Goal: Task Accomplishment & Management: Manage account settings

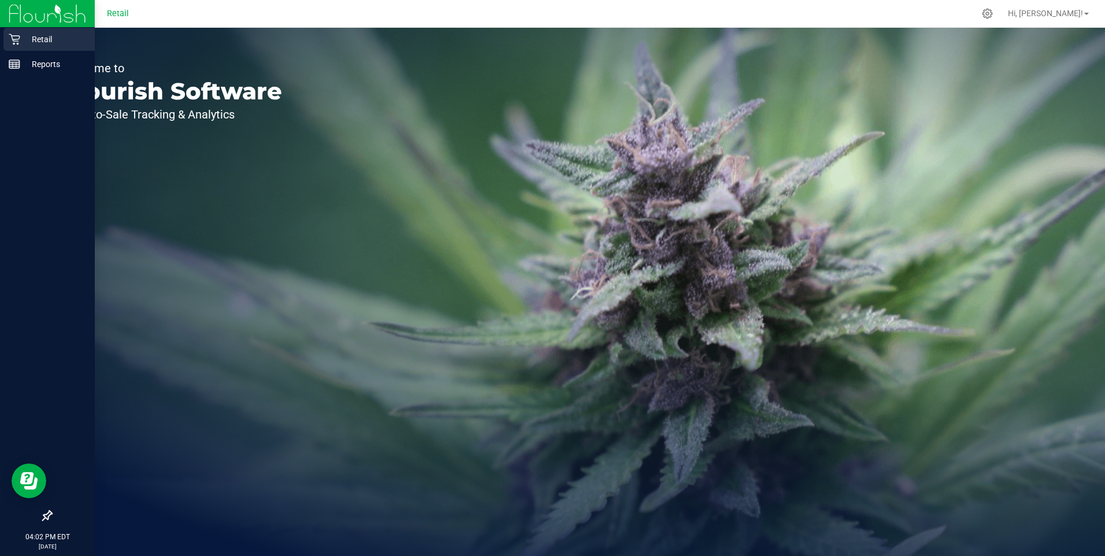
click at [36, 40] on p "Retail" at bounding box center [54, 39] width 69 height 14
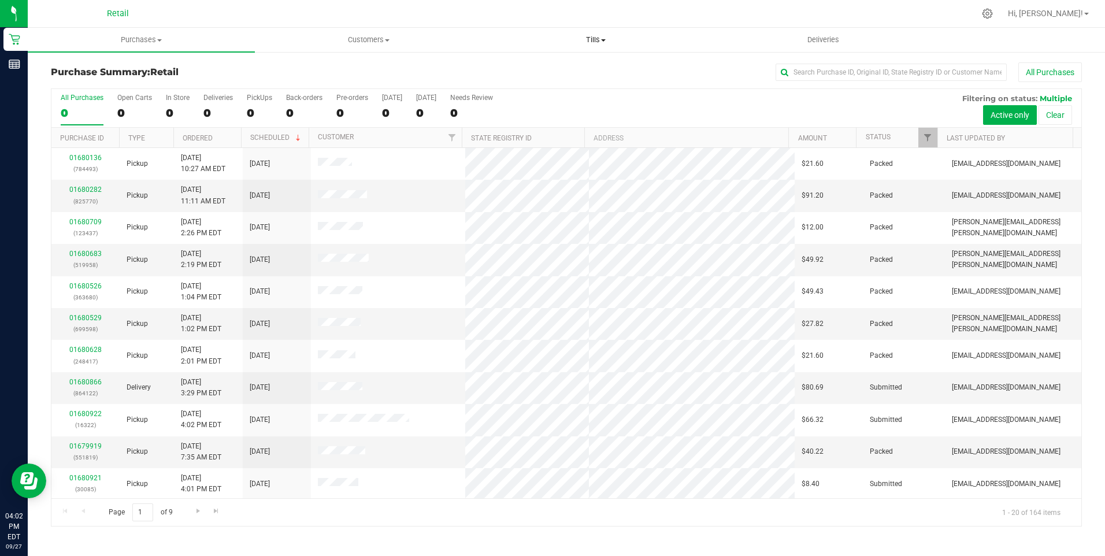
click at [602, 39] on span at bounding box center [603, 40] width 5 height 2
click at [541, 69] on span "Manage tills" at bounding box center [521, 70] width 78 height 10
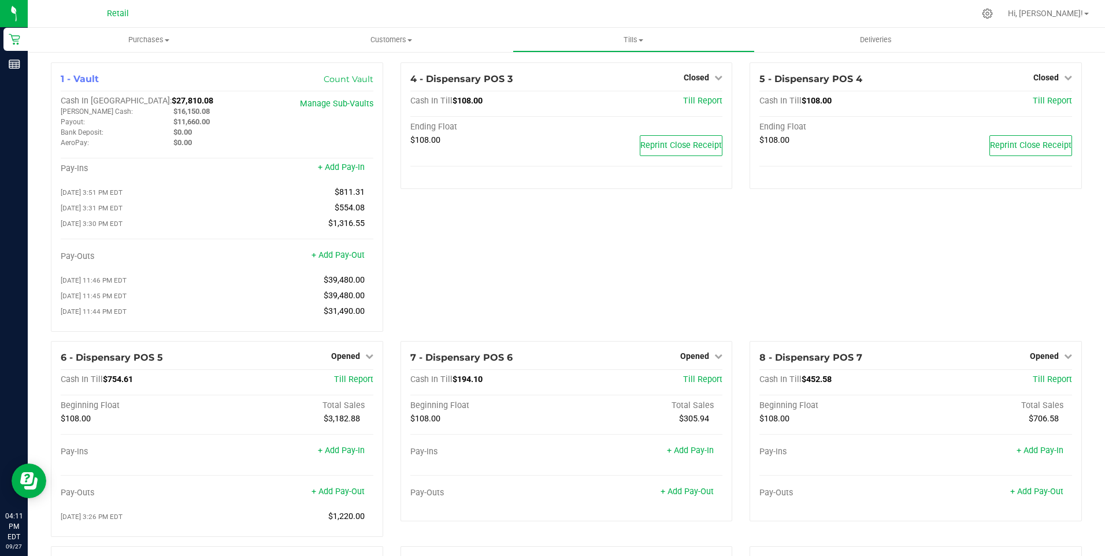
click at [514, 252] on div "4 - Dispensary POS 3 Closed Open Till Cash In Till $108.00 Till Report Ending F…" at bounding box center [567, 201] width 350 height 278
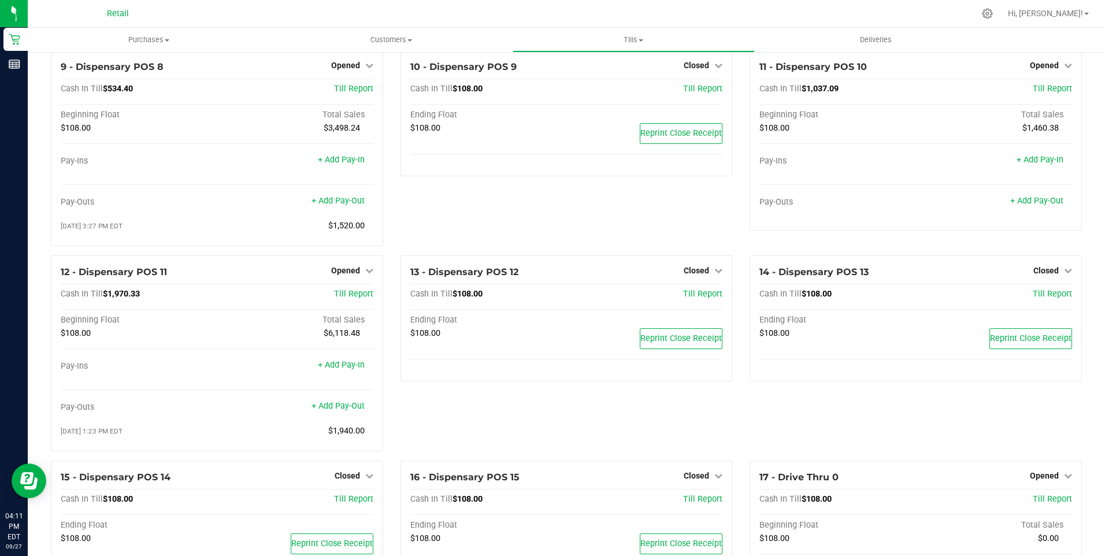
scroll to position [504, 0]
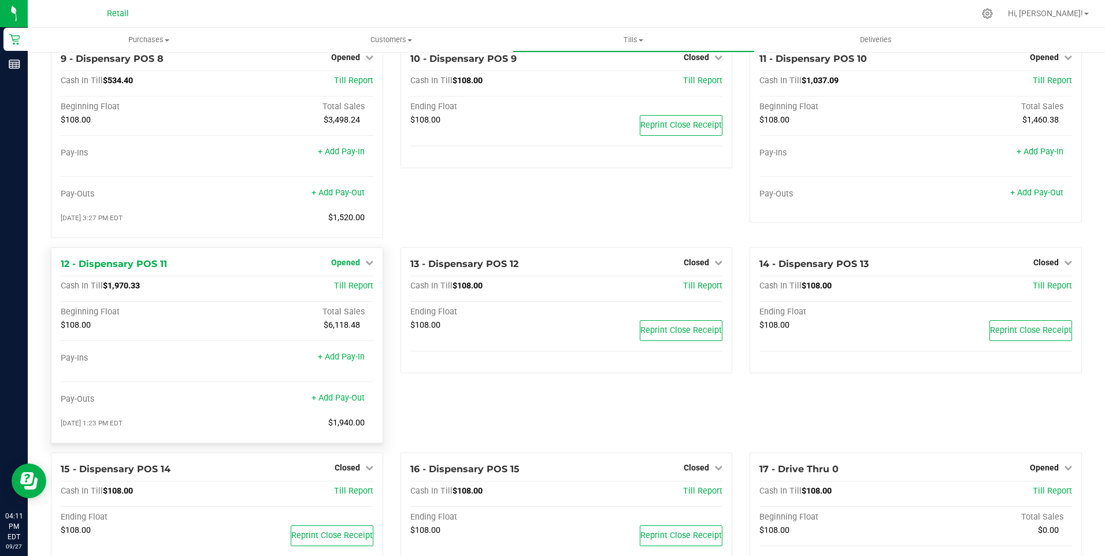
click at [366, 266] on icon at bounding box center [369, 262] width 8 height 8
click at [356, 291] on link "Close Till" at bounding box center [346, 285] width 31 height 9
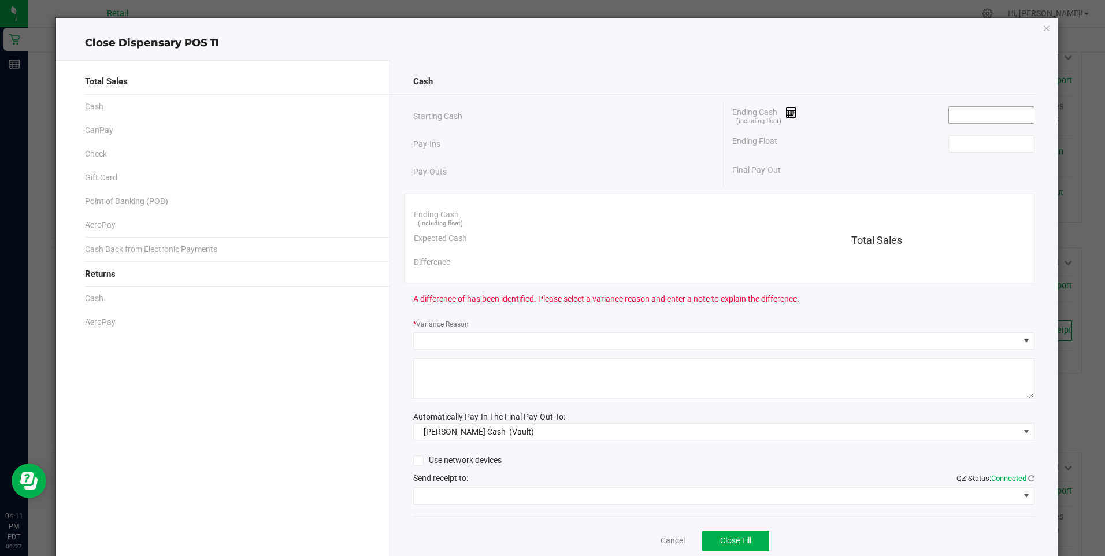
click at [964, 115] on input at bounding box center [991, 115] width 85 height 16
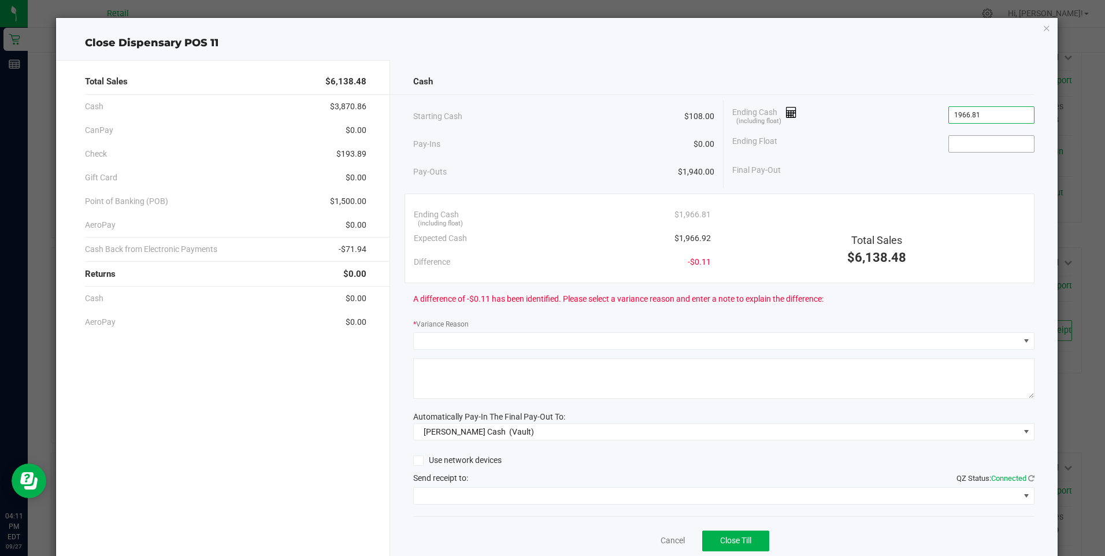
type input "$1,966.81"
click at [976, 146] on input at bounding box center [991, 144] width 85 height 16
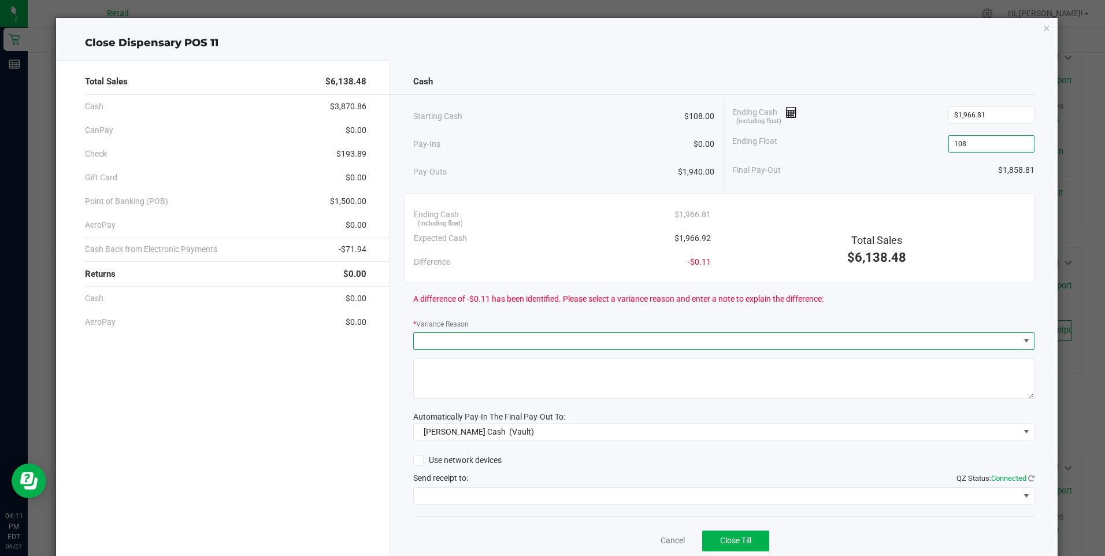
type input "$108.00"
click at [1021, 342] on span at bounding box center [1025, 340] width 9 height 9
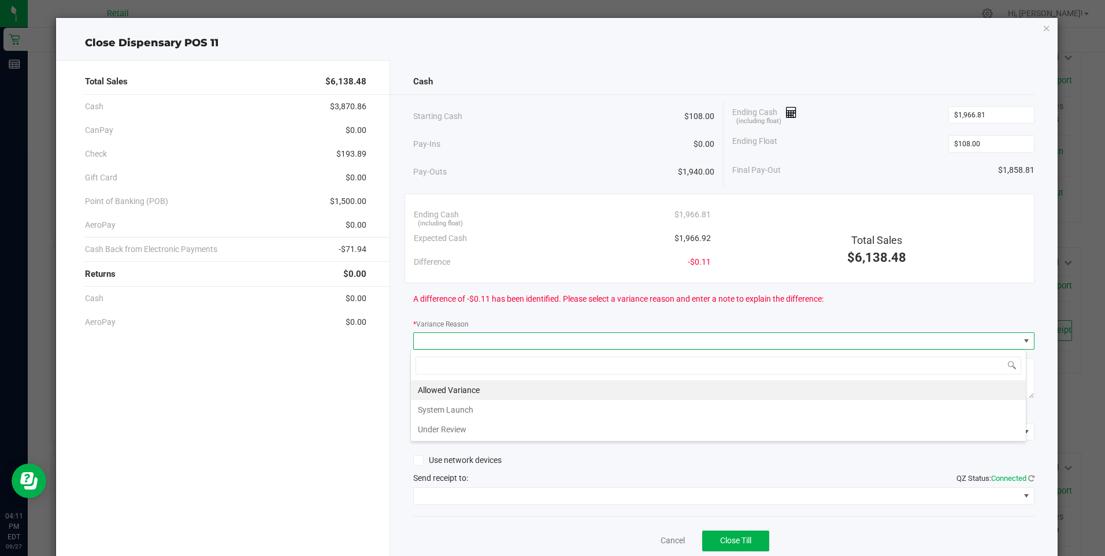
scroll to position [17, 616]
click at [506, 389] on li "Allowed Variance" at bounding box center [718, 390] width 615 height 20
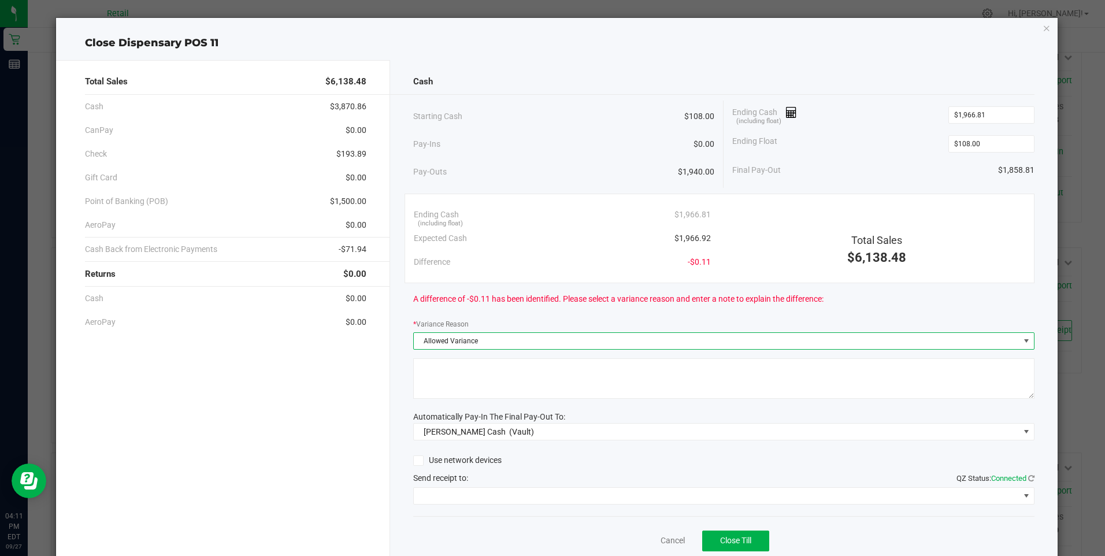
click at [506, 389] on textarea at bounding box center [723, 378] width 621 height 40
type textarea "sdl"
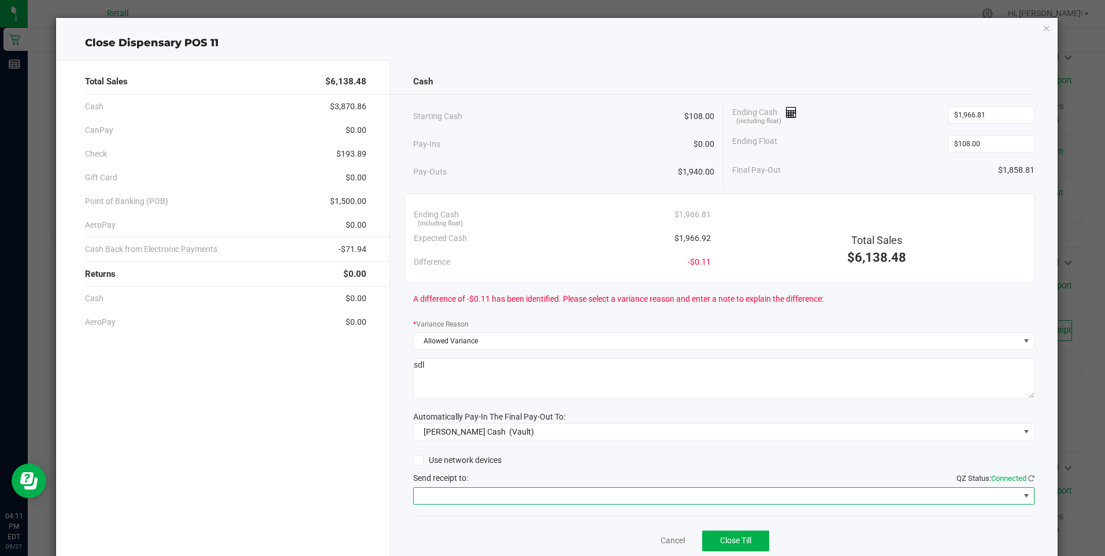
click at [1021, 495] on span at bounding box center [1025, 495] width 9 height 9
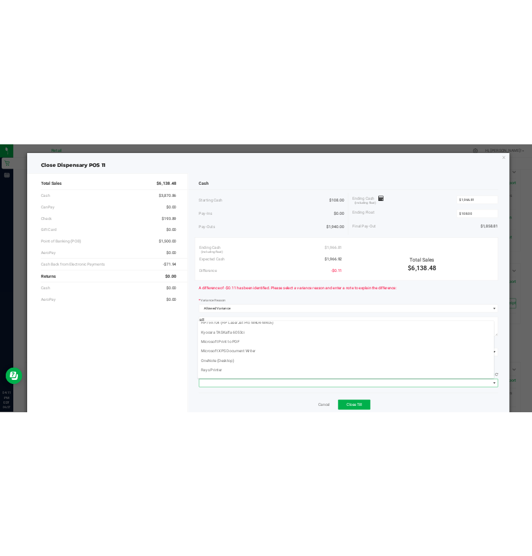
scroll to position [101, 0]
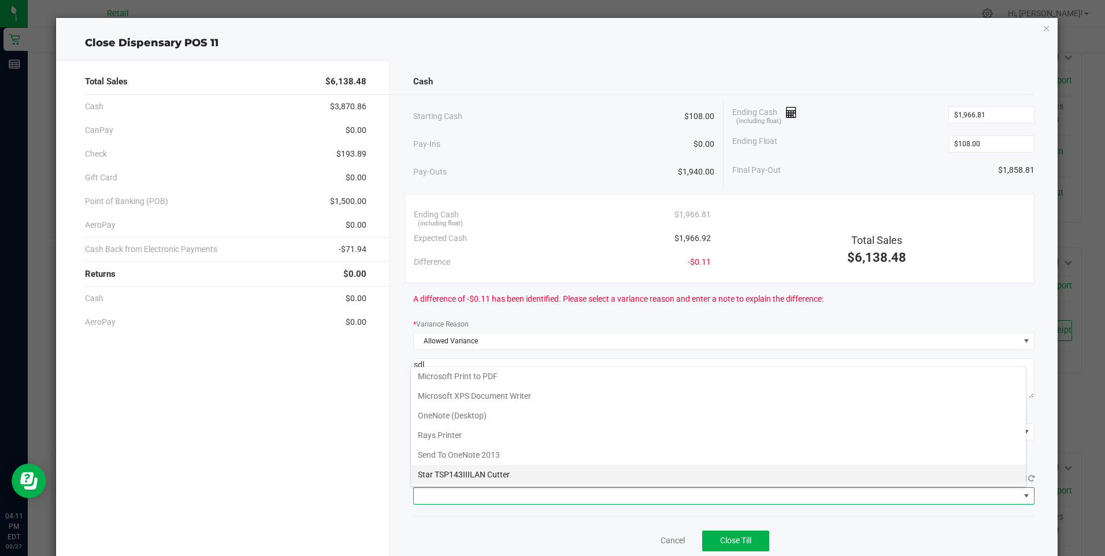
click at [503, 474] on Cutter "Star TSP143IIILAN Cutter" at bounding box center [718, 475] width 615 height 20
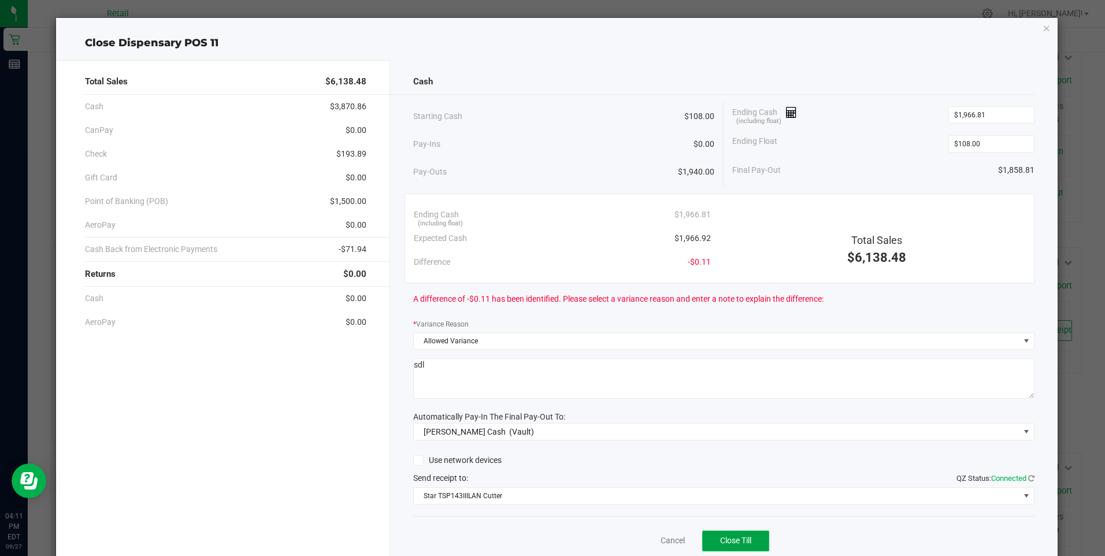
click at [733, 537] on span "Close Till" at bounding box center [735, 540] width 31 height 9
click at [639, 541] on link "Dismiss" at bounding box center [647, 540] width 28 height 12
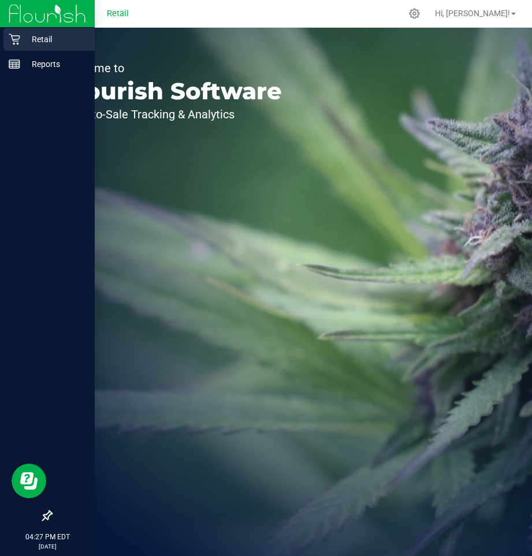
click at [36, 39] on p "Retail" at bounding box center [54, 39] width 69 height 14
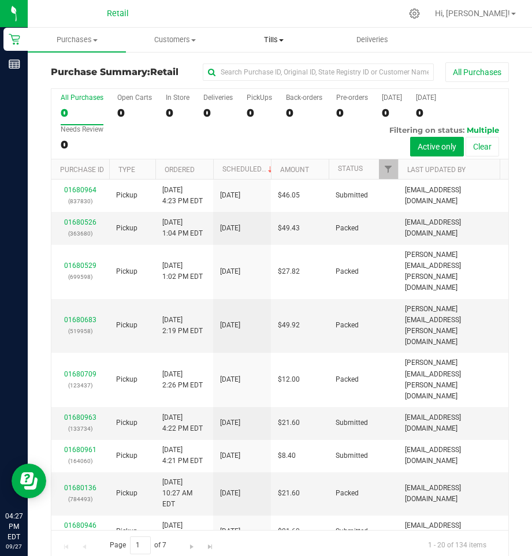
click at [280, 40] on span at bounding box center [281, 40] width 5 height 2
click at [259, 69] on span "Manage tills" at bounding box center [264, 70] width 78 height 10
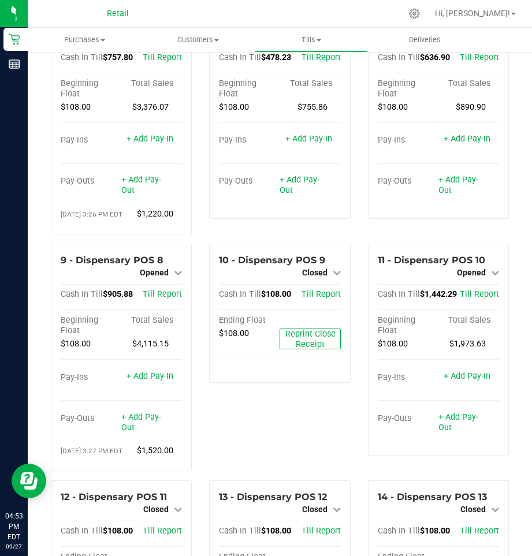
scroll to position [379, 0]
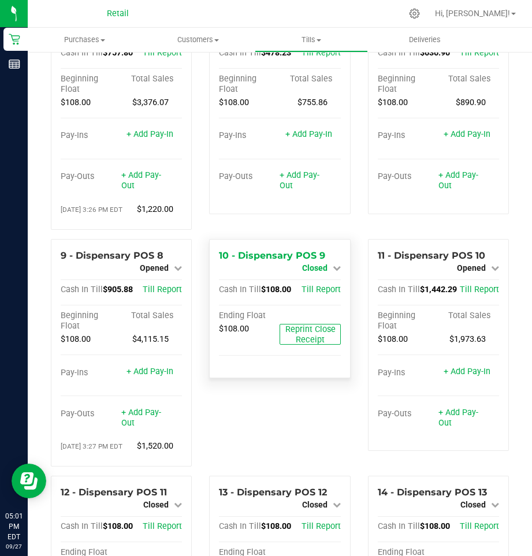
click at [333, 272] on icon at bounding box center [337, 268] width 8 height 8
click at [324, 283] on link "Open Till" at bounding box center [314, 277] width 31 height 9
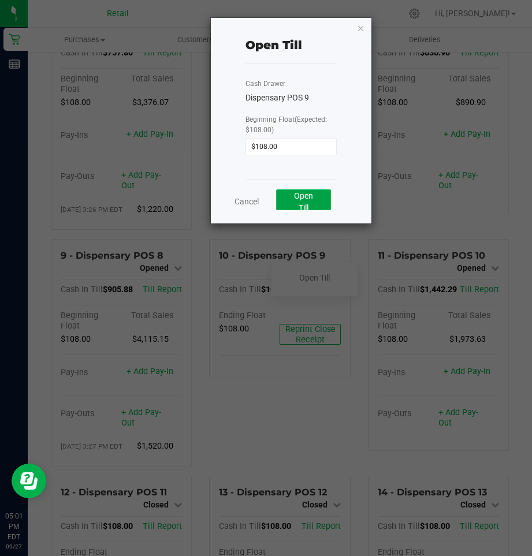
click at [309, 200] on span "Open Till" at bounding box center [303, 201] width 19 height 21
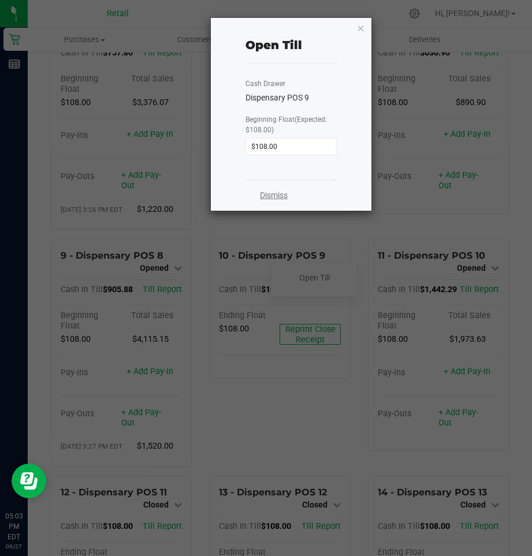
click at [272, 192] on link "Dismiss" at bounding box center [274, 196] width 28 height 12
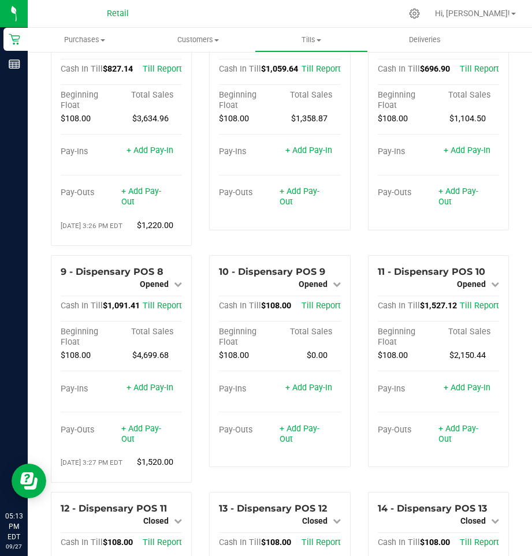
scroll to position [365, 0]
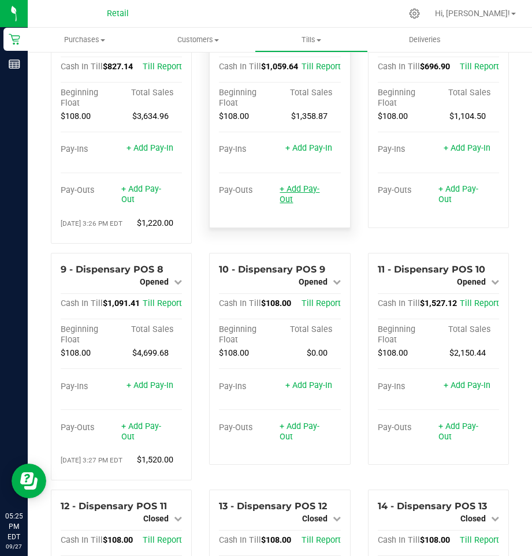
click at [304, 205] on link "+ Add Pay-Out" at bounding box center [300, 194] width 40 height 20
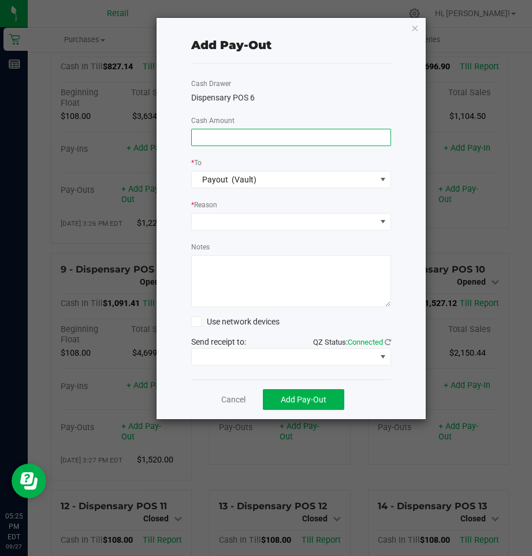
click at [280, 136] on input at bounding box center [291, 137] width 199 height 16
type input "$900.00"
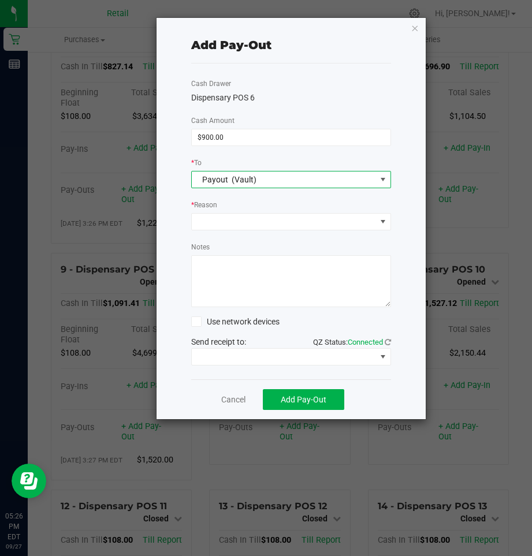
click at [380, 179] on span at bounding box center [382, 179] width 9 height 9
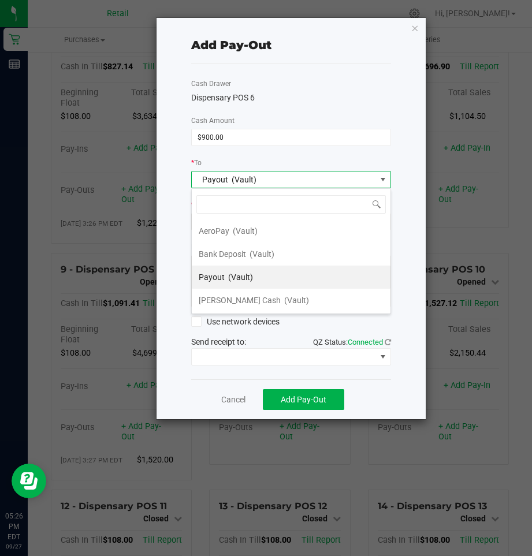
scroll to position [17, 200]
click at [319, 280] on li "Payout (Vault)" at bounding box center [291, 277] width 199 height 23
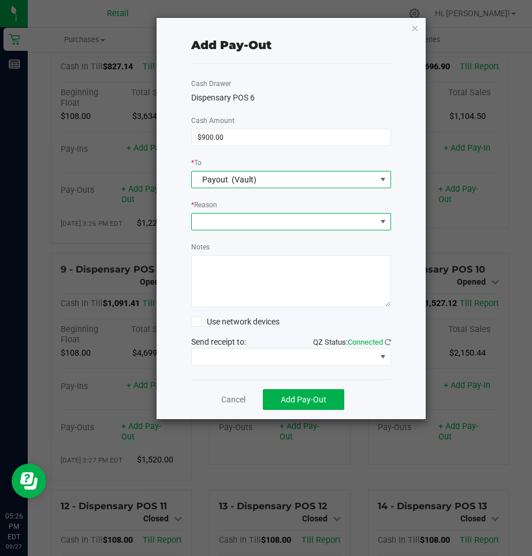
click at [387, 222] on span at bounding box center [382, 221] width 9 height 9
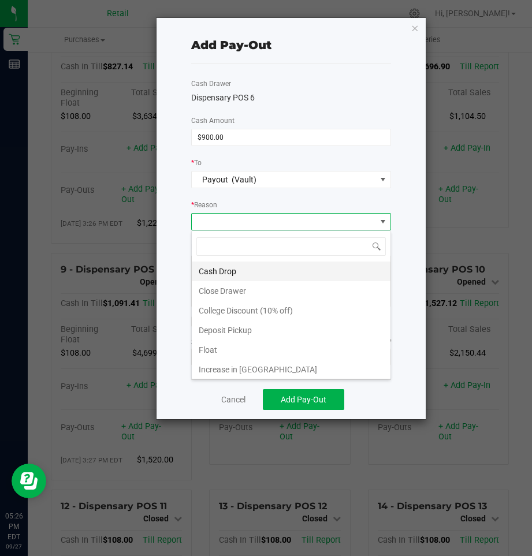
click at [255, 268] on li "Cash Drop" at bounding box center [291, 272] width 199 height 20
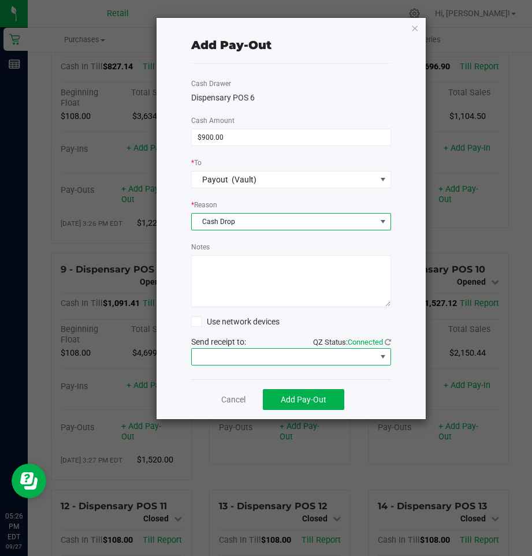
click at [381, 355] on span at bounding box center [382, 356] width 9 height 9
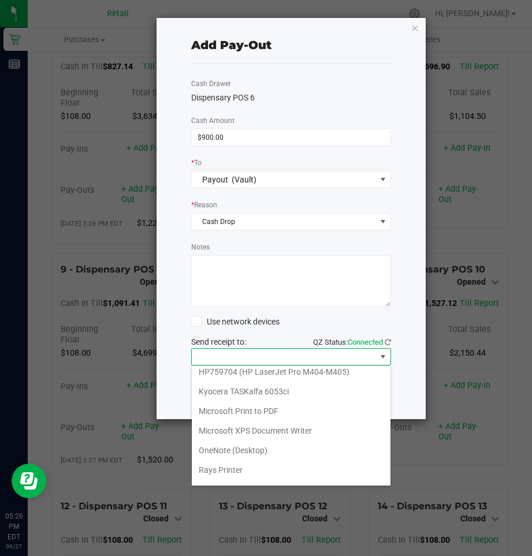
scroll to position [101, 0]
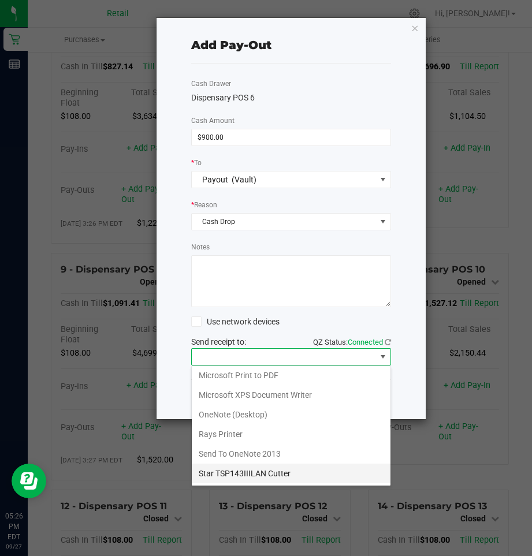
click at [285, 472] on Cutter "Star TSP143IIILAN Cutter" at bounding box center [291, 474] width 199 height 20
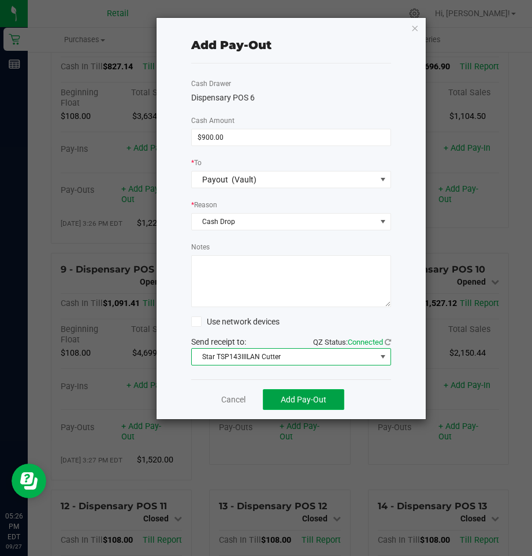
click at [317, 401] on span "Add Pay-Out" at bounding box center [304, 399] width 46 height 9
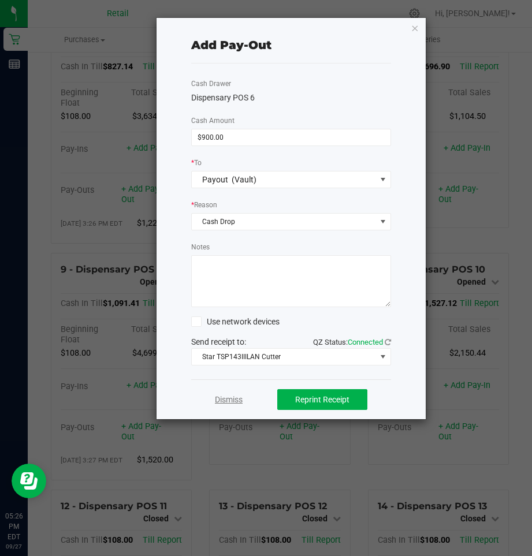
click at [224, 402] on link "Dismiss" at bounding box center [229, 400] width 28 height 12
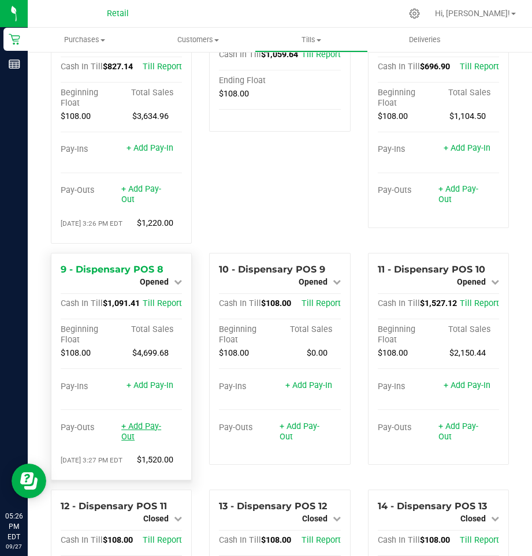
click at [147, 442] on link "+ Add Pay-Out" at bounding box center [141, 432] width 40 height 20
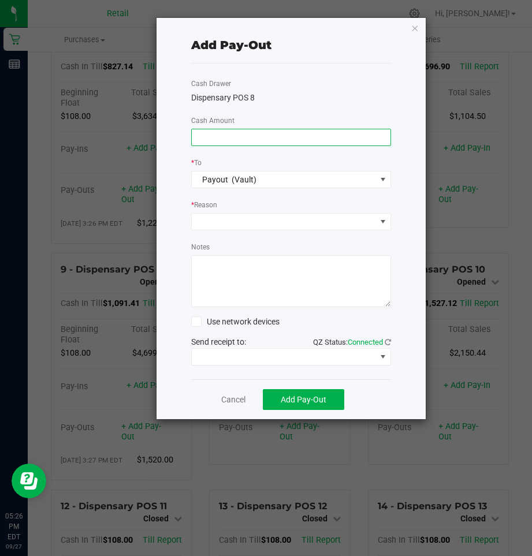
click at [313, 141] on input at bounding box center [291, 137] width 199 height 16
type input "$950.00"
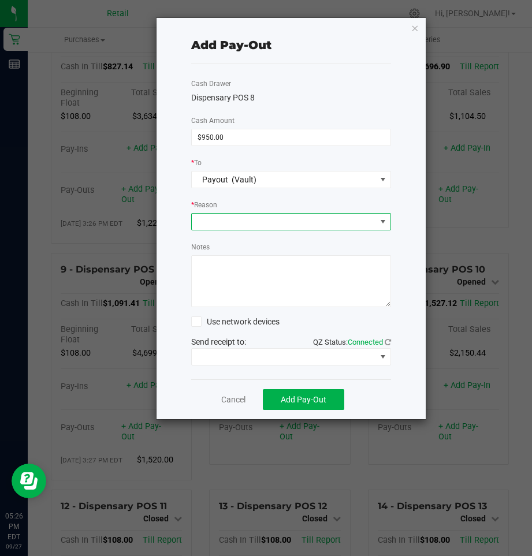
click at [384, 224] on span at bounding box center [382, 221] width 9 height 9
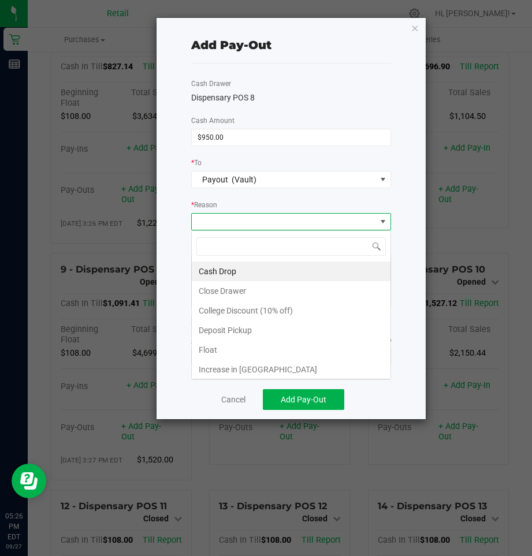
scroll to position [17, 200]
click at [239, 273] on li "Cash Drop" at bounding box center [291, 272] width 199 height 20
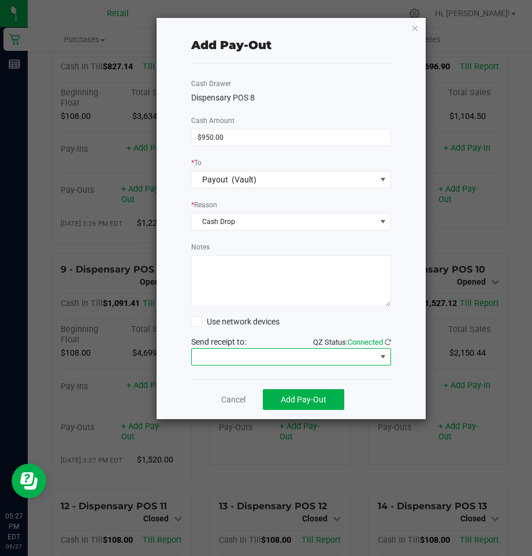
click at [385, 356] on span at bounding box center [382, 356] width 9 height 9
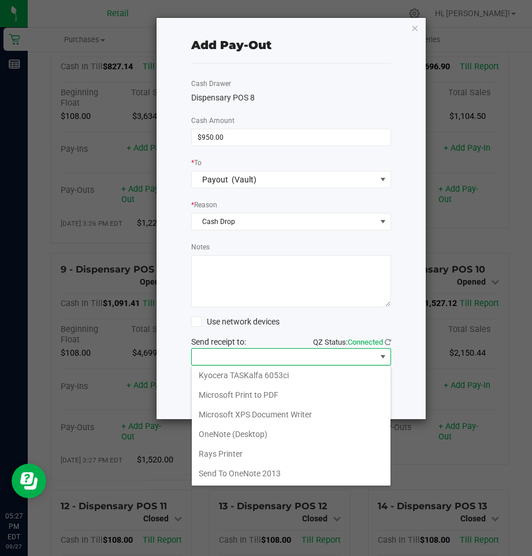
scroll to position [101, 0]
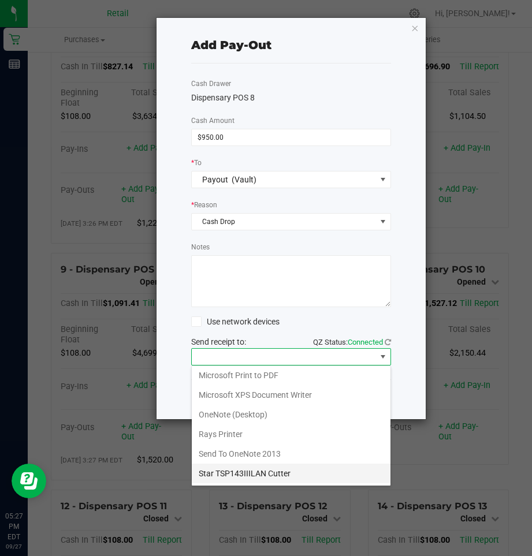
click at [285, 475] on Cutter "Star TSP143IIILAN Cutter" at bounding box center [291, 474] width 199 height 20
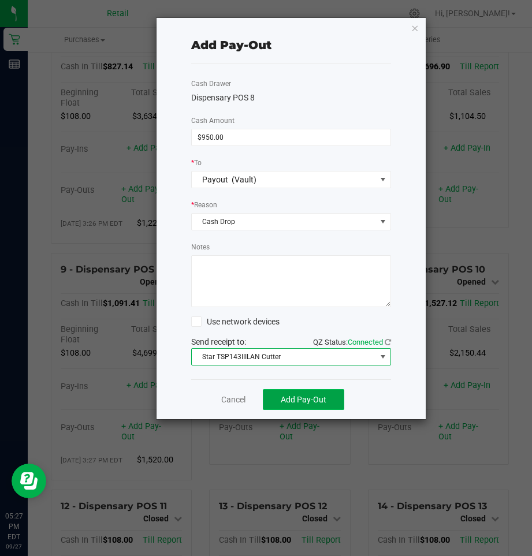
click at [314, 400] on span "Add Pay-Out" at bounding box center [304, 399] width 46 height 9
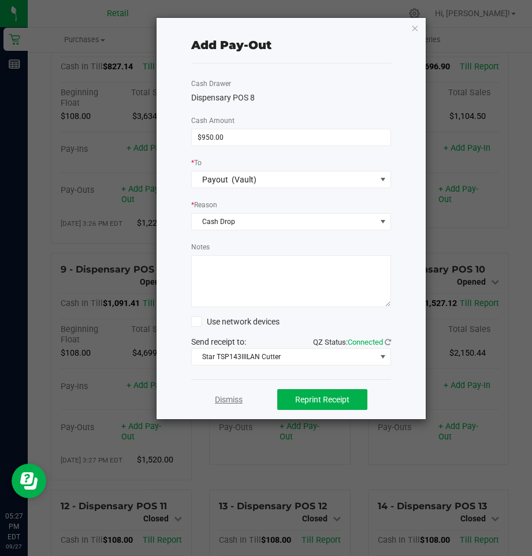
click at [229, 403] on link "Dismiss" at bounding box center [229, 400] width 28 height 12
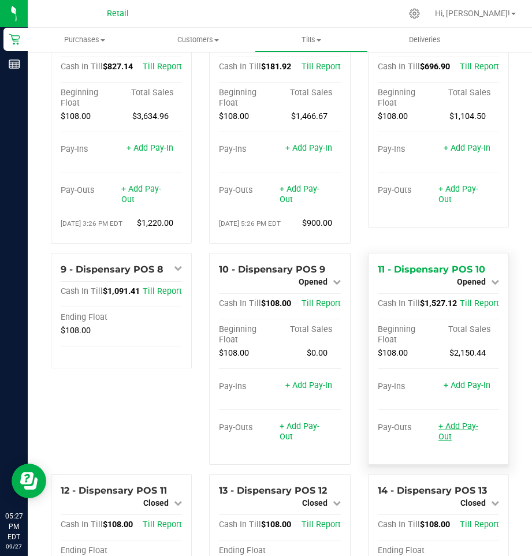
click at [459, 442] on link "+ Add Pay-Out" at bounding box center [459, 432] width 40 height 20
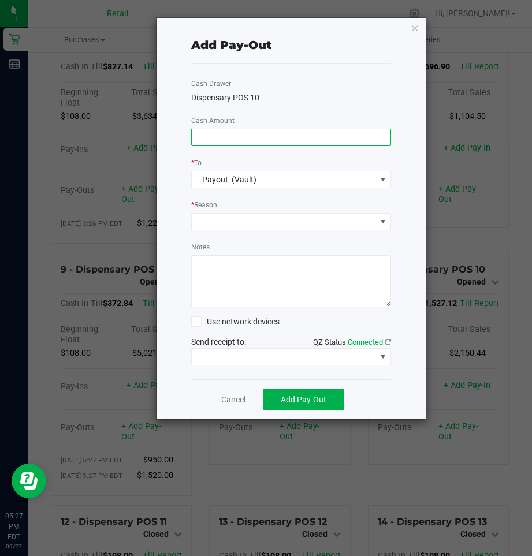
click at [277, 134] on input at bounding box center [291, 137] width 199 height 16
type input "$1,380.00"
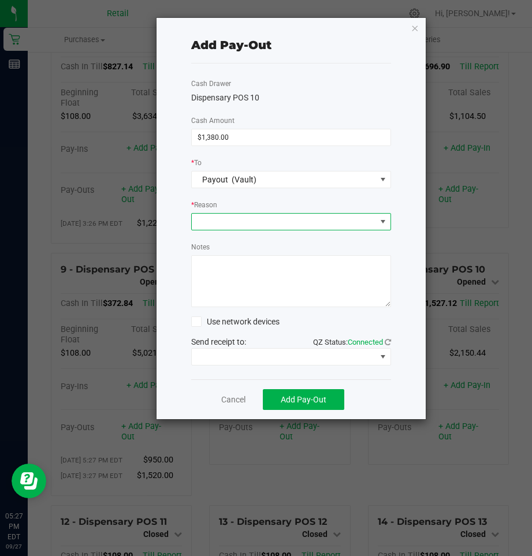
click at [385, 221] on span at bounding box center [382, 221] width 9 height 9
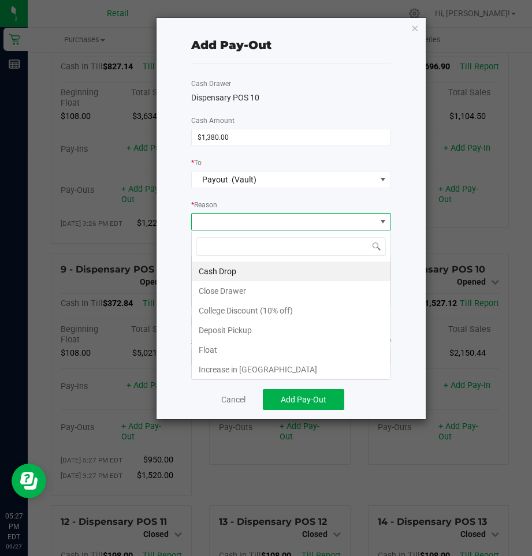
scroll to position [17, 200]
click at [230, 276] on li "Cash Drop" at bounding box center [291, 272] width 199 height 20
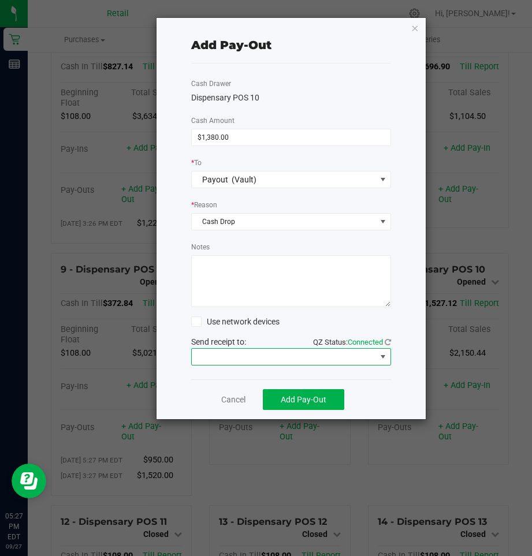
click at [380, 355] on span at bounding box center [382, 356] width 9 height 9
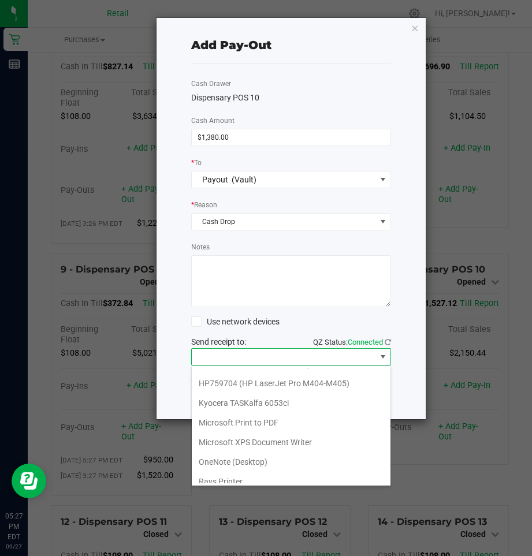
scroll to position [101, 0]
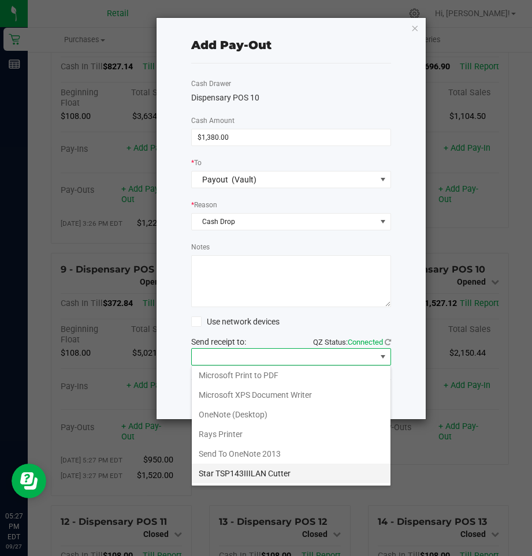
click at [285, 475] on Cutter "Star TSP143IIILAN Cutter" at bounding box center [291, 474] width 199 height 20
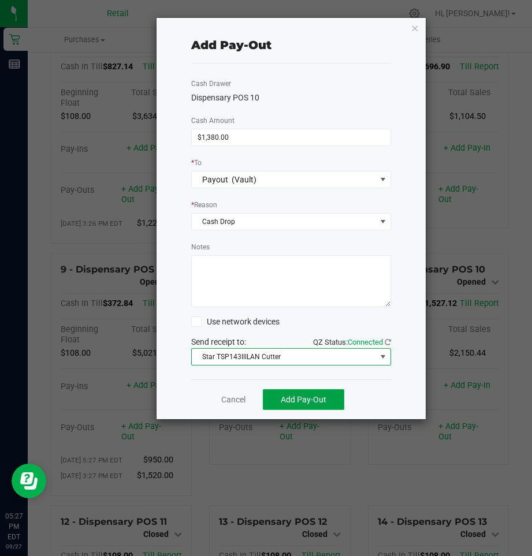
click at [327, 399] on button "Add Pay-Out" at bounding box center [303, 399] width 81 height 21
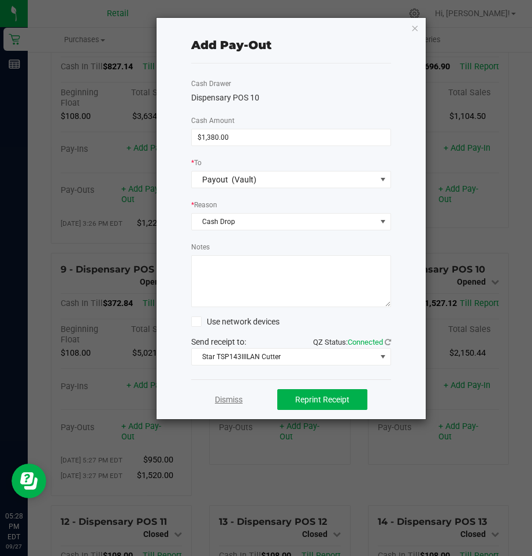
click at [237, 402] on link "Dismiss" at bounding box center [229, 400] width 28 height 12
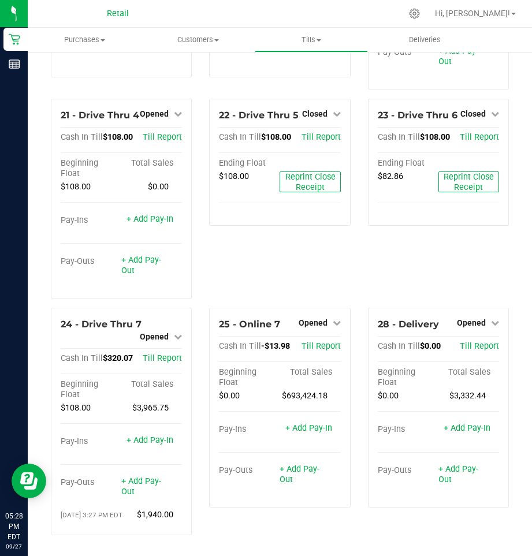
scroll to position [1455, 0]
click at [177, 110] on icon at bounding box center [178, 114] width 8 height 8
click at [162, 133] on link "Close Till" at bounding box center [155, 137] width 31 height 9
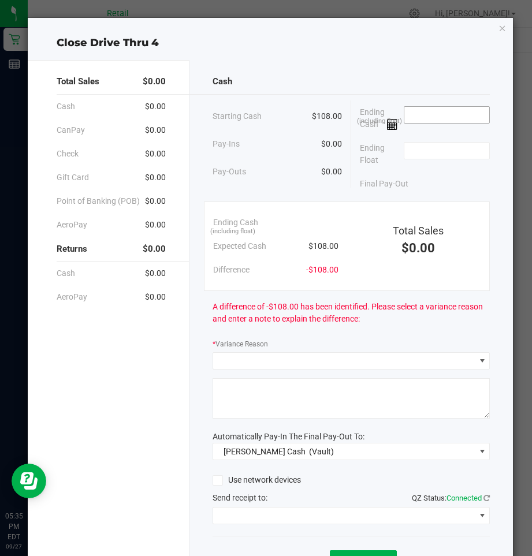
click at [462, 117] on input at bounding box center [446, 115] width 85 height 16
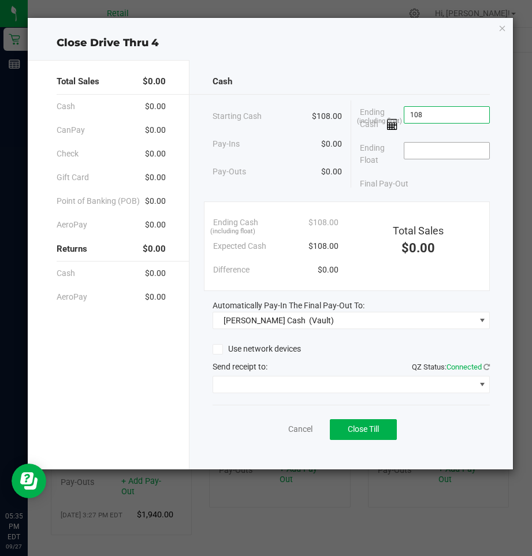
type input "$108.00"
click at [414, 152] on input at bounding box center [446, 151] width 85 height 16
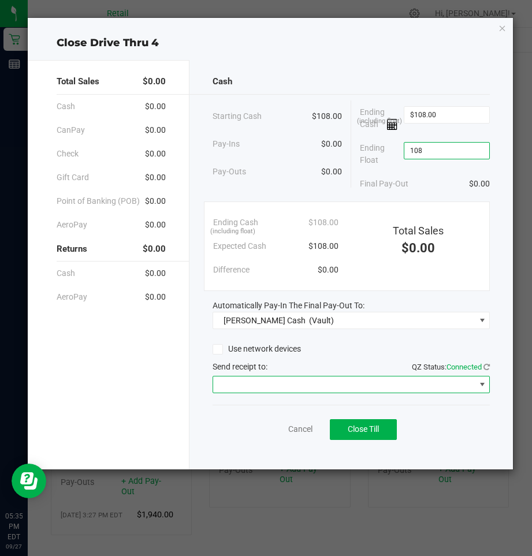
type input "$108.00"
click at [482, 382] on span at bounding box center [482, 384] width 9 height 9
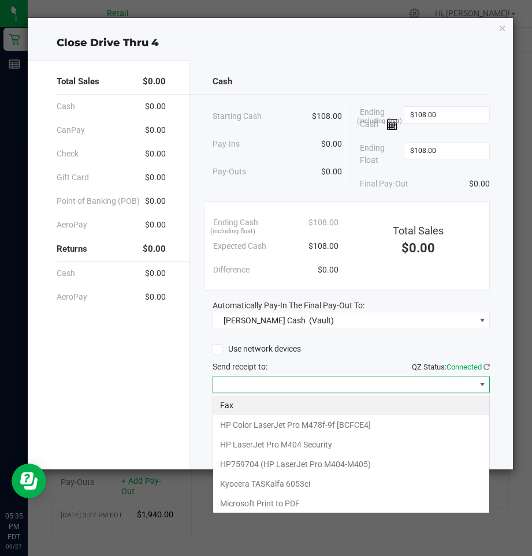
scroll to position [17, 278]
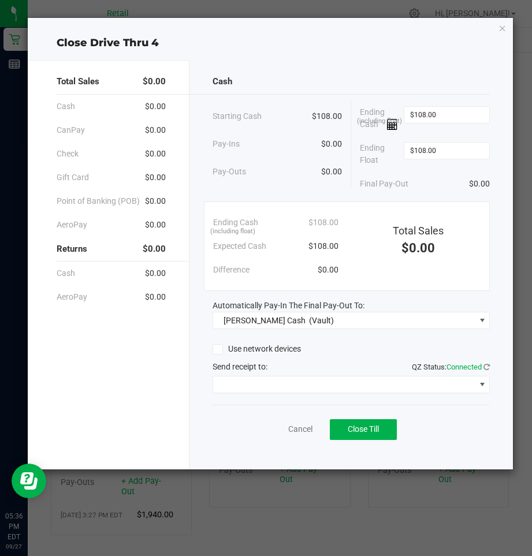
click at [504, 279] on div "Cash Starting Cash $108.00 Pay-Ins $0.00 Pay-Outs $0.00 Ending Cash (including …" at bounding box center [352, 265] width 324 height 410
click at [367, 430] on span "Close Till" at bounding box center [363, 429] width 31 height 9
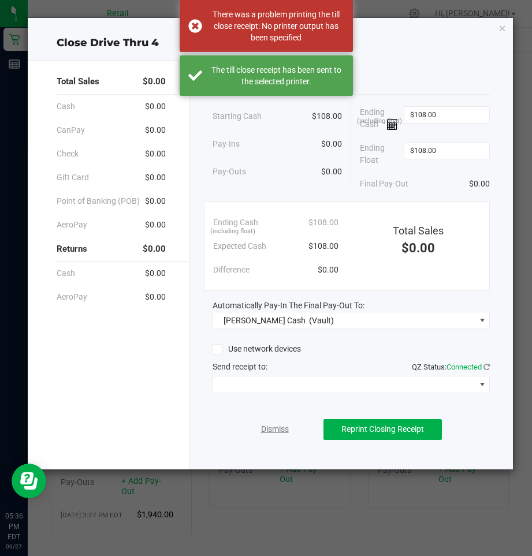
click at [273, 430] on link "Dismiss" at bounding box center [275, 429] width 28 height 12
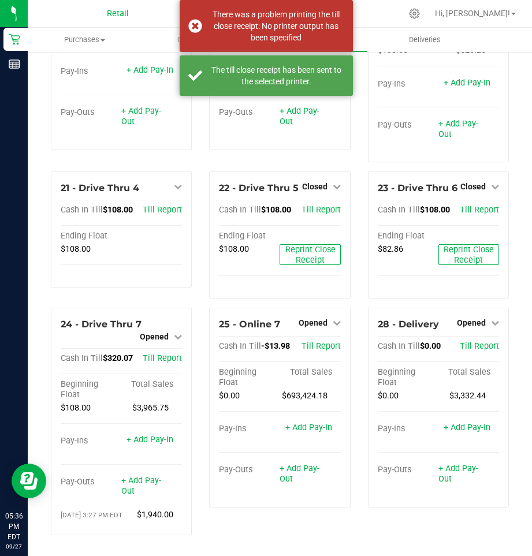
scroll to position [1372, 0]
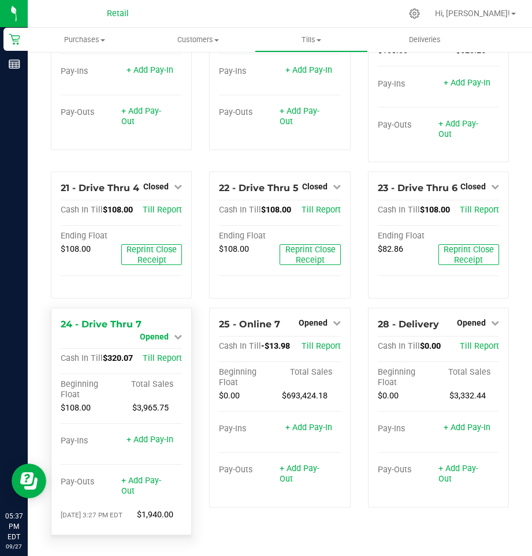
click at [176, 333] on icon at bounding box center [178, 337] width 8 height 8
click at [170, 340] on div "Close Till" at bounding box center [156, 347] width 86 height 14
click at [157, 342] on link "Close Till" at bounding box center [155, 346] width 31 height 9
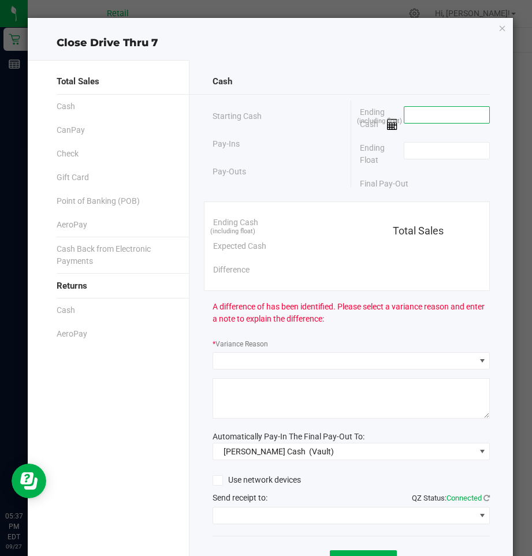
click at [431, 116] on input at bounding box center [446, 115] width 85 height 16
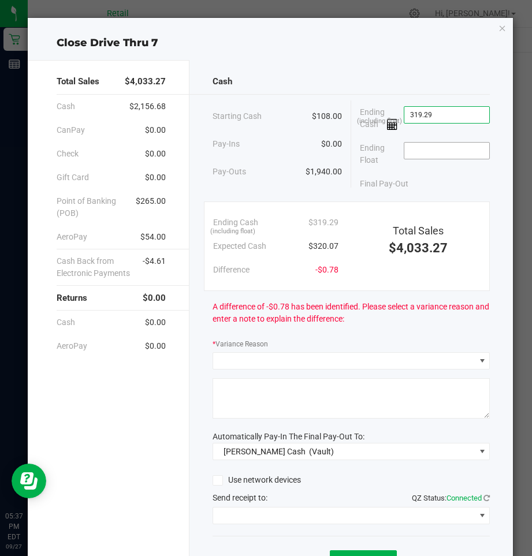
type input "$319.29"
click at [408, 151] on input at bounding box center [446, 151] width 85 height 16
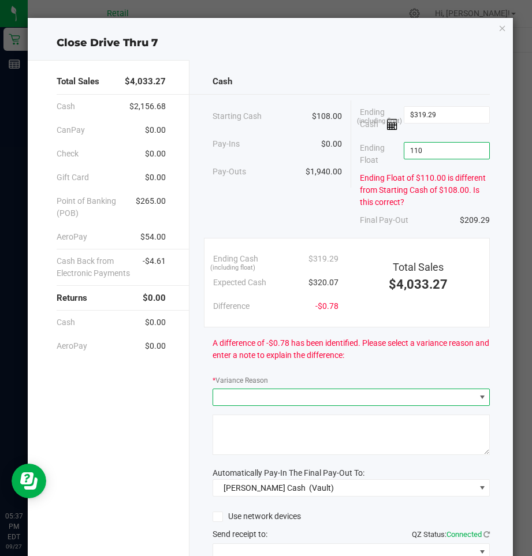
type input "$110.00"
click at [478, 398] on span at bounding box center [482, 397] width 9 height 9
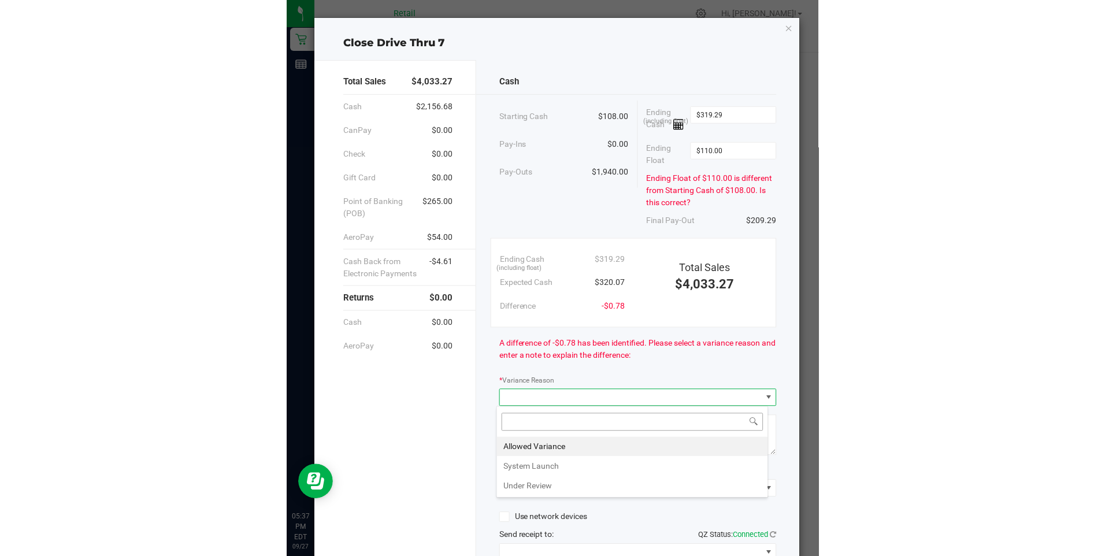
scroll to position [17, 273]
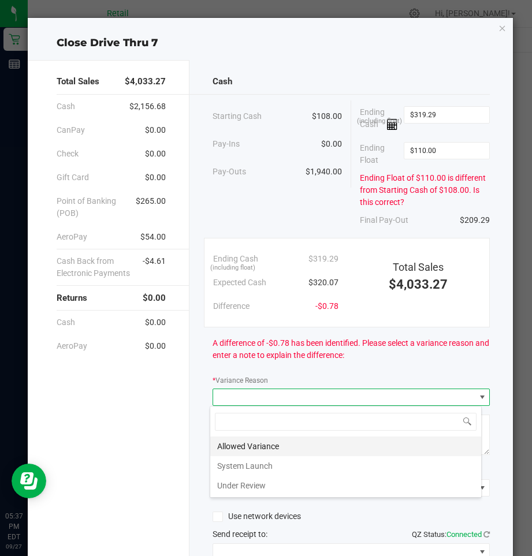
click at [284, 443] on li "Allowed Variance" at bounding box center [345, 447] width 271 height 20
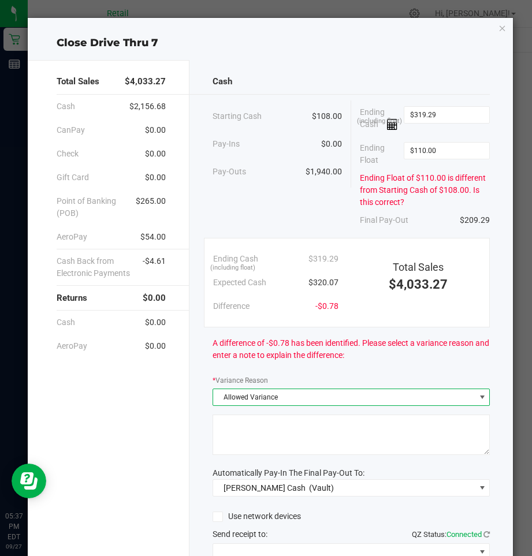
click at [315, 439] on textarea at bounding box center [351, 435] width 277 height 40
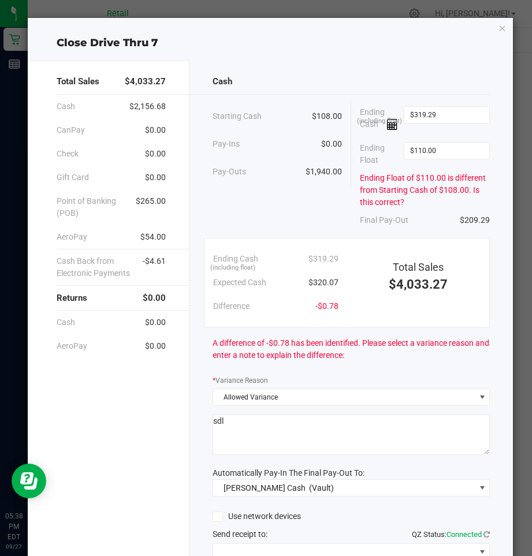
type textarea "sdl"
drag, startPoint x: 528, startPoint y: 437, endPoint x: 525, endPoint y: 449, distance: 12.5
click at [525, 449] on ngb-modal-window "Close Drive Thru 7 Total Sales $4,033.27 Cash $2,156.68 CanPay $0.00 Check $0.0…" at bounding box center [270, 278] width 541 height 556
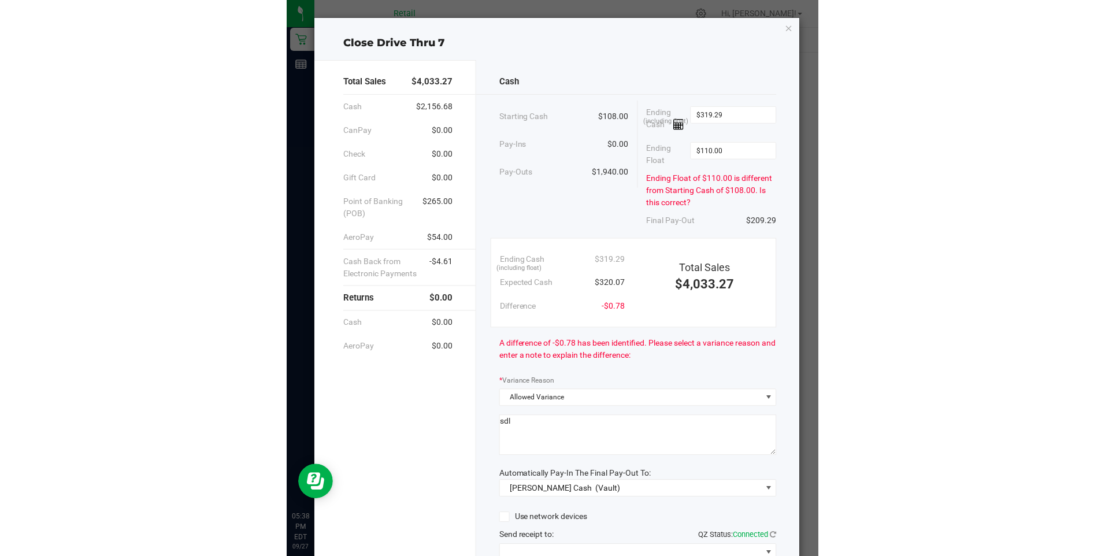
scroll to position [1086, 0]
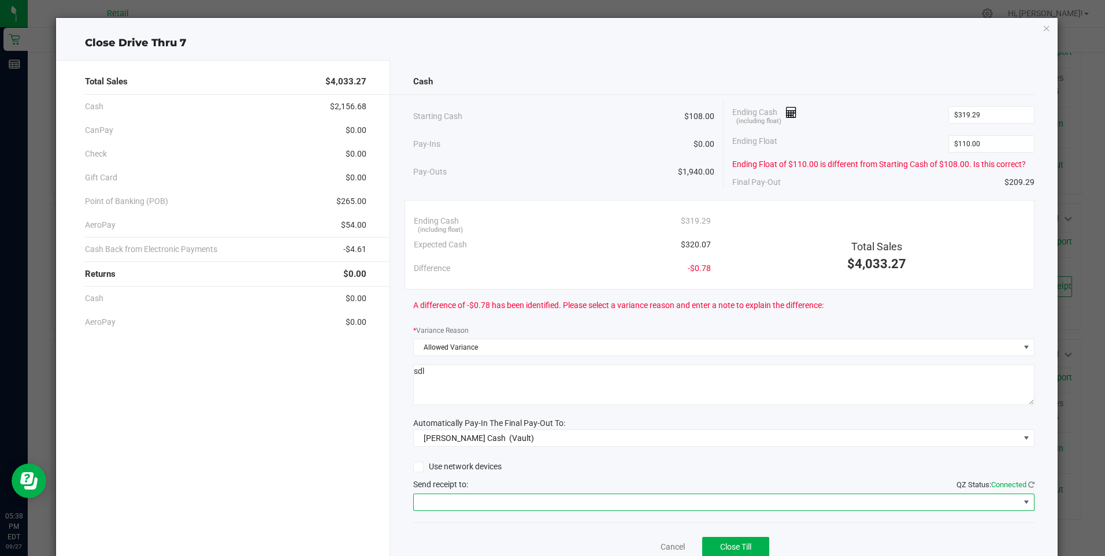
click at [532, 501] on span at bounding box center [1025, 501] width 9 height 9
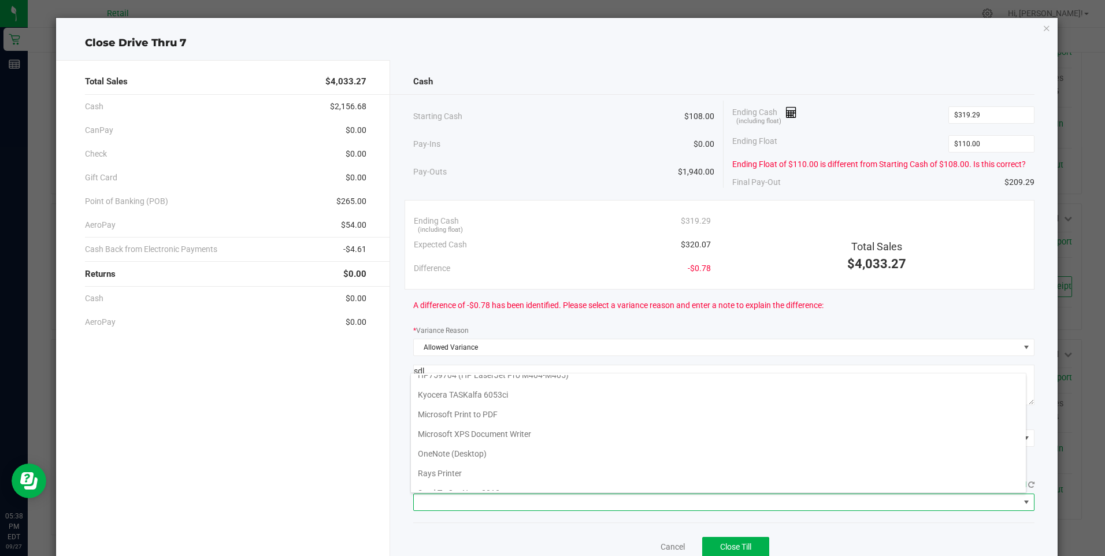
scroll to position [101, 0]
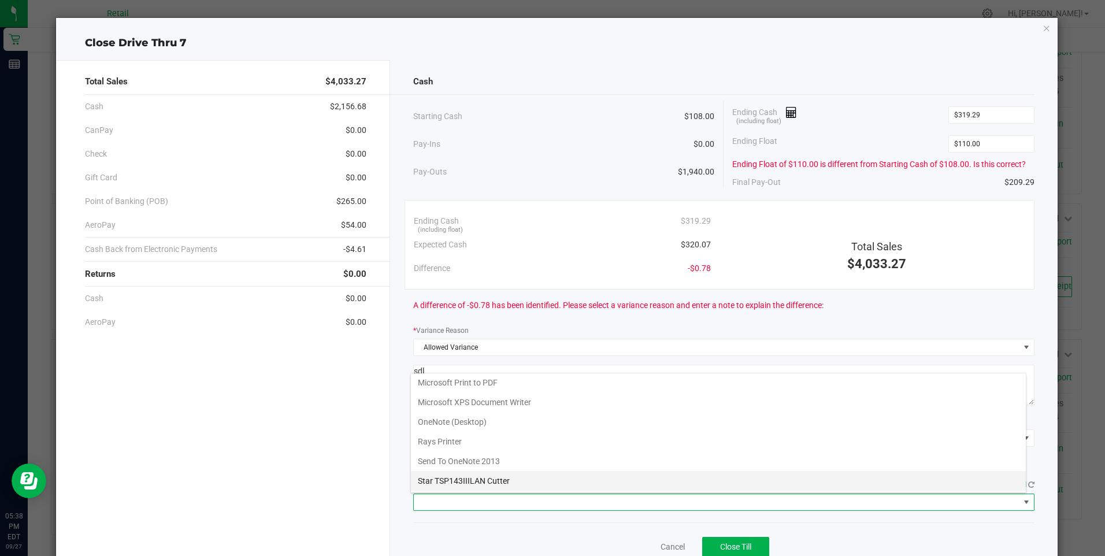
click at [506, 481] on Cutter "Star TSP143IIILAN Cutter" at bounding box center [718, 481] width 615 height 20
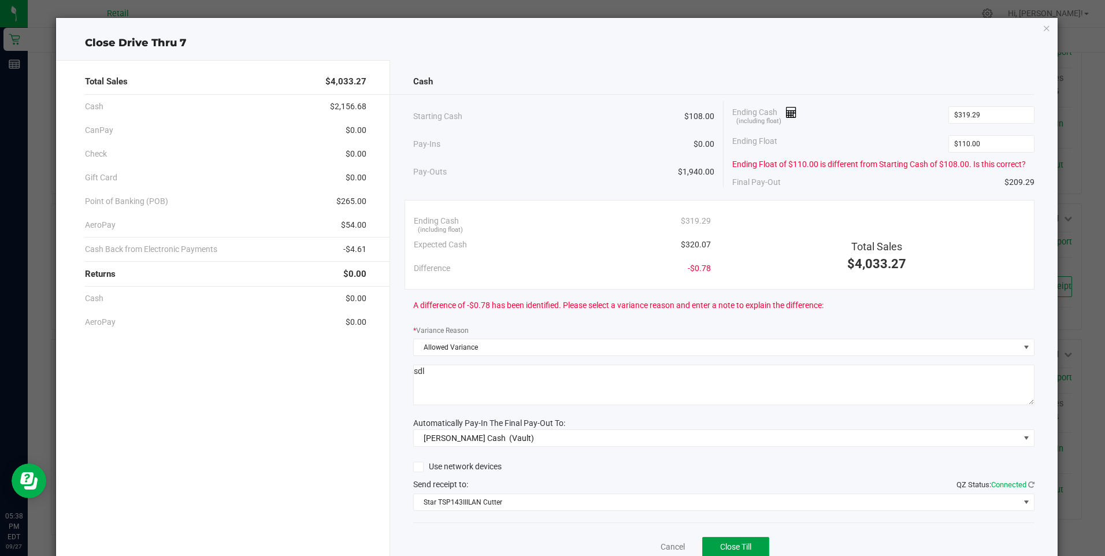
click at [532, 547] on span "Close Till" at bounding box center [735, 546] width 31 height 9
click at [532, 547] on link "Dismiss" at bounding box center [647, 547] width 28 height 12
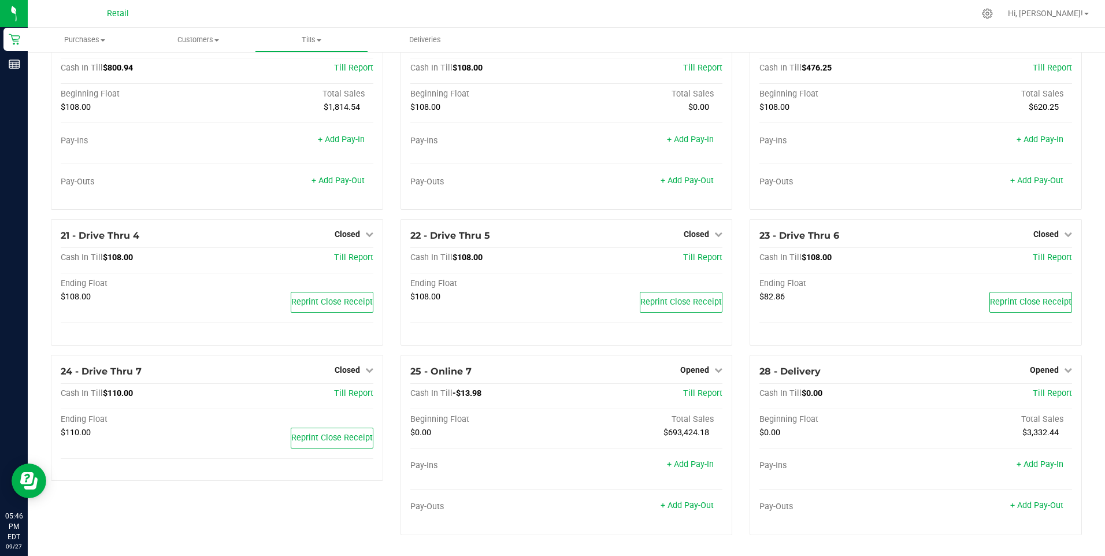
click at [348, 510] on div "24 - Drive Thru 7 Closed Open Till Cash In Till $110.00 Till Report Ending Floa…" at bounding box center [217, 450] width 350 height 190
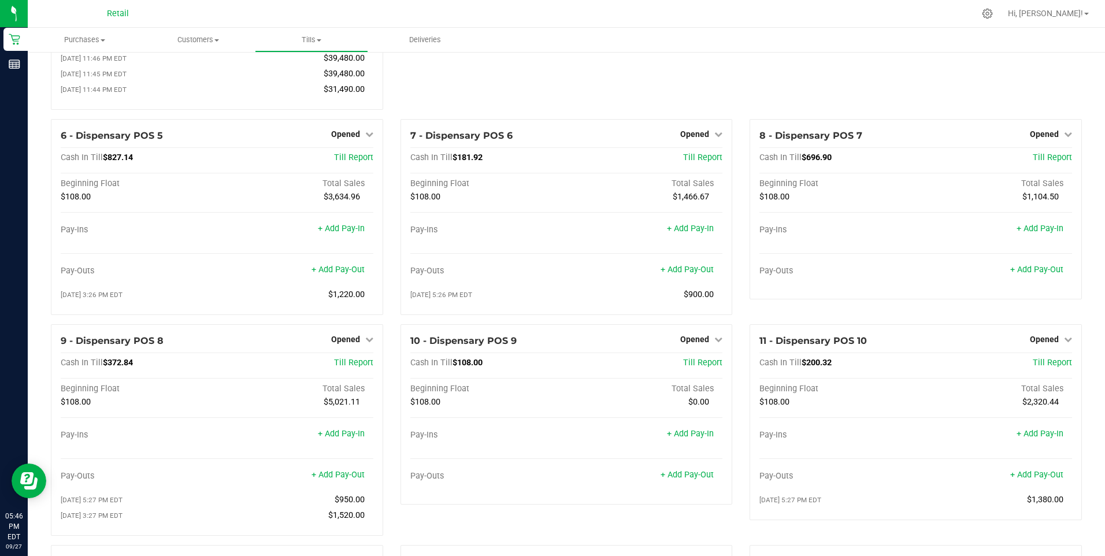
scroll to position [200, 0]
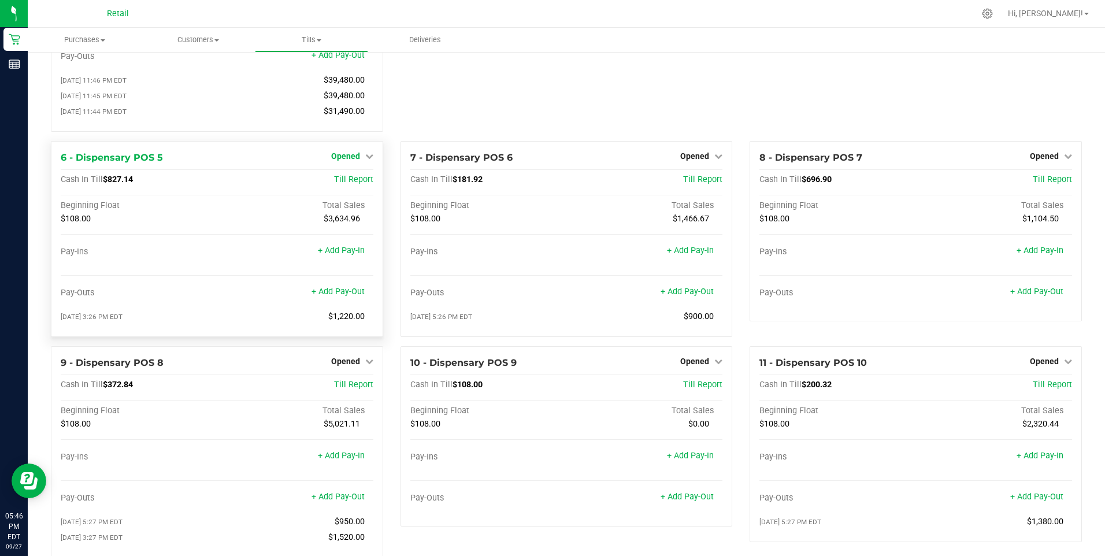
click at [366, 160] on icon at bounding box center [369, 156] width 8 height 8
click at [350, 184] on link "Close Till" at bounding box center [346, 179] width 31 height 9
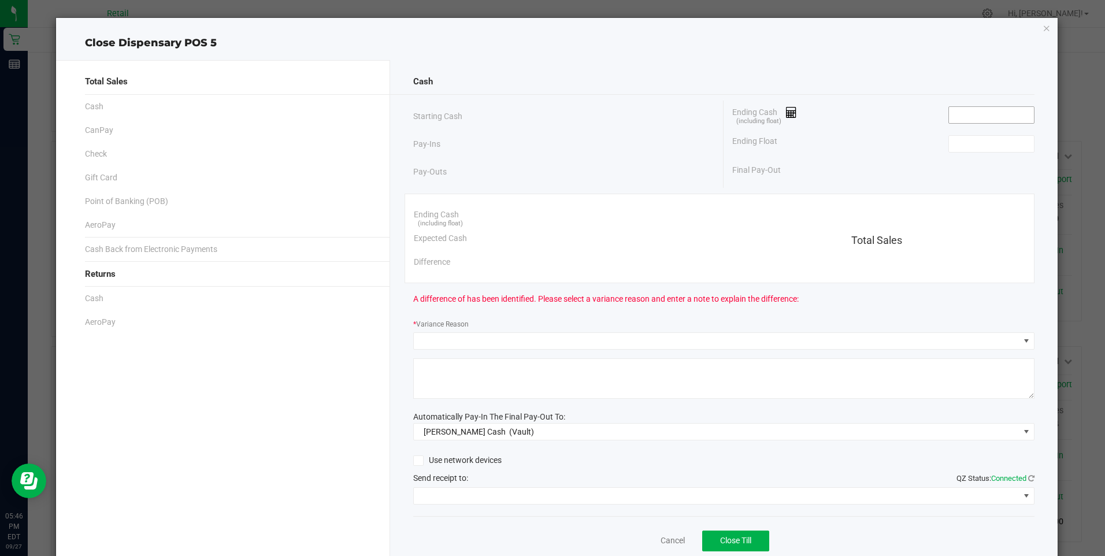
click at [532, 116] on input at bounding box center [991, 115] width 85 height 16
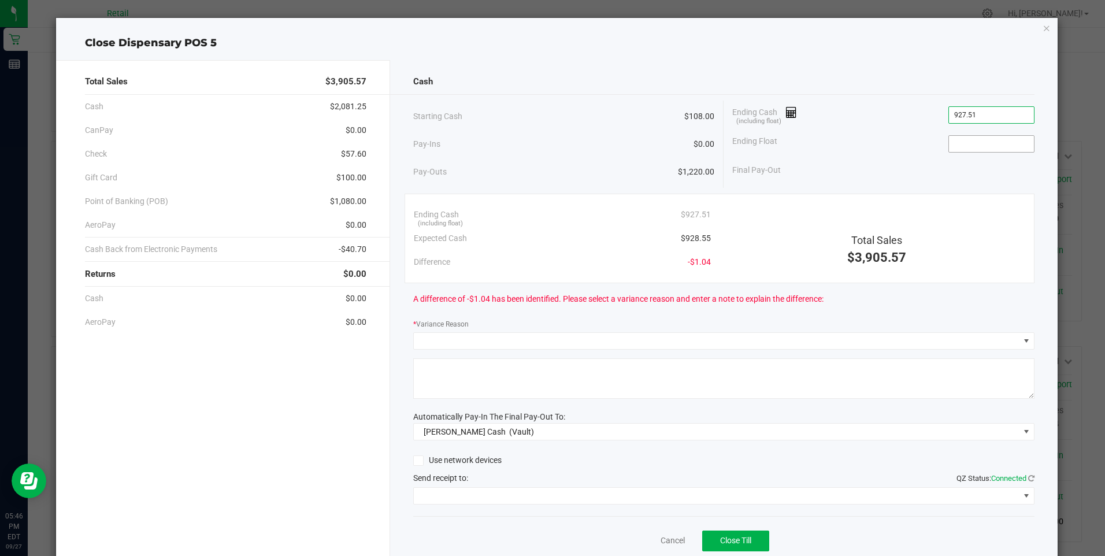
type input "$927.51"
click at [532, 148] on input at bounding box center [991, 144] width 85 height 16
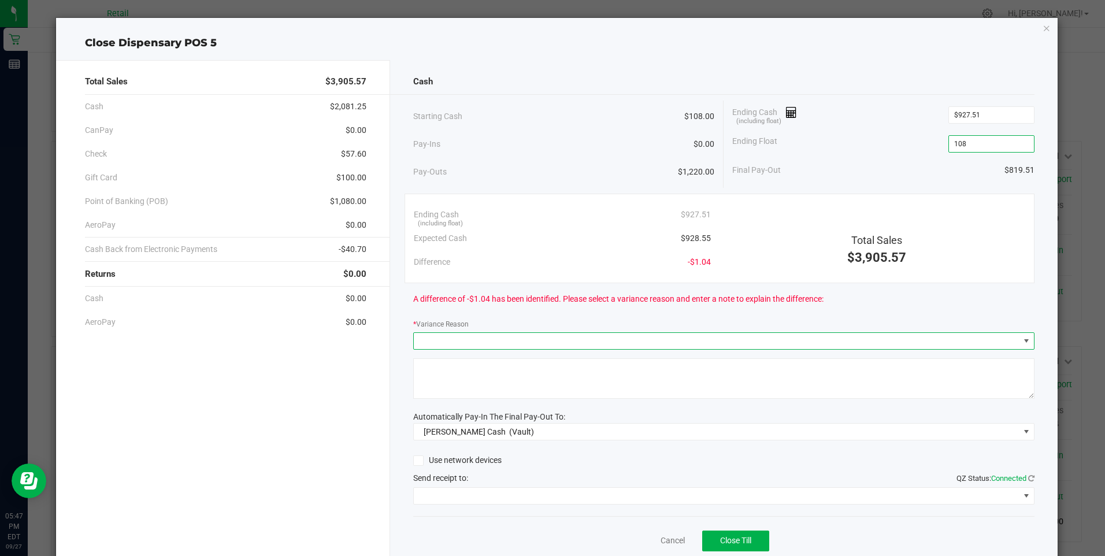
type input "$108.00"
click at [532, 343] on span at bounding box center [1025, 340] width 9 height 9
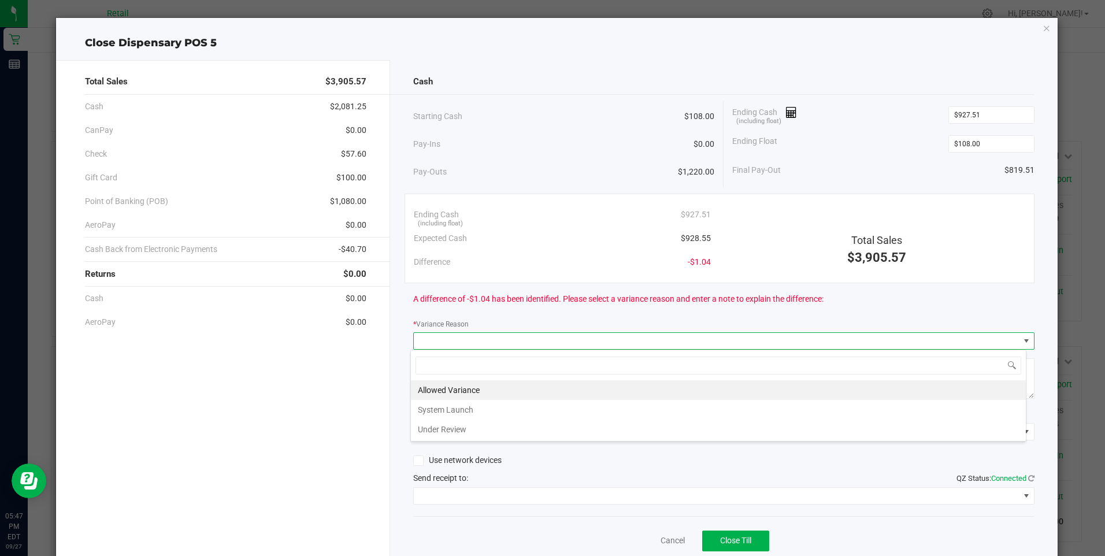
scroll to position [17, 616]
click at [436, 389] on li "Allowed Variance" at bounding box center [718, 390] width 615 height 20
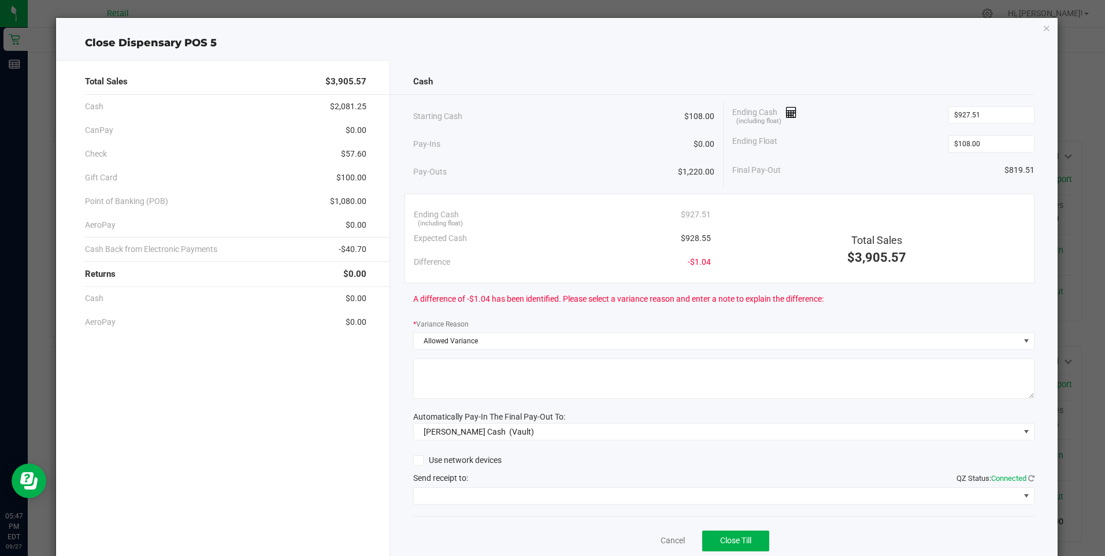
click at [444, 381] on textarea at bounding box center [723, 378] width 621 height 40
type textarea "sdl"
click at [532, 494] on span at bounding box center [1025, 495] width 9 height 9
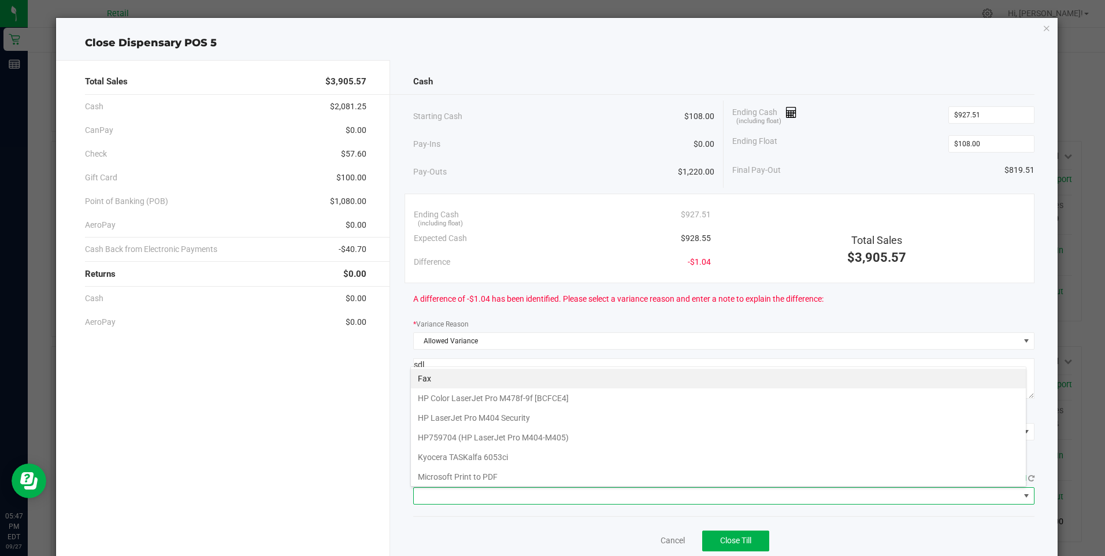
scroll to position [101, 0]
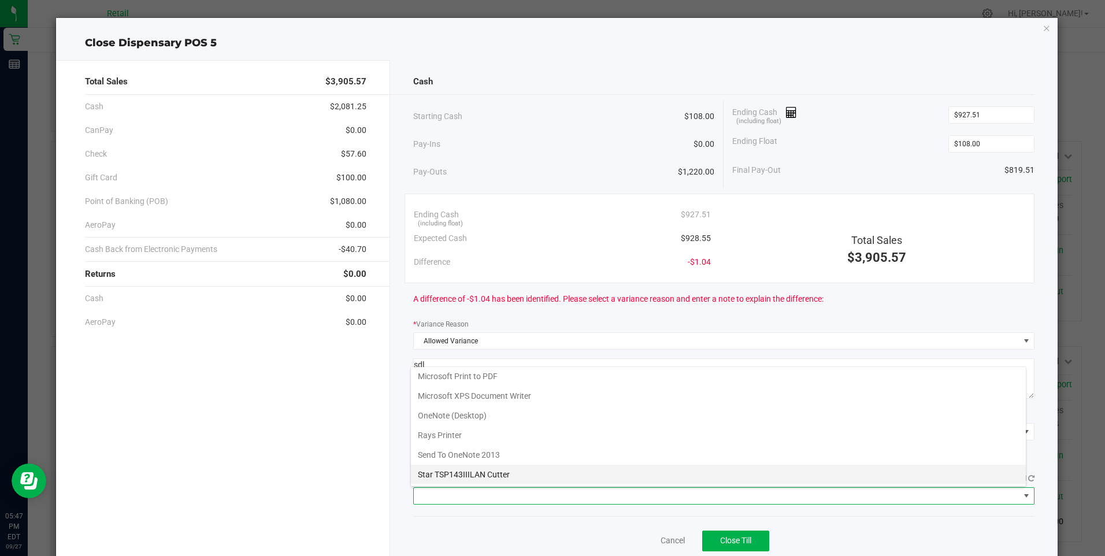
click at [532, 474] on Cutter "Star TSP143IIILAN Cutter" at bounding box center [718, 475] width 615 height 20
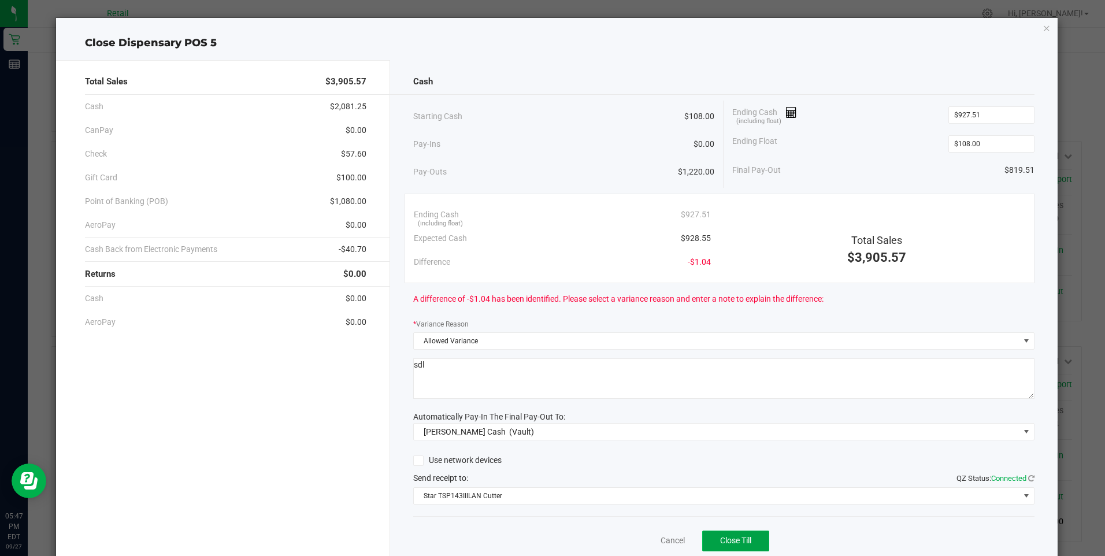
click at [532, 545] on button "Close Till" at bounding box center [735, 540] width 67 height 21
click at [532, 537] on link "Dismiss" at bounding box center [647, 540] width 28 height 12
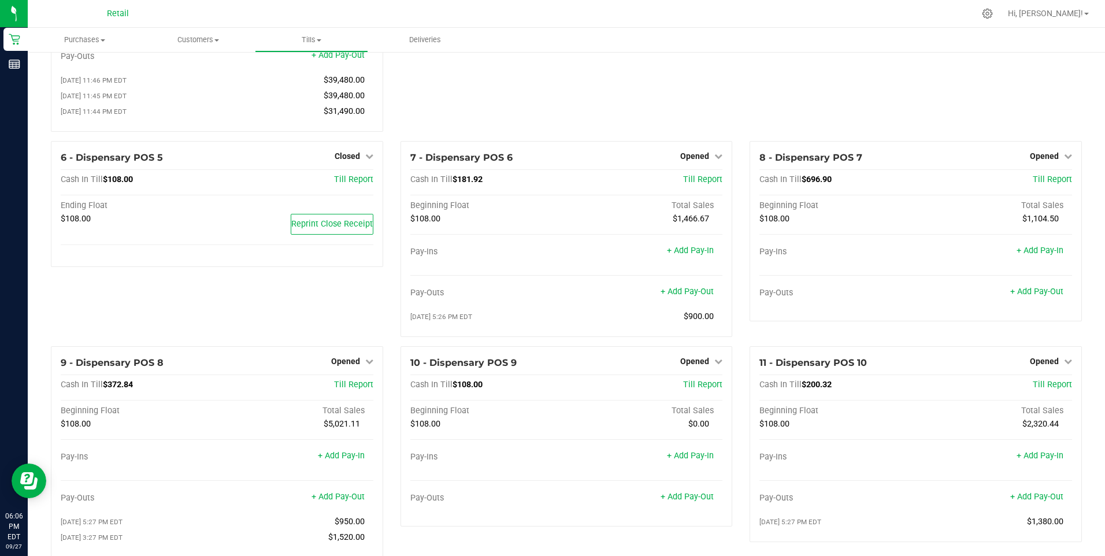
scroll to position [27, 0]
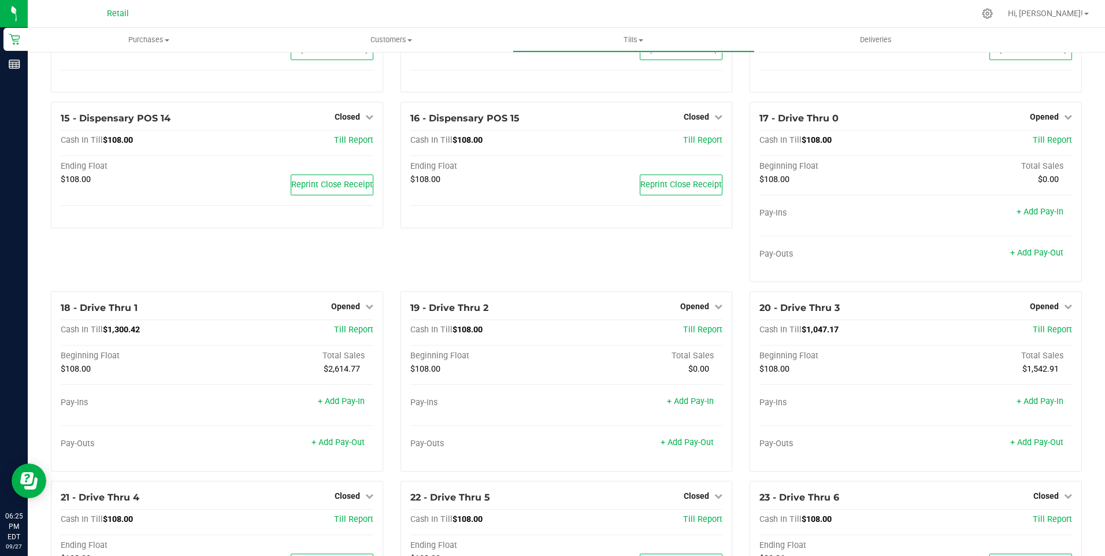
scroll to position [775, 0]
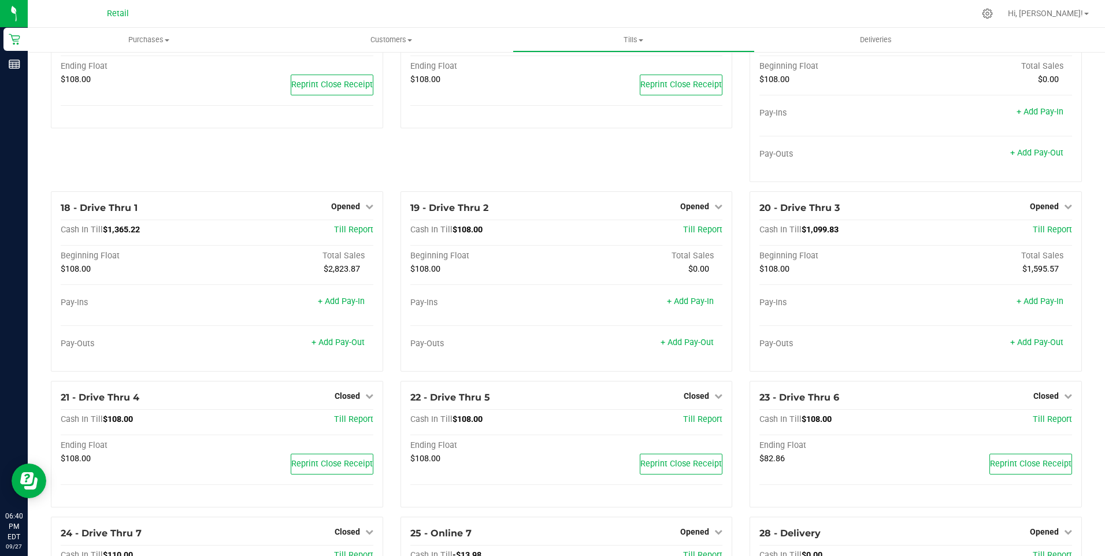
scroll to position [897, 0]
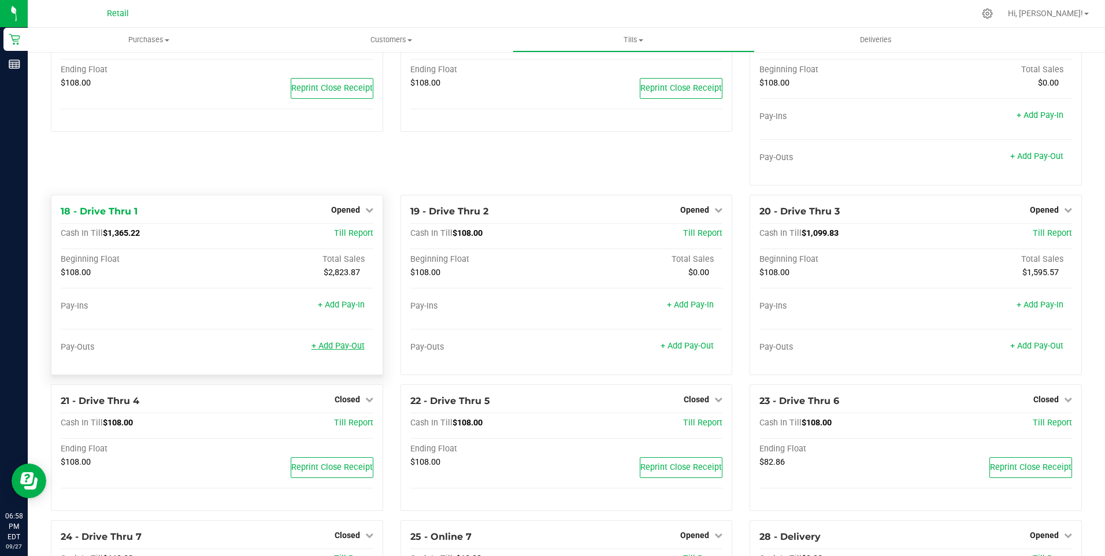
click at [348, 351] on link "+ Add Pay-Out" at bounding box center [337, 346] width 53 height 10
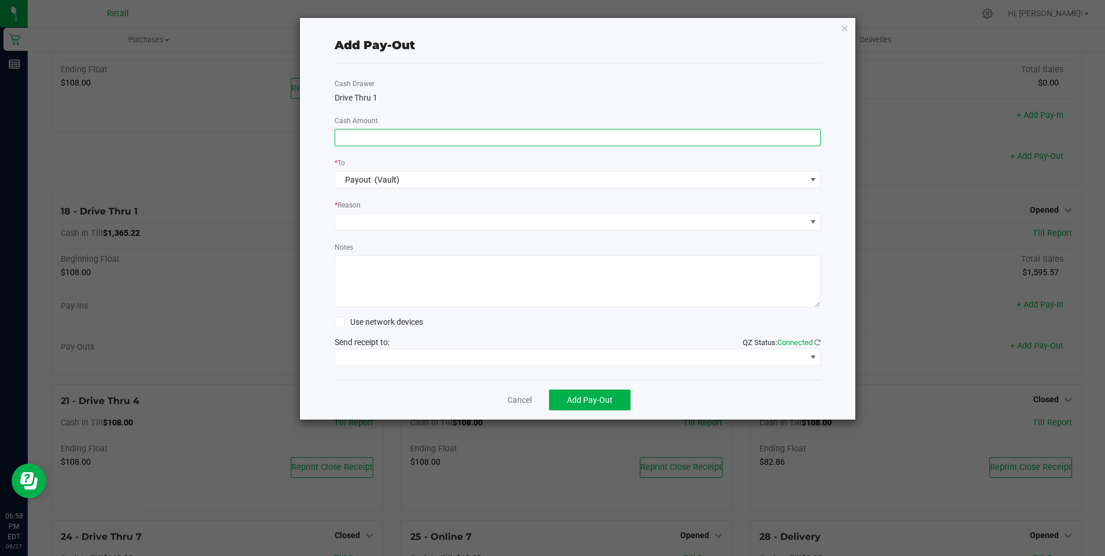
click at [369, 136] on input at bounding box center [577, 137] width 485 height 16
type input "$1,140.00"
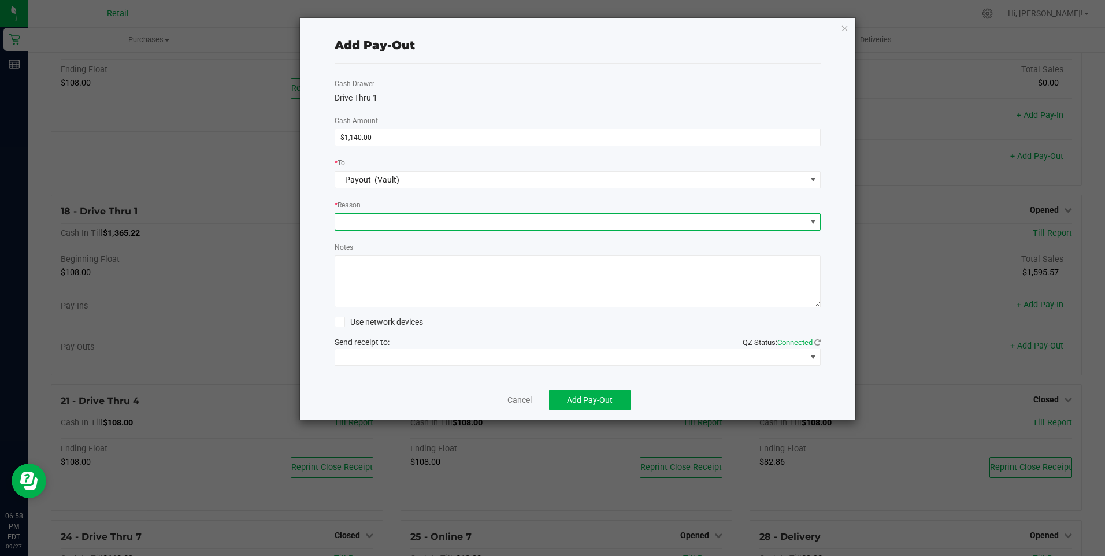
click at [811, 222] on span at bounding box center [812, 221] width 9 height 9
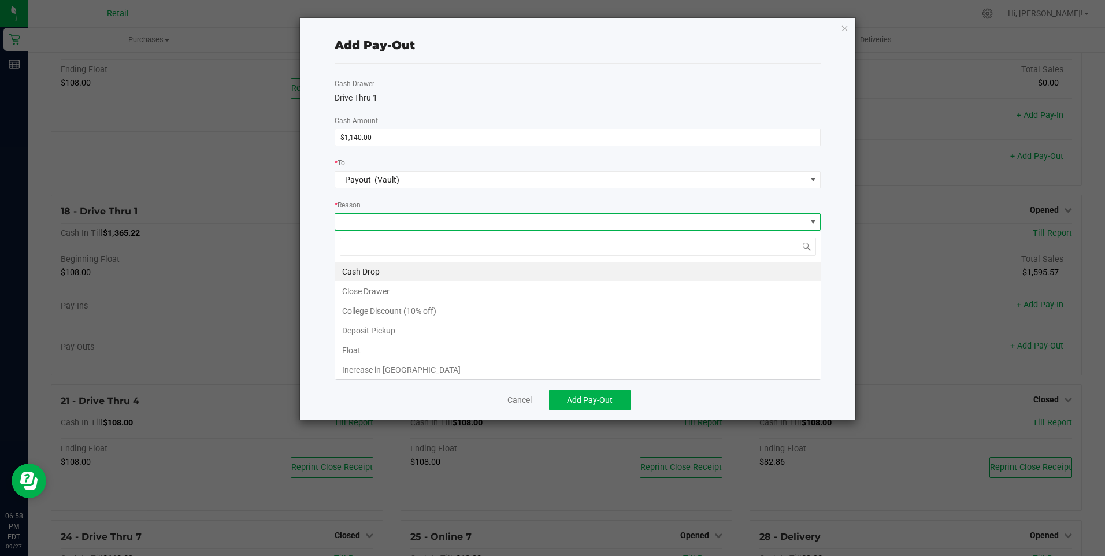
scroll to position [17, 486]
click at [362, 270] on li "Cash Drop" at bounding box center [577, 272] width 485 height 20
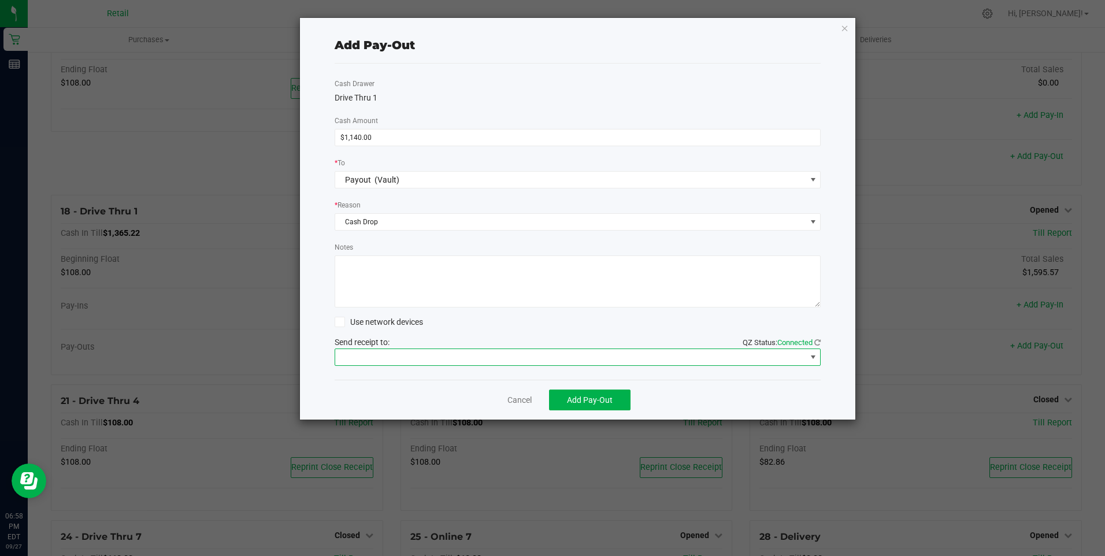
click at [816, 356] on span at bounding box center [812, 356] width 9 height 9
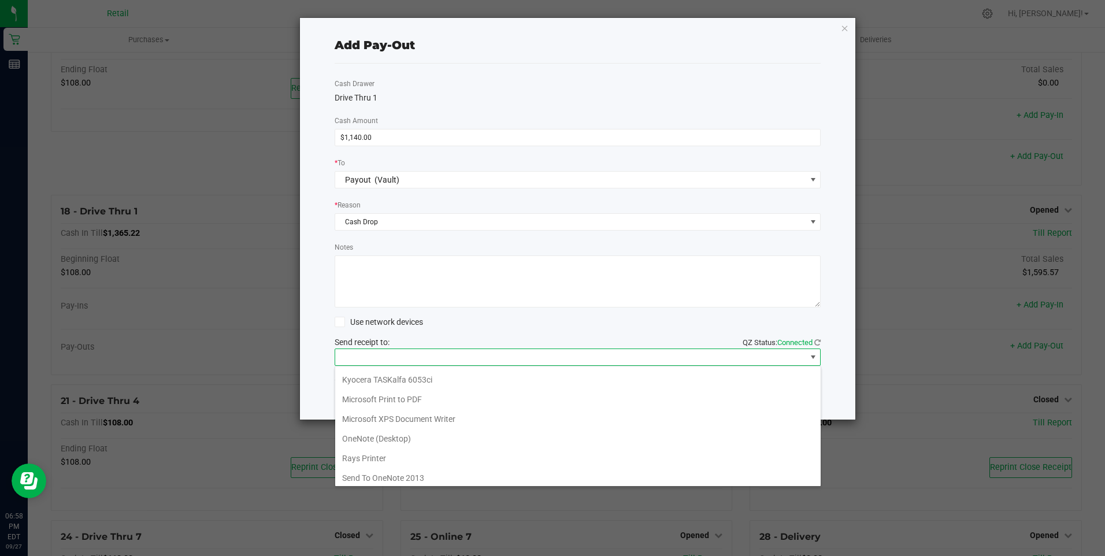
scroll to position [101, 0]
click at [437, 474] on Cutter "Star TSP143IIILAN Cutter" at bounding box center [577, 474] width 485 height 20
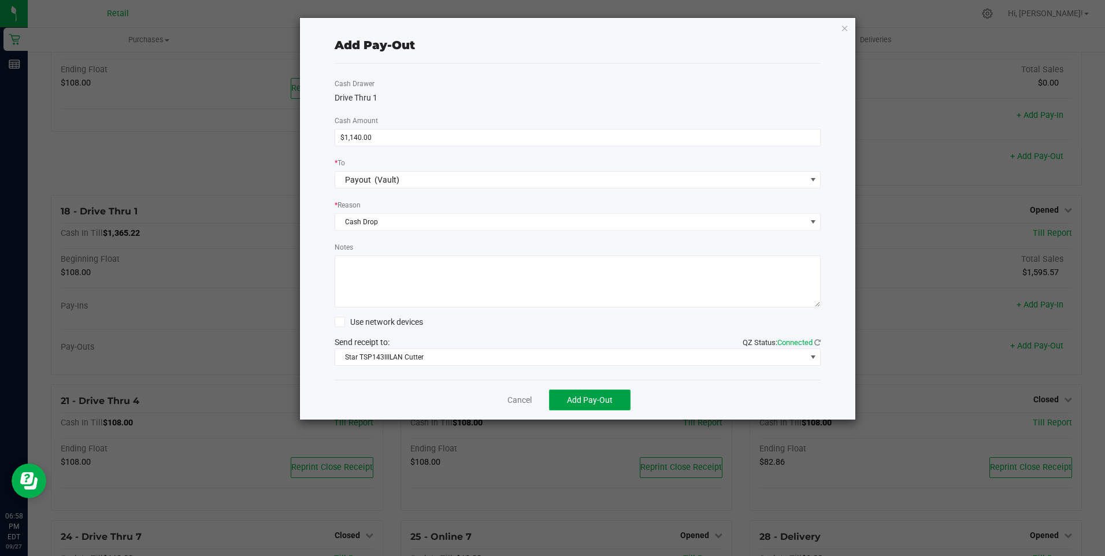
click at [597, 395] on span "Add Pay-Out" at bounding box center [590, 399] width 46 height 9
click at [507, 403] on link "Dismiss" at bounding box center [515, 400] width 28 height 12
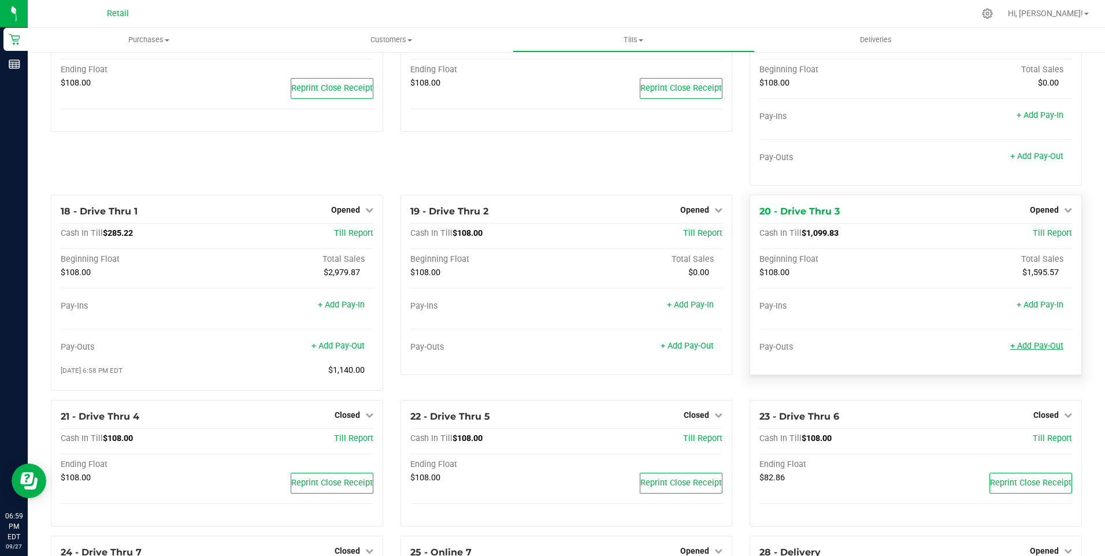
click at [1026, 351] on link "+ Add Pay-Out" at bounding box center [1036, 346] width 53 height 10
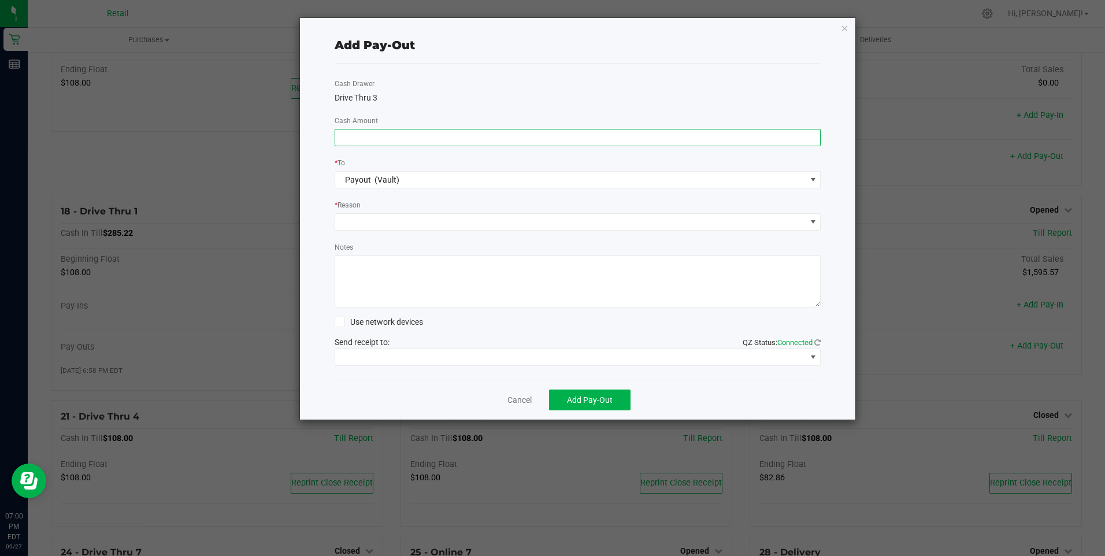
click at [389, 138] on input at bounding box center [577, 137] width 485 height 16
type input "$930.00"
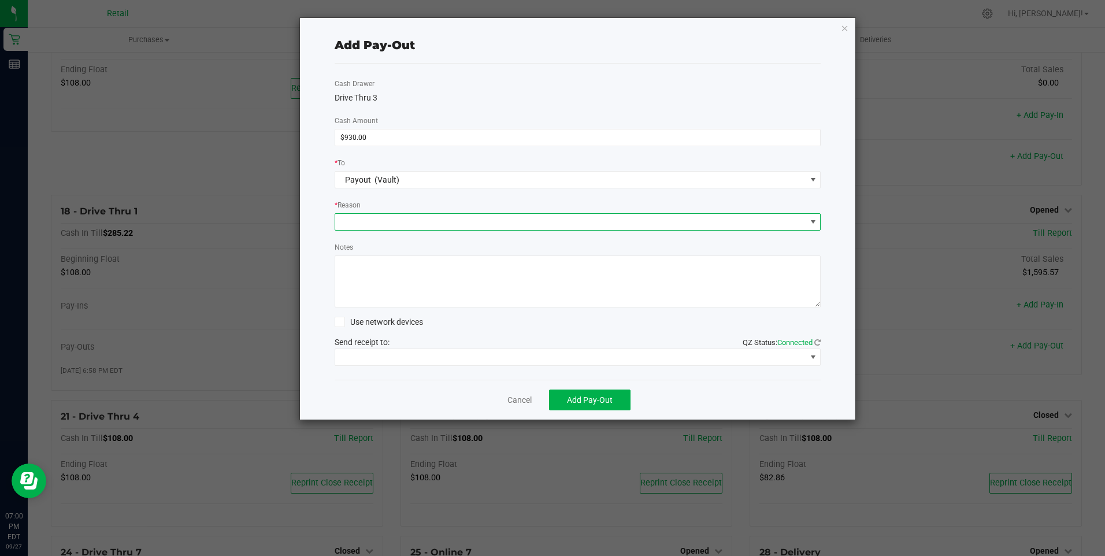
click at [813, 219] on span at bounding box center [812, 221] width 9 height 9
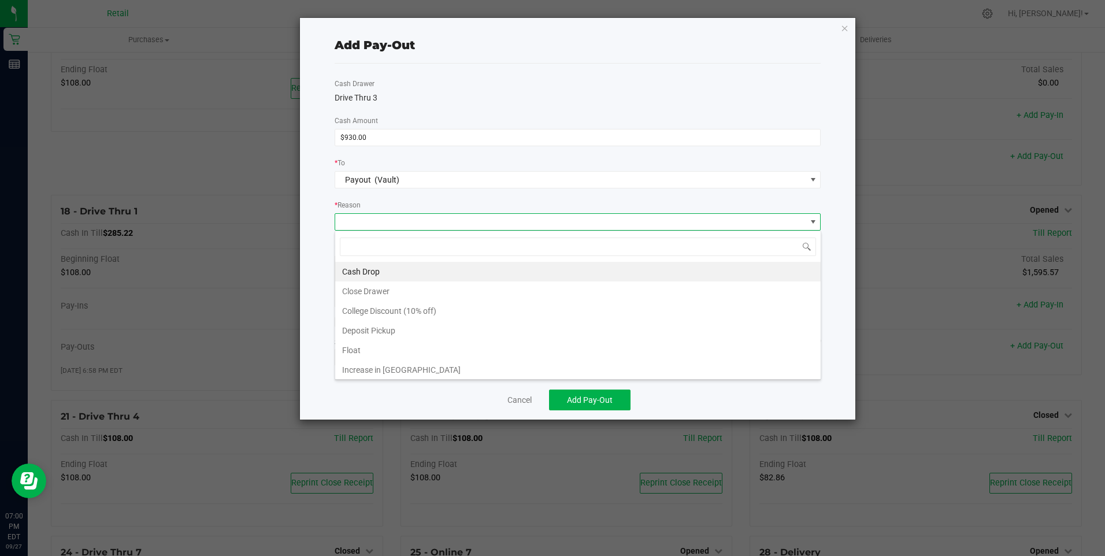
scroll to position [17, 486]
click at [426, 271] on li "Cash Drop" at bounding box center [577, 272] width 485 height 20
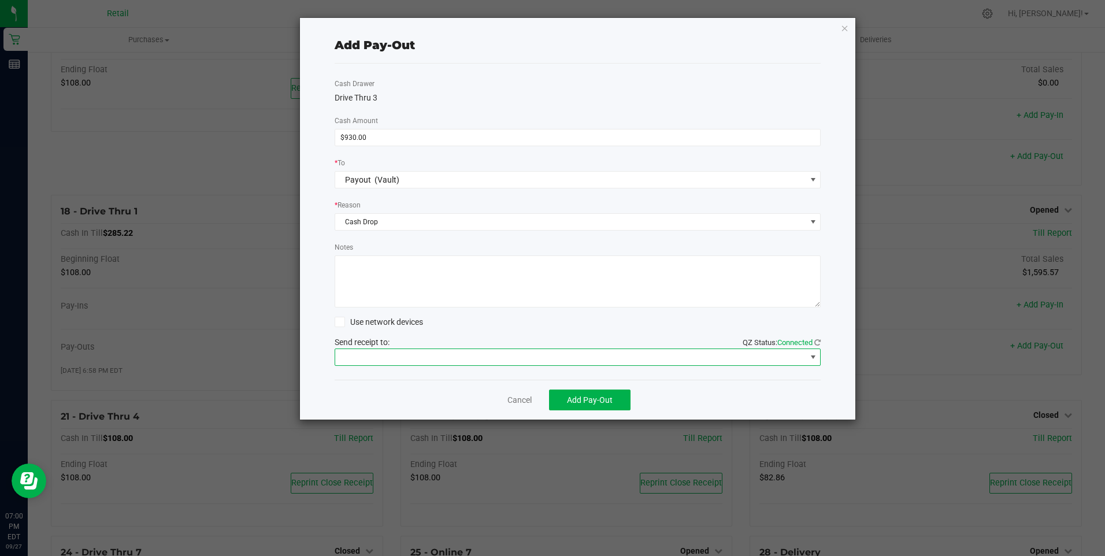
click at [809, 354] on span at bounding box center [812, 356] width 9 height 9
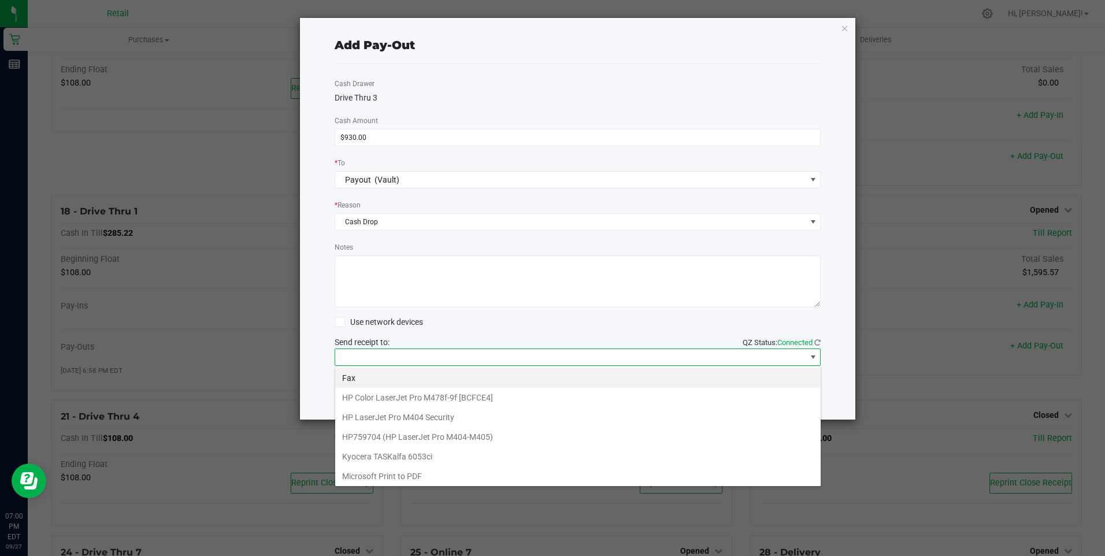
scroll to position [101, 0]
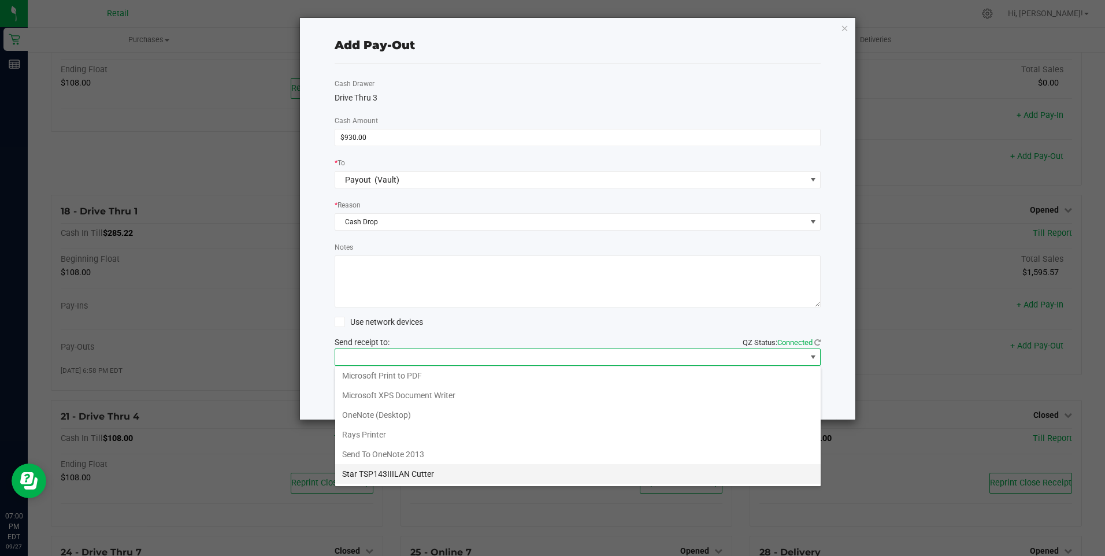
click at [433, 470] on Cutter "Star TSP143IIILAN Cutter" at bounding box center [577, 474] width 485 height 20
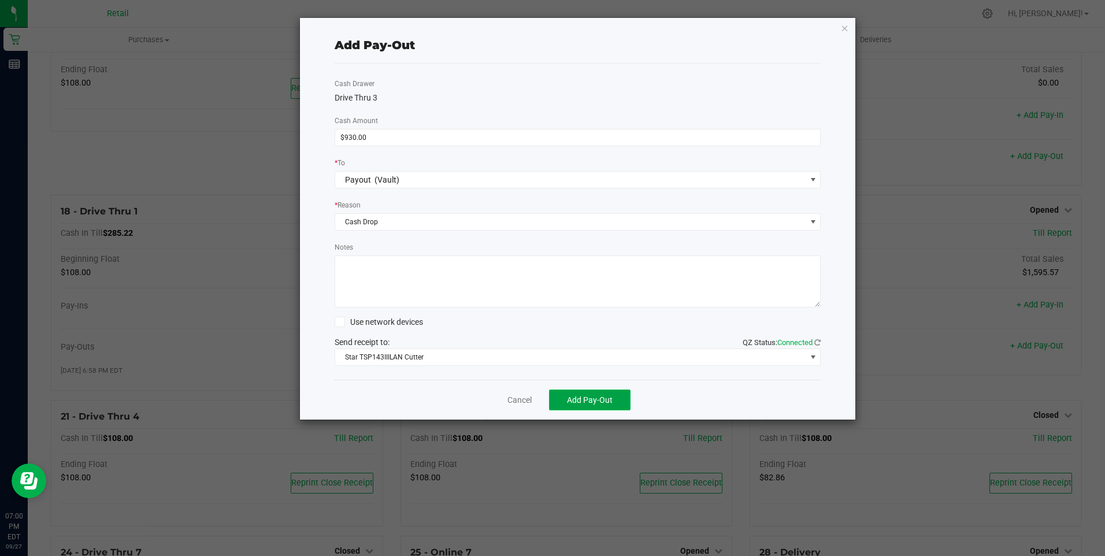
click at [615, 400] on button "Add Pay-Out" at bounding box center [589, 399] width 81 height 21
click at [524, 398] on link "Dismiss" at bounding box center [515, 400] width 28 height 12
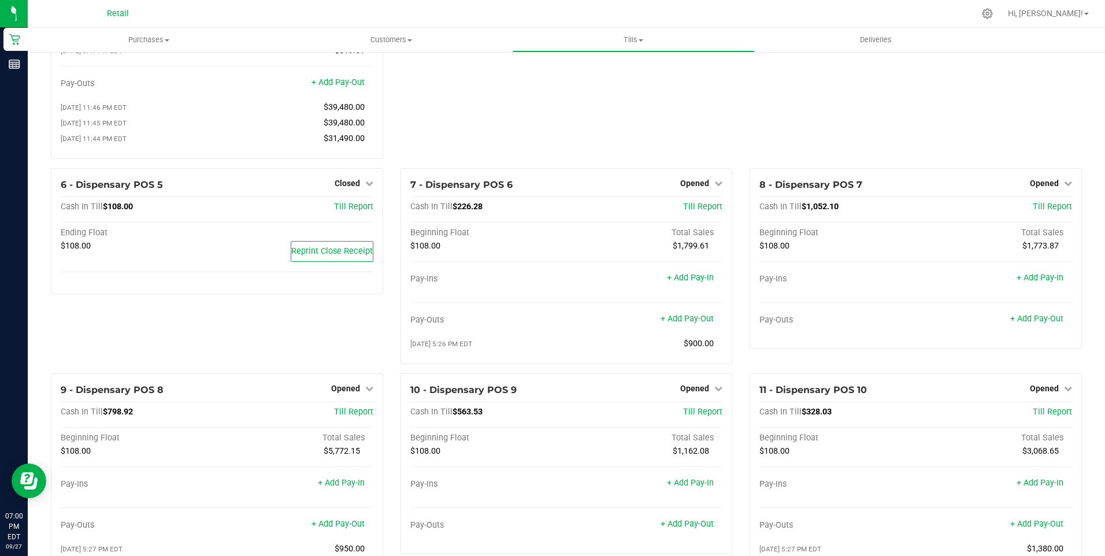
scroll to position [168, 0]
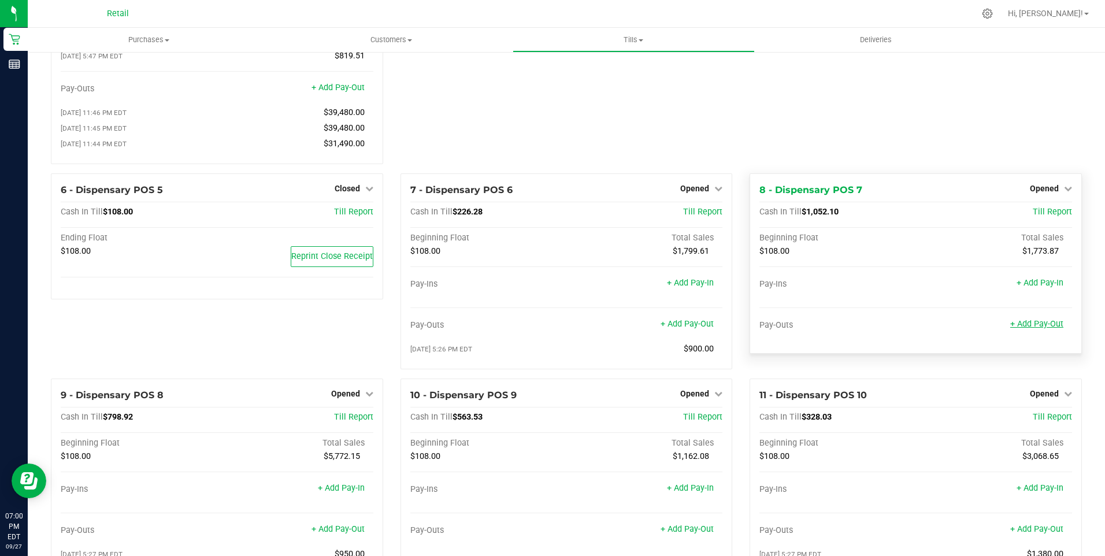
click at [1034, 329] on link "+ Add Pay-Out" at bounding box center [1036, 324] width 53 height 10
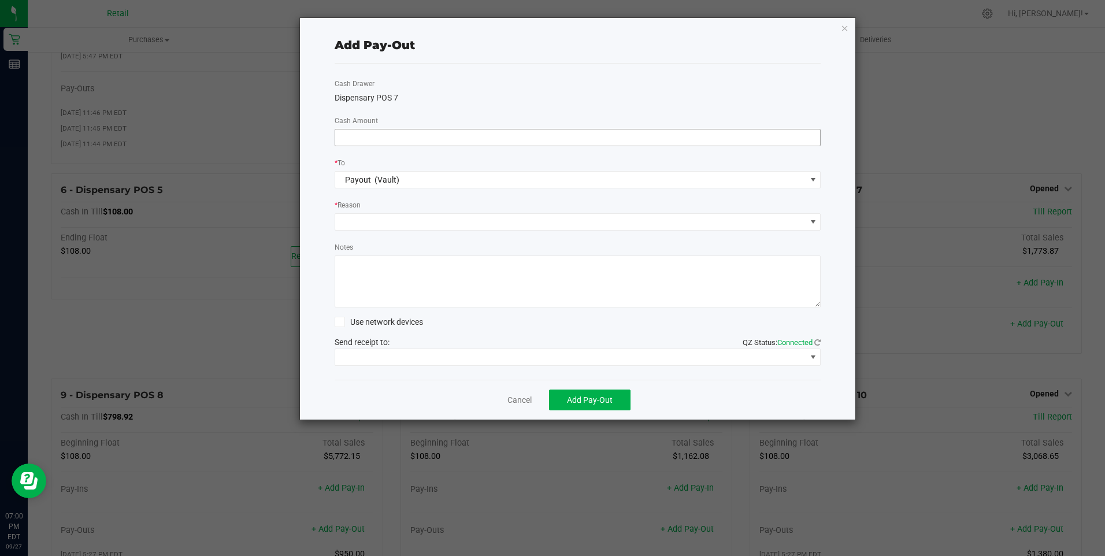
click at [386, 132] on input at bounding box center [577, 137] width 485 height 16
type input "$820.00"
click at [814, 220] on span at bounding box center [812, 221] width 9 height 9
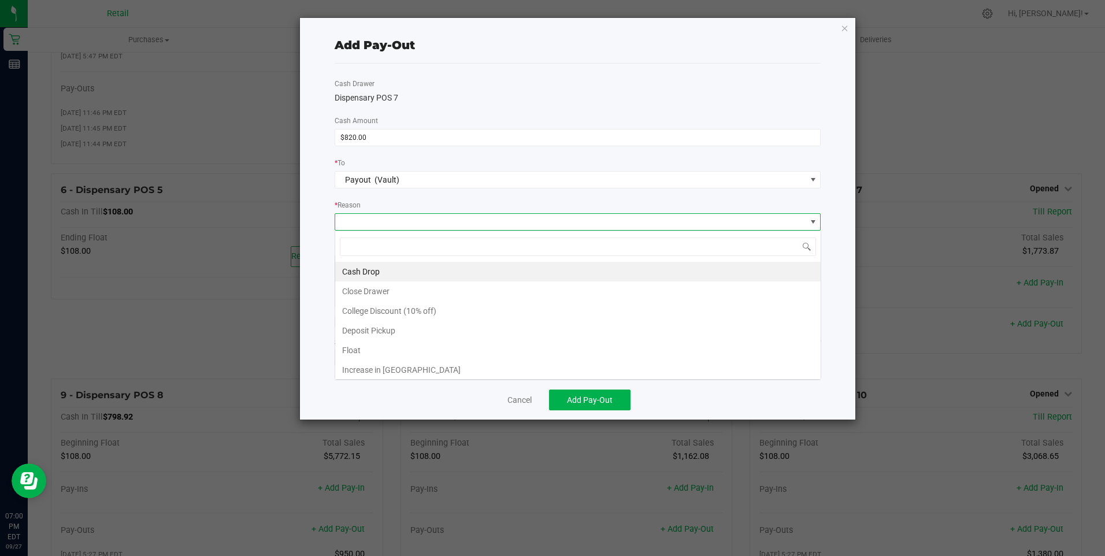
scroll to position [17, 486]
click at [465, 276] on li "Cash Drop" at bounding box center [577, 272] width 485 height 20
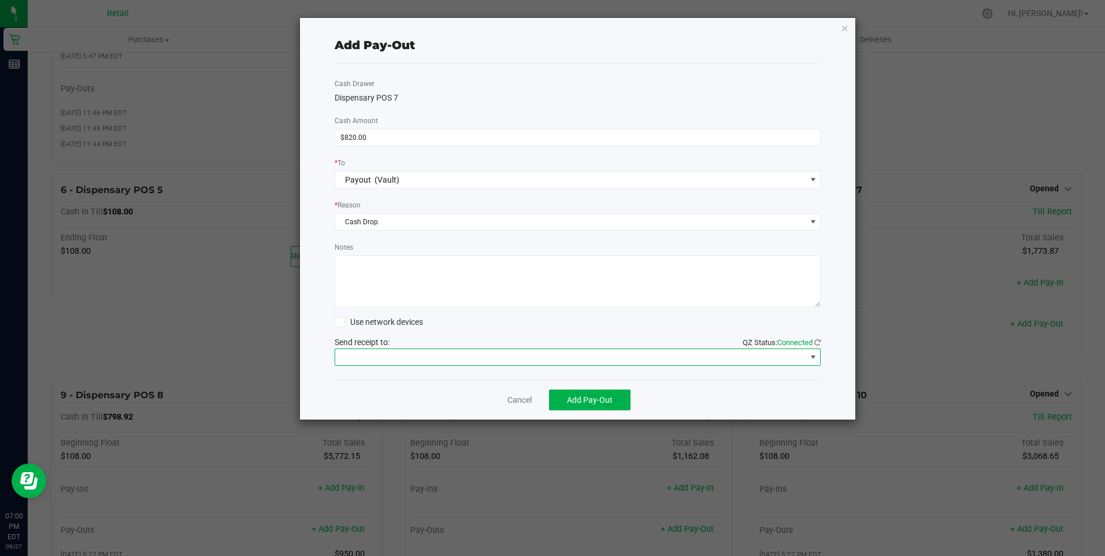
click at [818, 358] on span at bounding box center [812, 357] width 14 height 16
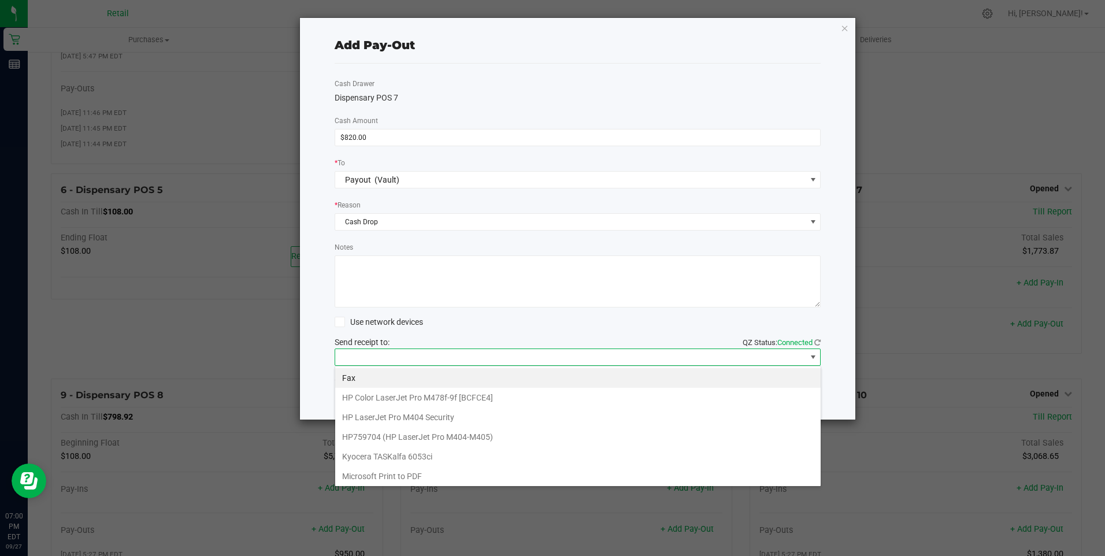
scroll to position [101, 0]
click at [421, 472] on Cutter "Star TSP143IIILAN Cutter" at bounding box center [577, 474] width 485 height 20
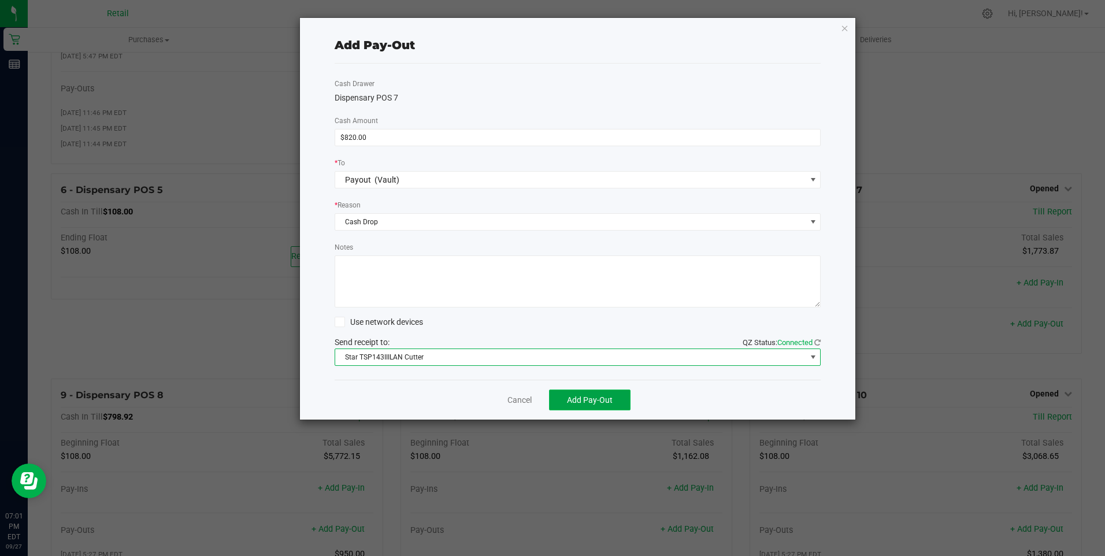
click at [614, 395] on button "Add Pay-Out" at bounding box center [589, 399] width 81 height 21
click at [521, 402] on link "Dismiss" at bounding box center [515, 400] width 28 height 12
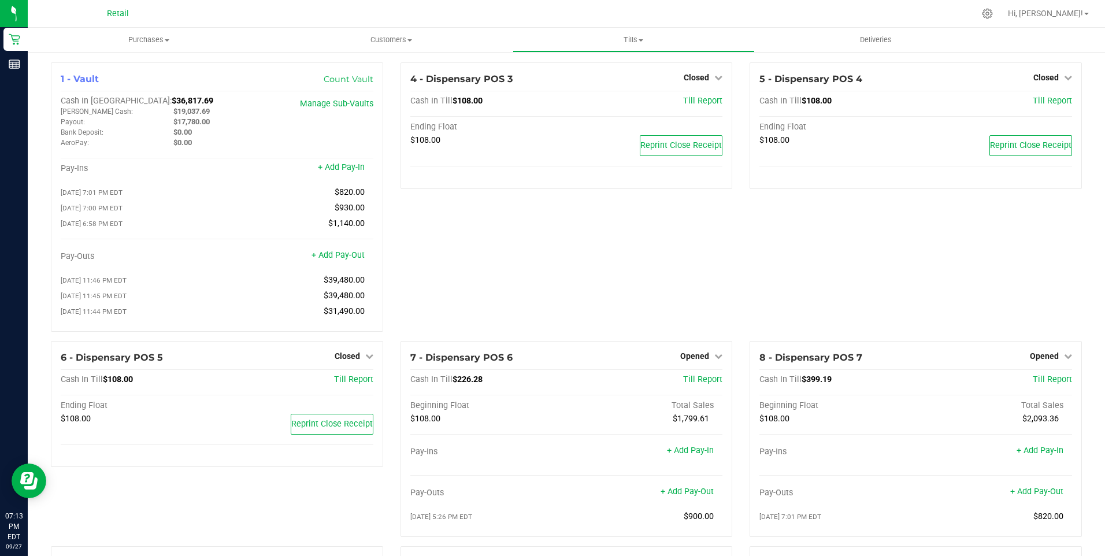
click at [469, 284] on div "4 - Dispensary POS 3 Closed Open Till Cash In Till $108.00 Till Report Ending F…" at bounding box center [567, 201] width 350 height 278
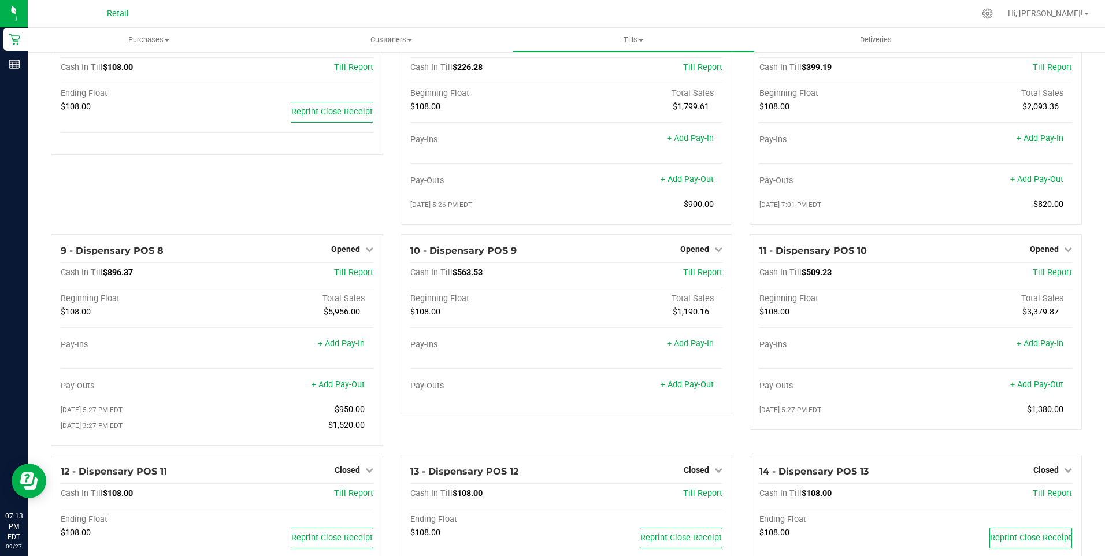
scroll to position [336, 0]
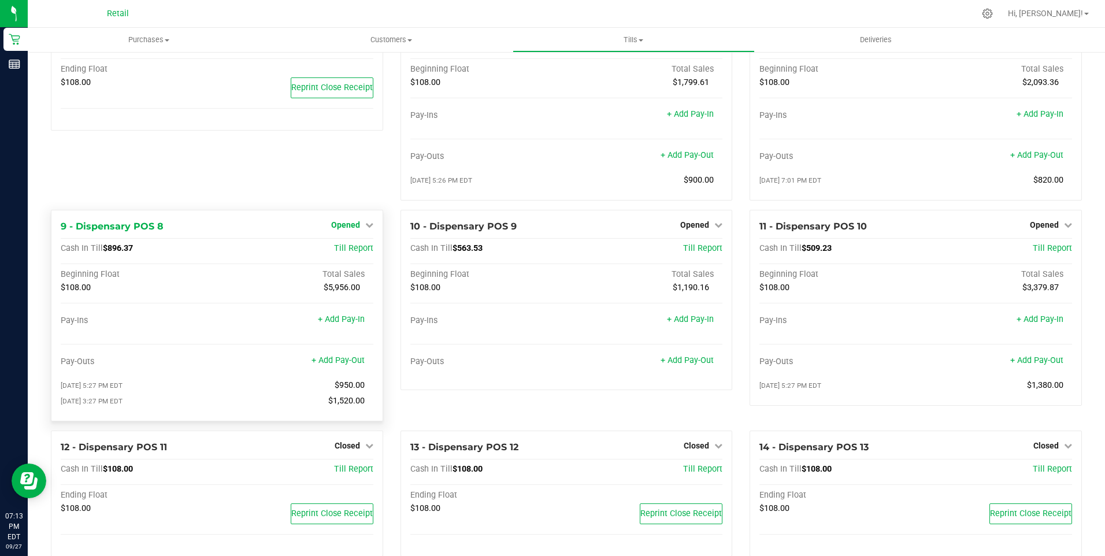
click at [365, 229] on icon at bounding box center [369, 225] width 8 height 8
click at [354, 253] on link "Close Till" at bounding box center [346, 248] width 31 height 9
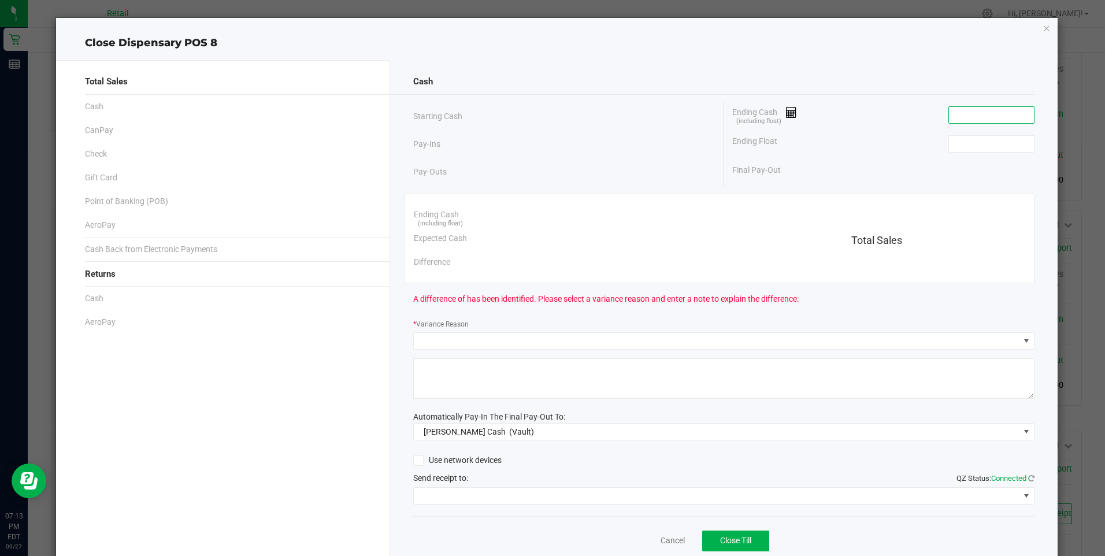
click at [967, 115] on input at bounding box center [991, 115] width 85 height 16
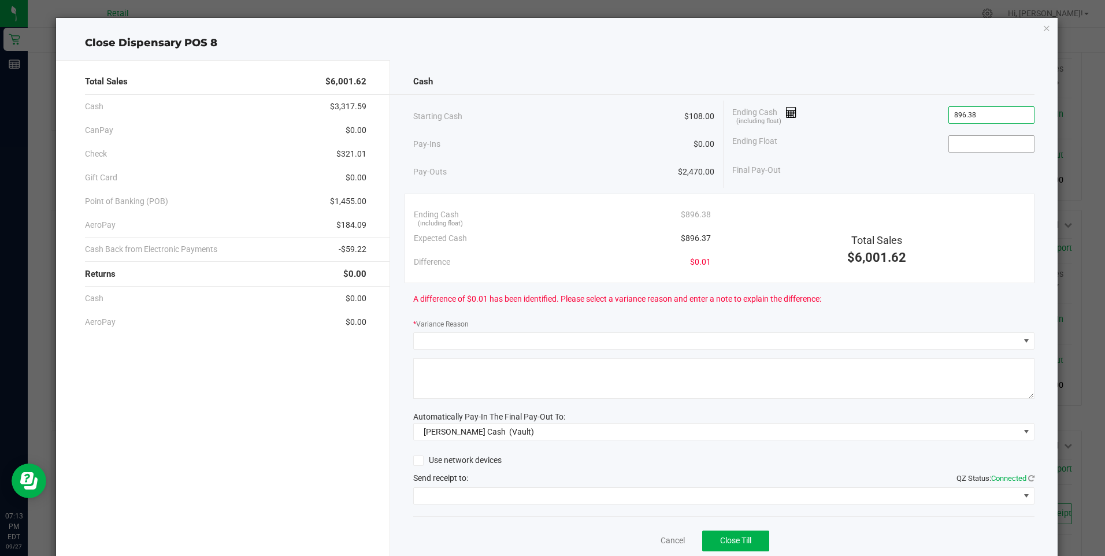
type input "$896.38"
click at [955, 140] on input at bounding box center [991, 144] width 85 height 16
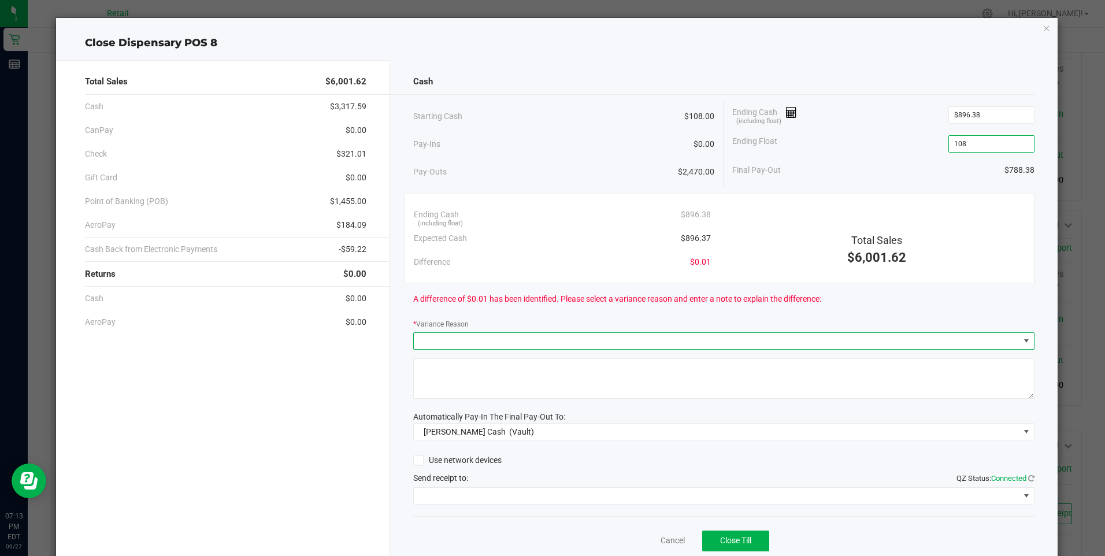
type input "$108.00"
click at [1021, 340] on span at bounding box center [1025, 340] width 9 height 9
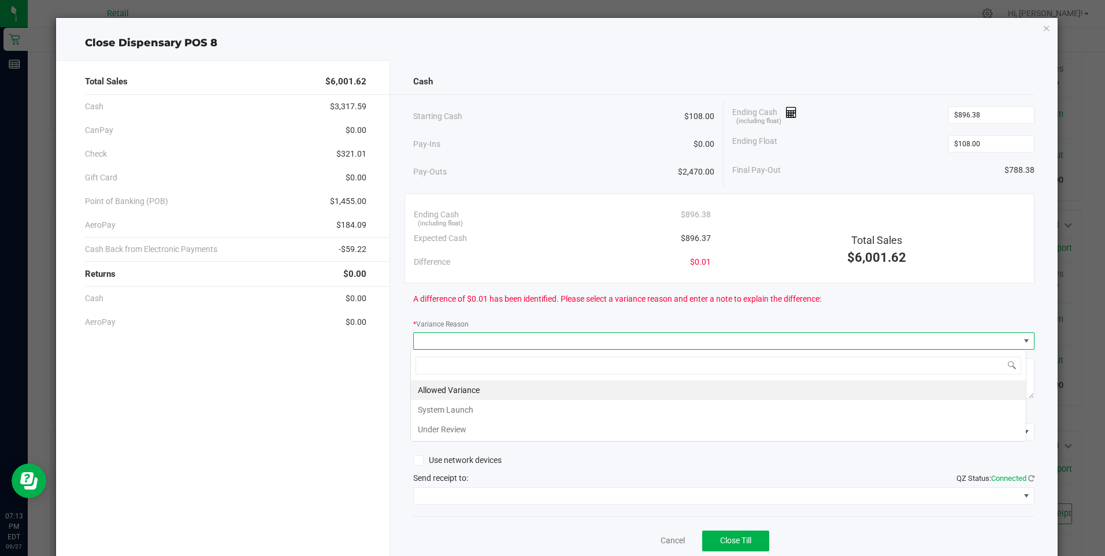
scroll to position [17, 616]
click at [493, 388] on li "Allowed Variance" at bounding box center [718, 390] width 615 height 20
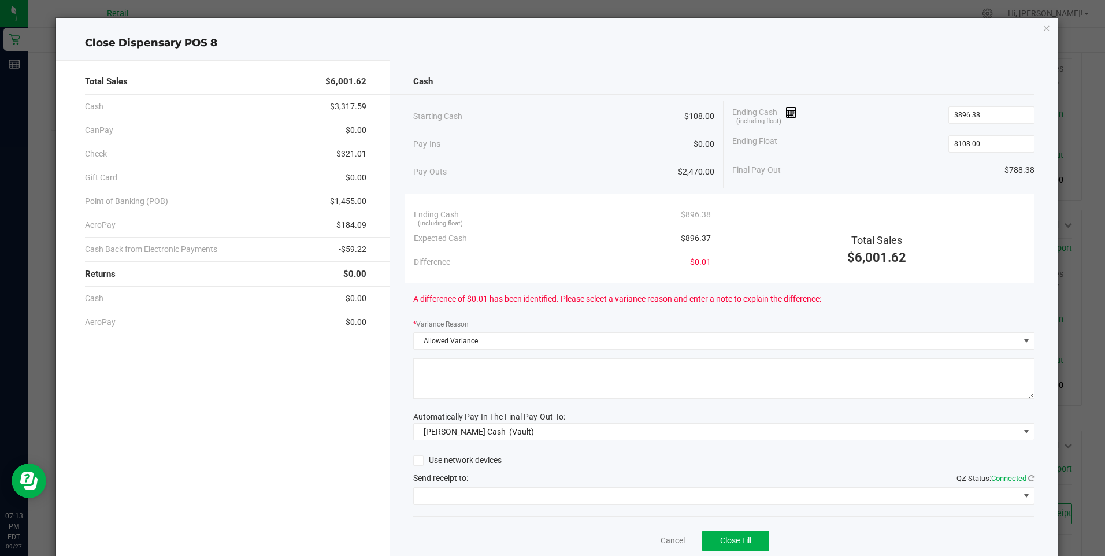
click at [532, 377] on textarea at bounding box center [723, 378] width 621 height 40
type textarea "sdl"
click at [1021, 496] on span at bounding box center [1025, 495] width 9 height 9
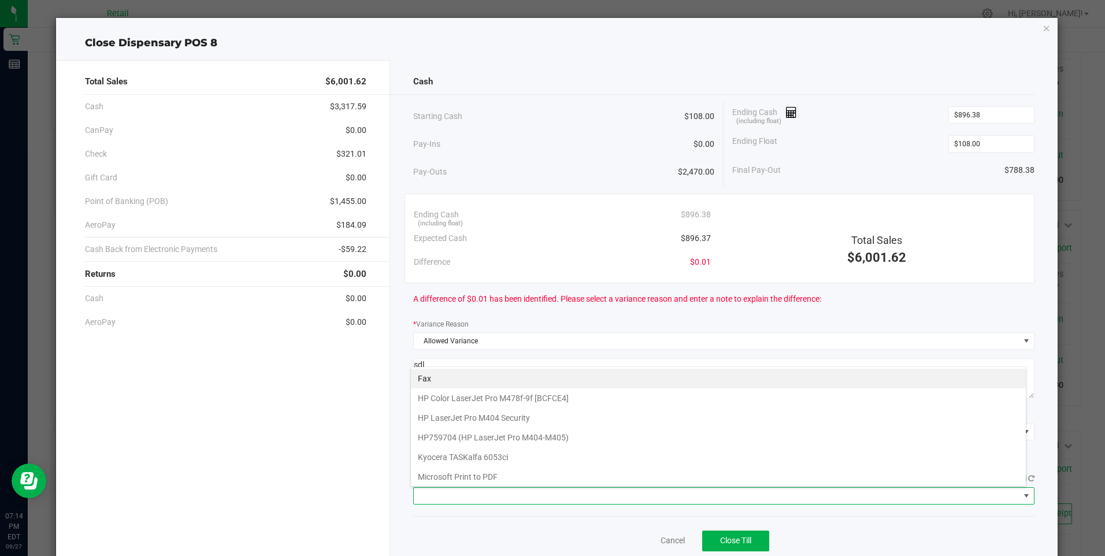
scroll to position [101, 0]
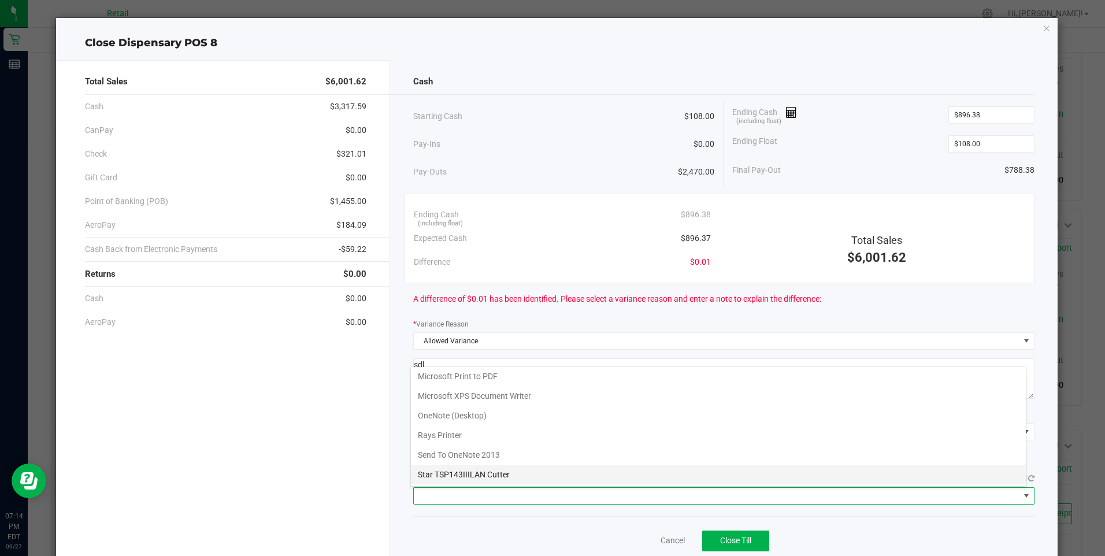
click at [508, 476] on Cutter "Star TSP143IIILAN Cutter" at bounding box center [718, 475] width 615 height 20
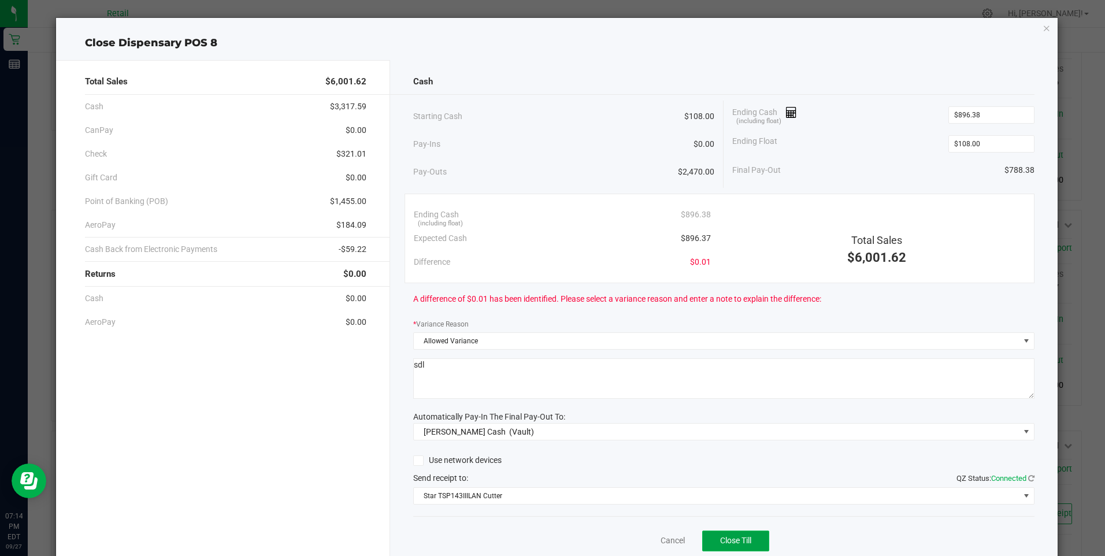
click at [743, 540] on span "Close Till" at bounding box center [735, 540] width 31 height 9
click at [633, 541] on link "Dismiss" at bounding box center [647, 540] width 28 height 12
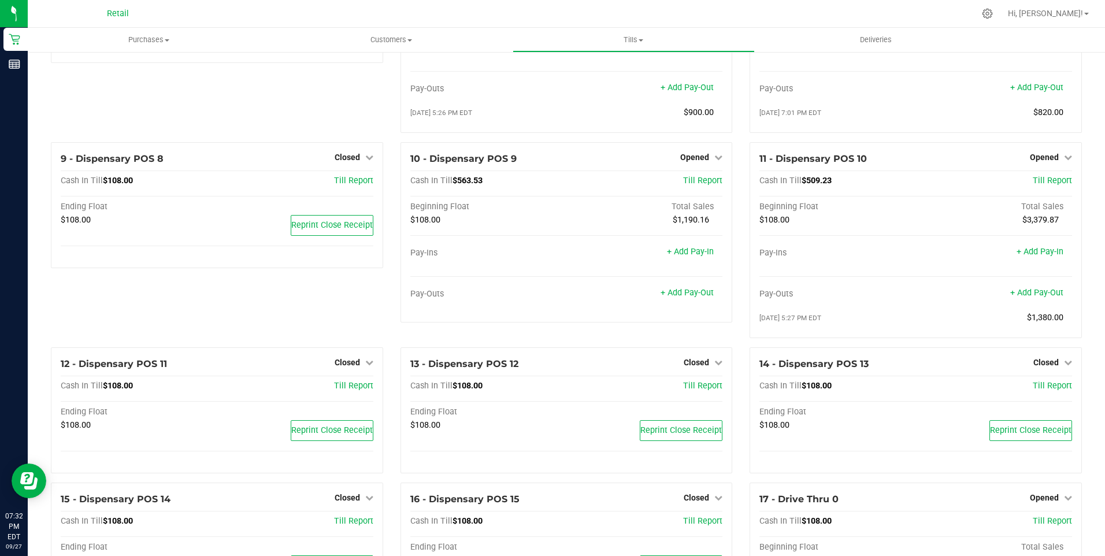
scroll to position [423, 0]
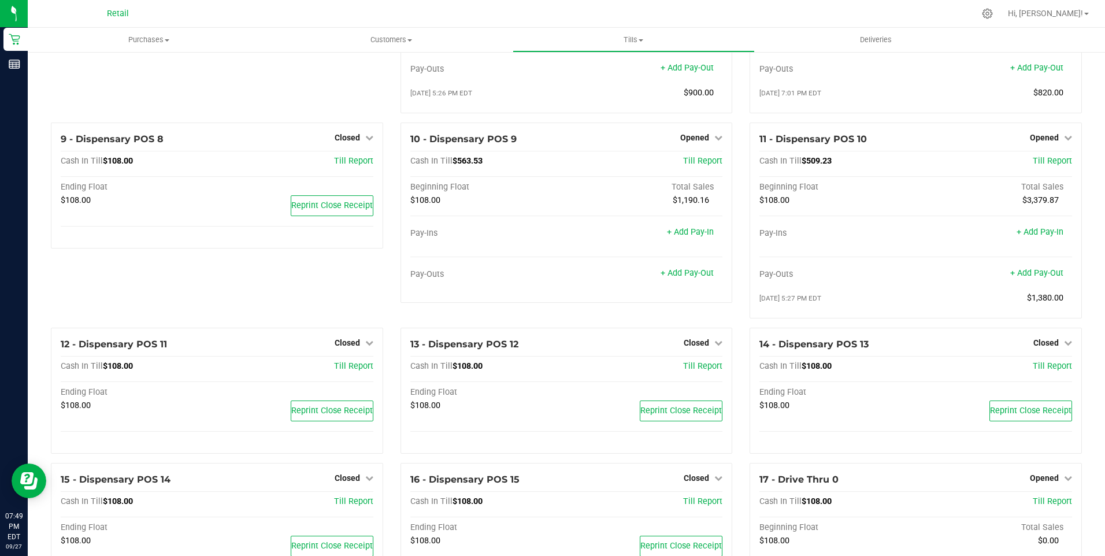
click at [303, 303] on div "9 - Dispensary POS 8 Closed Open Till Cash In Till $108.00 Till Report Ending F…" at bounding box center [217, 224] width 350 height 205
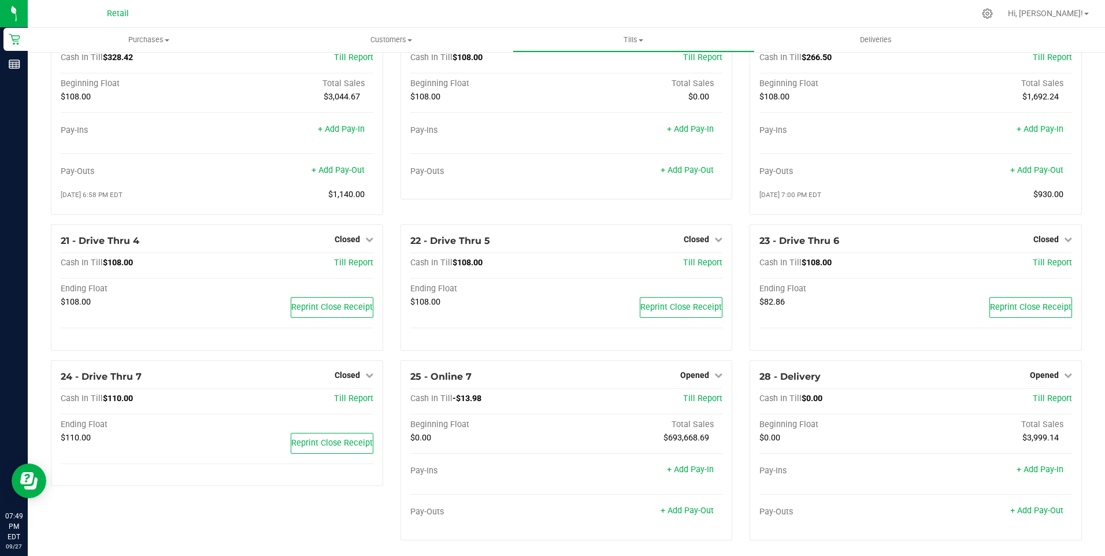
scroll to position [1069, 0]
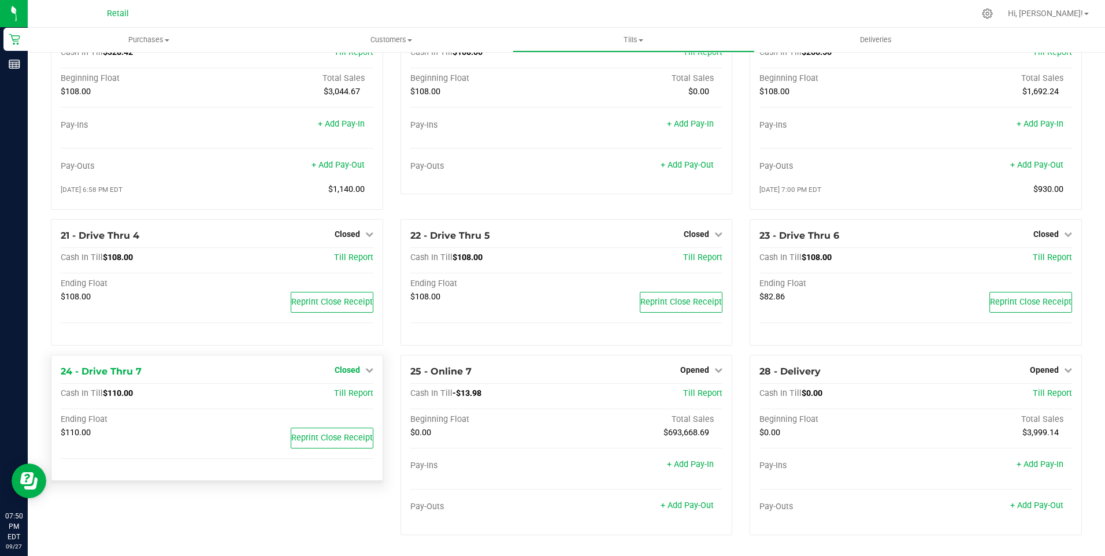
click at [367, 367] on icon at bounding box center [369, 370] width 8 height 8
click at [346, 393] on link "Open Till" at bounding box center [347, 393] width 31 height 9
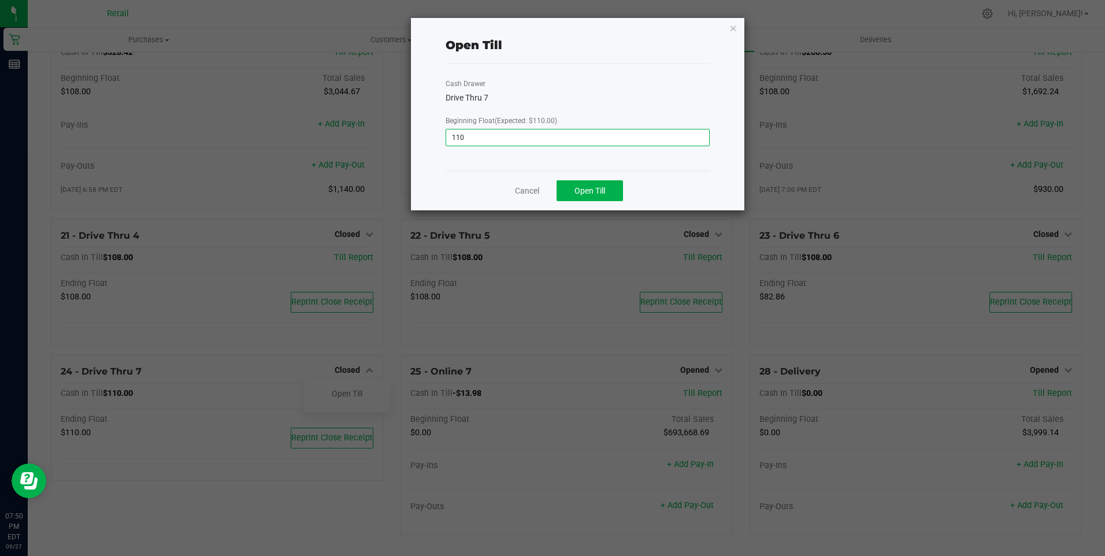
click at [481, 137] on input "110" at bounding box center [577, 137] width 262 height 16
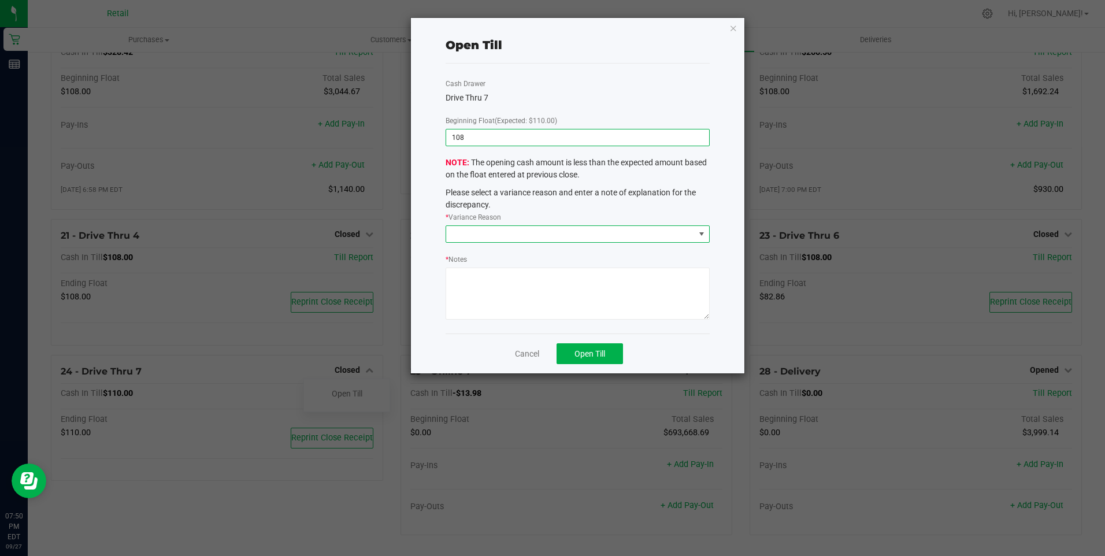
type input "$108.00"
click at [703, 232] on span at bounding box center [701, 233] width 9 height 9
click at [519, 281] on li "Allowed Variance" at bounding box center [577, 284] width 262 height 20
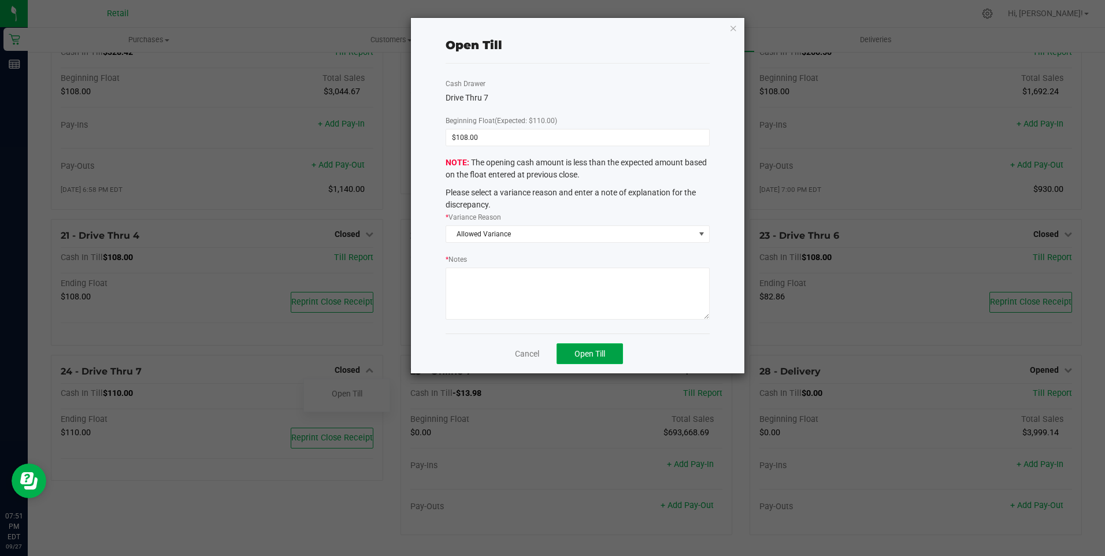
click at [597, 356] on span "Open Till" at bounding box center [589, 353] width 31 height 9
click at [543, 291] on textarea "* Notes" at bounding box center [576, 294] width 263 height 52
type textarea "sdl"
click at [595, 350] on span "Open Till" at bounding box center [589, 353] width 31 height 9
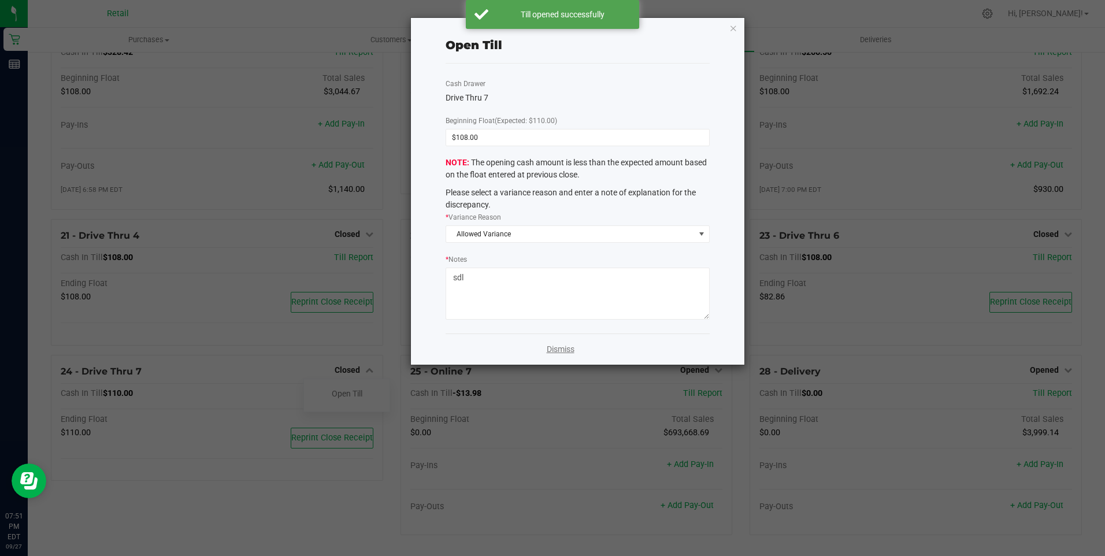
click at [566, 349] on link "Dismiss" at bounding box center [561, 349] width 28 height 12
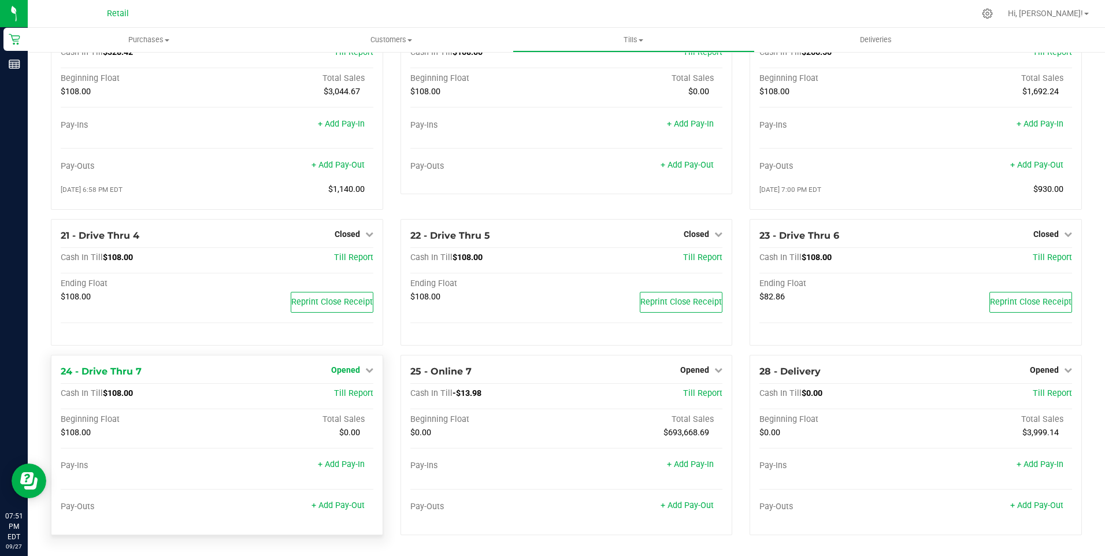
click at [361, 370] on link "Opened" at bounding box center [352, 369] width 42 height 9
click at [348, 393] on link "Close Till" at bounding box center [346, 393] width 31 height 9
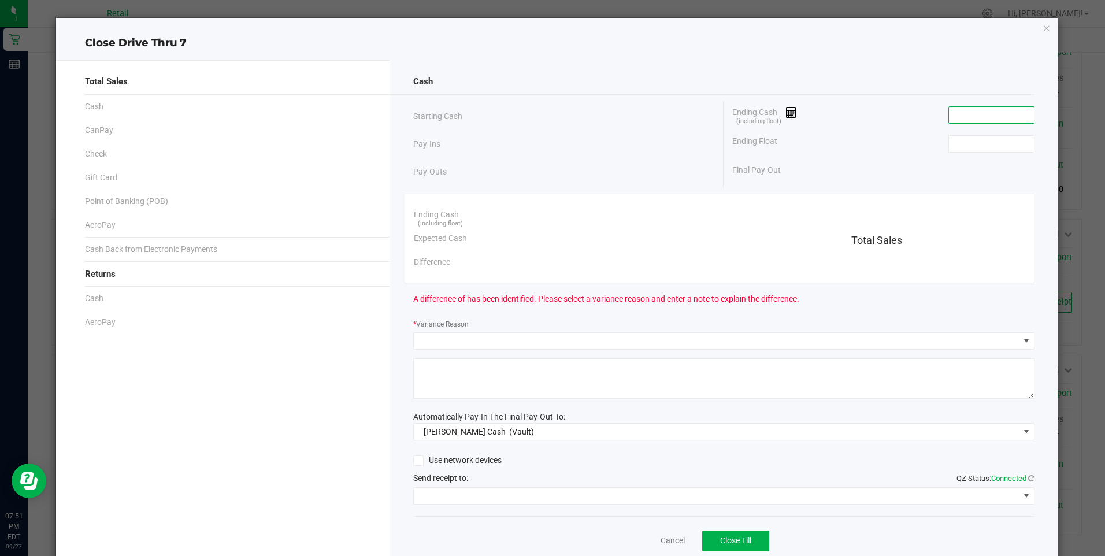
click at [970, 113] on input at bounding box center [991, 115] width 85 height 16
type input "$108.00"
click at [952, 140] on input at bounding box center [991, 144] width 85 height 16
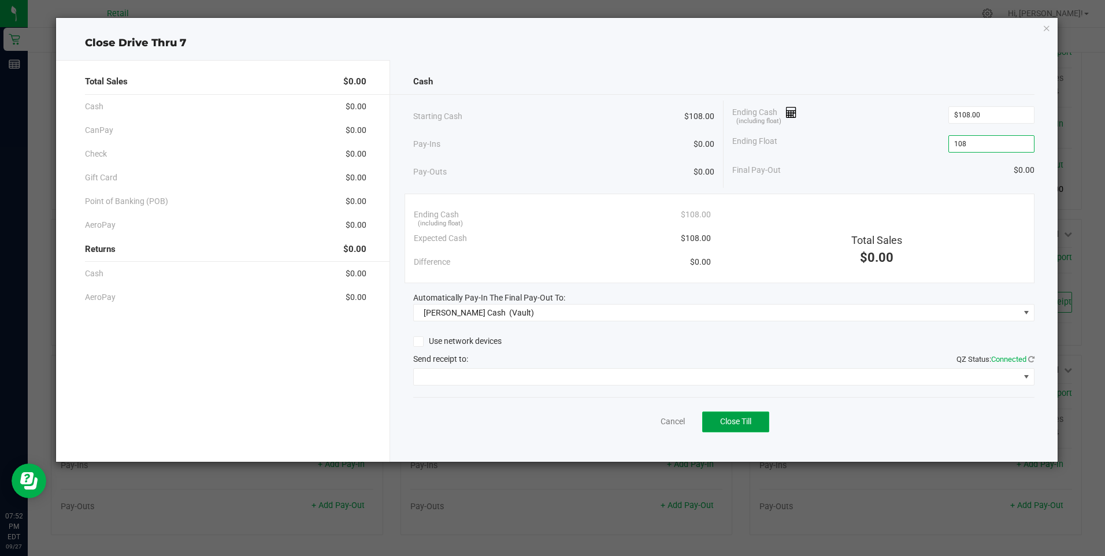
type input "$108.00"
click at [753, 422] on button "Close Till" at bounding box center [735, 421] width 67 height 21
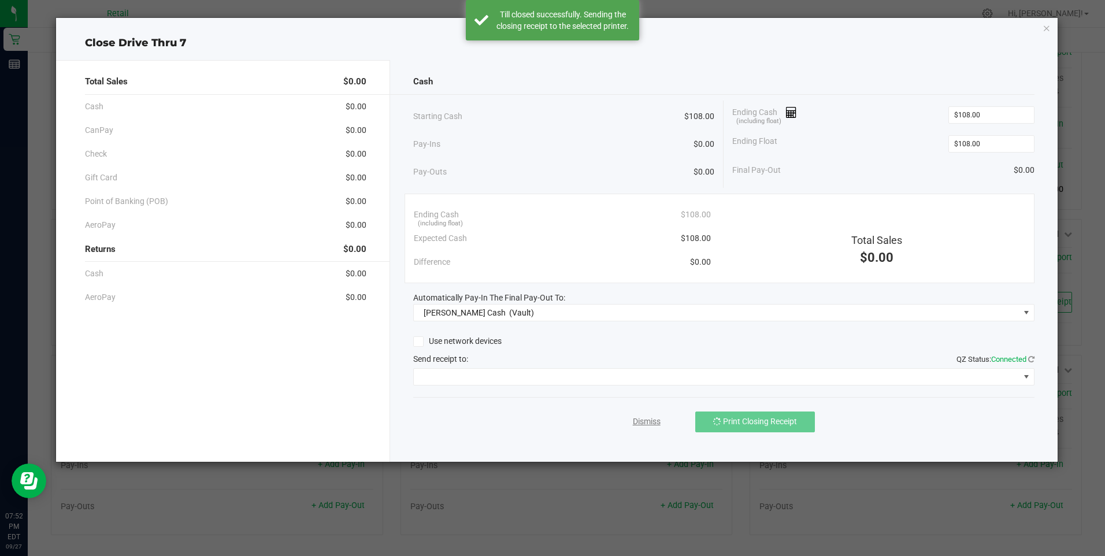
click at [642, 421] on link "Dismiss" at bounding box center [647, 421] width 28 height 12
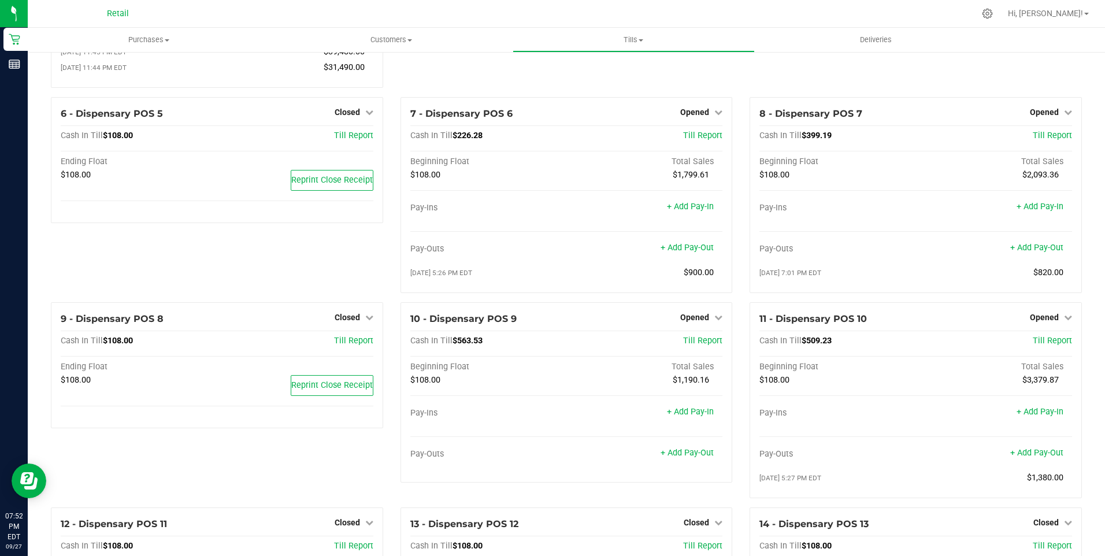
scroll to position [0, 0]
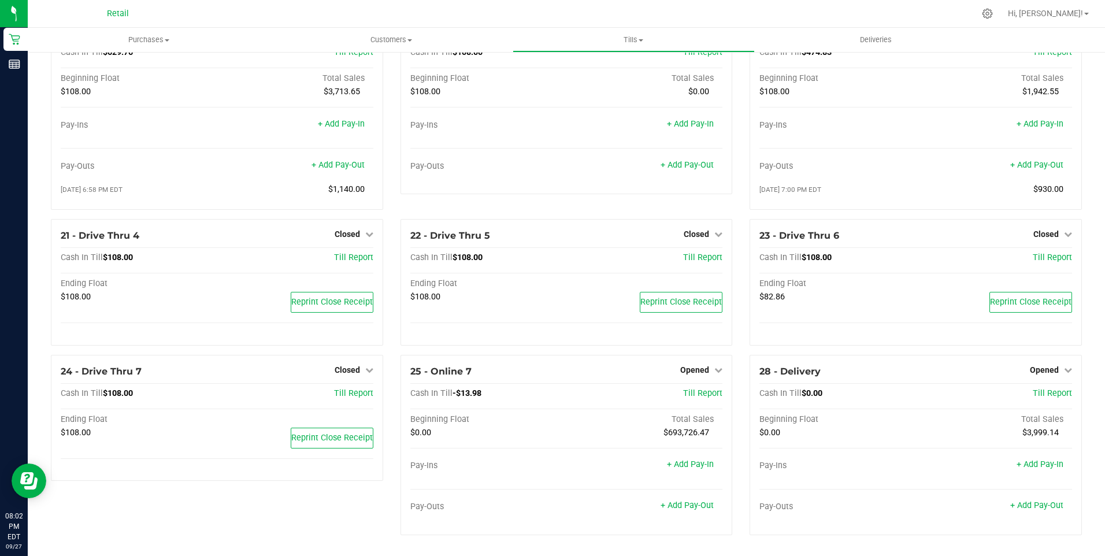
scroll to position [1069, 0]
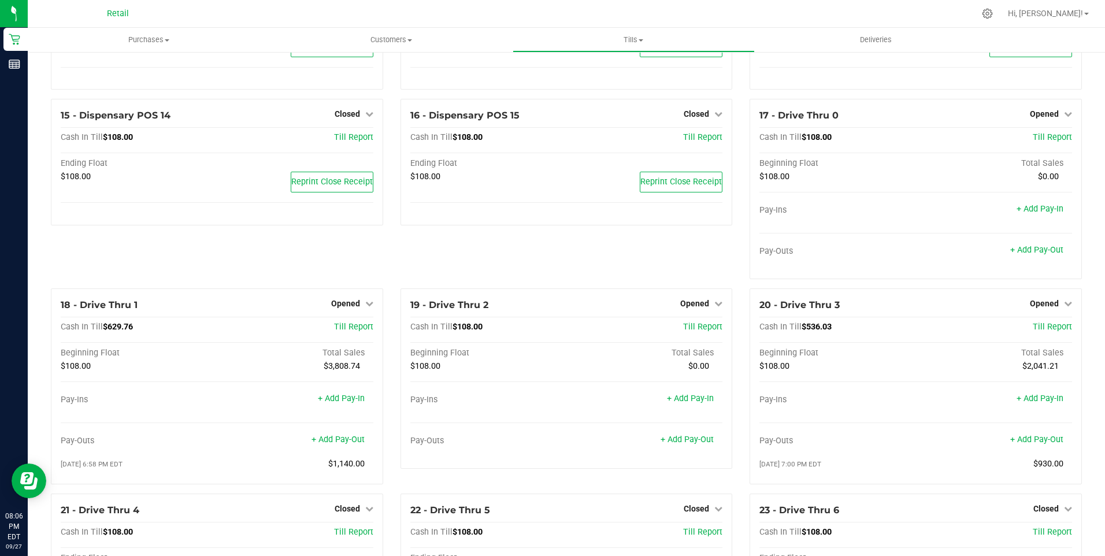
scroll to position [791, 0]
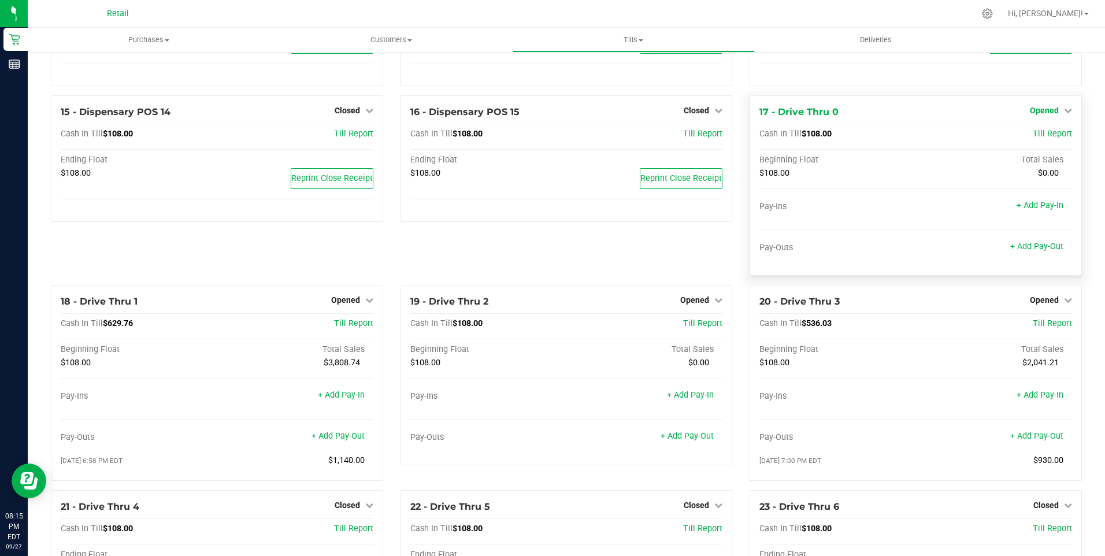
click at [1064, 114] on icon at bounding box center [1068, 110] width 8 height 8
click at [1045, 139] on link "Close Till" at bounding box center [1045, 134] width 31 height 9
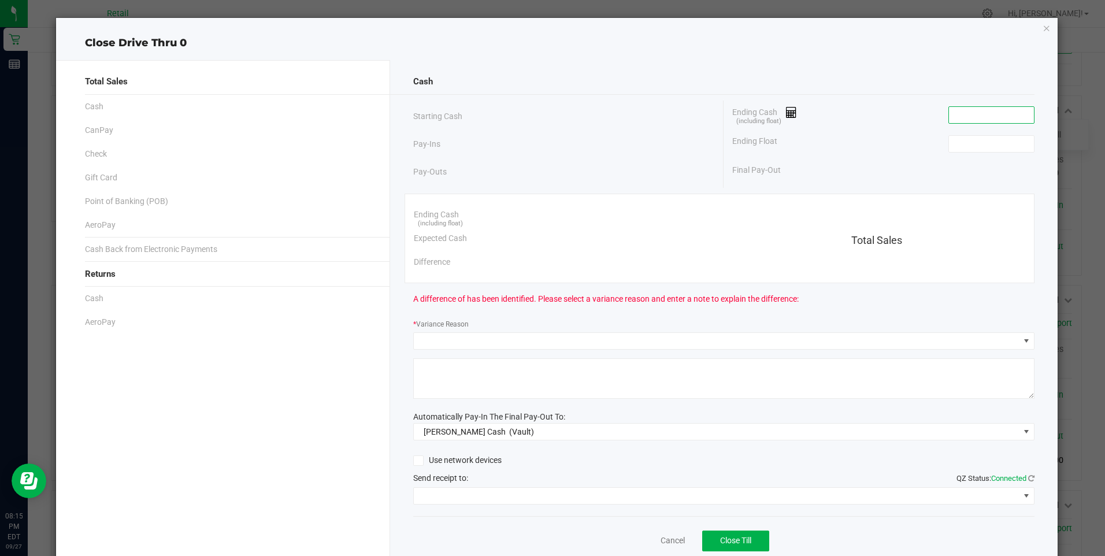
click at [1002, 113] on input at bounding box center [991, 115] width 85 height 16
type input "$108.00"
click at [983, 147] on input at bounding box center [991, 144] width 85 height 16
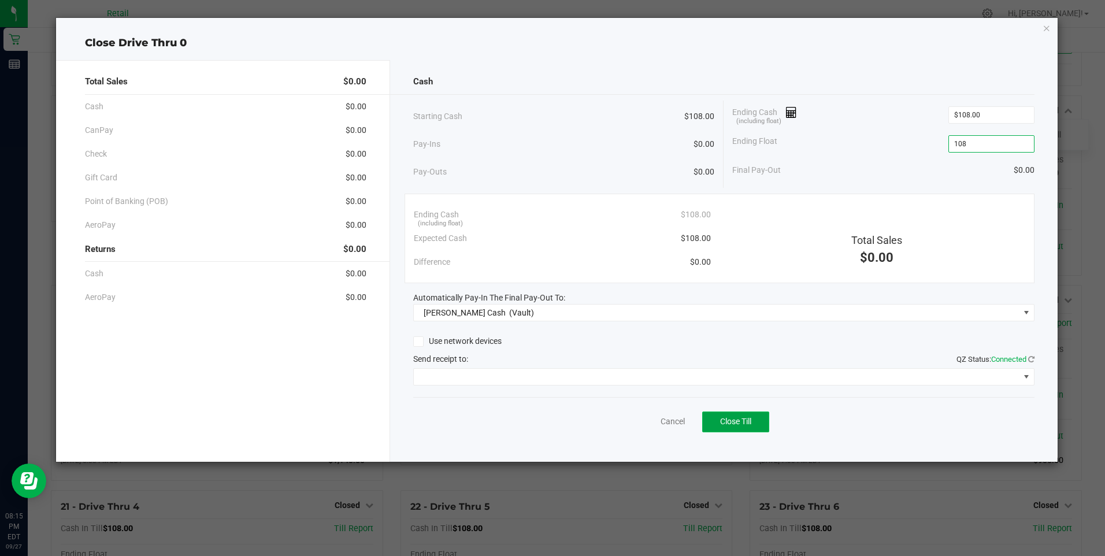
type input "$108.00"
click at [743, 421] on span "Close Till" at bounding box center [735, 421] width 31 height 9
click at [652, 418] on link "Dismiss" at bounding box center [647, 421] width 28 height 12
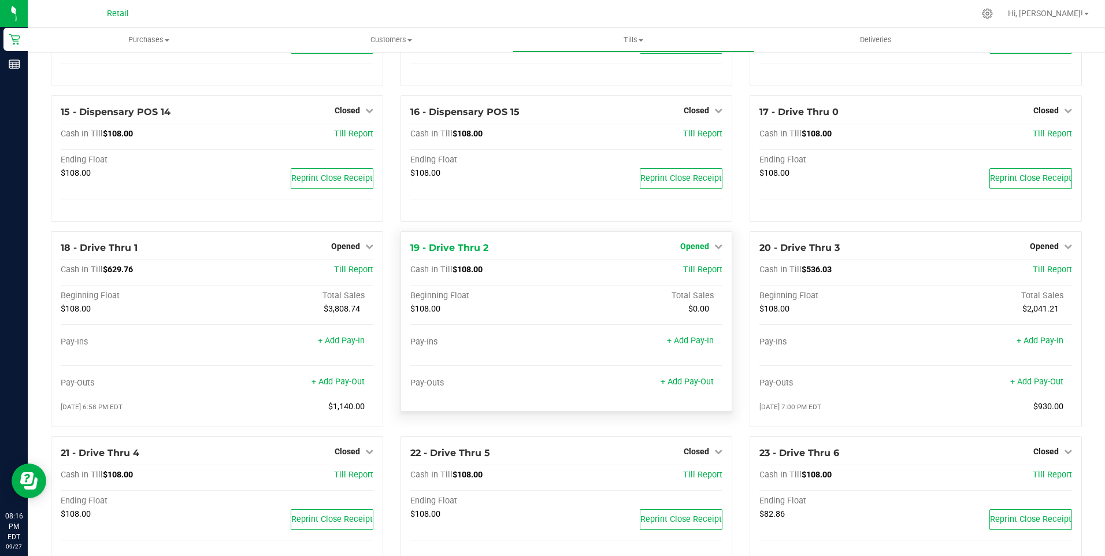
click at [714, 250] on icon at bounding box center [718, 246] width 8 height 8
click at [694, 274] on link "Close Till" at bounding box center [696, 269] width 31 height 9
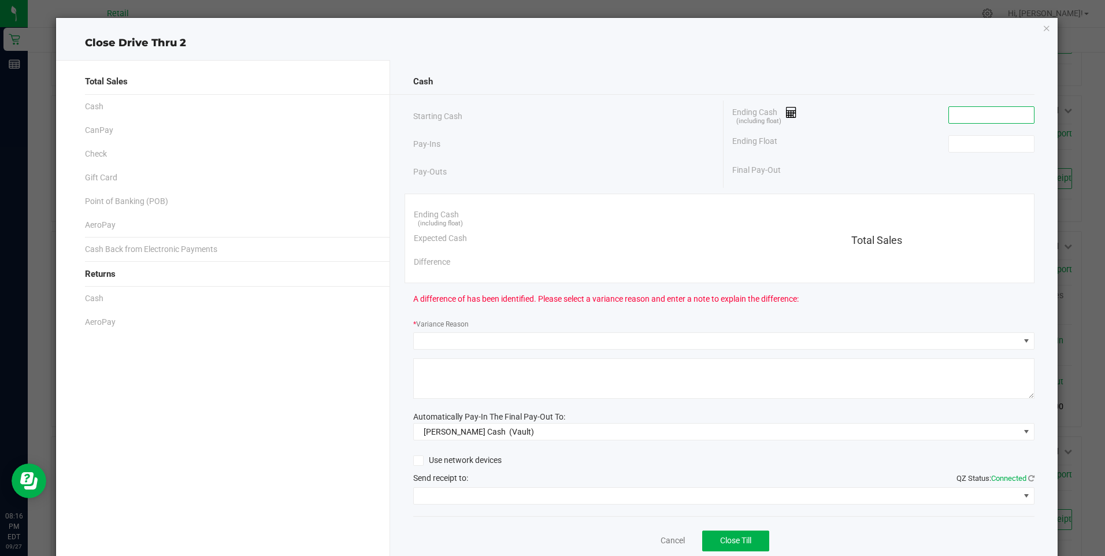
click at [976, 114] on input at bounding box center [991, 115] width 85 height 16
type input "$108.00"
click at [959, 143] on input at bounding box center [991, 144] width 85 height 16
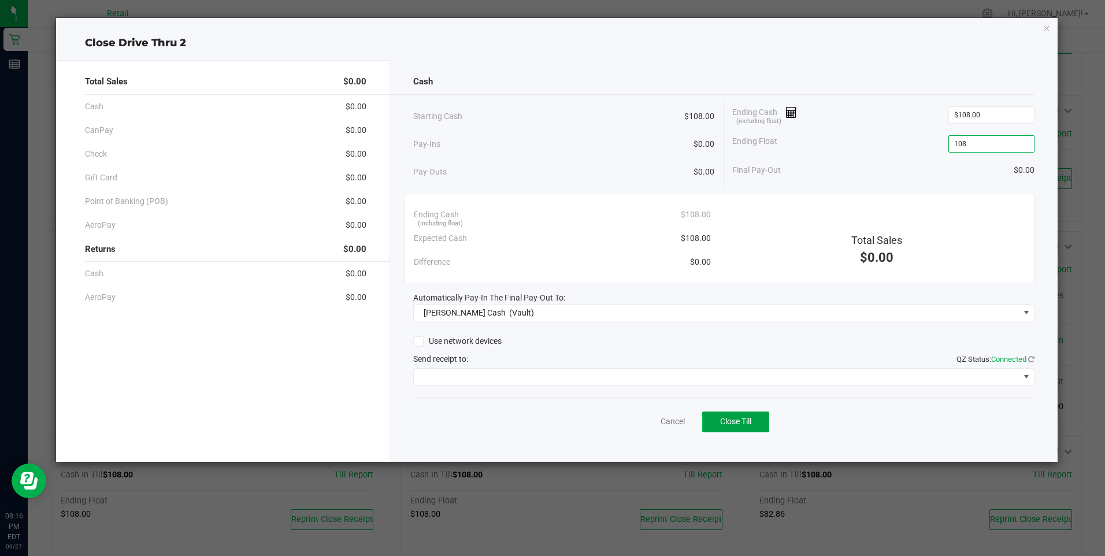
type input "$108.00"
click at [738, 419] on span "Close Till" at bounding box center [735, 421] width 31 height 9
click at [653, 423] on link "Dismiss" at bounding box center [647, 421] width 28 height 12
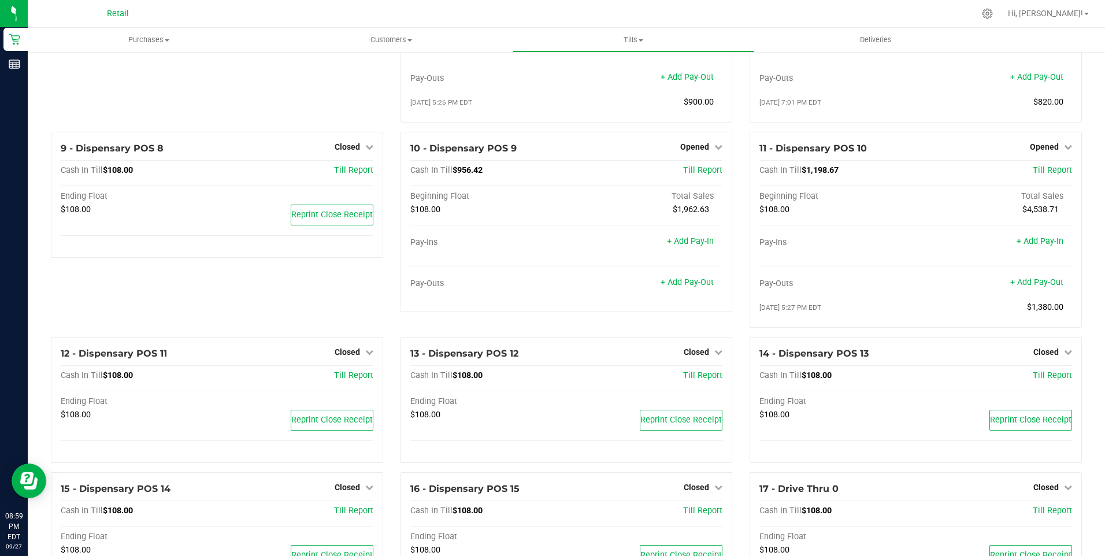
scroll to position [385, 0]
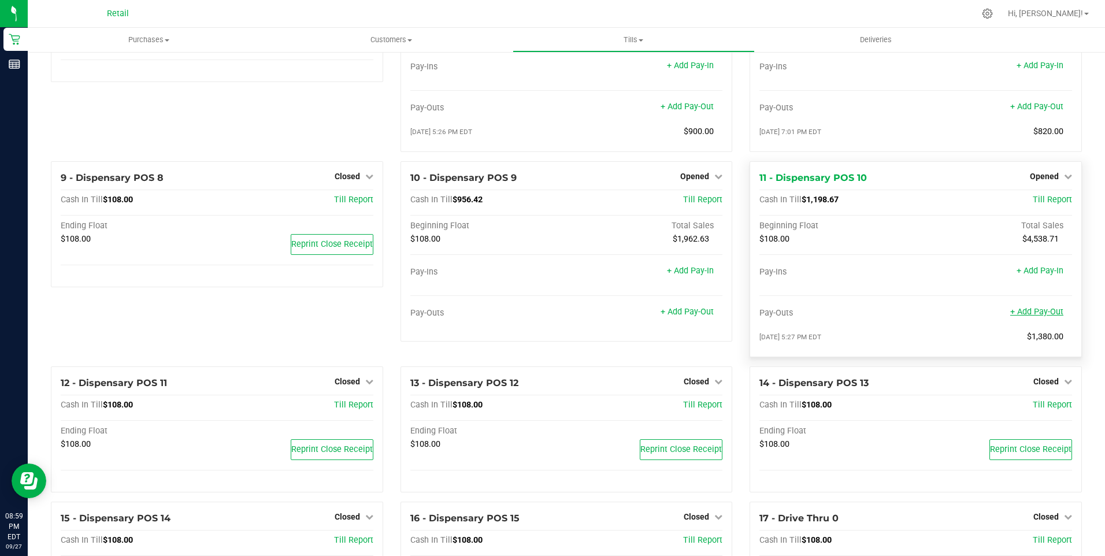
click at [1047, 317] on link "+ Add Pay-Out" at bounding box center [1036, 312] width 53 height 10
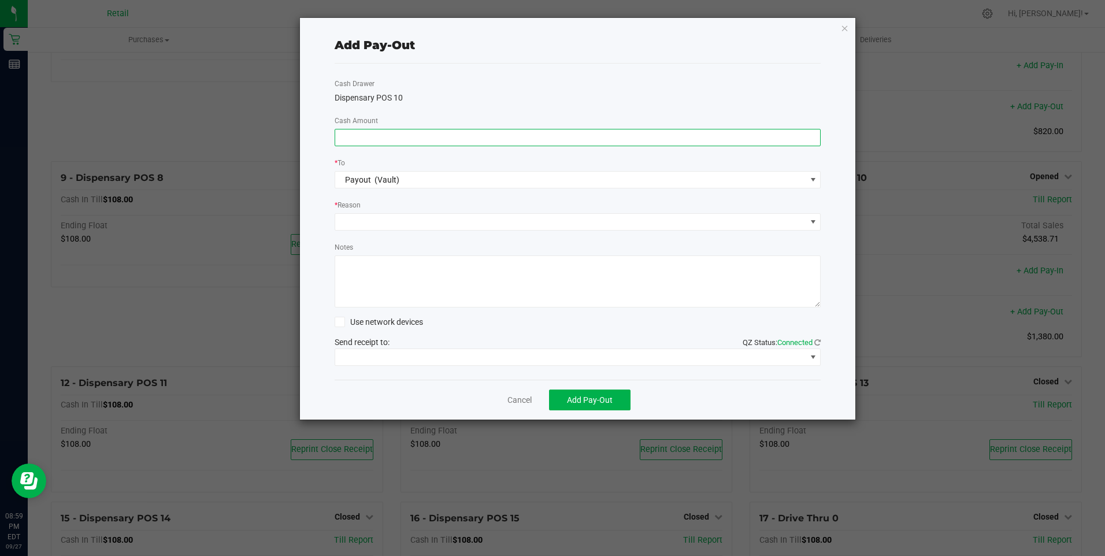
click at [502, 136] on input at bounding box center [577, 137] width 485 height 16
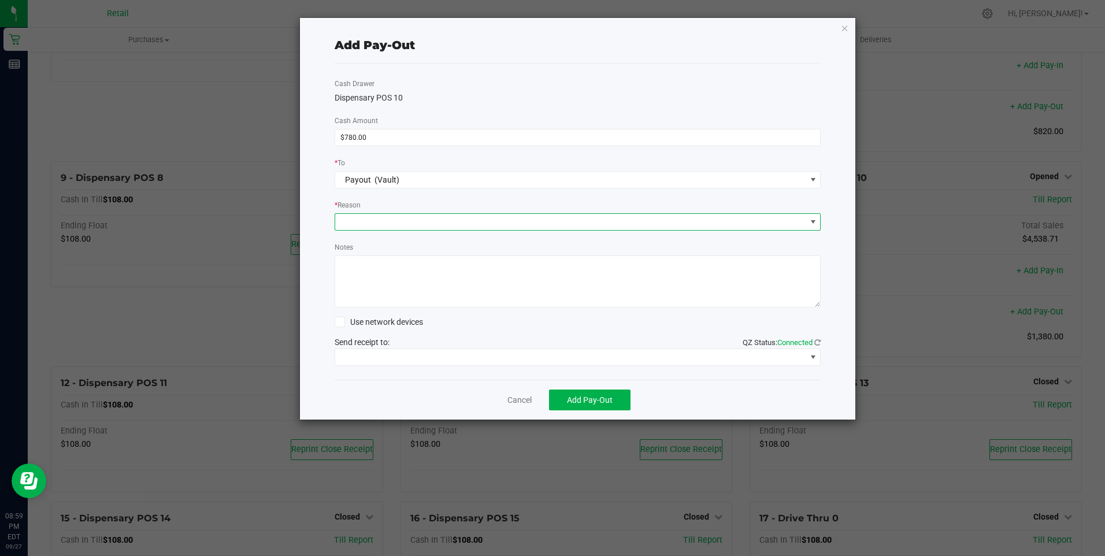
click at [812, 222] on span at bounding box center [812, 221] width 9 height 9
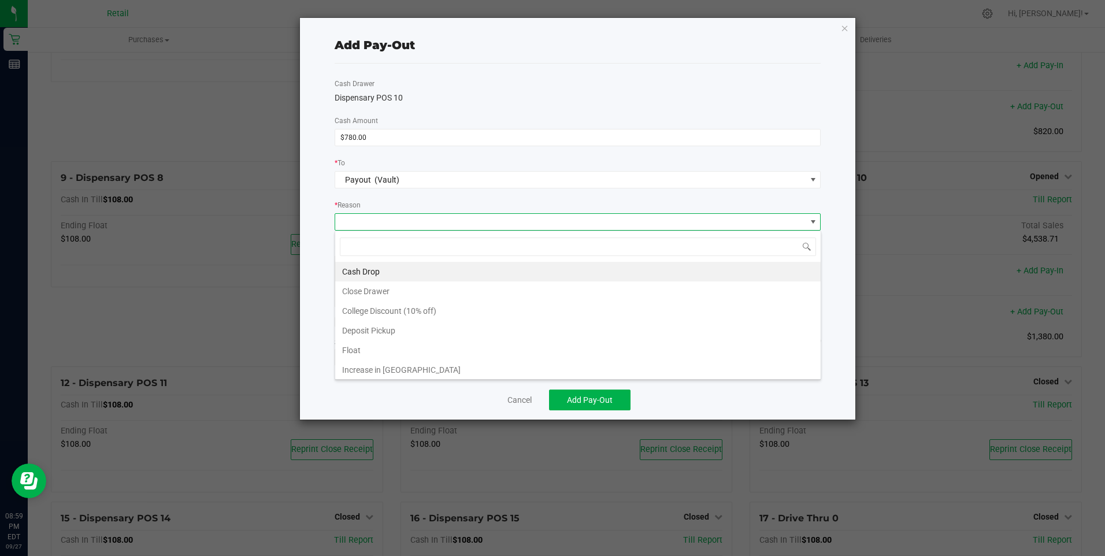
scroll to position [17, 486]
click at [371, 270] on li "Cash Drop" at bounding box center [577, 272] width 485 height 20
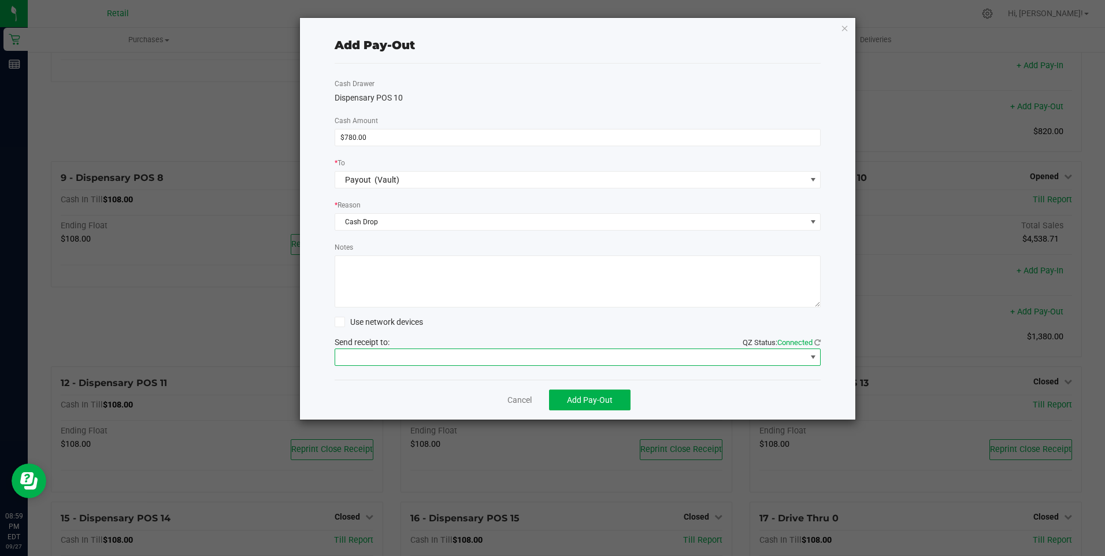
click at [811, 358] on span at bounding box center [812, 356] width 9 height 9
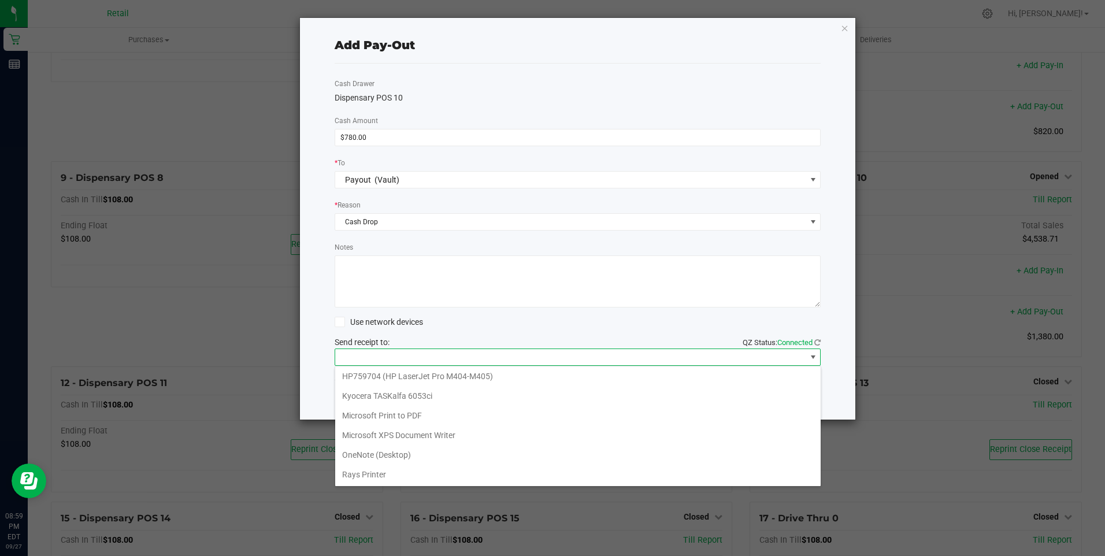
scroll to position [101, 0]
click at [436, 474] on Cutter "Star TSP143IIILAN Cutter" at bounding box center [577, 474] width 485 height 20
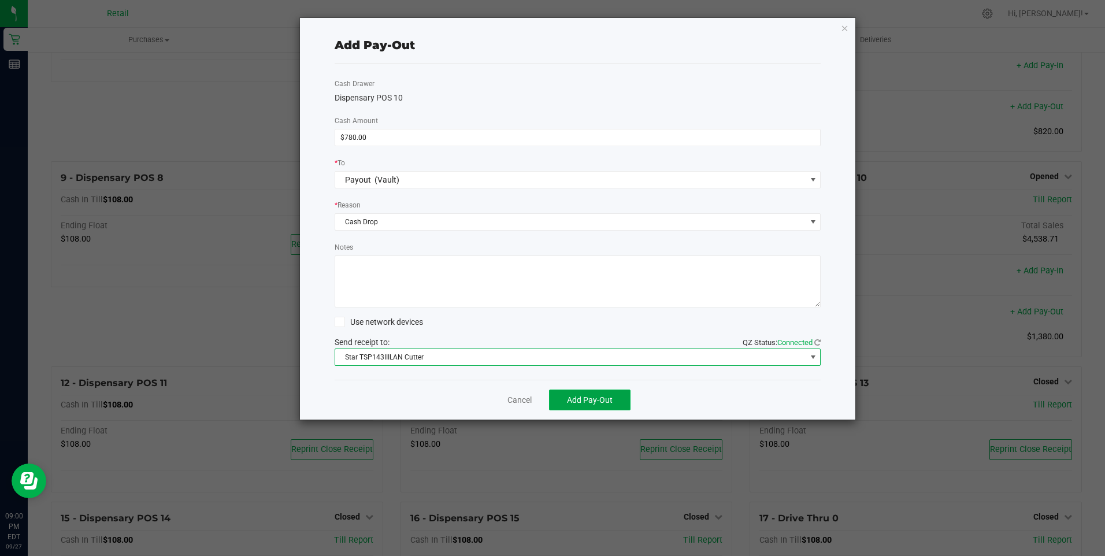
click at [586, 395] on span "Add Pay-Out" at bounding box center [590, 399] width 46 height 9
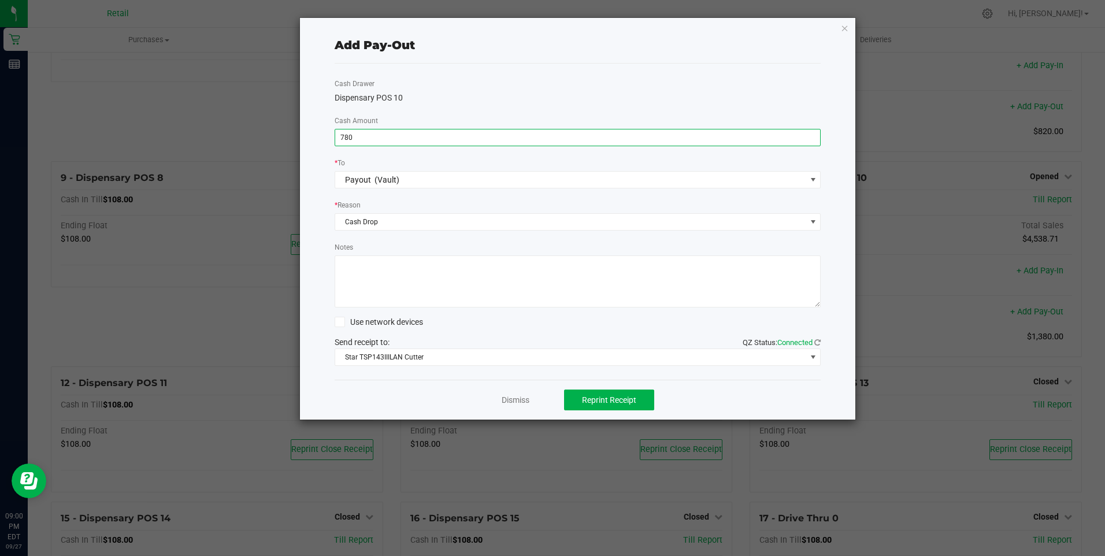
click at [398, 143] on input "780" at bounding box center [577, 137] width 485 height 16
type input "$1,060.00"
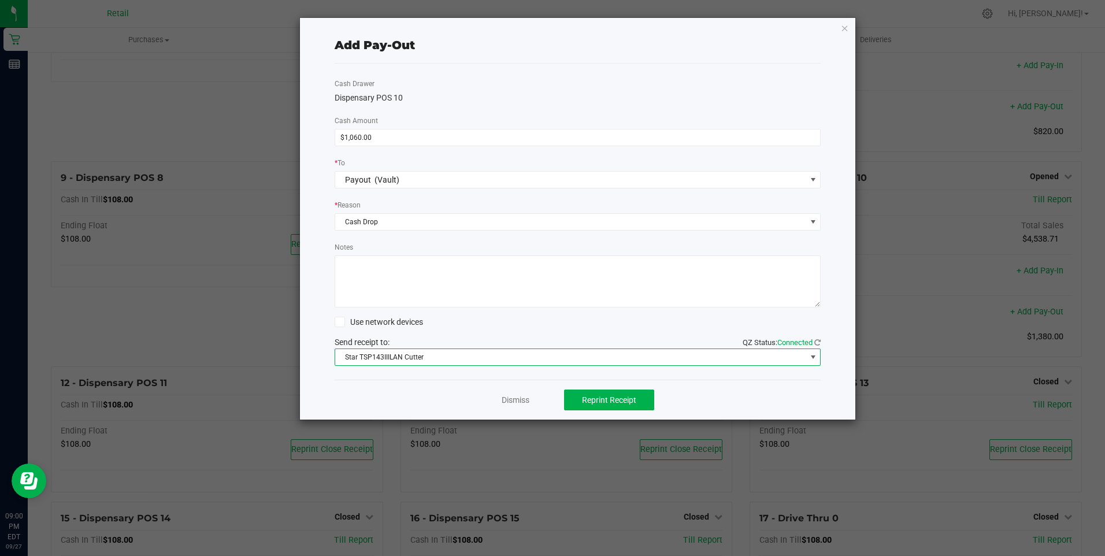
click at [812, 359] on span at bounding box center [812, 356] width 9 height 9
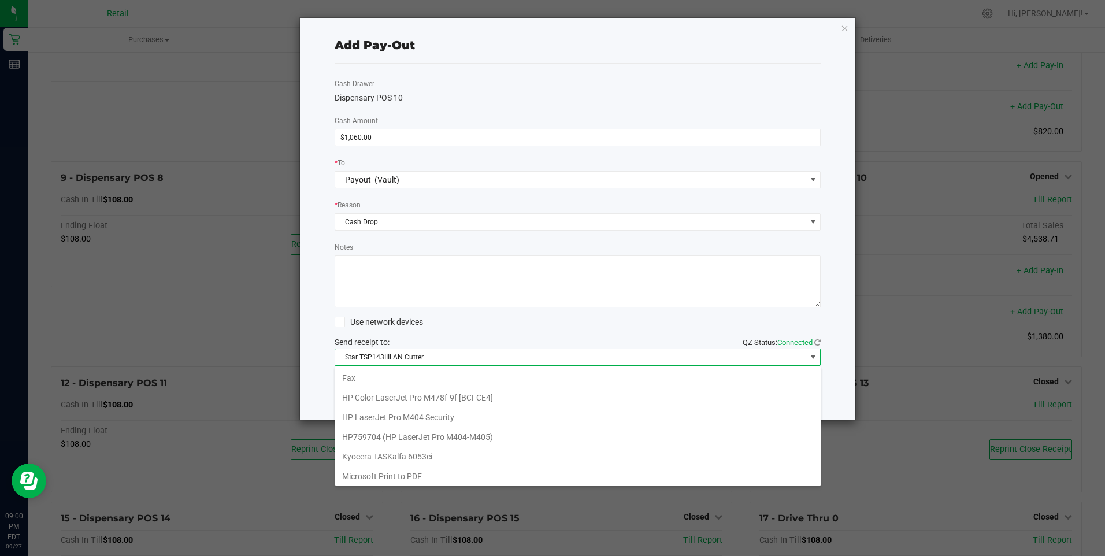
scroll to position [17, 486]
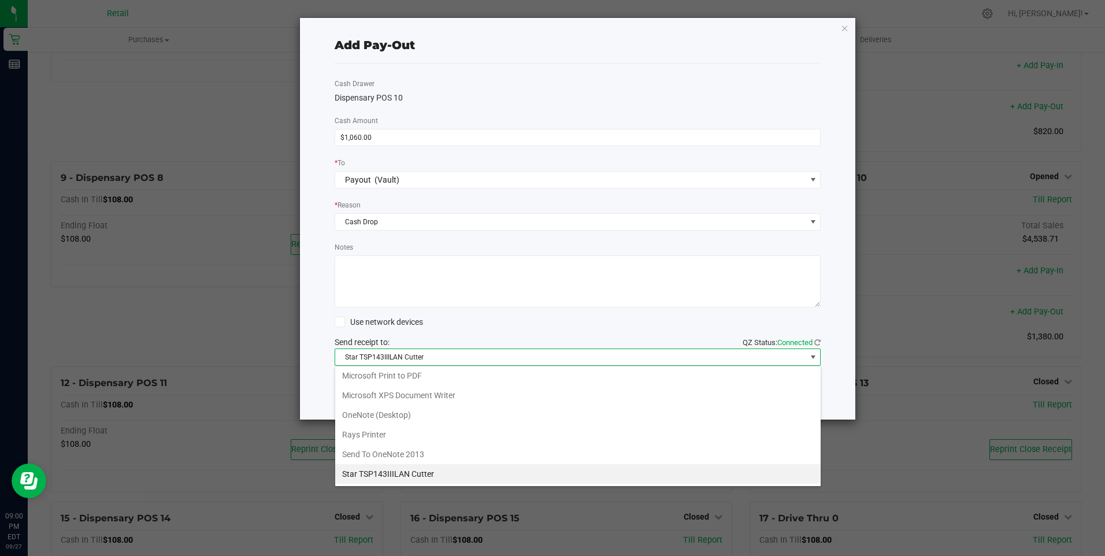
click at [402, 472] on Cutter "Star TSP143IIILAN Cutter" at bounding box center [577, 474] width 485 height 20
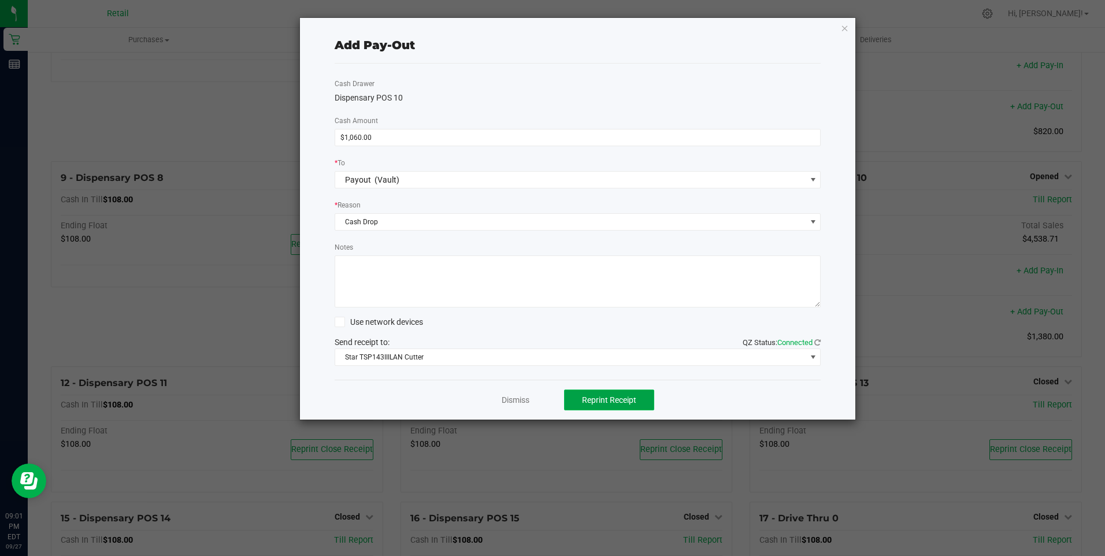
click at [629, 401] on span "Reprint Receipt" at bounding box center [609, 399] width 54 height 9
click at [512, 399] on link "Dismiss" at bounding box center [515, 400] width 28 height 12
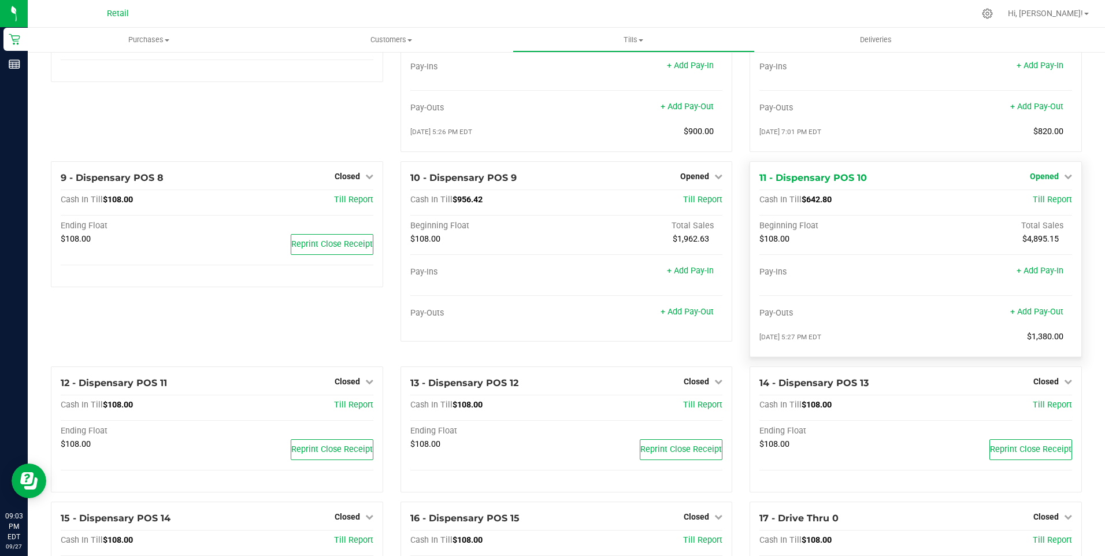
click at [1064, 180] on icon at bounding box center [1068, 176] width 8 height 8
click at [1085, 140] on div "1 - Vault Count Vault Cash In Vault: $38,386.07 Petty Cash: $19,826.07 Payout: …" at bounding box center [566, 422] width 1077 height 1513
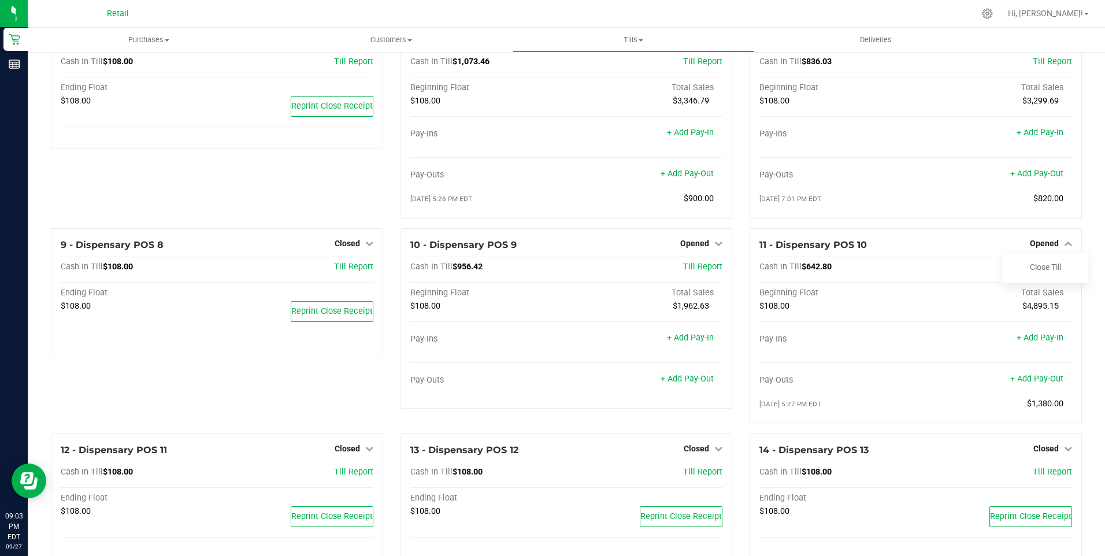
scroll to position [320, 0]
click at [1021, 382] on link "+ Add Pay-Out" at bounding box center [1036, 377] width 53 height 10
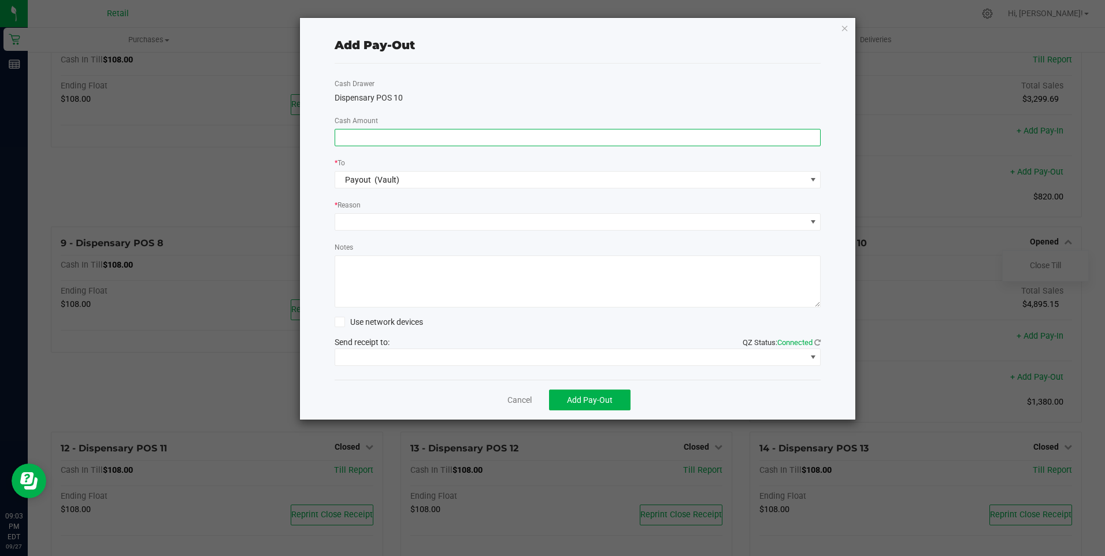
click at [470, 136] on input at bounding box center [577, 137] width 485 height 16
type input "$280.00"
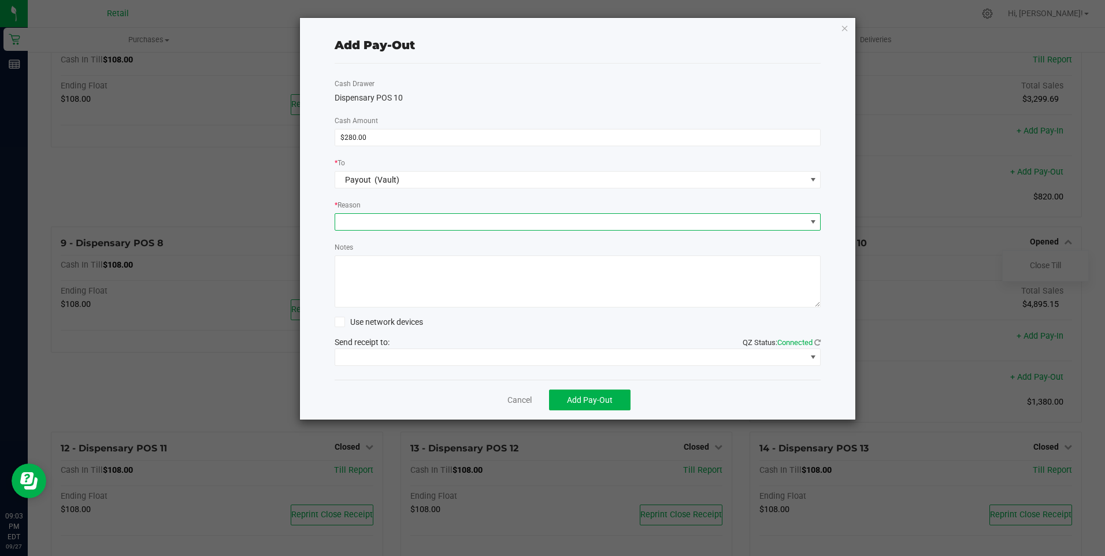
click at [815, 220] on span at bounding box center [812, 221] width 9 height 9
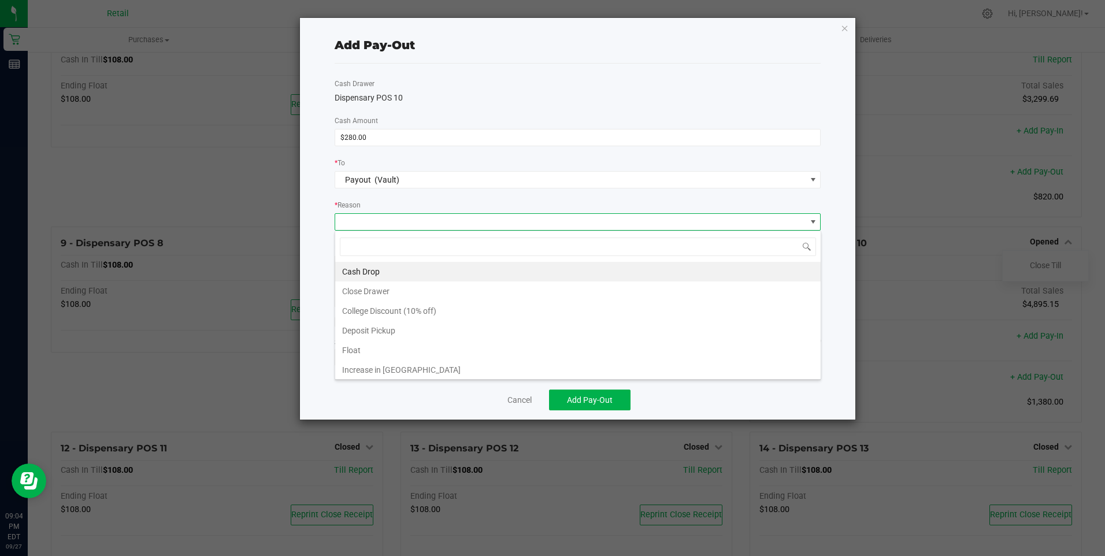
scroll to position [17, 486]
click at [377, 271] on li "Cash Drop" at bounding box center [577, 272] width 485 height 20
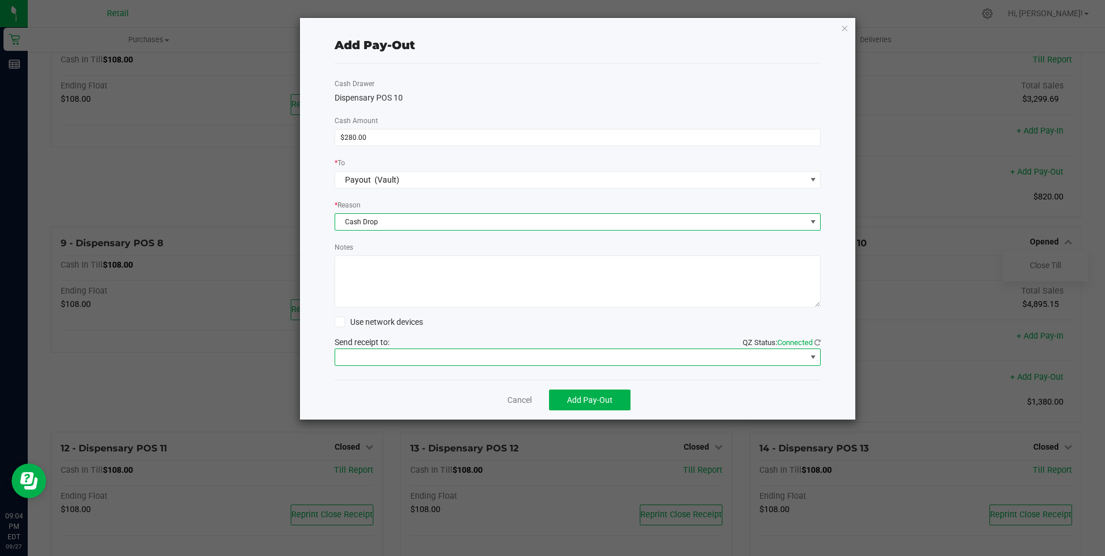
click at [815, 354] on span at bounding box center [812, 356] width 9 height 9
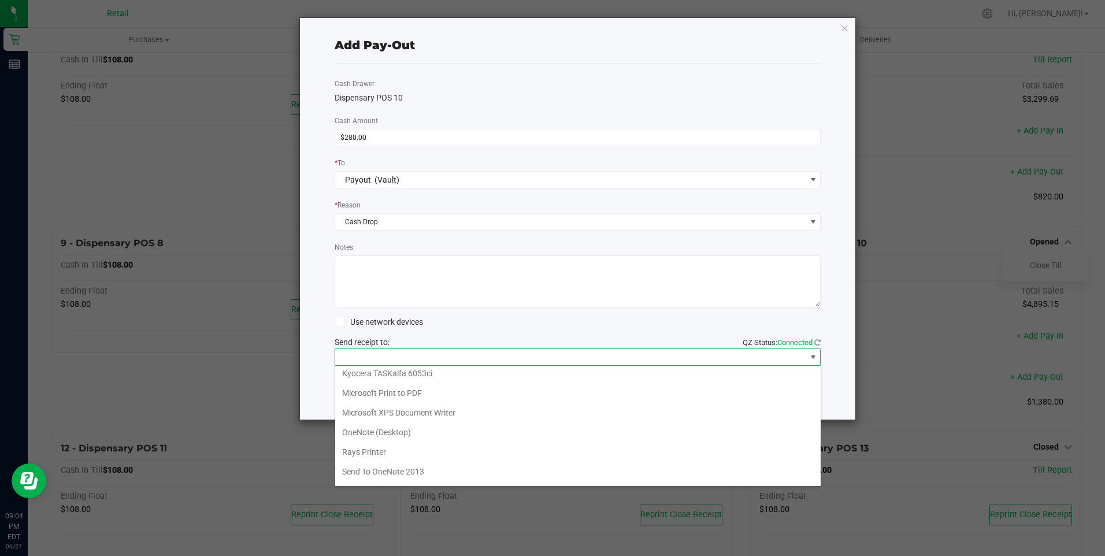
scroll to position [101, 0]
click at [457, 472] on Cutter "Star TSP143IIILAN Cutter" at bounding box center [577, 474] width 485 height 20
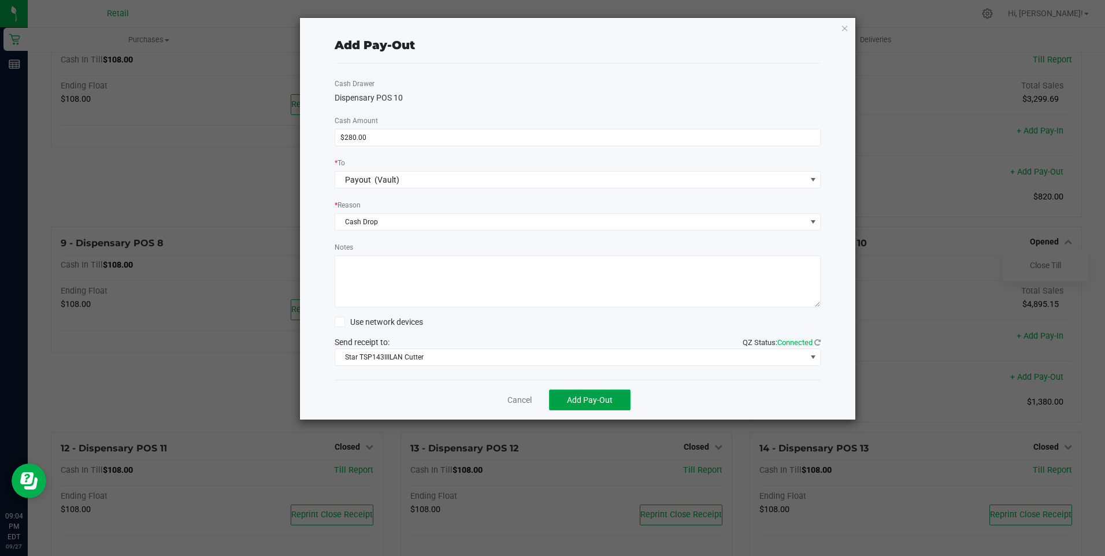
click at [584, 400] on span "Add Pay-Out" at bounding box center [590, 399] width 46 height 9
click at [520, 402] on link "Dismiss" at bounding box center [515, 400] width 28 height 12
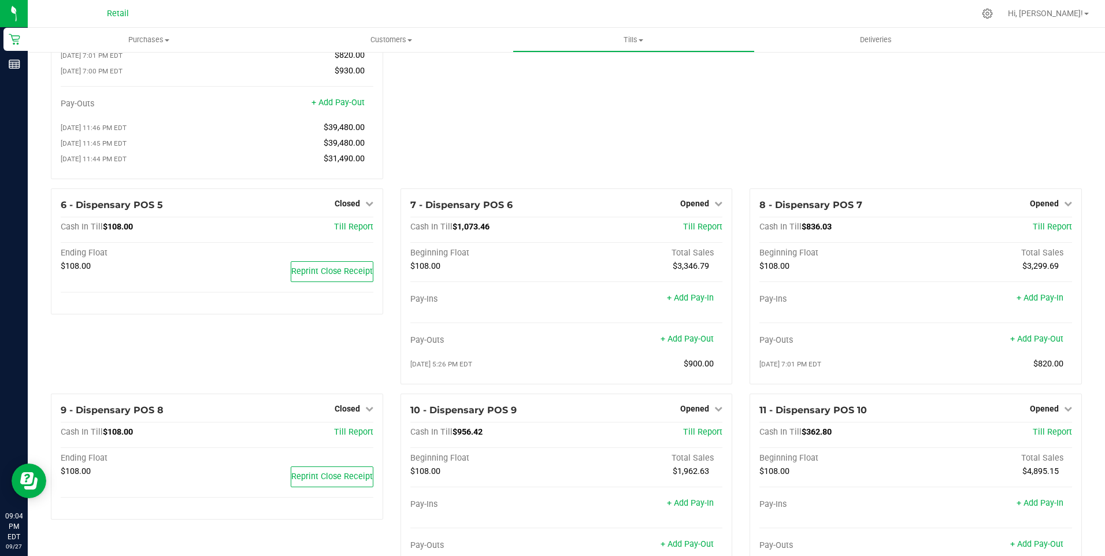
scroll to position [149, 0]
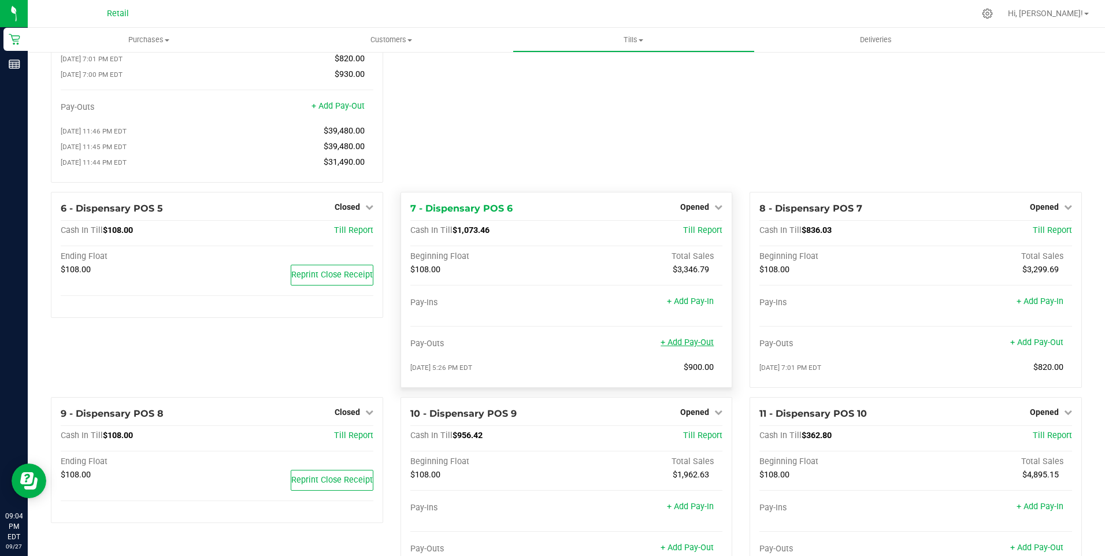
click at [690, 347] on link "+ Add Pay-Out" at bounding box center [686, 342] width 53 height 10
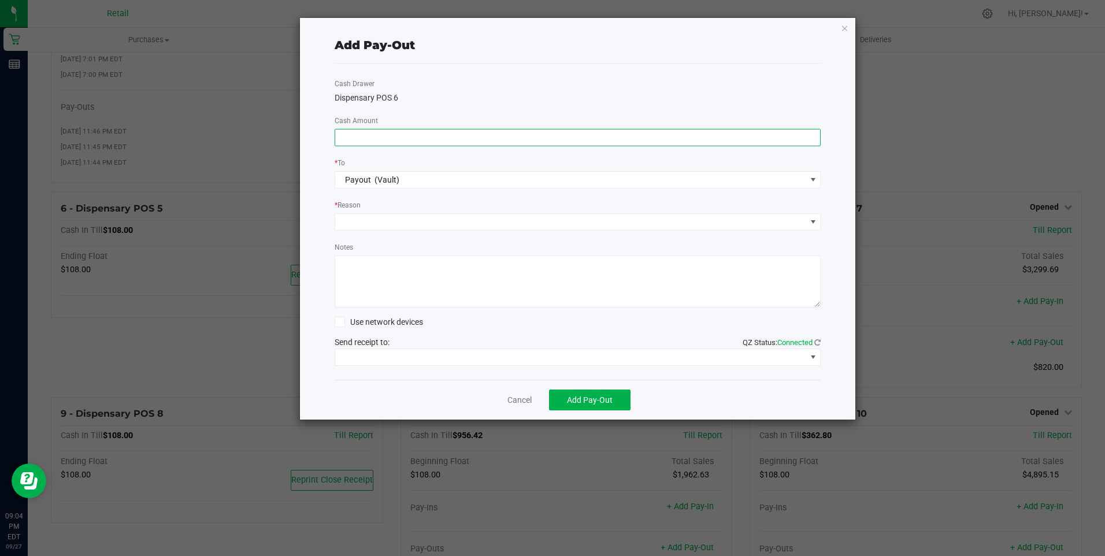
click at [439, 138] on input at bounding box center [577, 137] width 485 height 16
type input "$780.00"
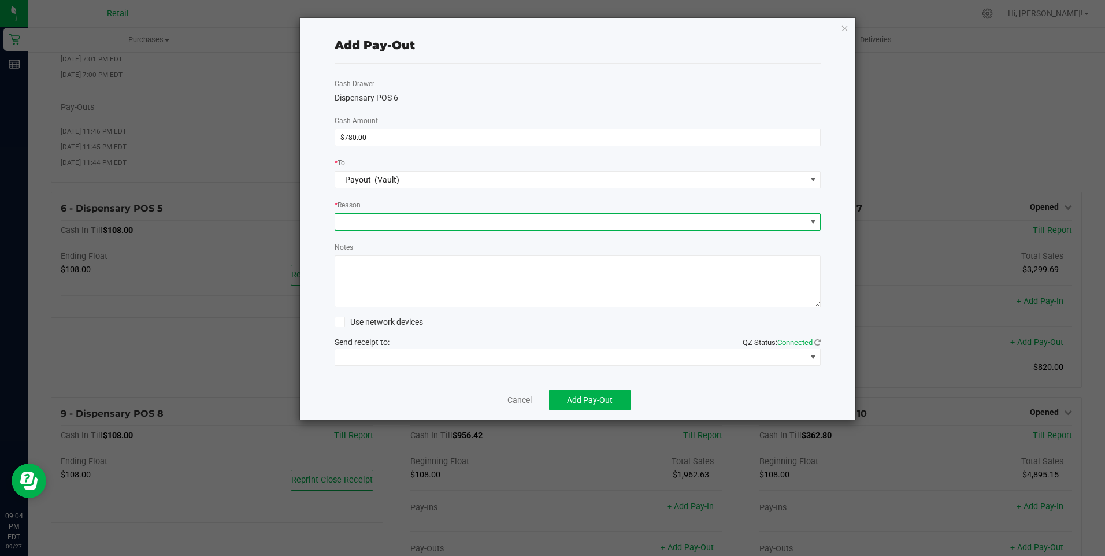
click at [813, 219] on span at bounding box center [812, 221] width 9 height 9
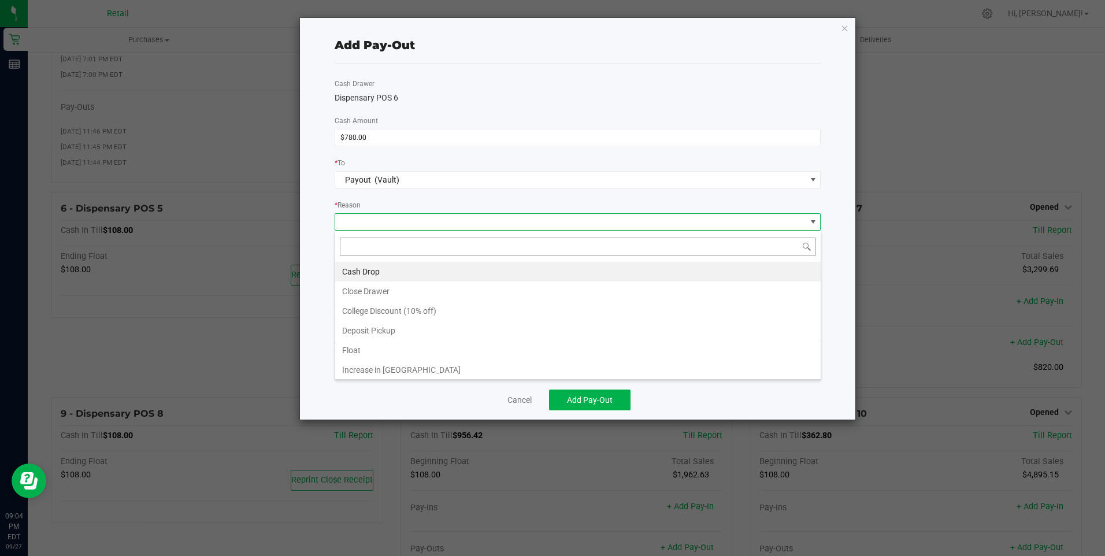
scroll to position [17, 486]
click at [393, 270] on li "Cash Drop" at bounding box center [577, 272] width 485 height 20
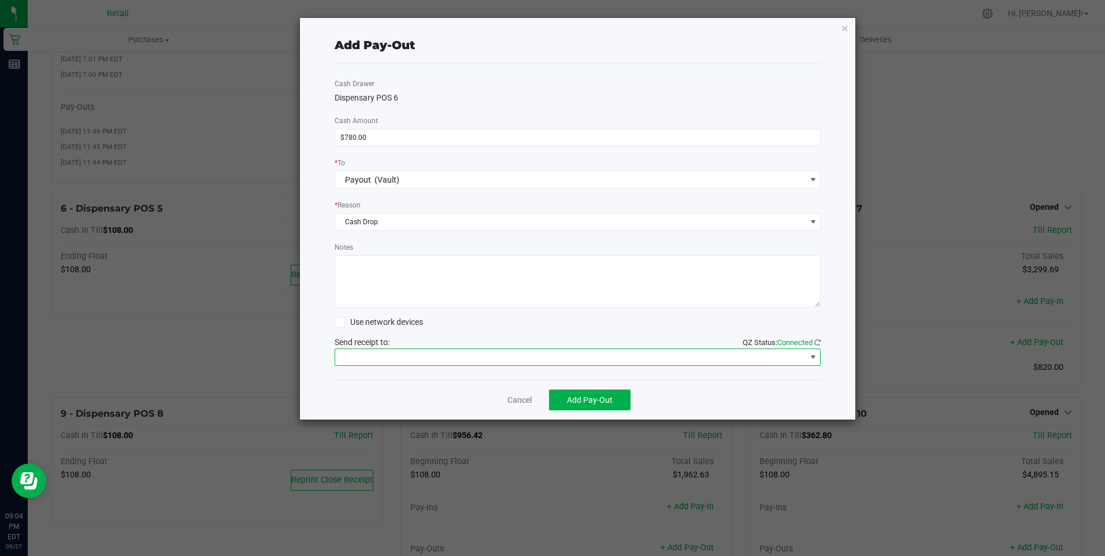
click at [814, 357] on span at bounding box center [812, 356] width 9 height 9
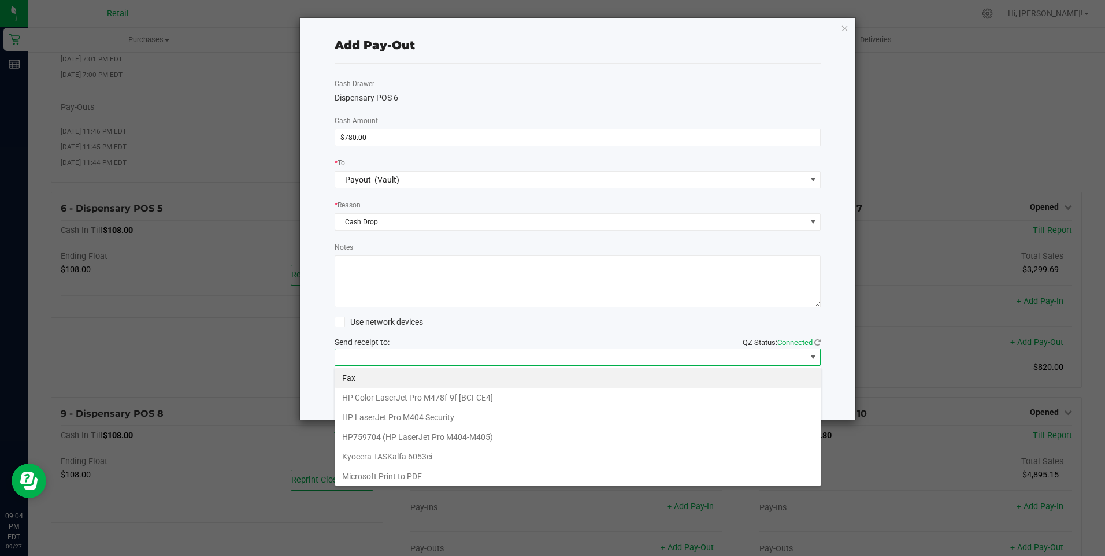
scroll to position [101, 0]
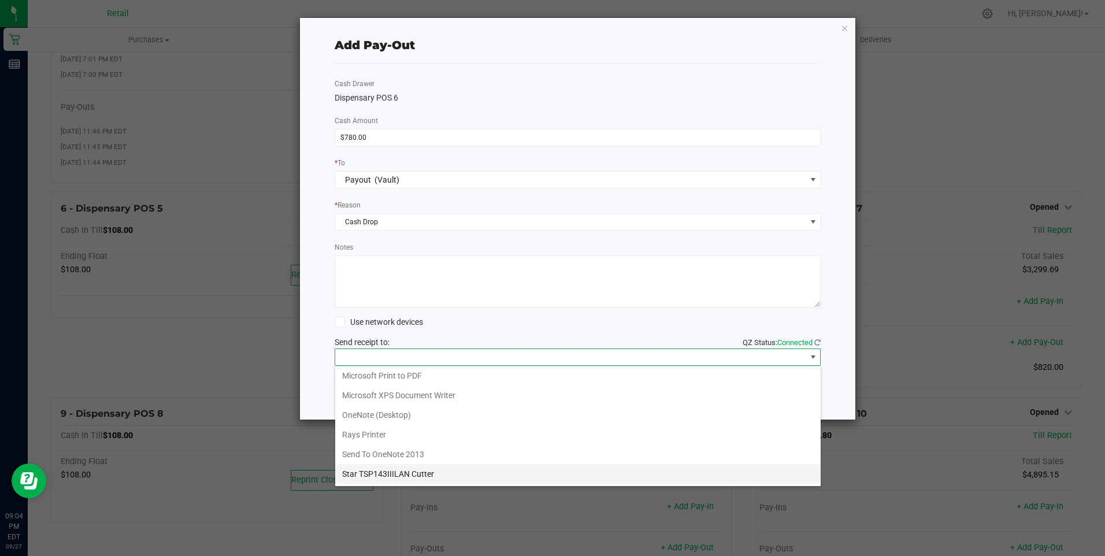
click at [396, 473] on Cutter "Star TSP143IIILAN Cutter" at bounding box center [577, 474] width 485 height 20
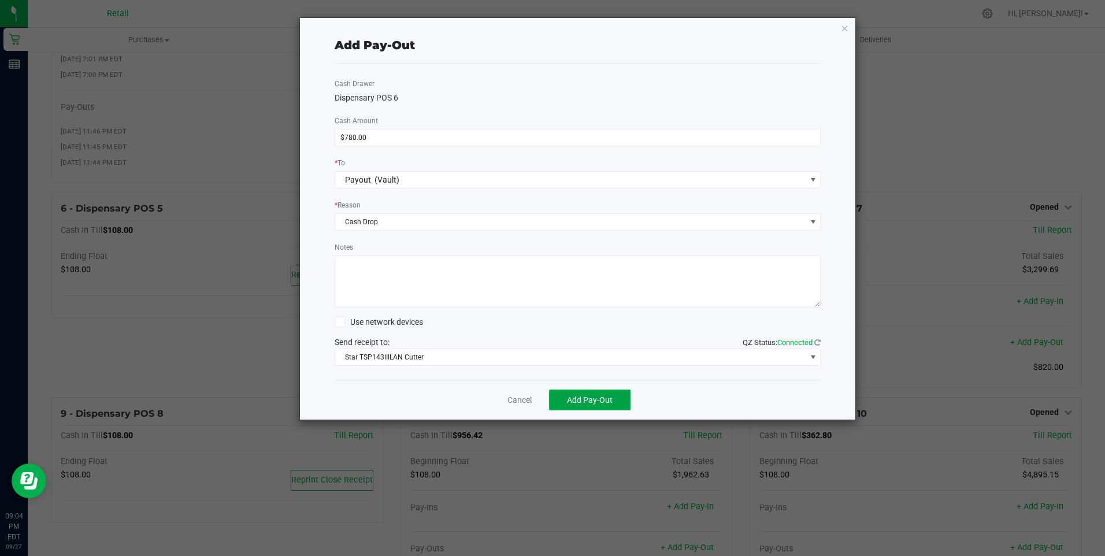
click at [589, 396] on span "Add Pay-Out" at bounding box center [590, 399] width 46 height 9
click at [518, 402] on link "Dismiss" at bounding box center [515, 400] width 28 height 12
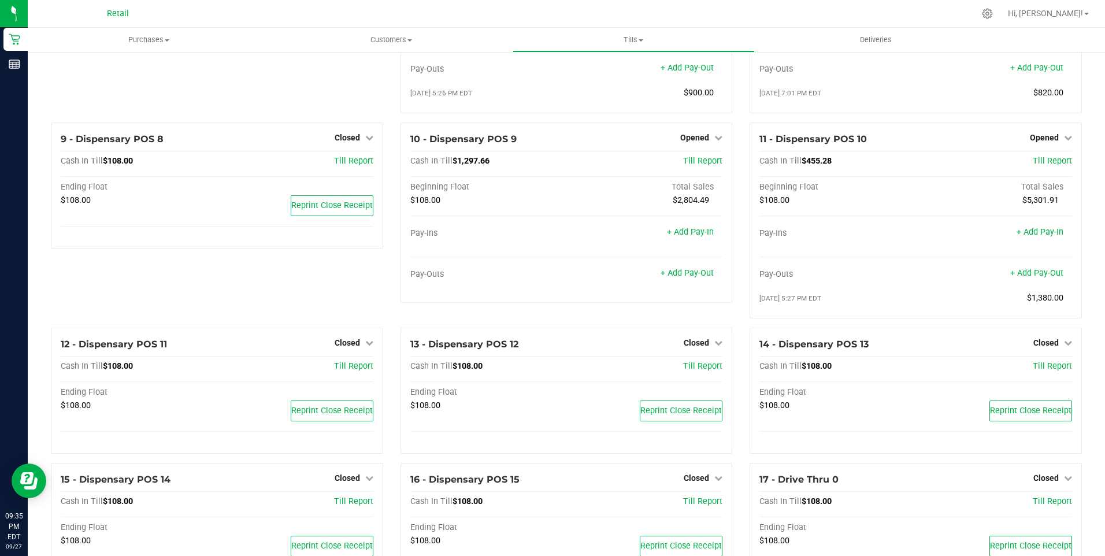
scroll to position [411, 0]
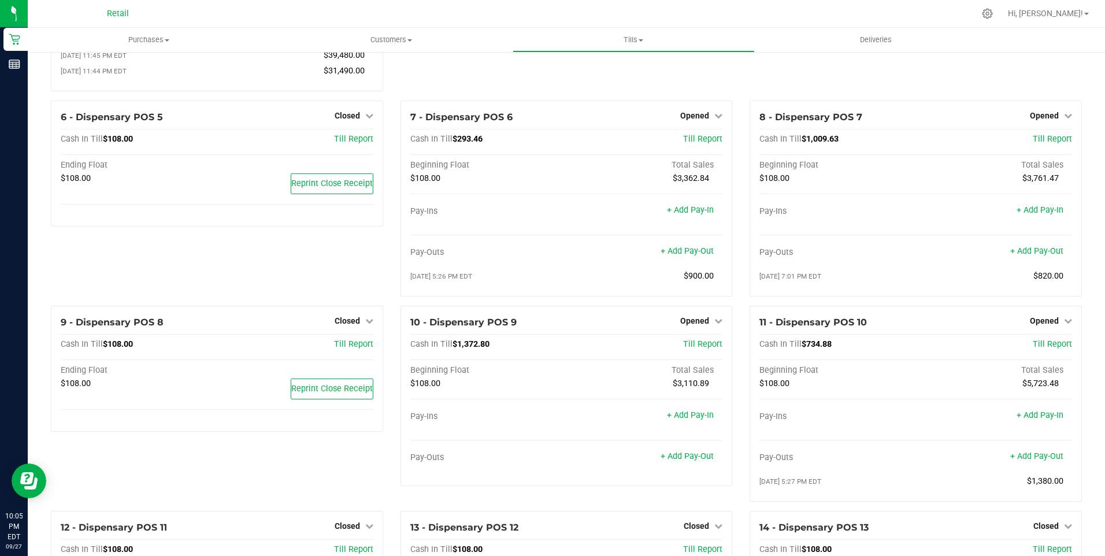
scroll to position [195, 0]
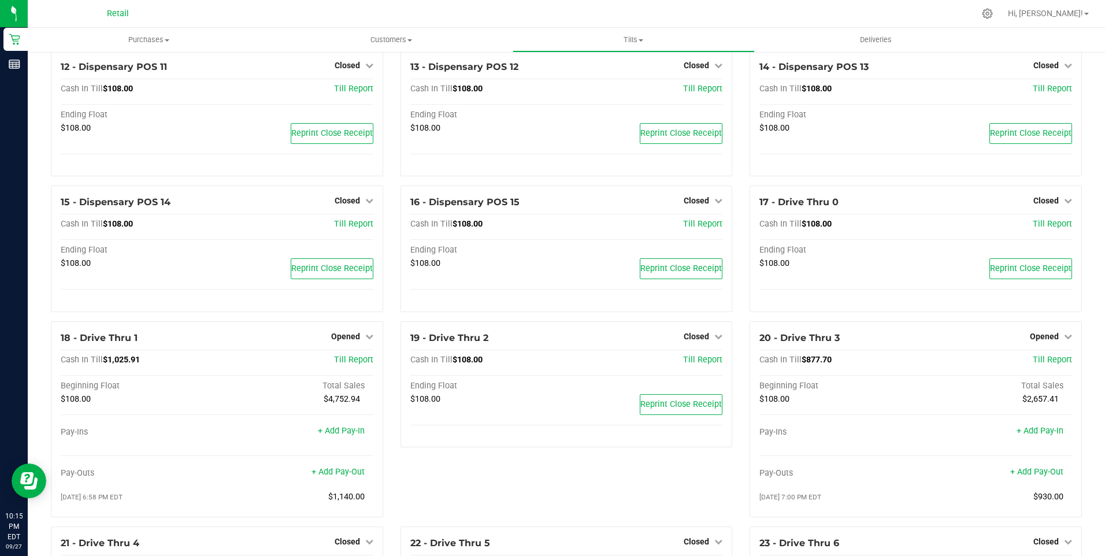
scroll to position [723, 0]
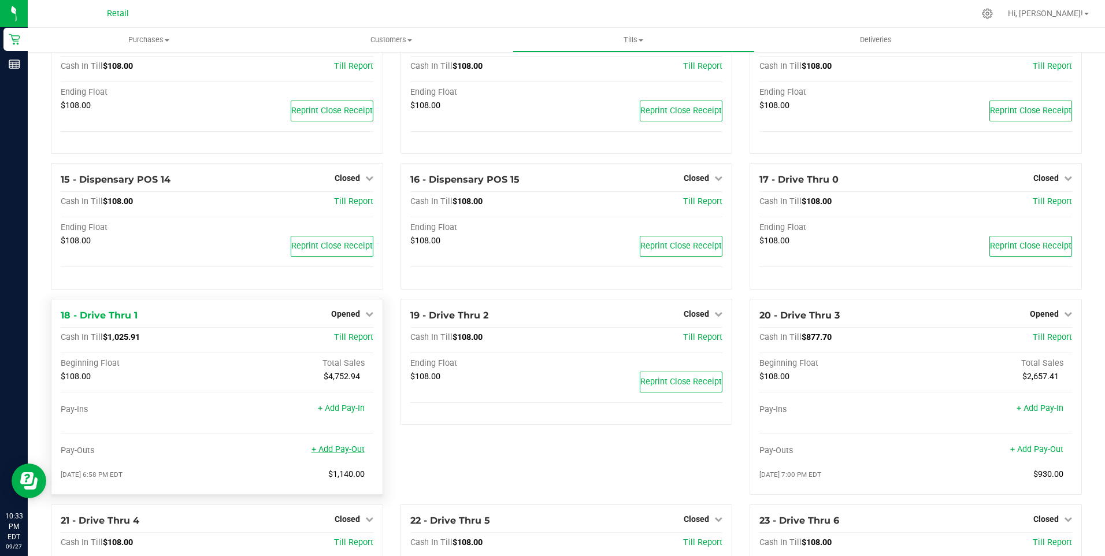
click at [333, 454] on link "+ Add Pay-Out" at bounding box center [337, 449] width 53 height 10
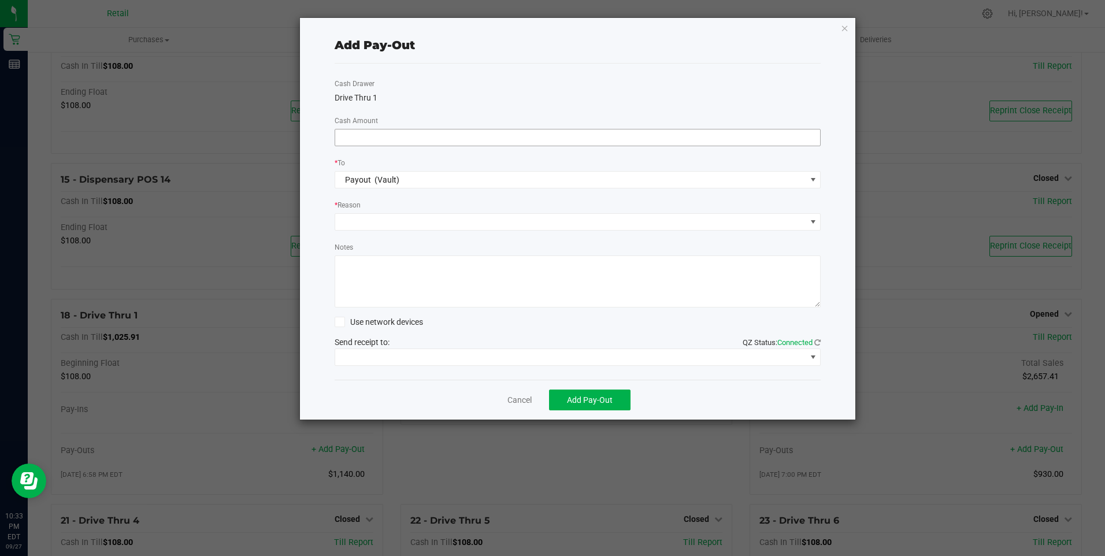
click at [369, 136] on input at bounding box center [577, 137] width 485 height 16
type input "$670.00"
click at [811, 221] on span at bounding box center [812, 221] width 9 height 9
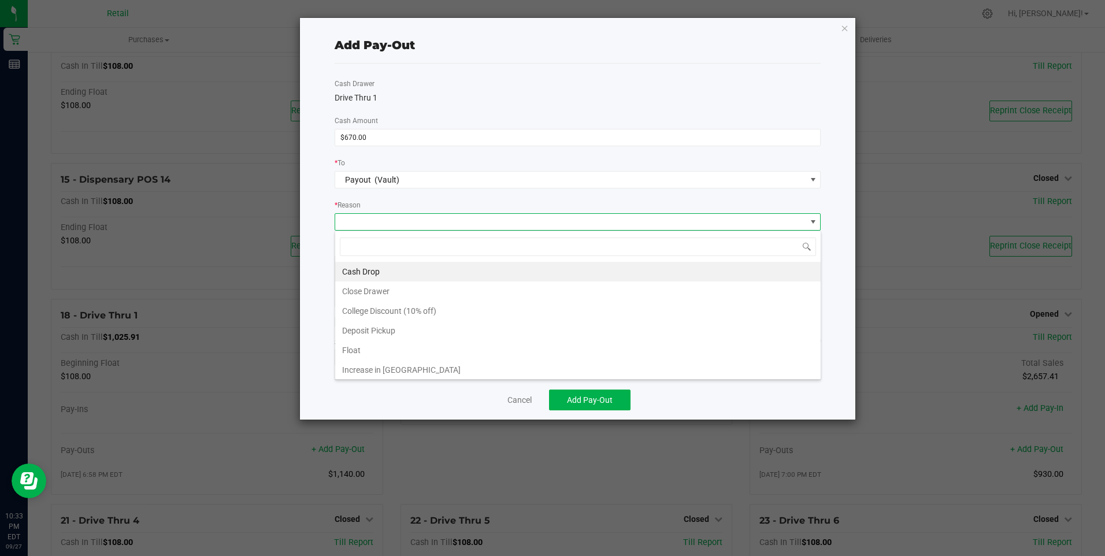
scroll to position [17, 486]
click at [358, 268] on li "Cash Drop" at bounding box center [577, 272] width 485 height 20
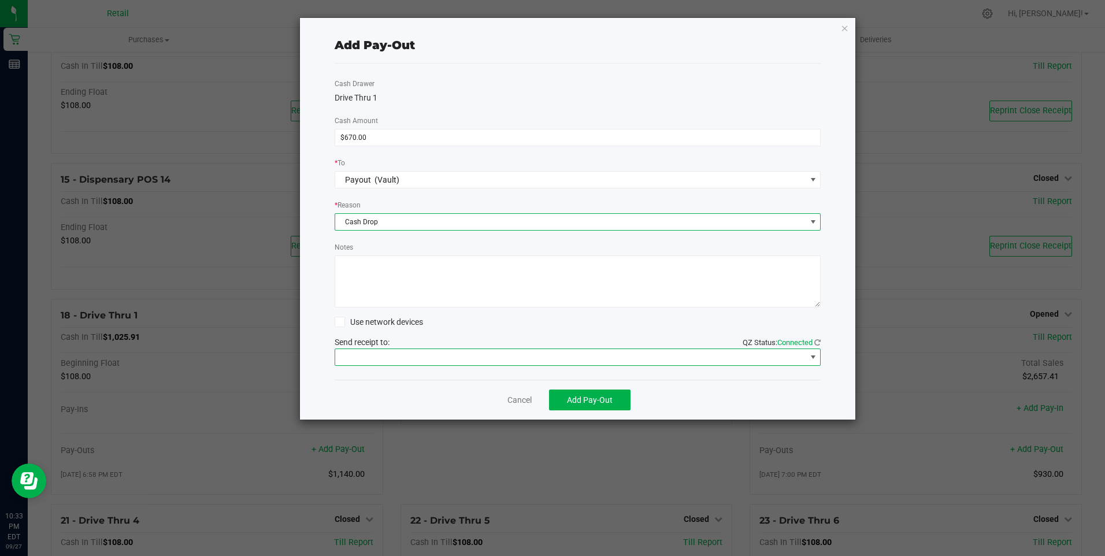
click at [812, 359] on span at bounding box center [812, 356] width 9 height 9
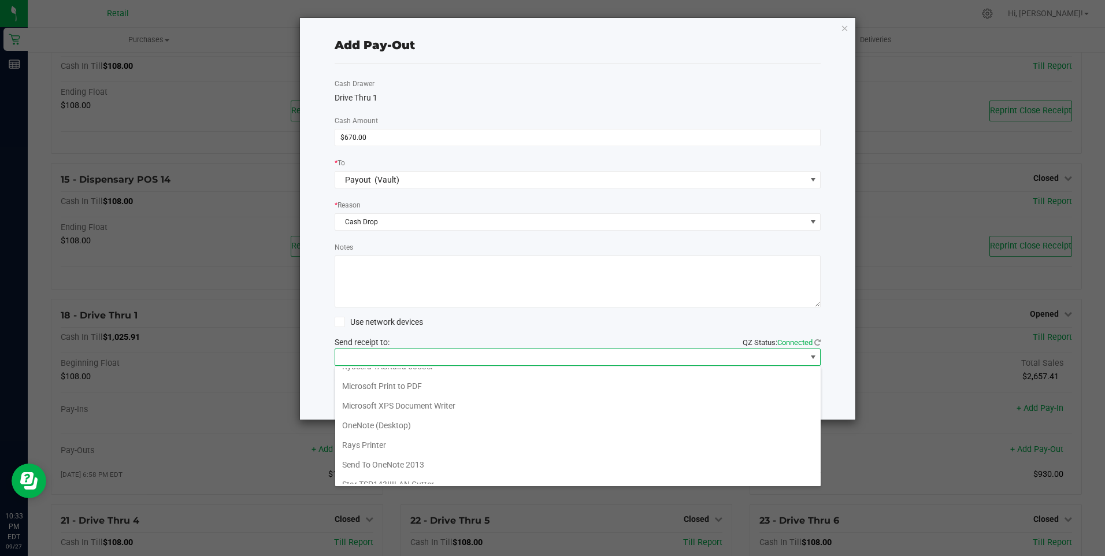
scroll to position [101, 0]
click at [458, 471] on Cutter "Star TSP143IIILAN Cutter" at bounding box center [577, 474] width 485 height 20
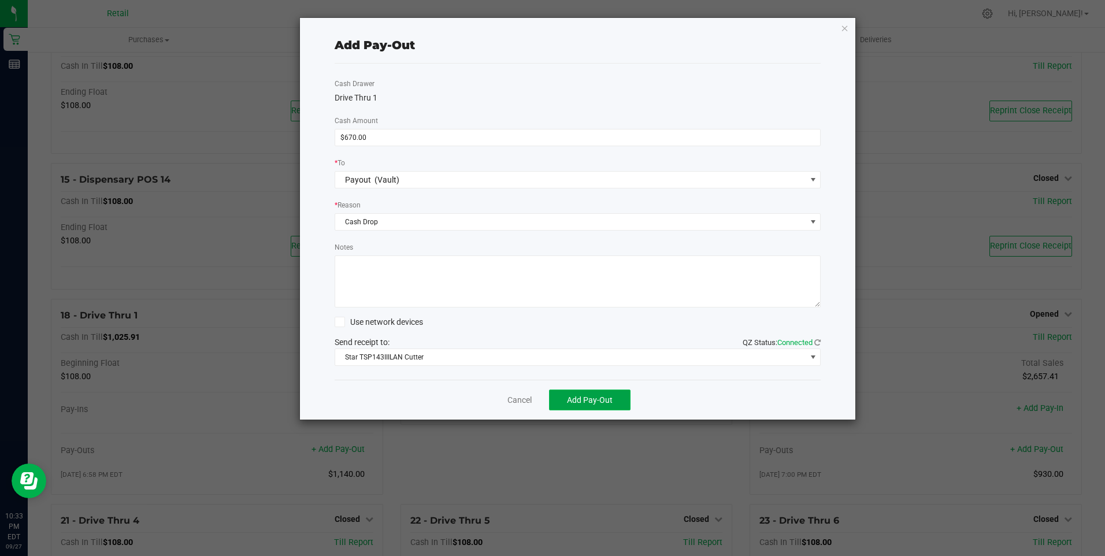
click at [603, 400] on span "Add Pay-Out" at bounding box center [590, 399] width 46 height 9
click at [511, 398] on link "Dismiss" at bounding box center [515, 400] width 28 height 12
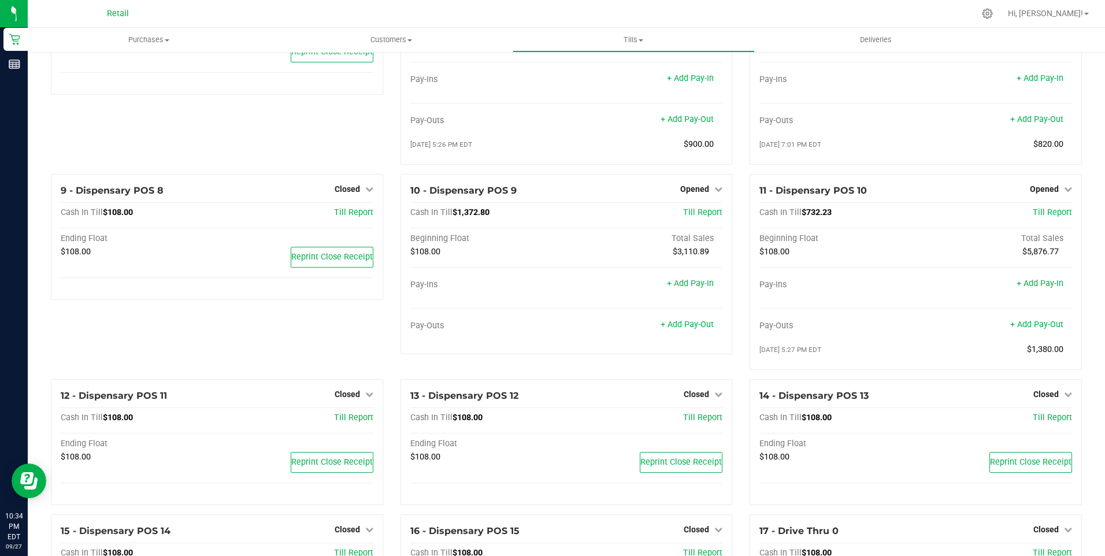
scroll to position [365, 0]
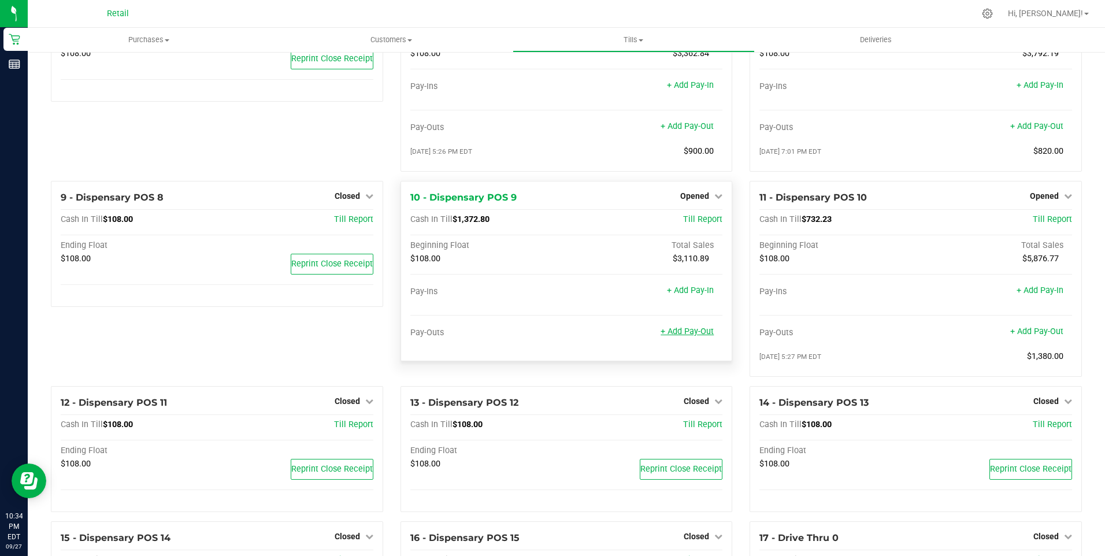
click at [689, 336] on link "+ Add Pay-Out" at bounding box center [686, 331] width 53 height 10
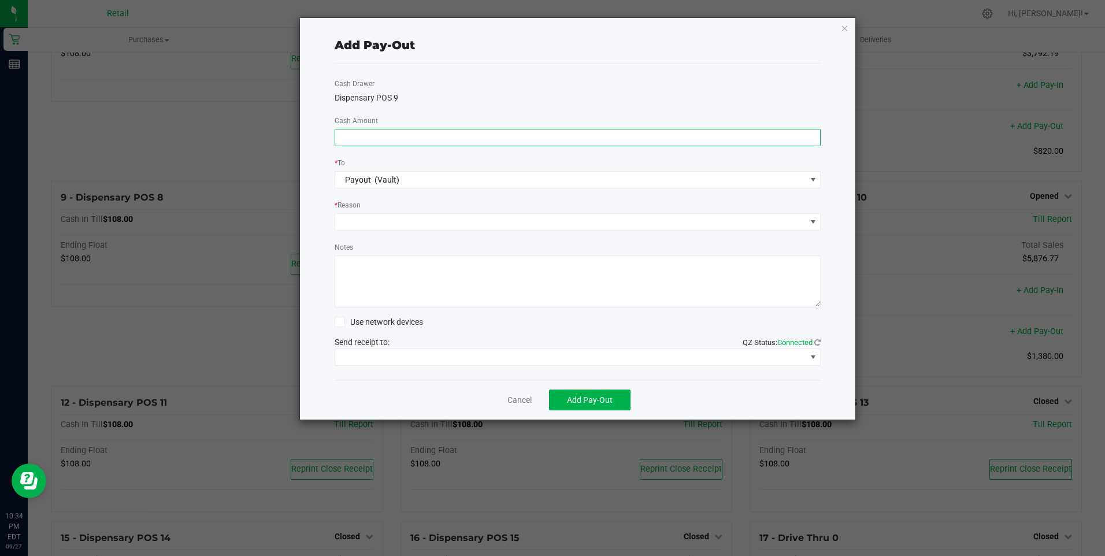
click at [445, 139] on input at bounding box center [577, 137] width 485 height 16
type input "$1,190.00"
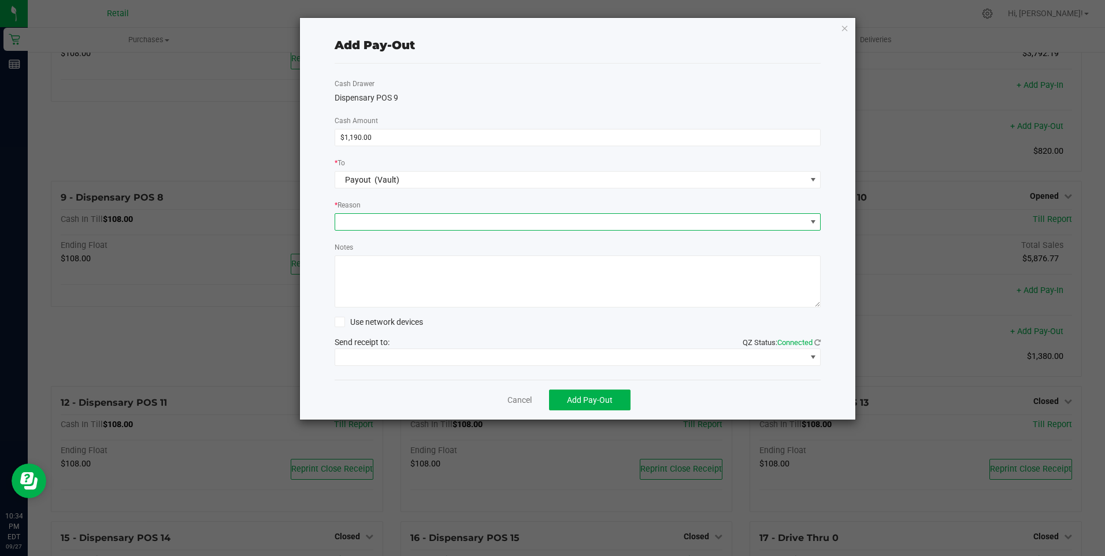
click at [816, 222] on span at bounding box center [812, 221] width 9 height 9
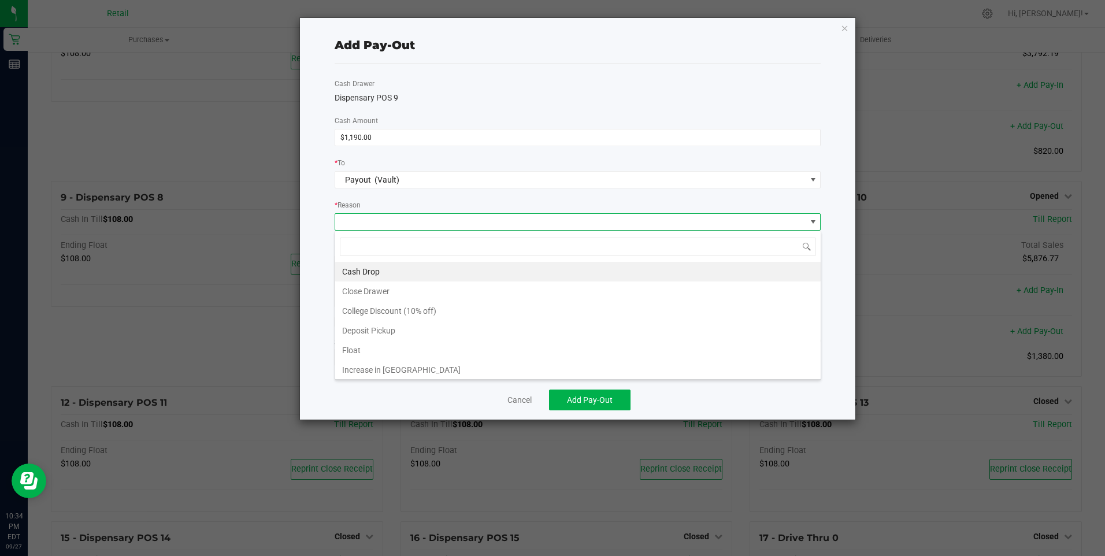
scroll to position [17, 486]
click at [366, 271] on li "Cash Drop" at bounding box center [577, 272] width 485 height 20
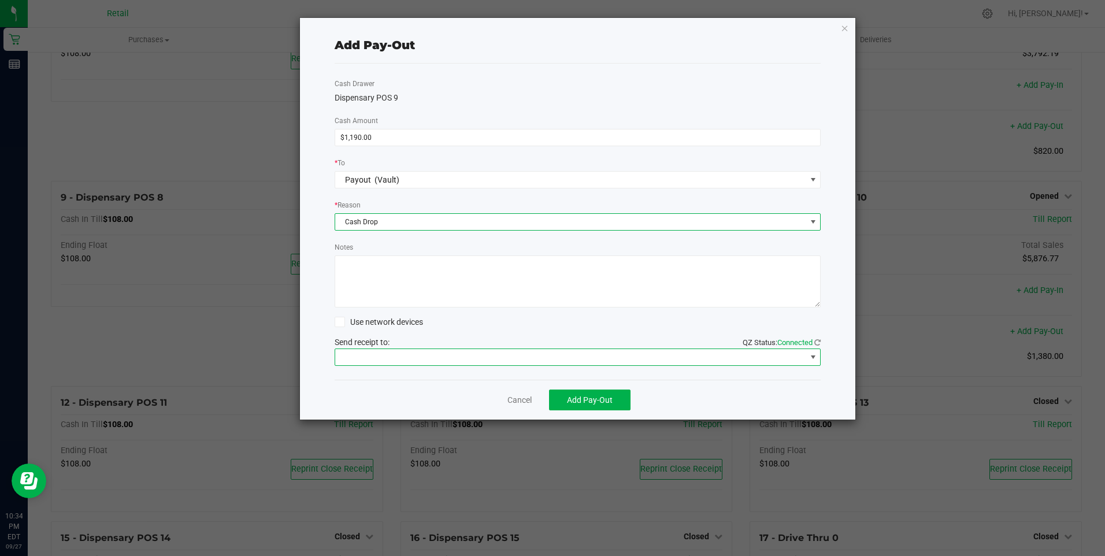
click at [811, 358] on span at bounding box center [812, 356] width 9 height 9
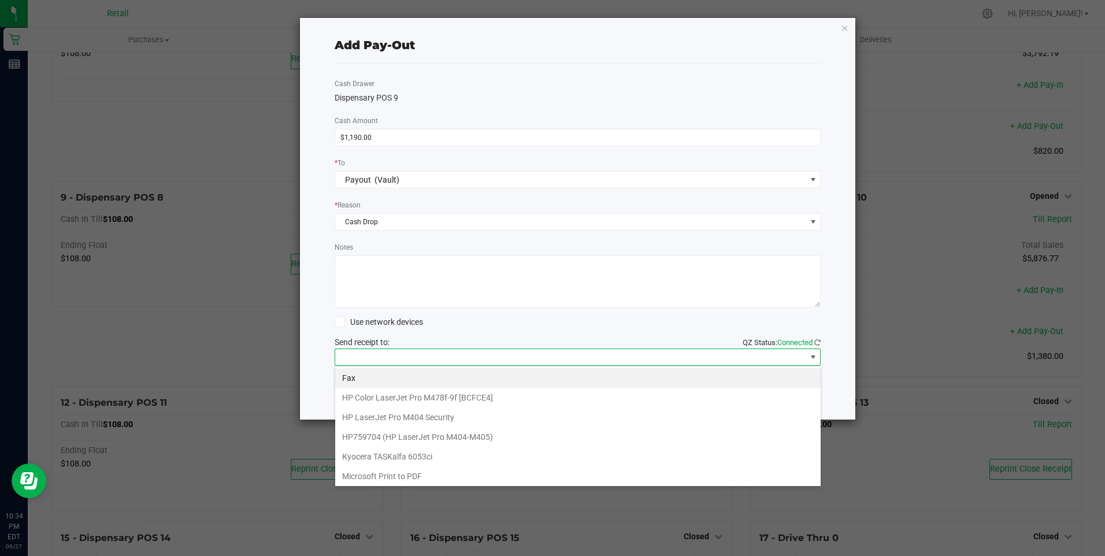
scroll to position [101, 0]
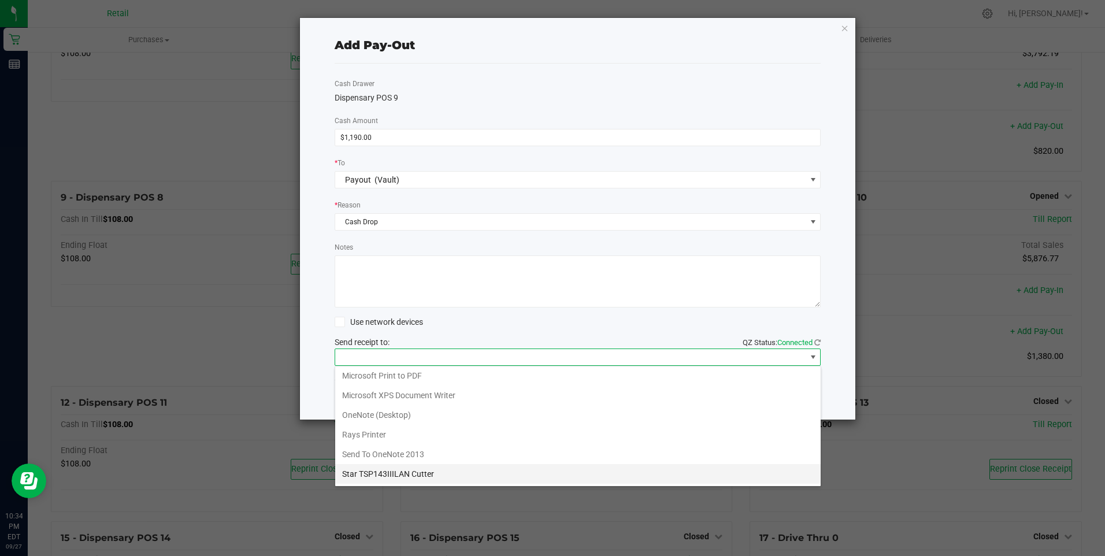
click at [449, 473] on Cutter "Star TSP143IIILAN Cutter" at bounding box center [577, 474] width 485 height 20
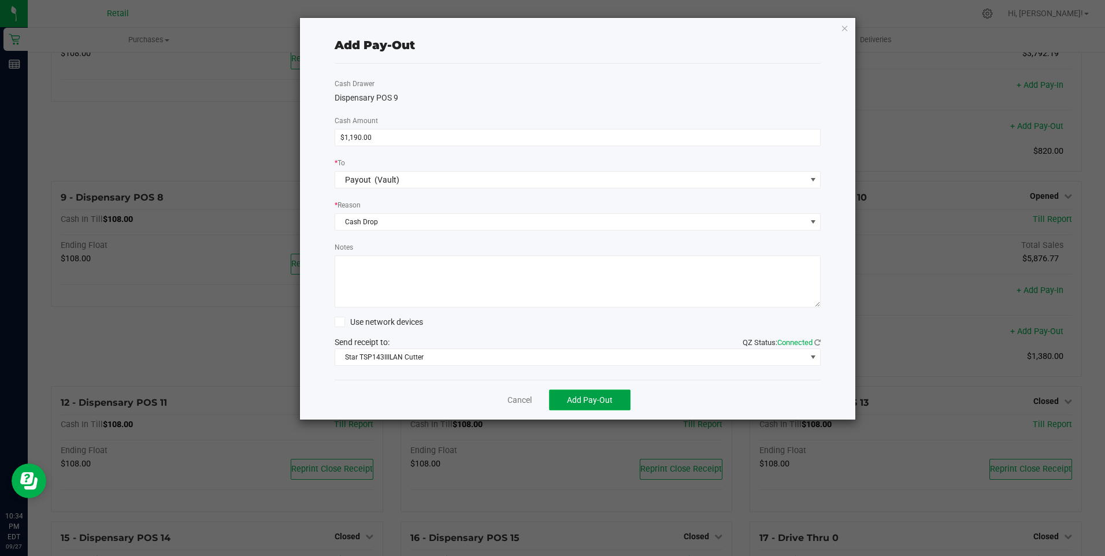
click at [604, 401] on span "Add Pay-Out" at bounding box center [590, 399] width 46 height 9
click at [514, 404] on link "Dismiss" at bounding box center [515, 400] width 28 height 12
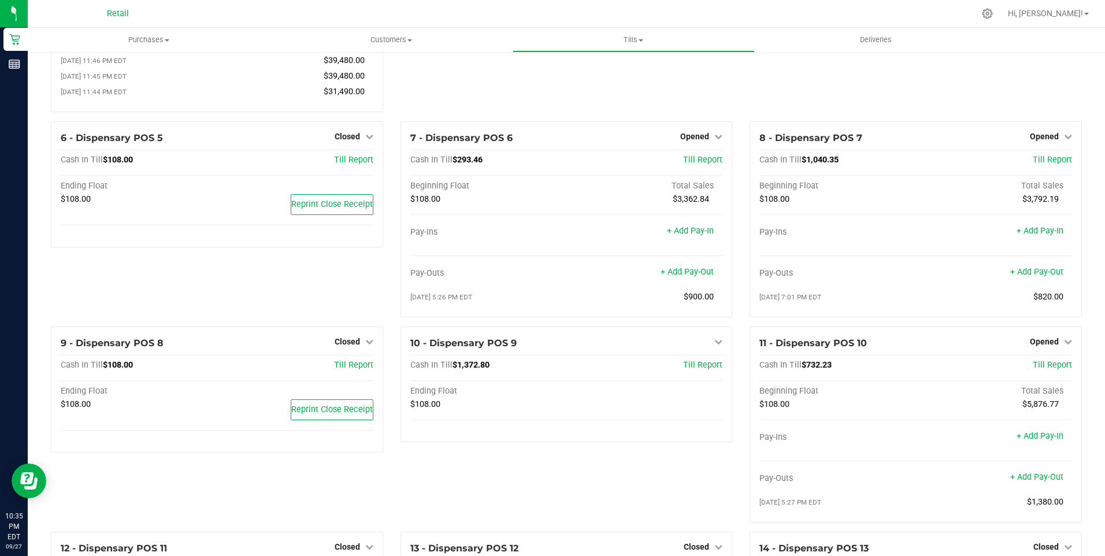
scroll to position [200, 0]
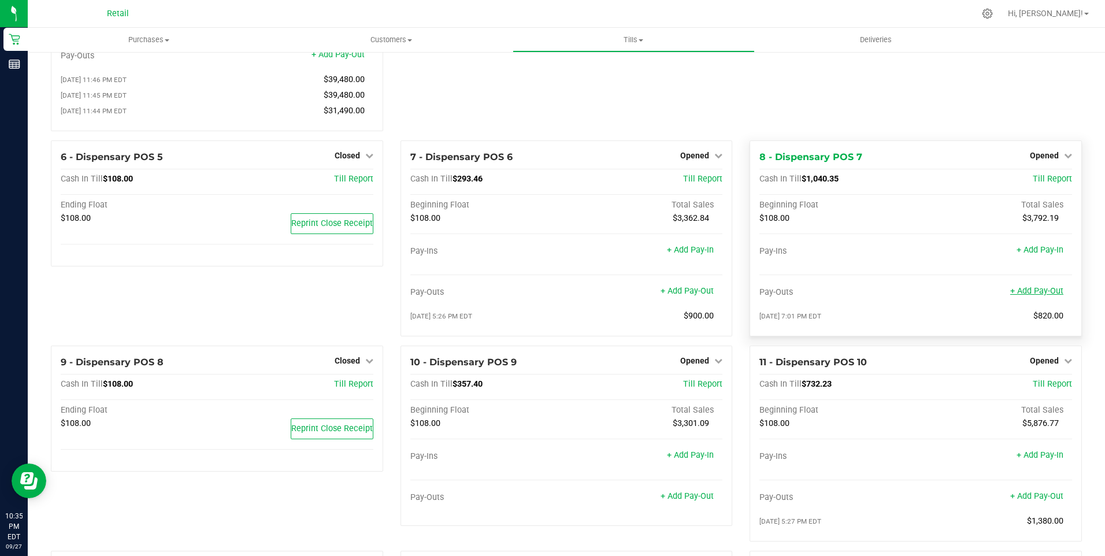
click at [1036, 296] on link "+ Add Pay-Out" at bounding box center [1036, 291] width 53 height 10
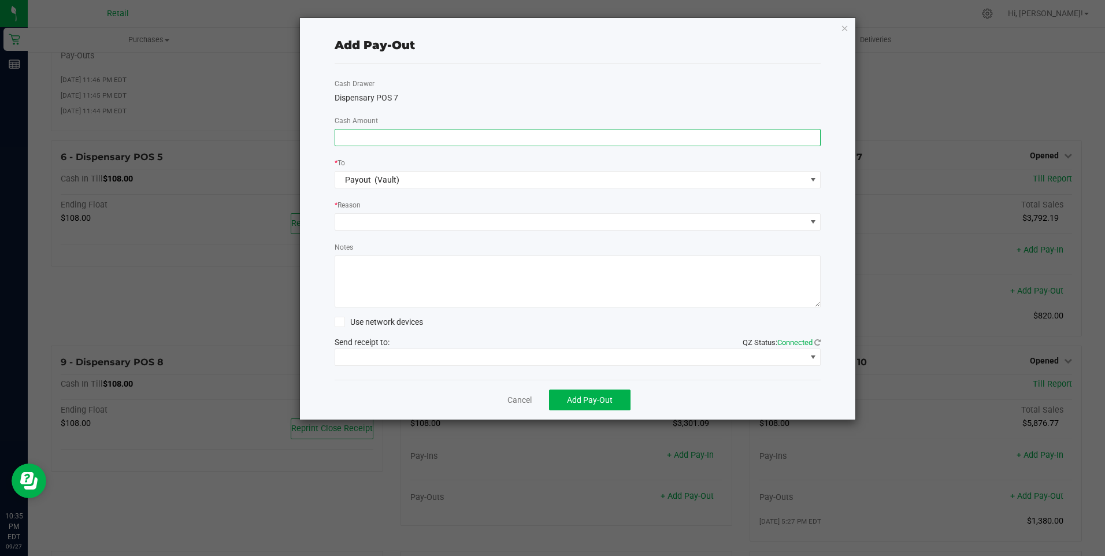
click at [449, 138] on input at bounding box center [577, 137] width 485 height 16
type input "$750.00"
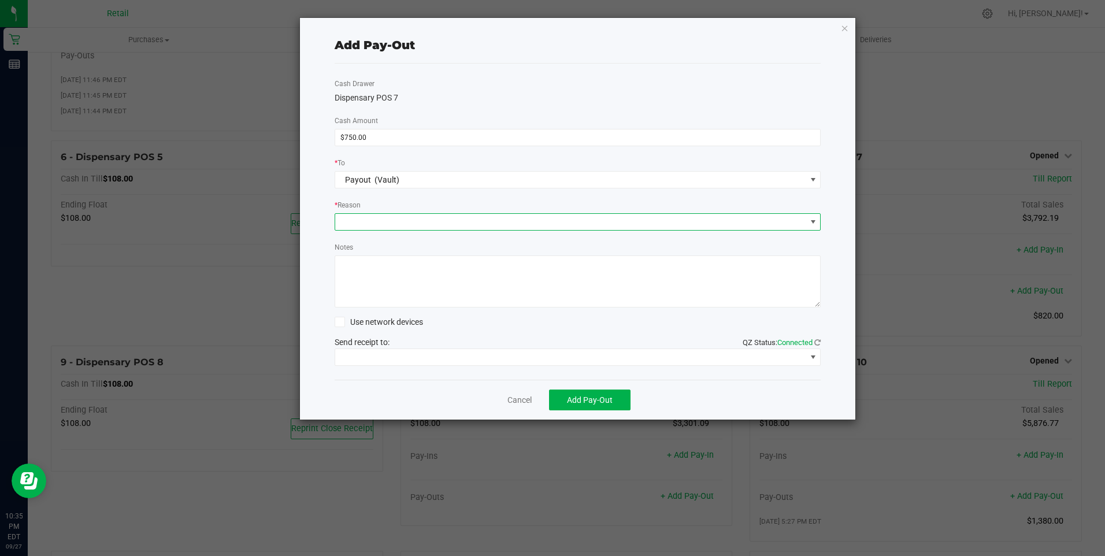
click at [815, 221] on span at bounding box center [812, 221] width 9 height 9
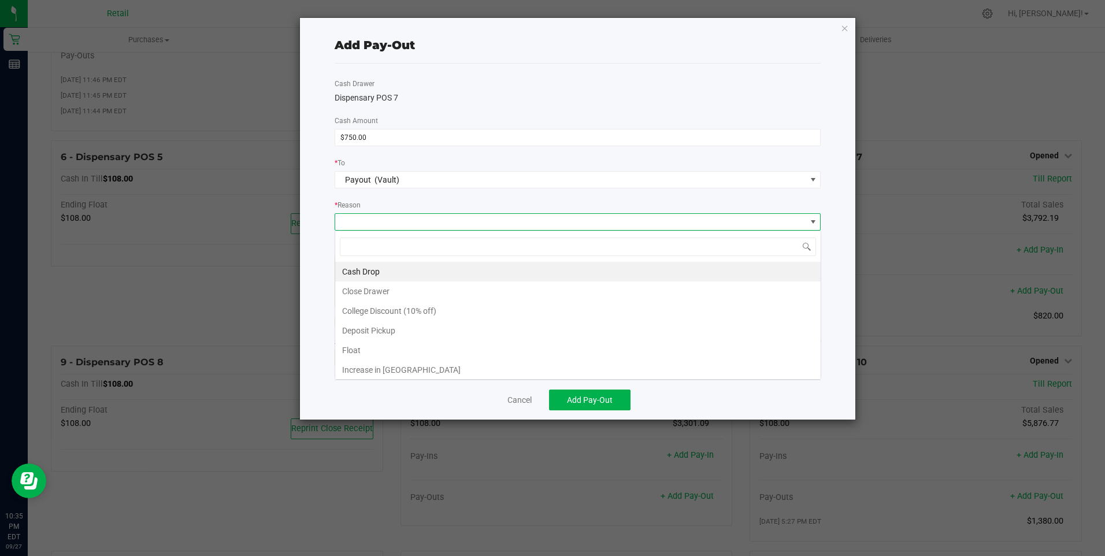
scroll to position [17, 486]
click at [391, 272] on li "Cash Drop" at bounding box center [577, 272] width 485 height 20
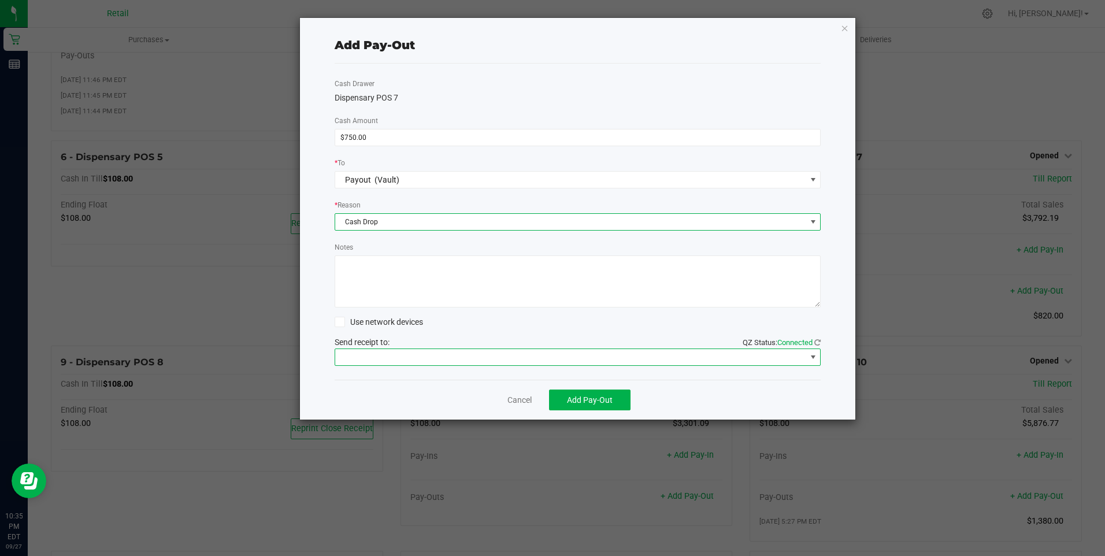
click at [811, 355] on span at bounding box center [812, 356] width 9 height 9
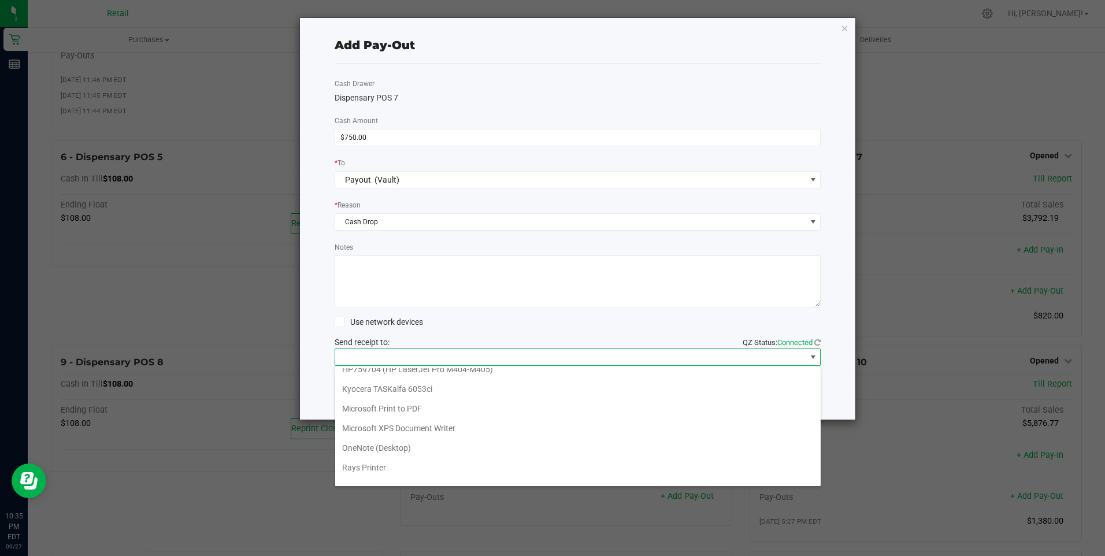
scroll to position [101, 0]
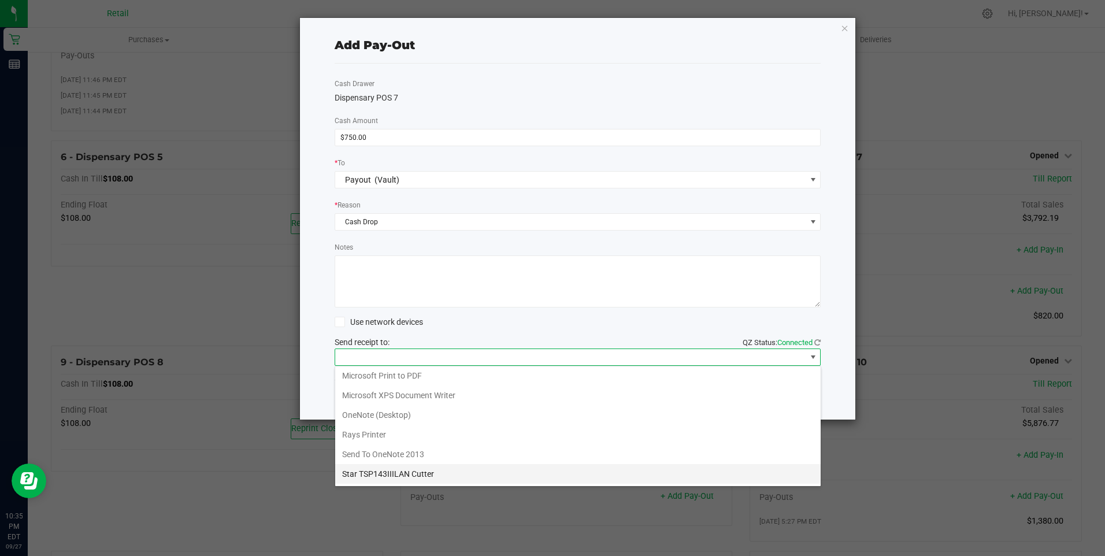
click at [466, 471] on Cutter "Star TSP143IIILAN Cutter" at bounding box center [577, 474] width 485 height 20
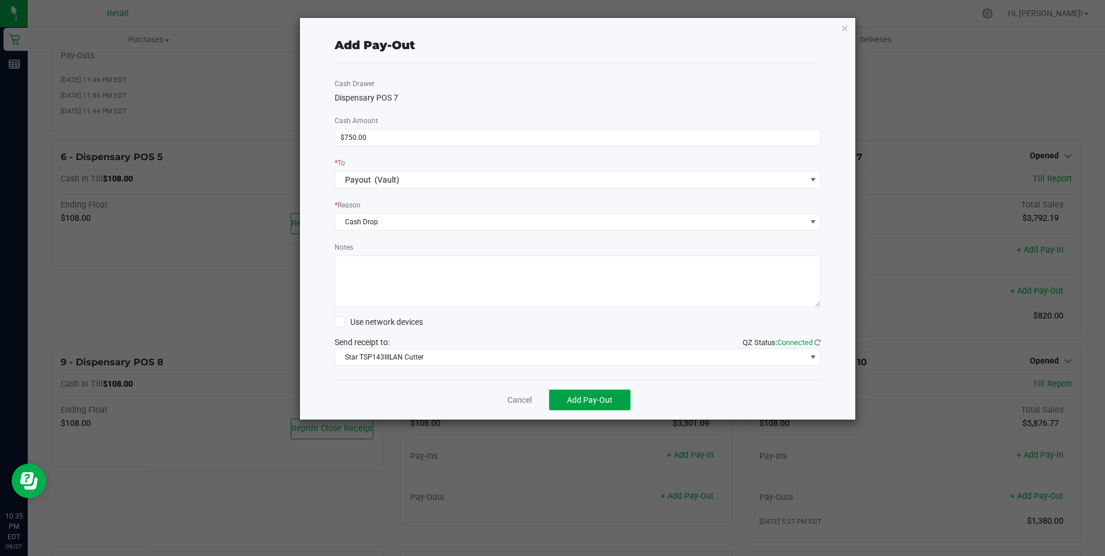
click at [592, 396] on span "Add Pay-Out" at bounding box center [590, 399] width 46 height 9
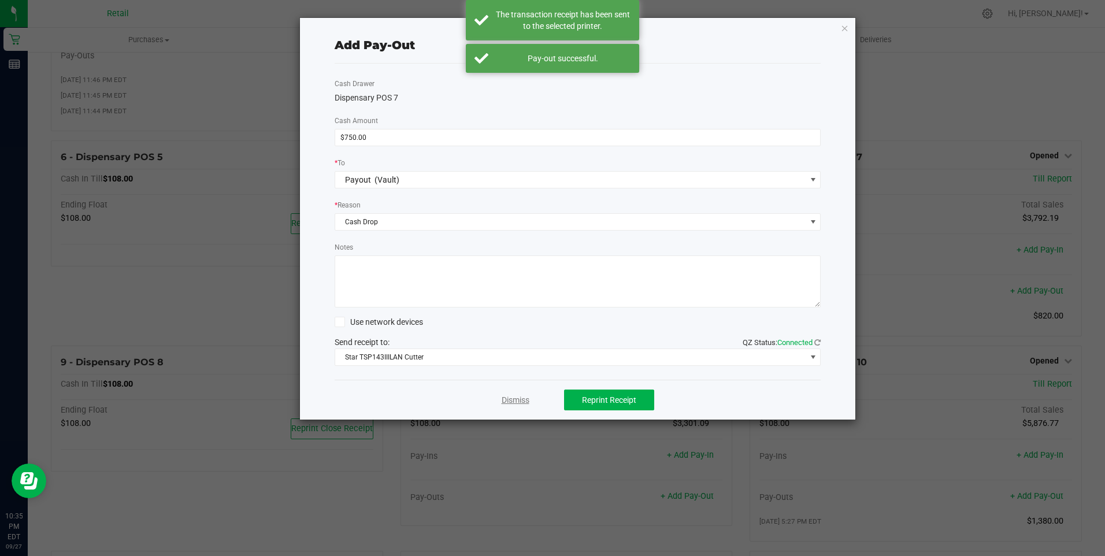
click at [522, 400] on link "Dismiss" at bounding box center [515, 400] width 28 height 12
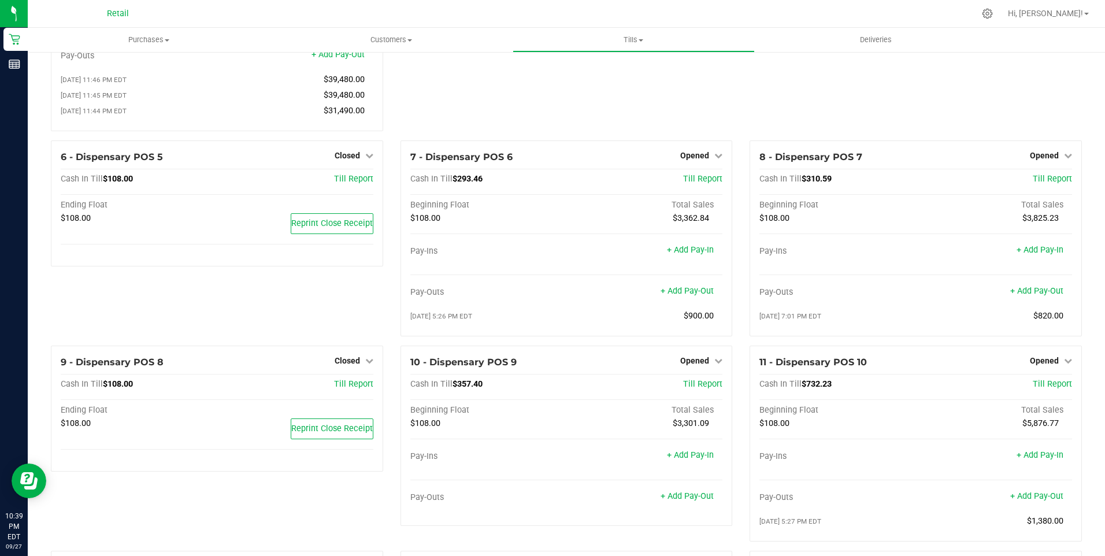
click at [505, 109] on div "4 - Dispensary POS 3 Closed Open Till Cash In Till $108.00 Till Report Ending F…" at bounding box center [567, 1] width 350 height 278
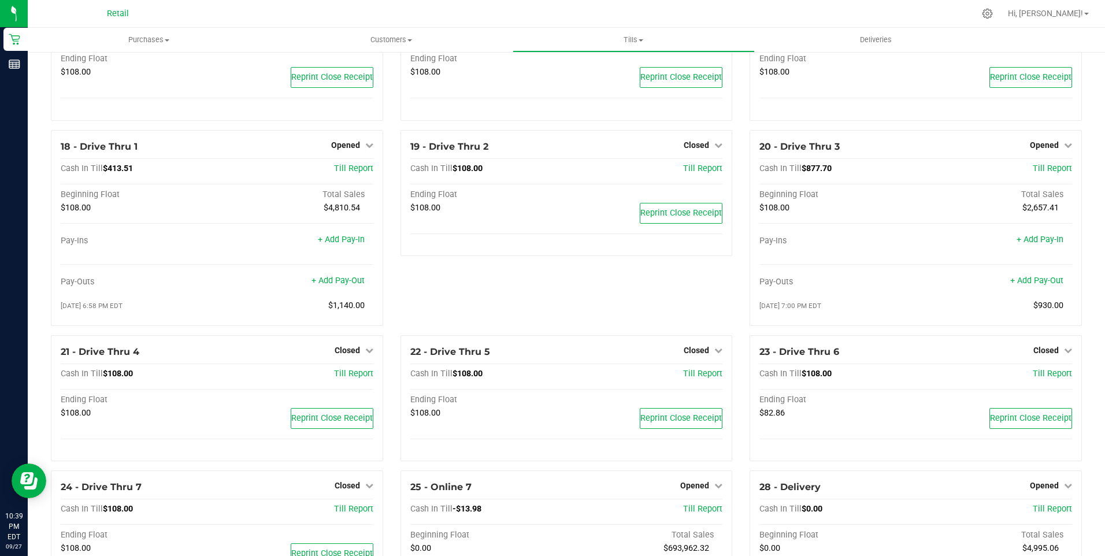
scroll to position [896, 0]
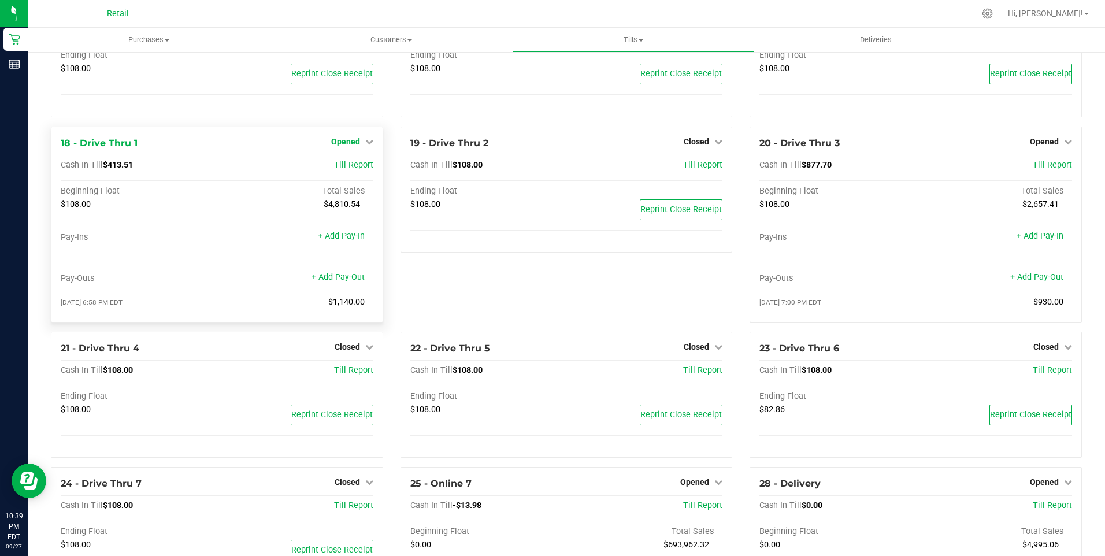
click at [369, 145] on icon at bounding box center [369, 142] width 8 height 8
click at [354, 170] on link "Close Till" at bounding box center [346, 165] width 31 height 9
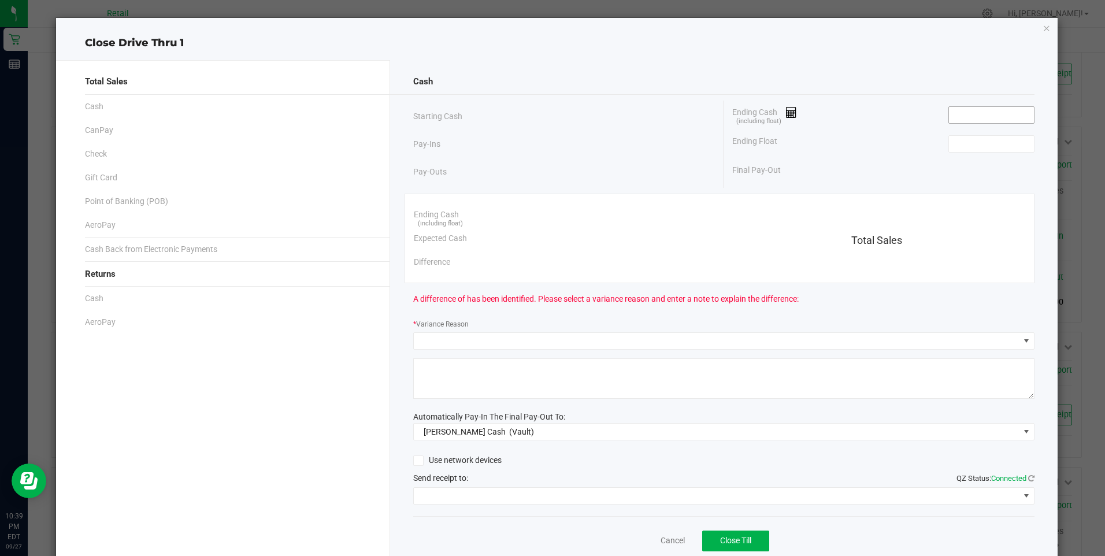
click at [965, 117] on input at bounding box center [991, 115] width 85 height 16
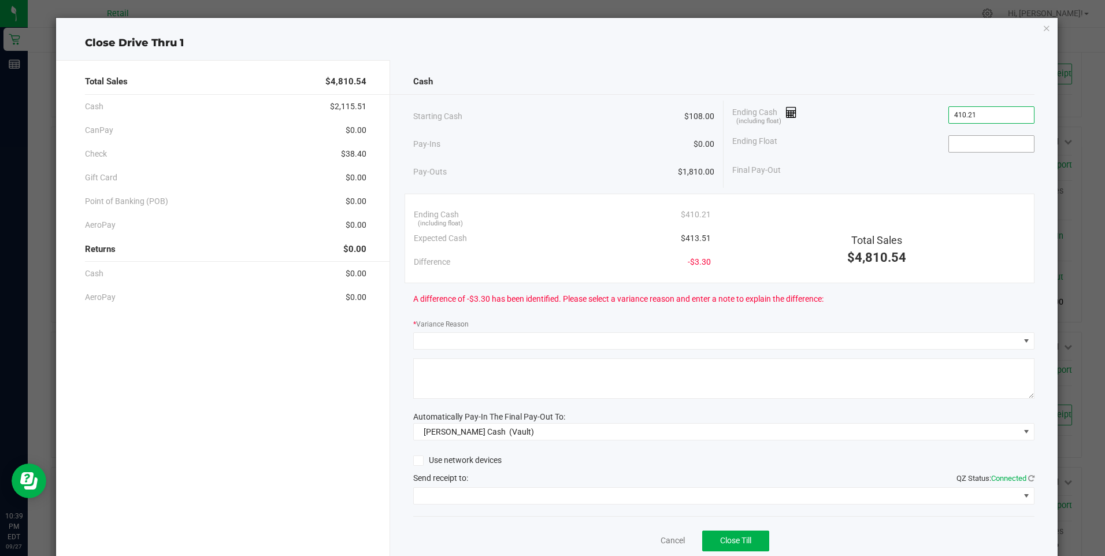
type input "$410.21"
click at [954, 142] on input at bounding box center [991, 144] width 85 height 16
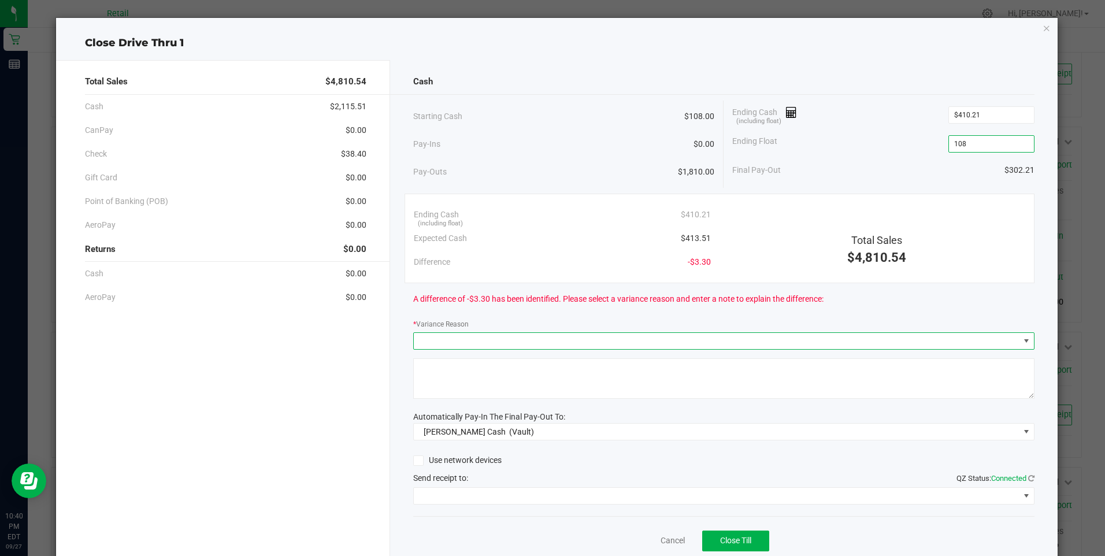
type input "$108.00"
click at [1021, 343] on span at bounding box center [1025, 340] width 9 height 9
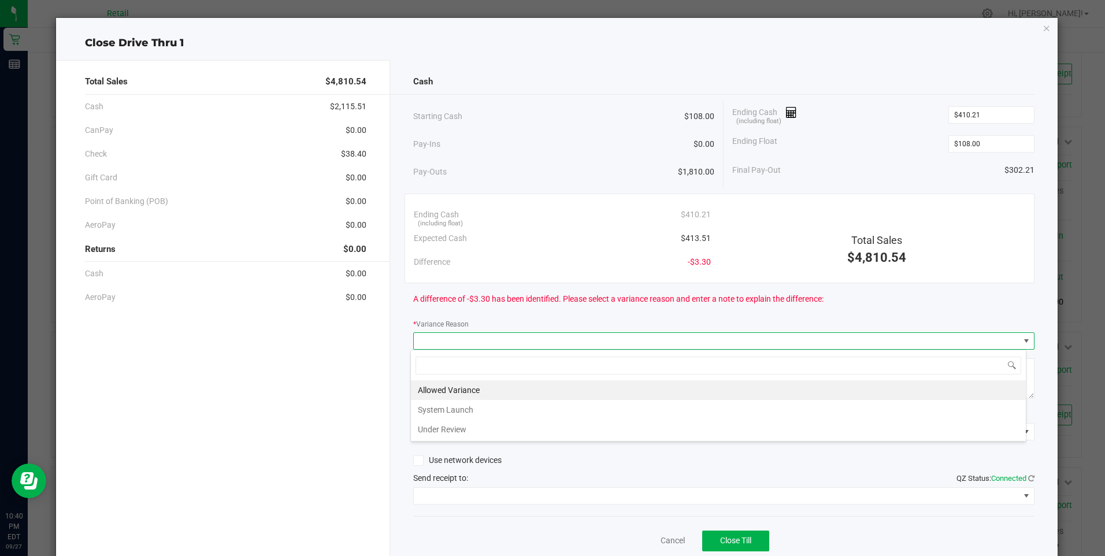
scroll to position [17, 616]
click at [485, 389] on li "Allowed Variance" at bounding box center [718, 390] width 615 height 20
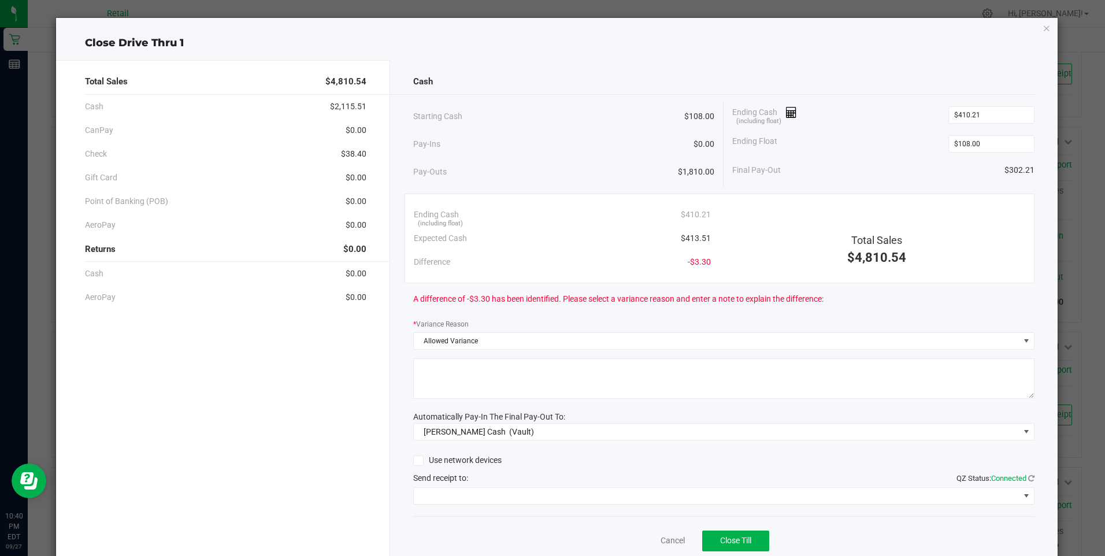
click at [485, 362] on textarea at bounding box center [723, 378] width 621 height 40
type textarea "sdl"
click at [1021, 498] on span at bounding box center [1025, 495] width 9 height 9
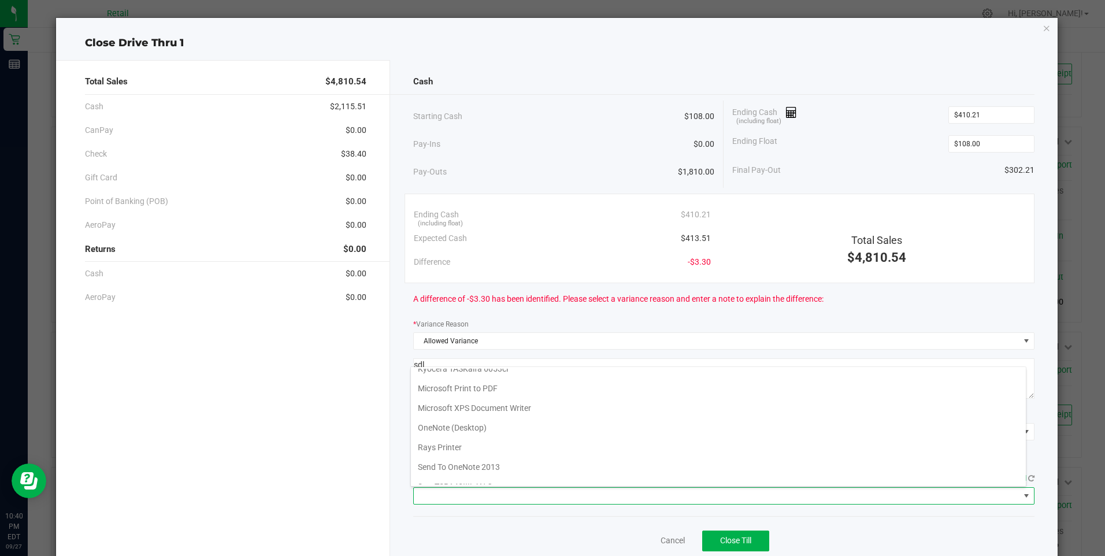
scroll to position [101, 0]
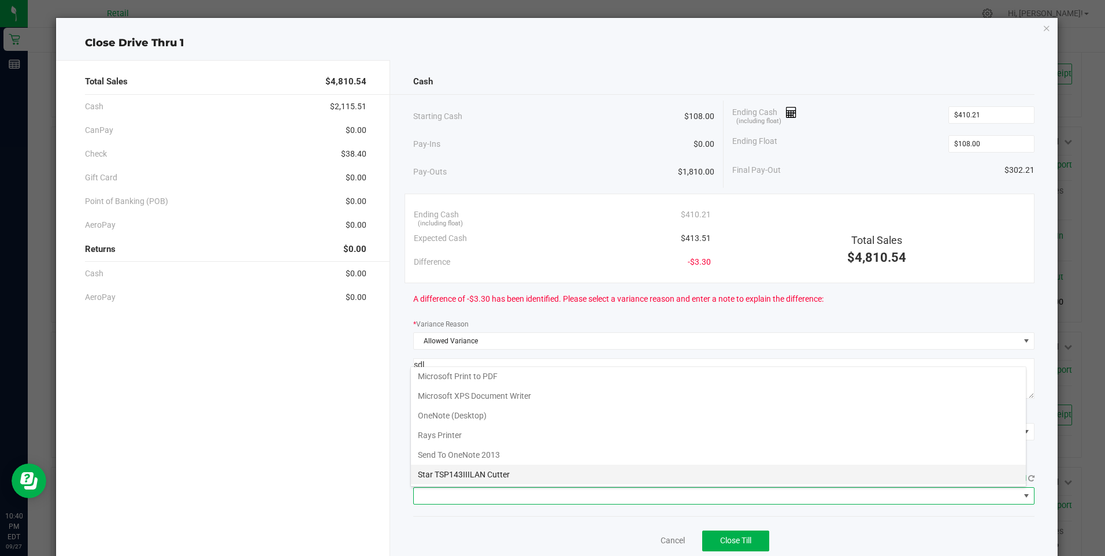
click at [492, 478] on Cutter "Star TSP143IIILAN Cutter" at bounding box center [718, 475] width 615 height 20
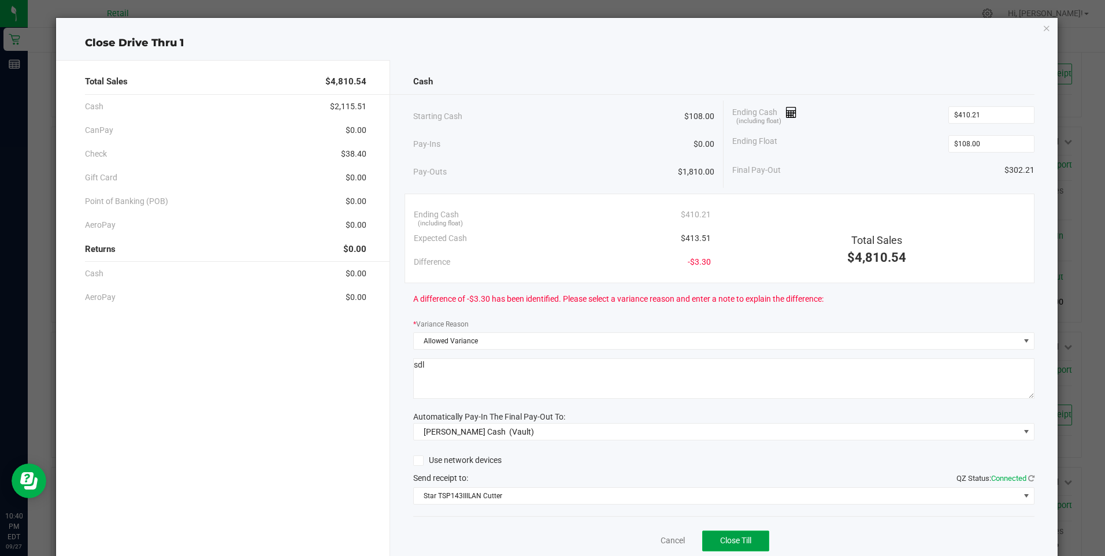
click at [725, 540] on span "Close Till" at bounding box center [735, 540] width 31 height 9
click at [649, 543] on link "Dismiss" at bounding box center [647, 540] width 28 height 12
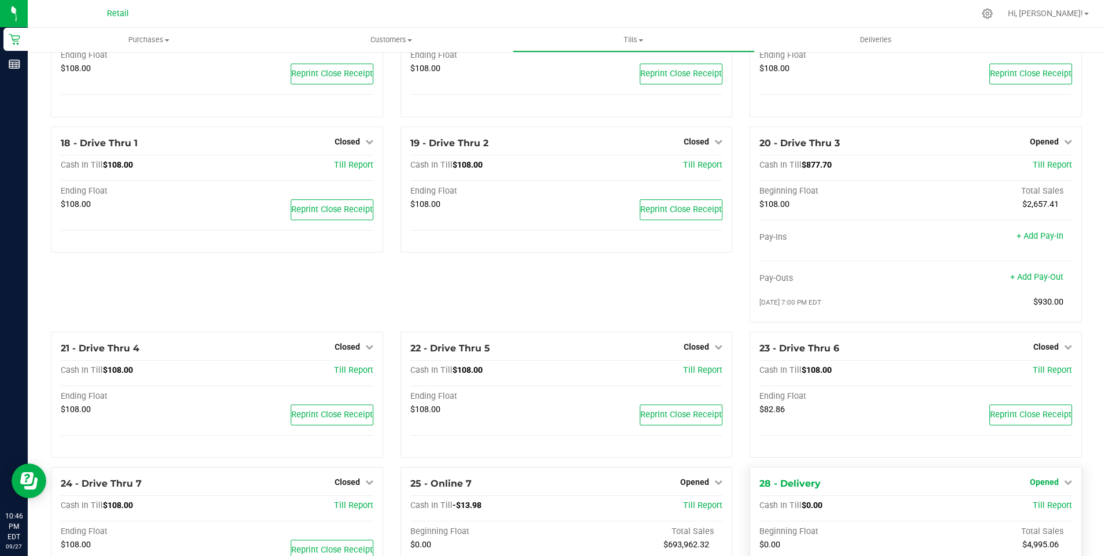
click at [1064, 486] on icon at bounding box center [1068, 482] width 8 height 8
click at [1045, 511] on link "Close Till" at bounding box center [1045, 505] width 31 height 9
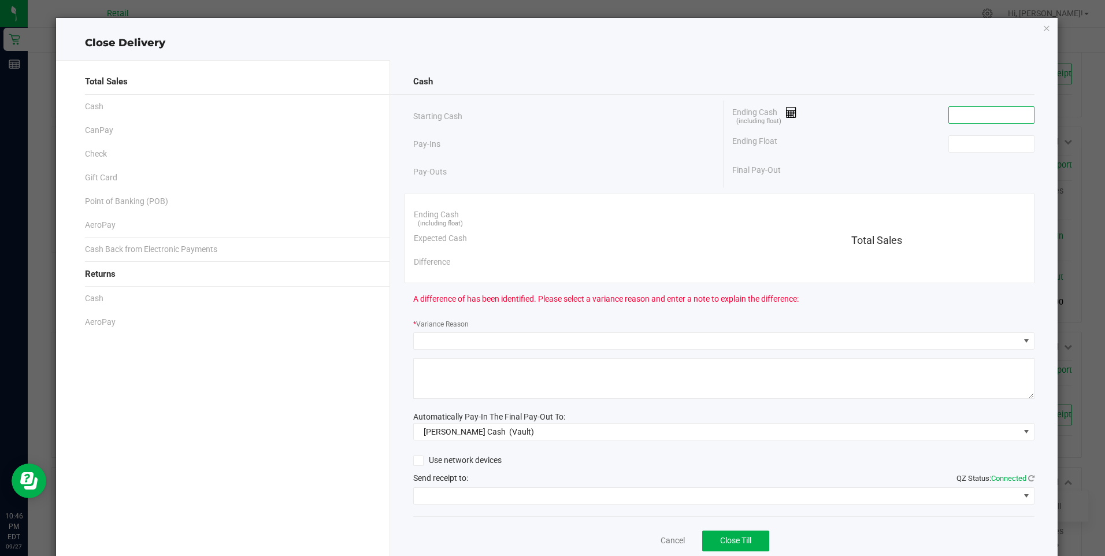
click at [989, 115] on input at bounding box center [991, 115] width 85 height 16
type input "$0.00"
drag, startPoint x: 965, startPoint y: 138, endPoint x: 972, endPoint y: 135, distance: 7.8
click at [972, 135] on span at bounding box center [991, 143] width 86 height 17
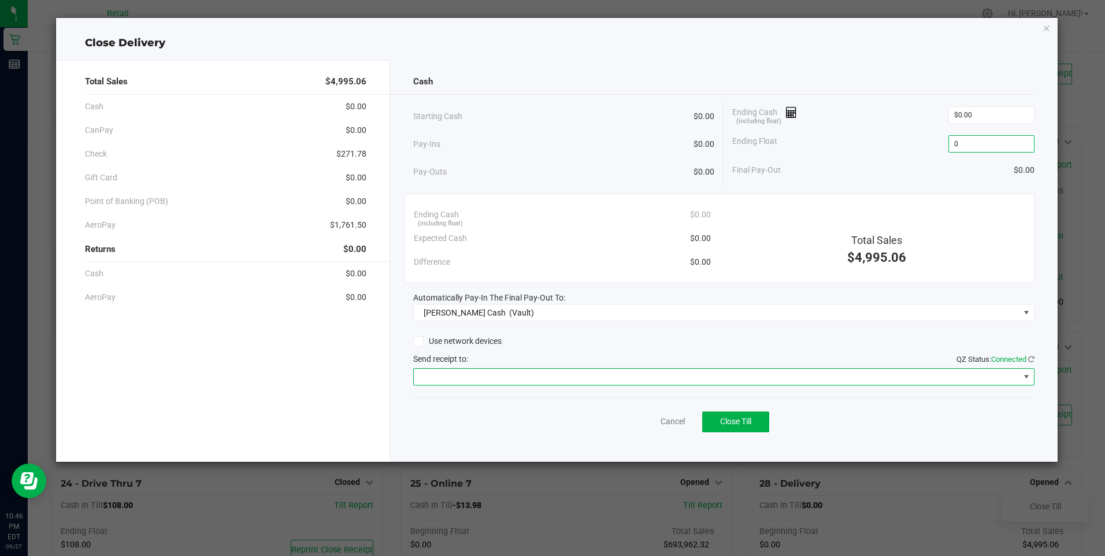
type input "$0.00"
click at [1025, 374] on span at bounding box center [1025, 376] width 9 height 9
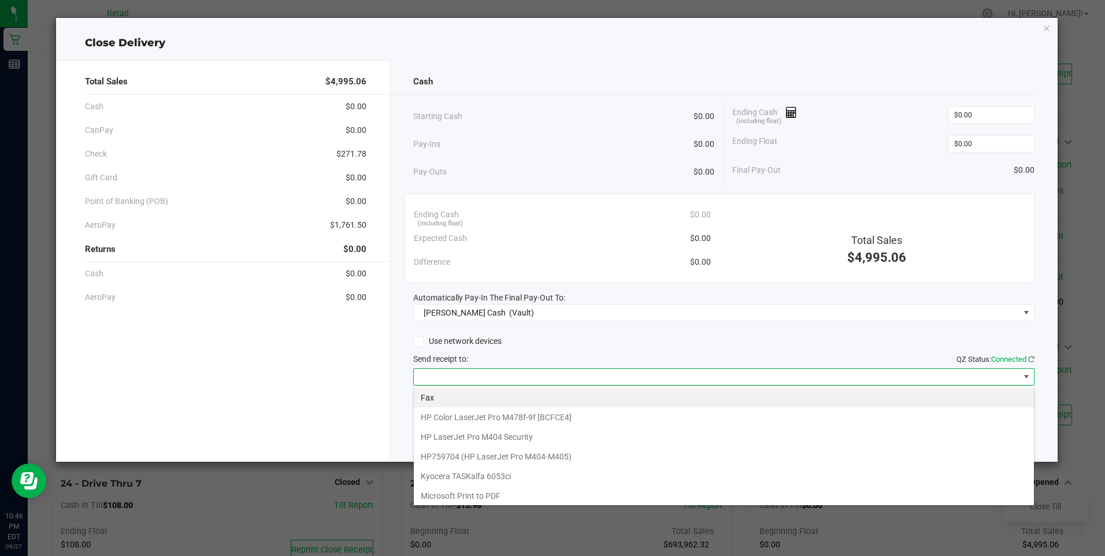
scroll to position [17, 621]
click at [1019, 500] on PDF "Microsoft Print to PDF" at bounding box center [724, 496] width 620 height 20
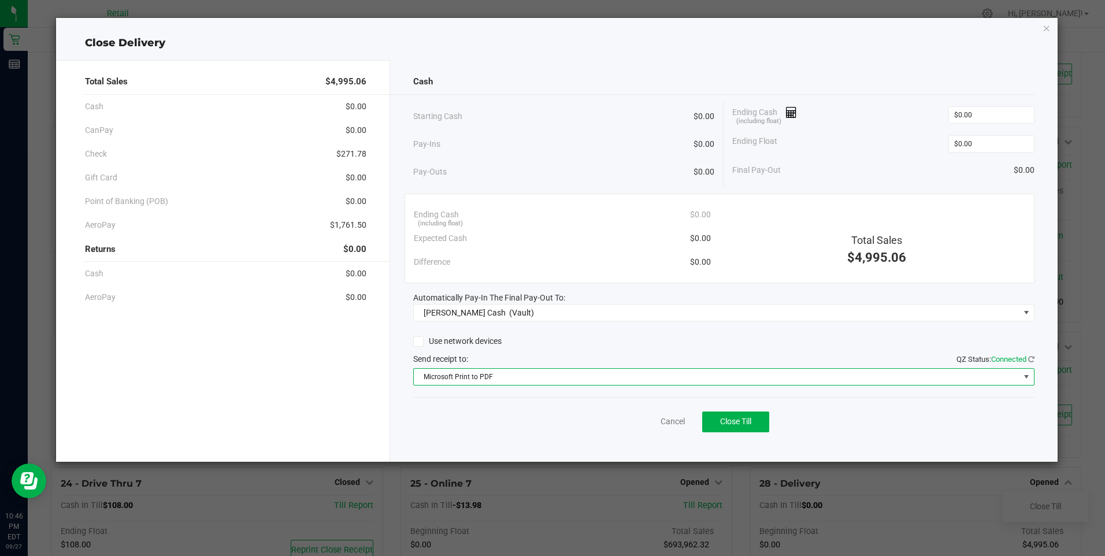
click at [1027, 378] on span at bounding box center [1025, 376] width 9 height 9
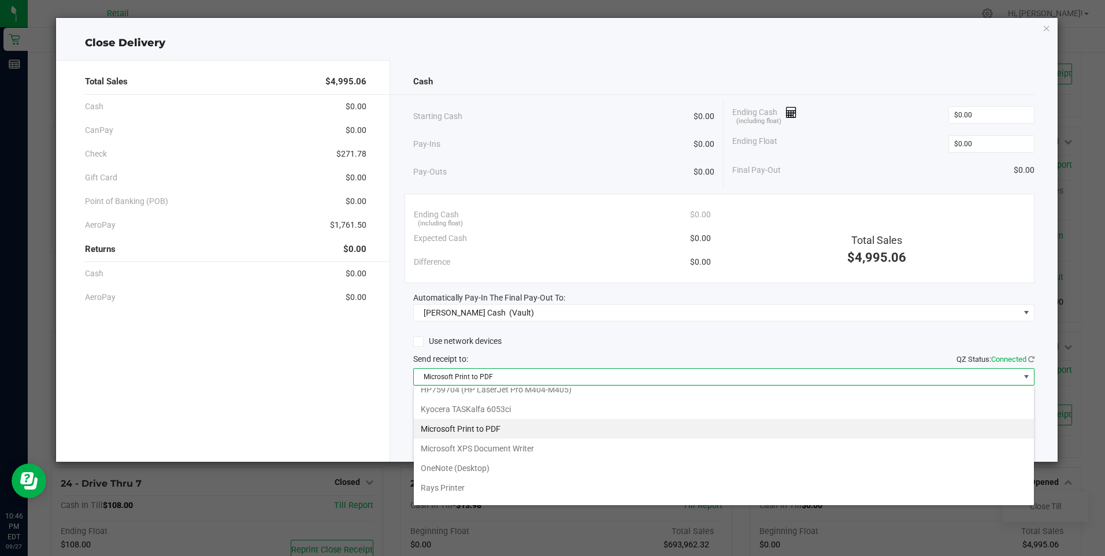
scroll to position [101, 0]
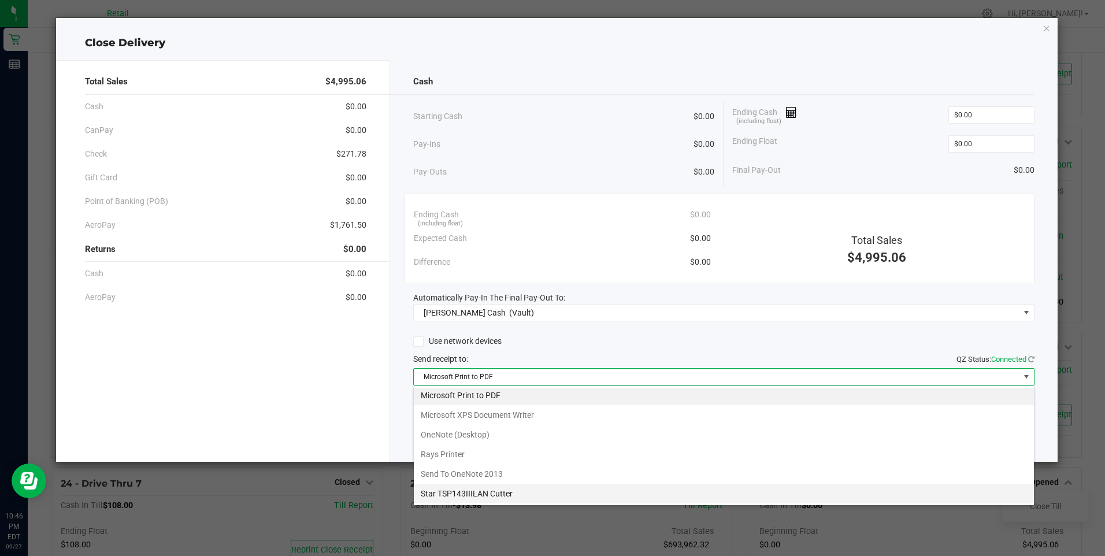
click at [538, 493] on Cutter "Star TSP143IIILAN Cutter" at bounding box center [724, 494] width 620 height 20
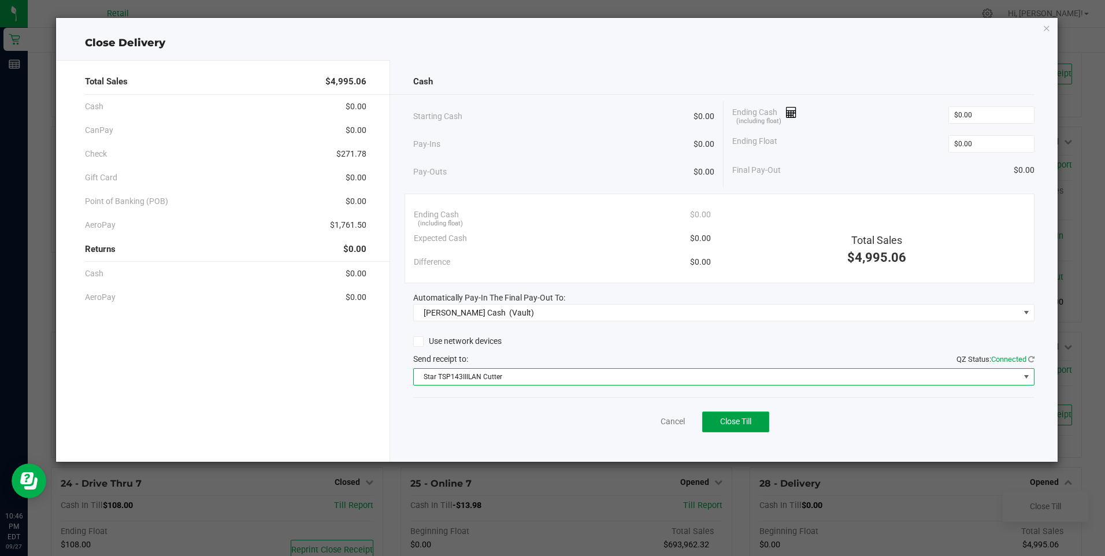
click at [746, 422] on span "Close Till" at bounding box center [735, 421] width 31 height 9
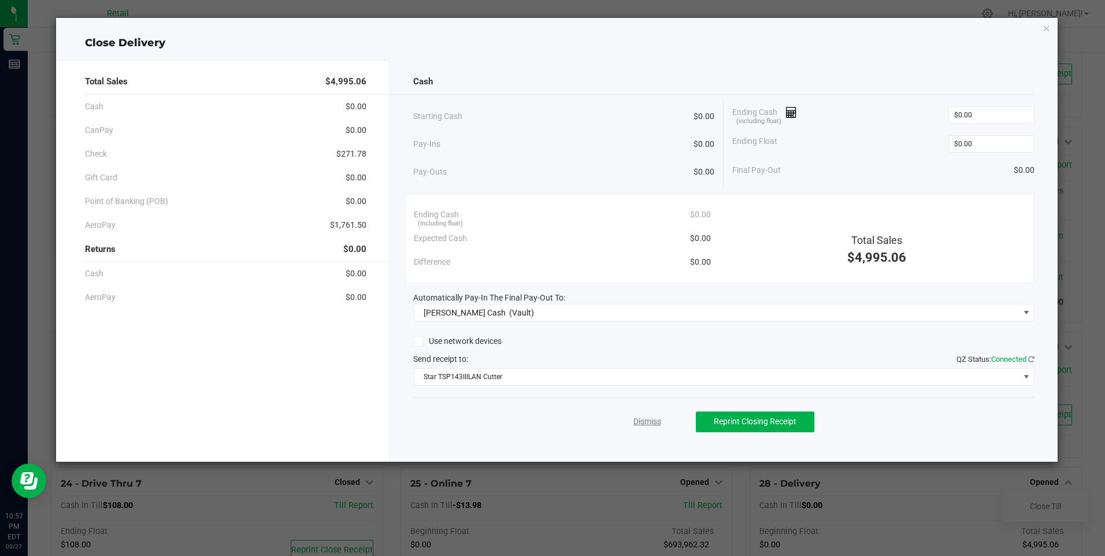
click at [647, 418] on link "Dismiss" at bounding box center [647, 421] width 28 height 12
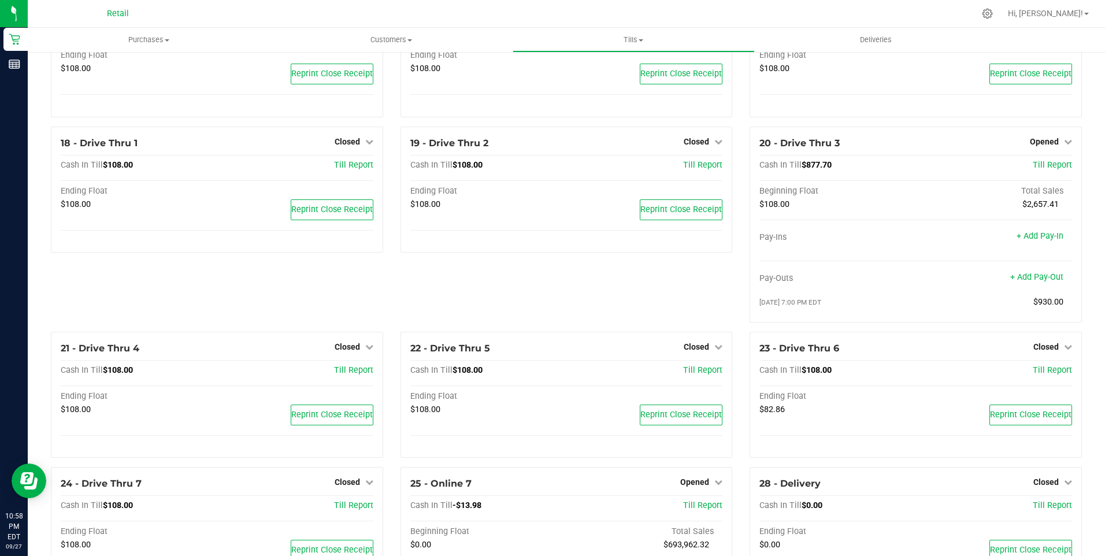
click at [239, 306] on div "18 - Drive Thru 1 Closed Open Till Cash In Till $108.00 Till Report Ending Floa…" at bounding box center [217, 229] width 350 height 205
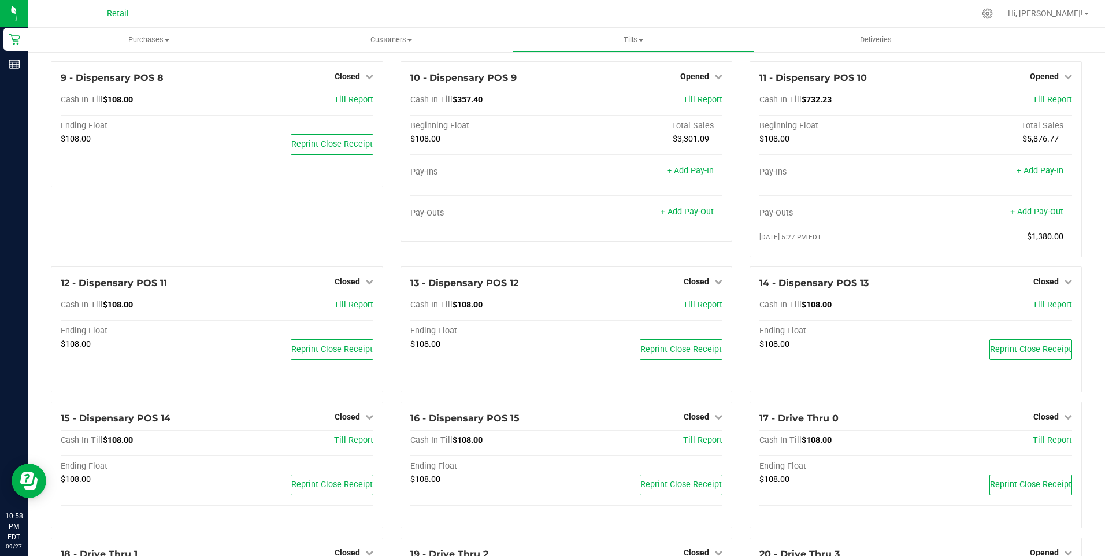
scroll to position [392, 0]
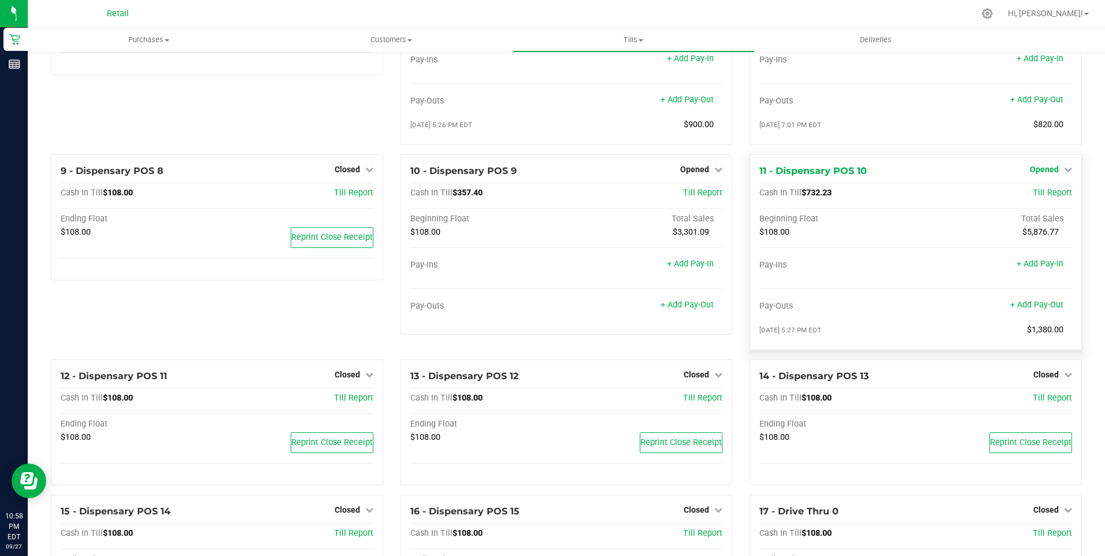
click at [1064, 173] on icon at bounding box center [1068, 169] width 8 height 8
click at [1054, 199] on div "Close Till" at bounding box center [1045, 193] width 86 height 14
click at [1042, 198] on link "Close Till" at bounding box center [1045, 192] width 31 height 9
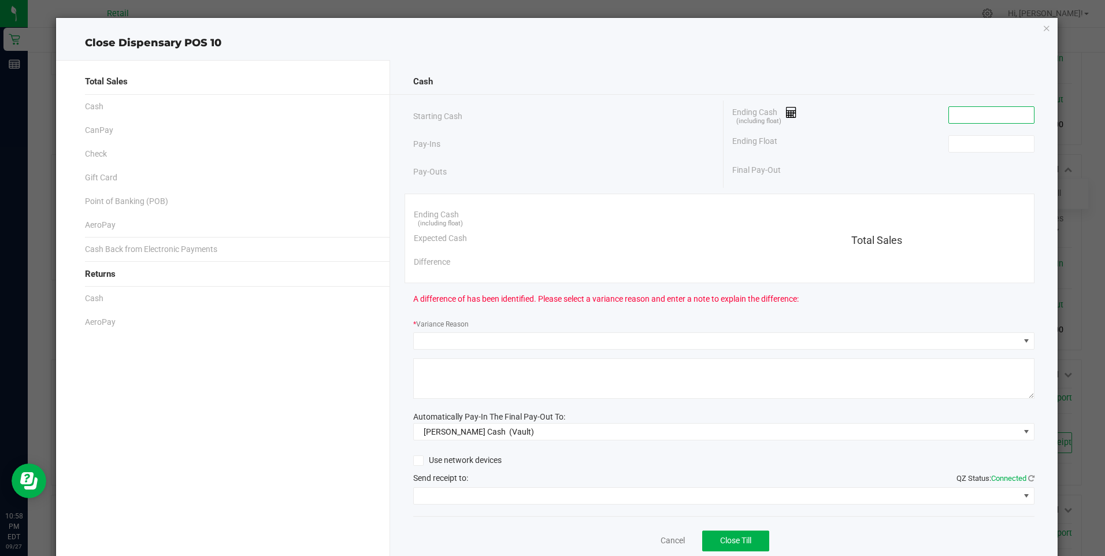
click at [996, 116] on input at bounding box center [991, 115] width 85 height 16
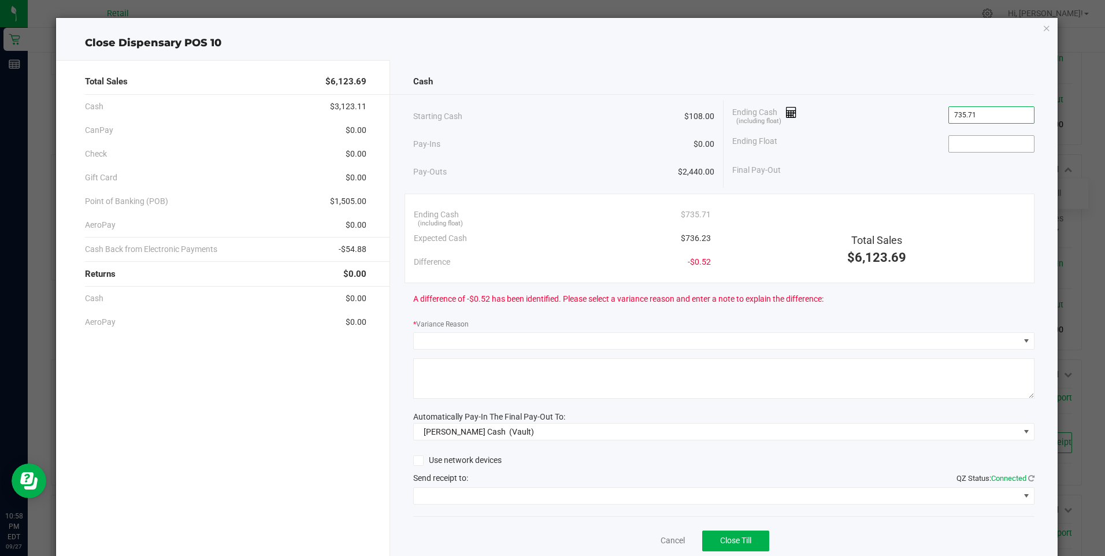
type input "$735.71"
click at [977, 140] on input at bounding box center [991, 144] width 85 height 16
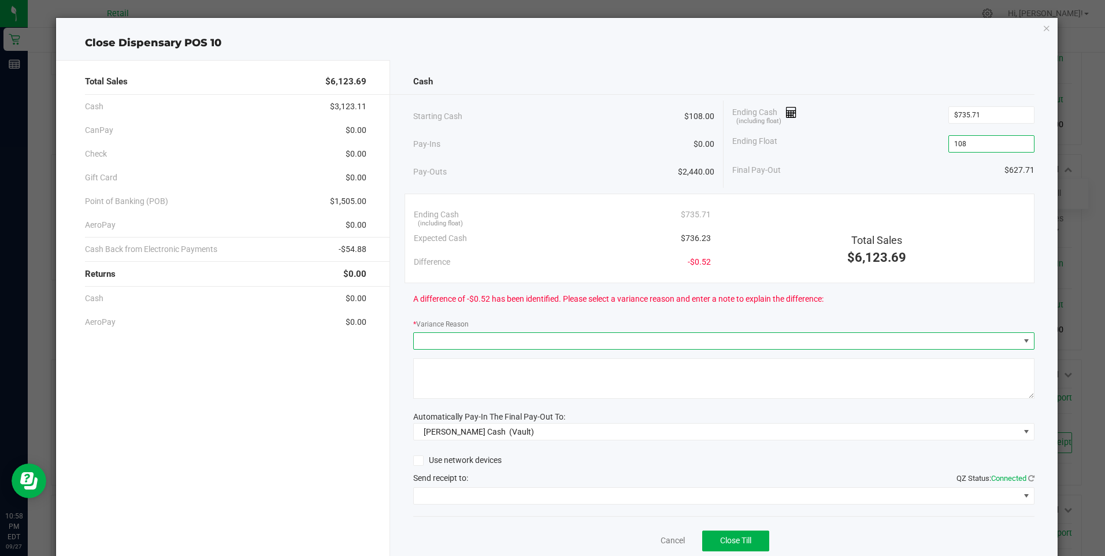
type input "$108.00"
click at [1021, 341] on span at bounding box center [1025, 340] width 9 height 9
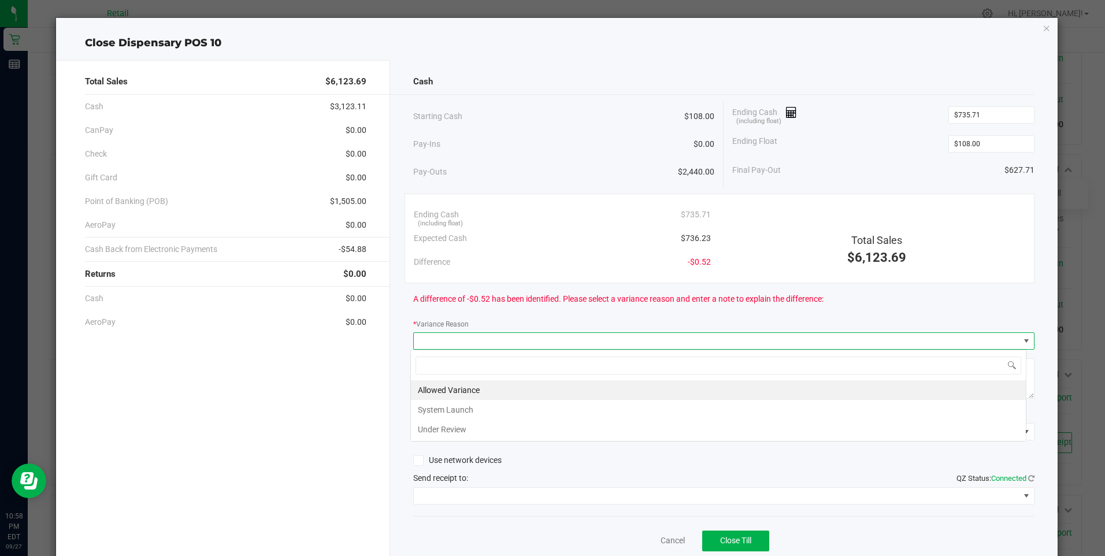
scroll to position [17, 616]
click at [459, 388] on li "Allowed Variance" at bounding box center [718, 390] width 615 height 20
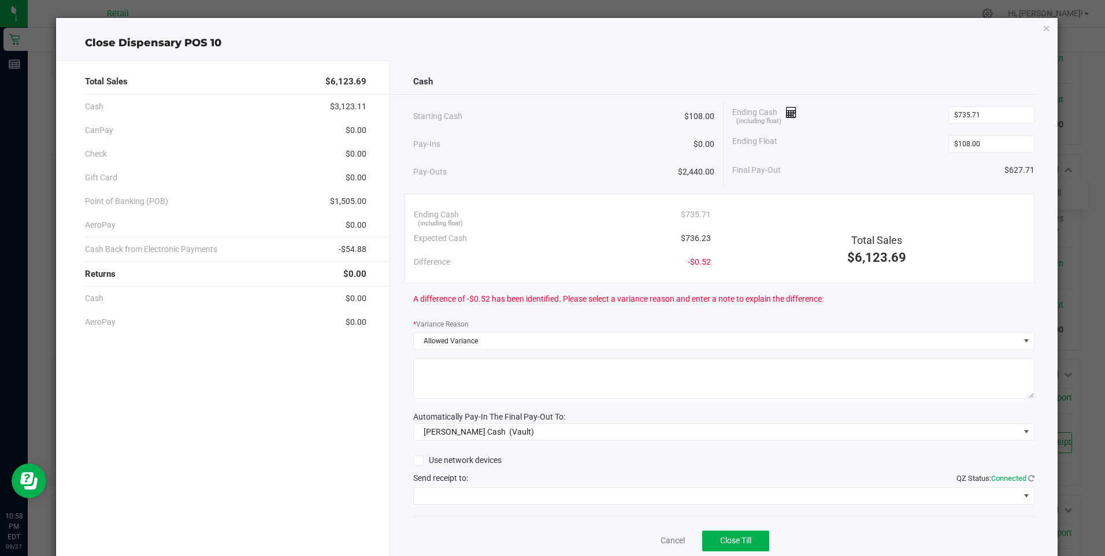
click at [466, 381] on textarea at bounding box center [723, 378] width 621 height 40
type textarea "sdl"
click at [1021, 494] on span at bounding box center [1025, 495] width 9 height 9
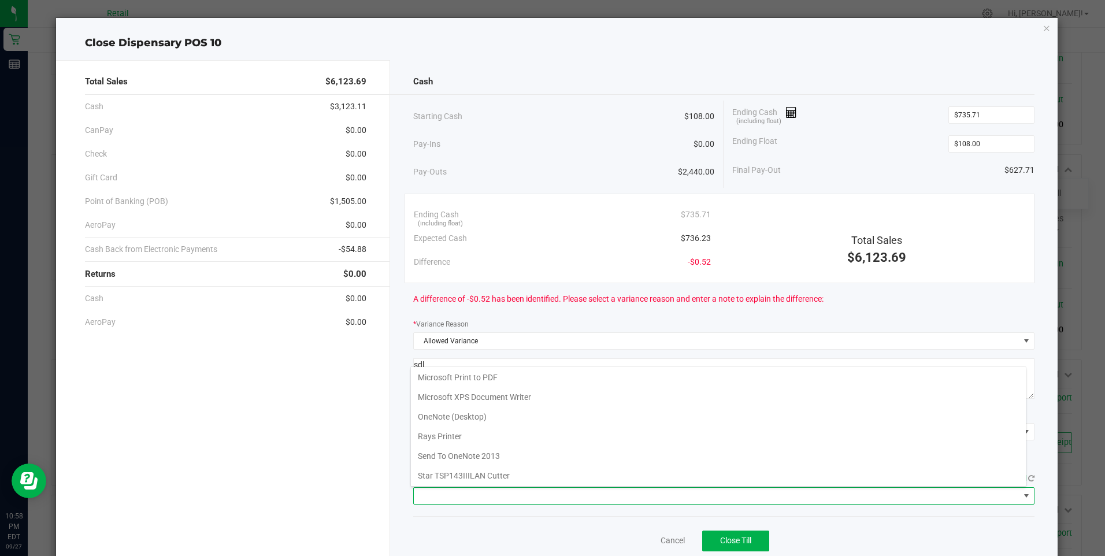
scroll to position [101, 0]
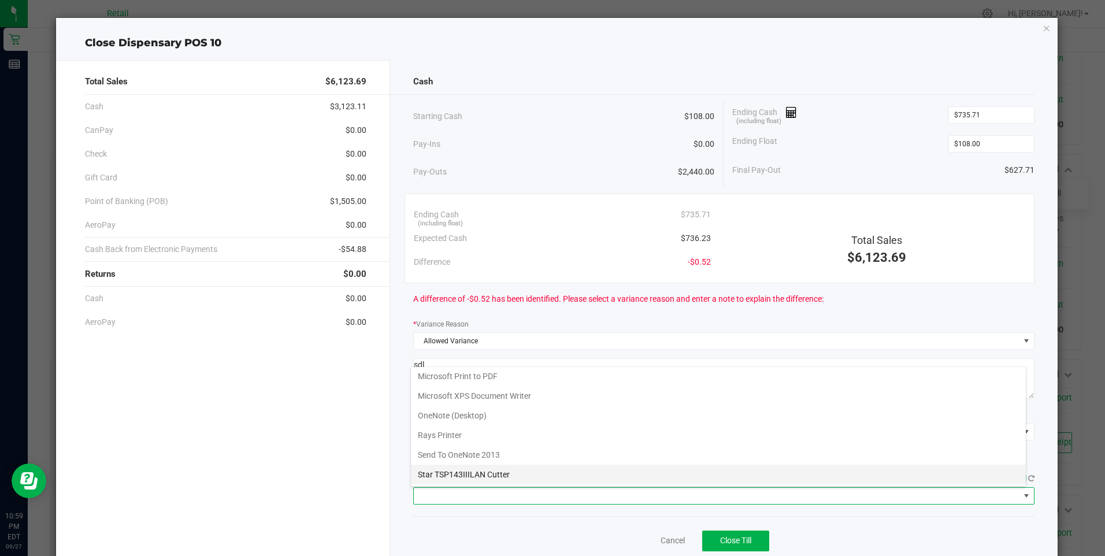
click at [508, 471] on Cutter "Star TSP143IIILAN Cutter" at bounding box center [718, 475] width 615 height 20
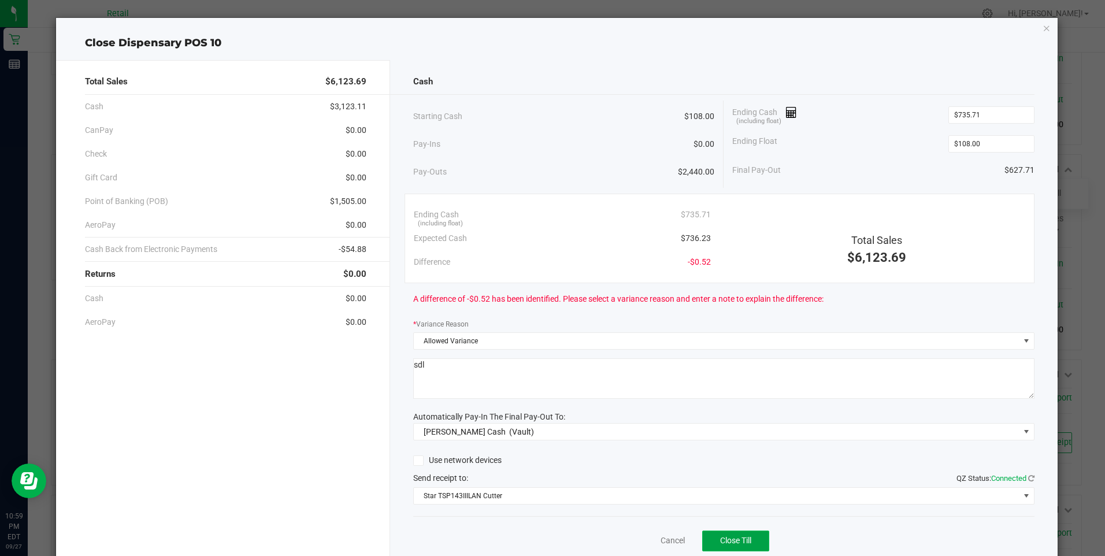
click at [726, 537] on span "Close Till" at bounding box center [735, 540] width 31 height 9
click at [637, 541] on link "Dismiss" at bounding box center [647, 540] width 28 height 12
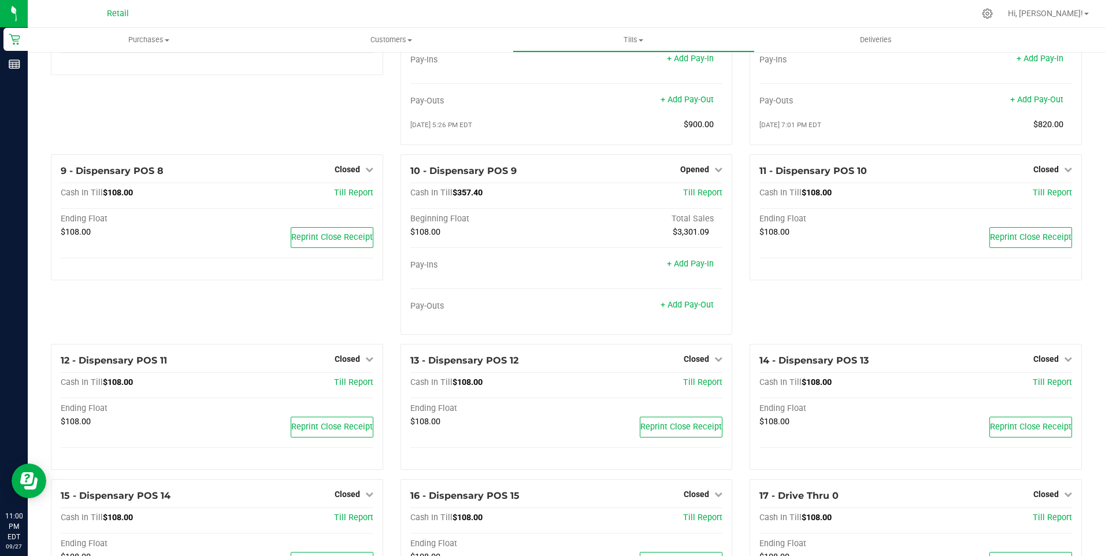
click at [232, 318] on div "9 - Dispensary POS 8 Closed Open Till Cash In Till $108.00 Till Report Ending F…" at bounding box center [217, 249] width 350 height 190
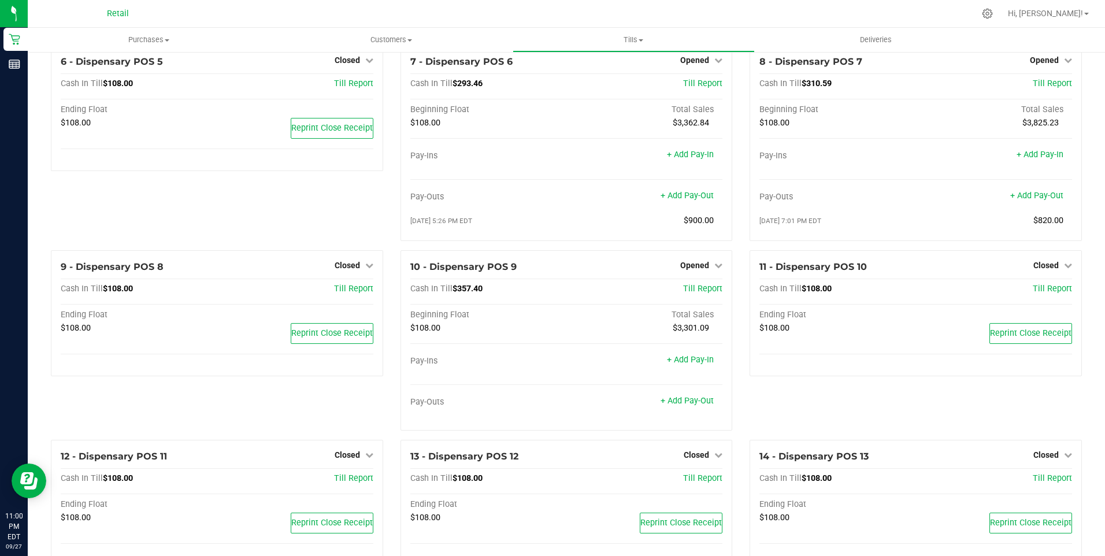
scroll to position [246, 0]
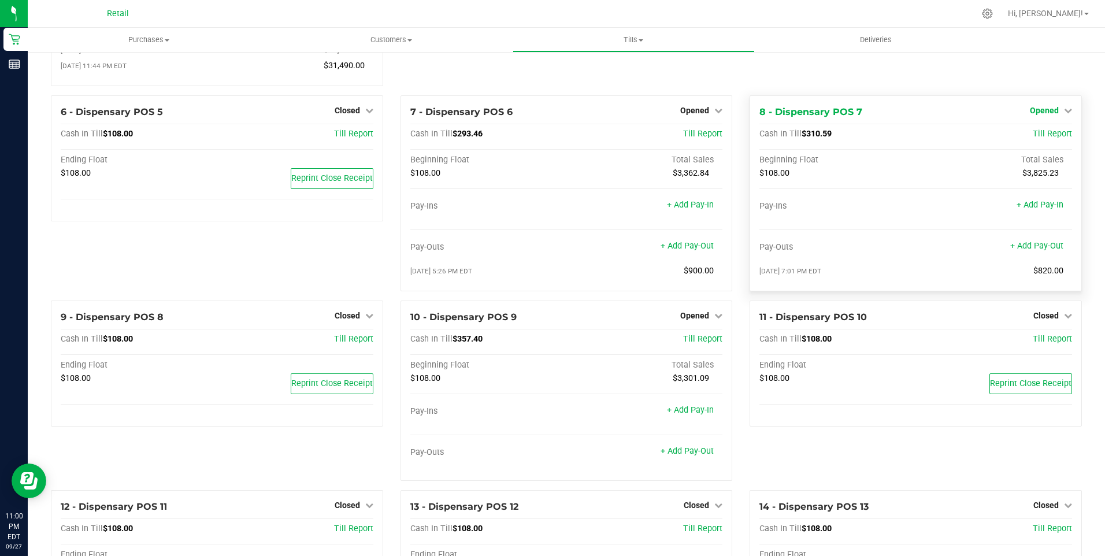
click at [1064, 114] on icon at bounding box center [1068, 110] width 8 height 8
click at [1034, 139] on link "Close Till" at bounding box center [1045, 133] width 31 height 9
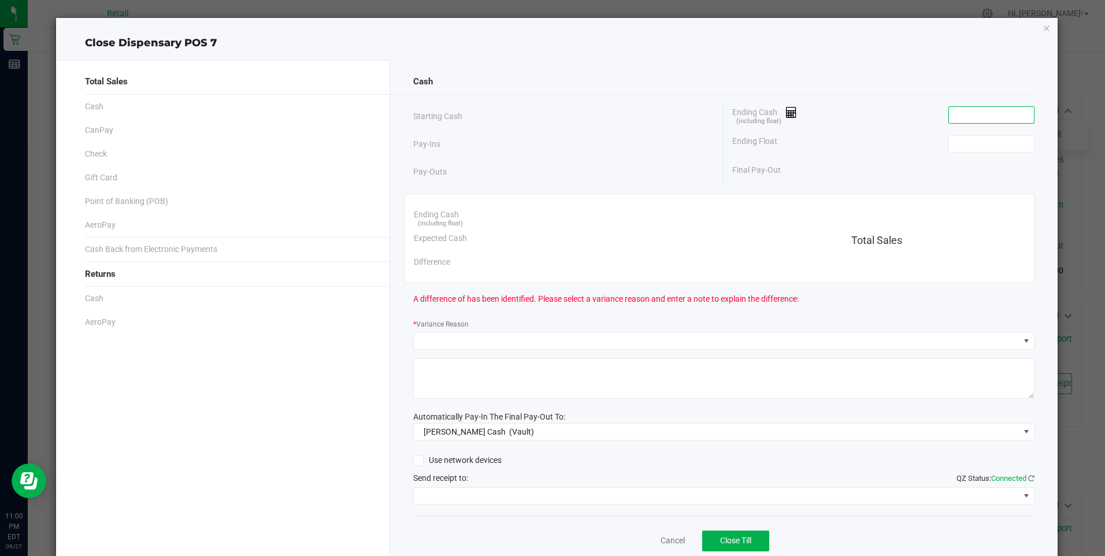
click at [987, 112] on input at bounding box center [991, 115] width 85 height 16
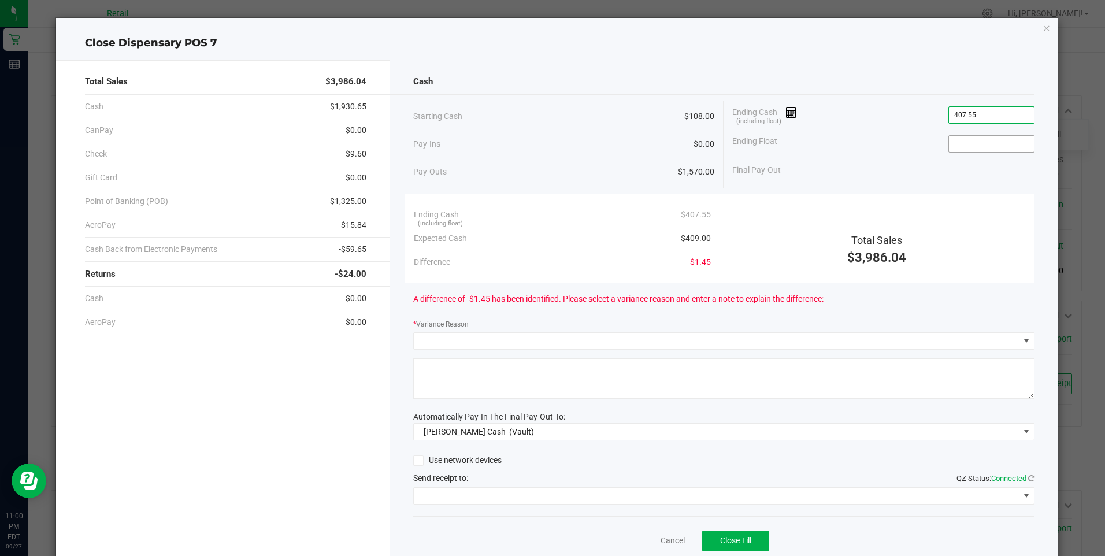
type input "$407.55"
click at [972, 138] on input at bounding box center [991, 144] width 85 height 16
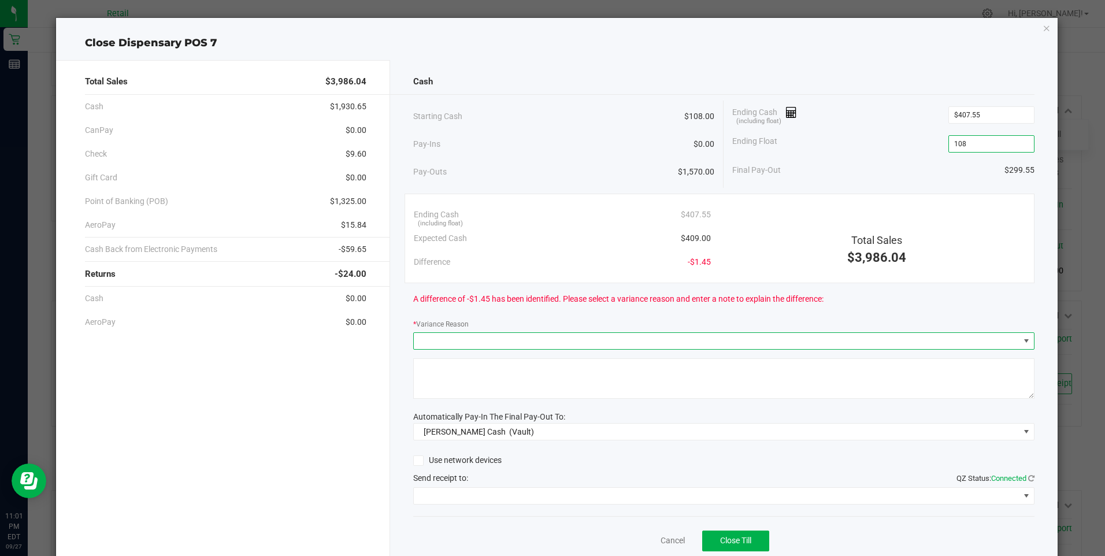
type input "$108.00"
click at [1021, 340] on span at bounding box center [1025, 340] width 9 height 9
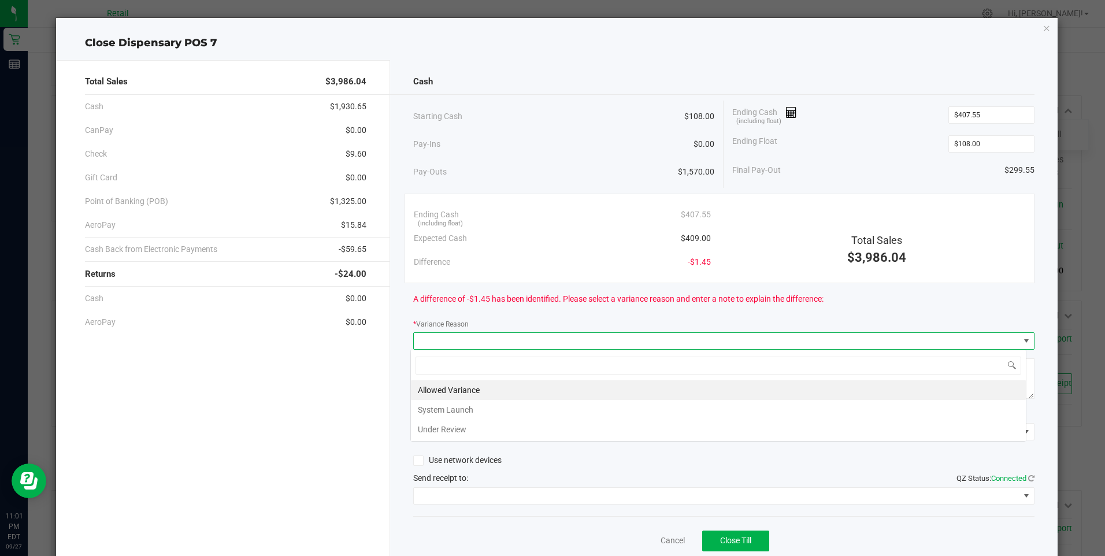
scroll to position [17, 616]
click at [503, 387] on li "Allowed Variance" at bounding box center [718, 390] width 615 height 20
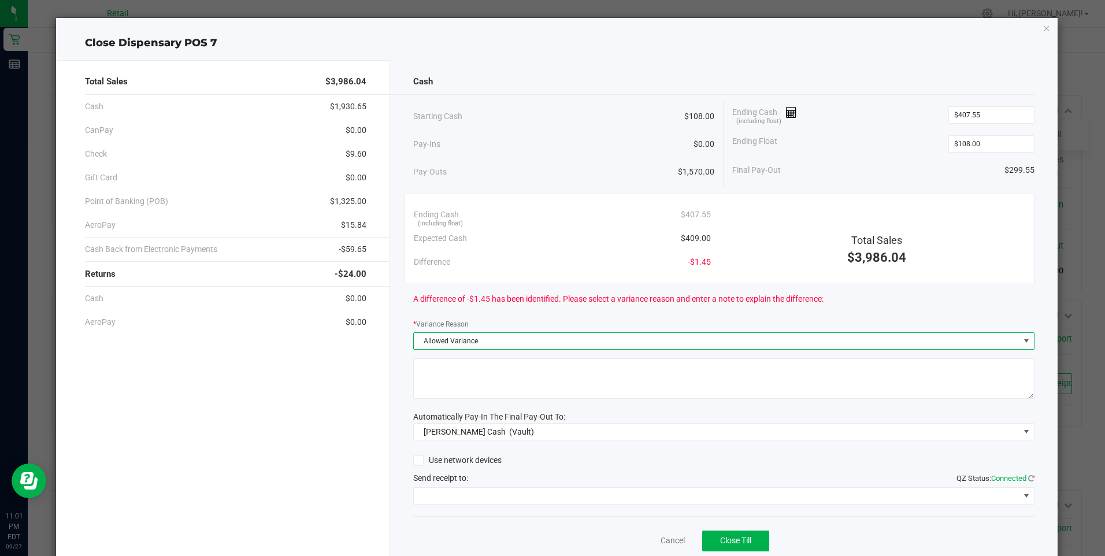
click at [529, 382] on textarea at bounding box center [723, 378] width 621 height 40
type textarea "sdl"
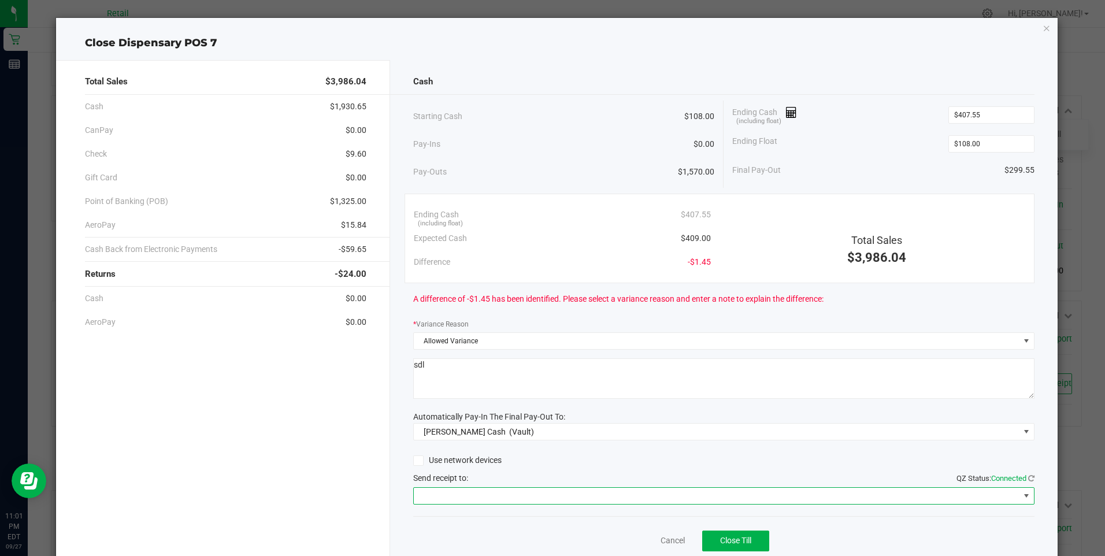
click at [1021, 492] on span at bounding box center [1025, 495] width 9 height 9
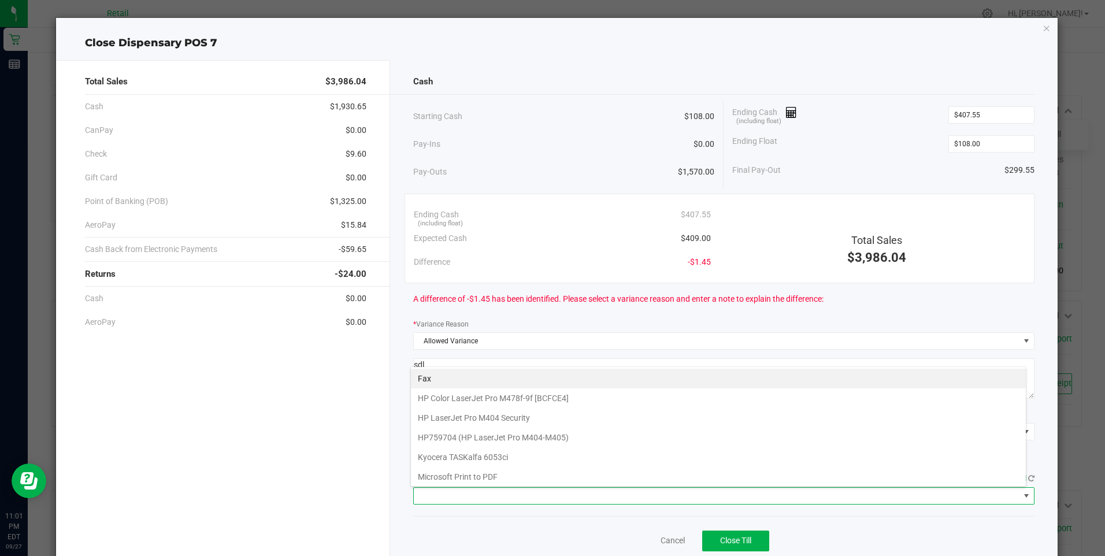
scroll to position [101, 0]
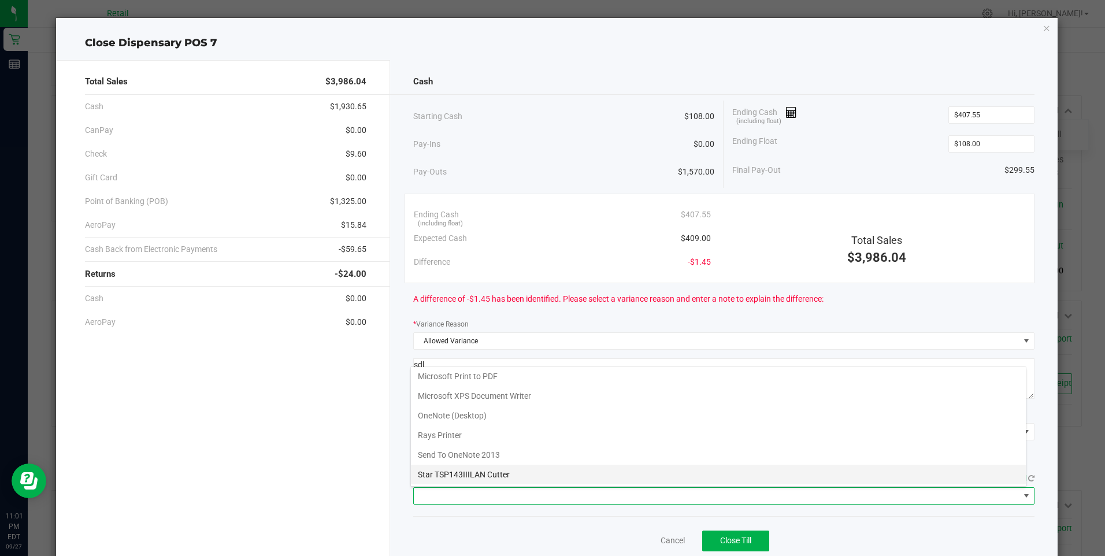
click at [510, 473] on Cutter "Star TSP143IIILAN Cutter" at bounding box center [718, 475] width 615 height 20
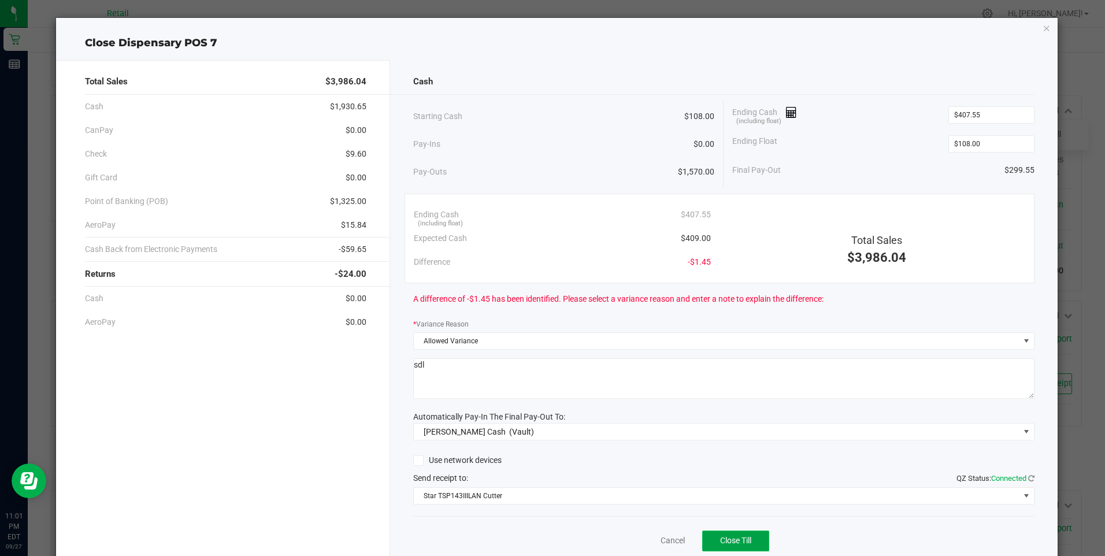
click at [736, 540] on span "Close Till" at bounding box center [735, 540] width 31 height 9
click at [648, 543] on link "Dismiss" at bounding box center [647, 540] width 28 height 12
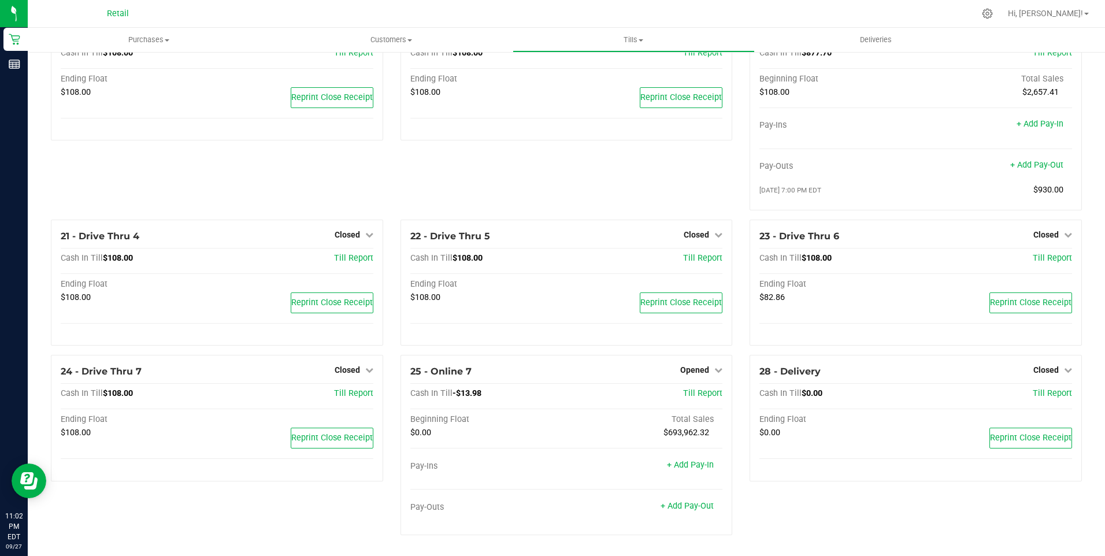
scroll to position [999, 0]
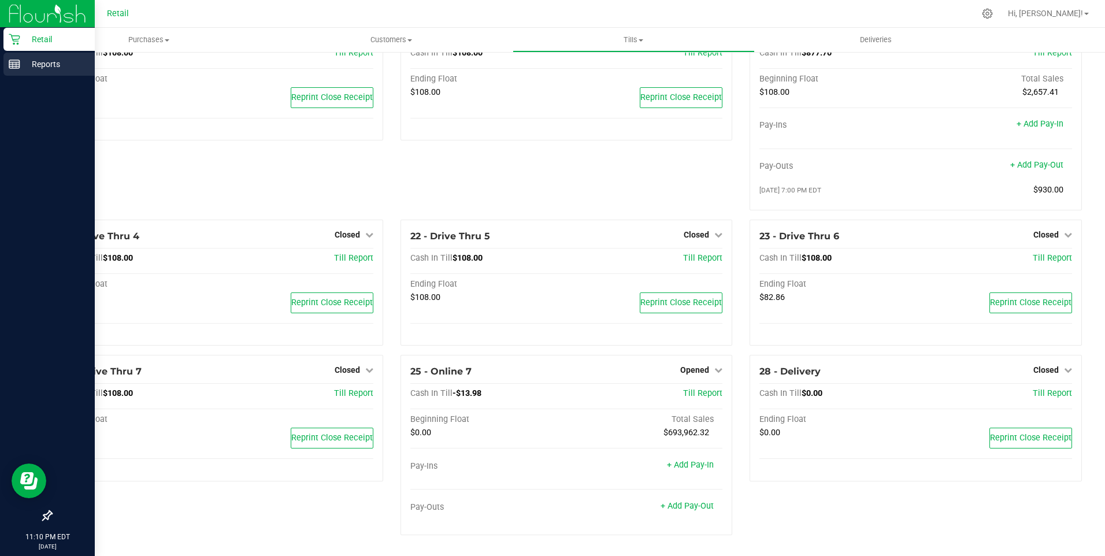
click at [39, 63] on p "Reports" at bounding box center [54, 64] width 69 height 14
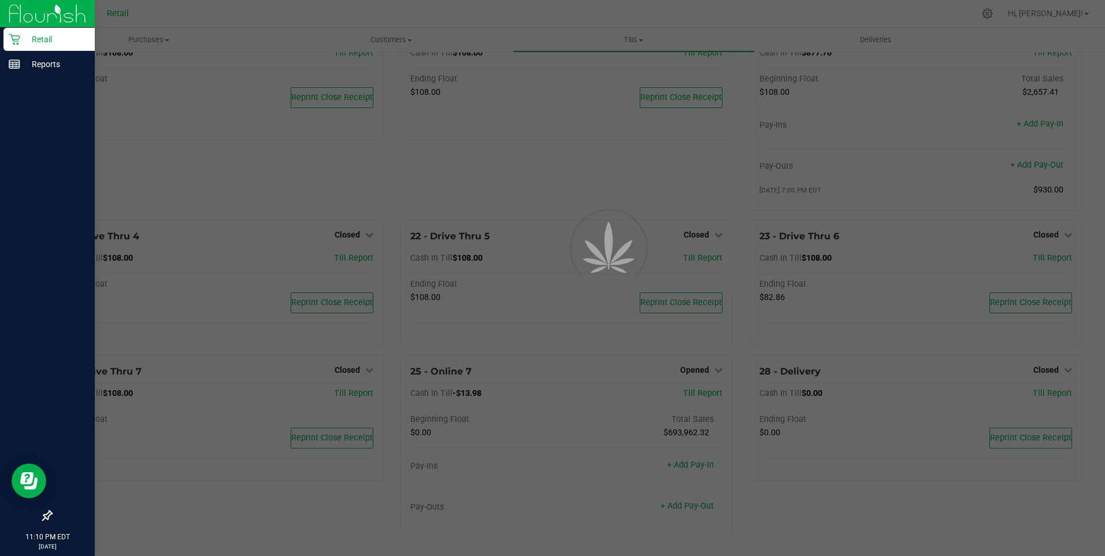
scroll to position [51, 0]
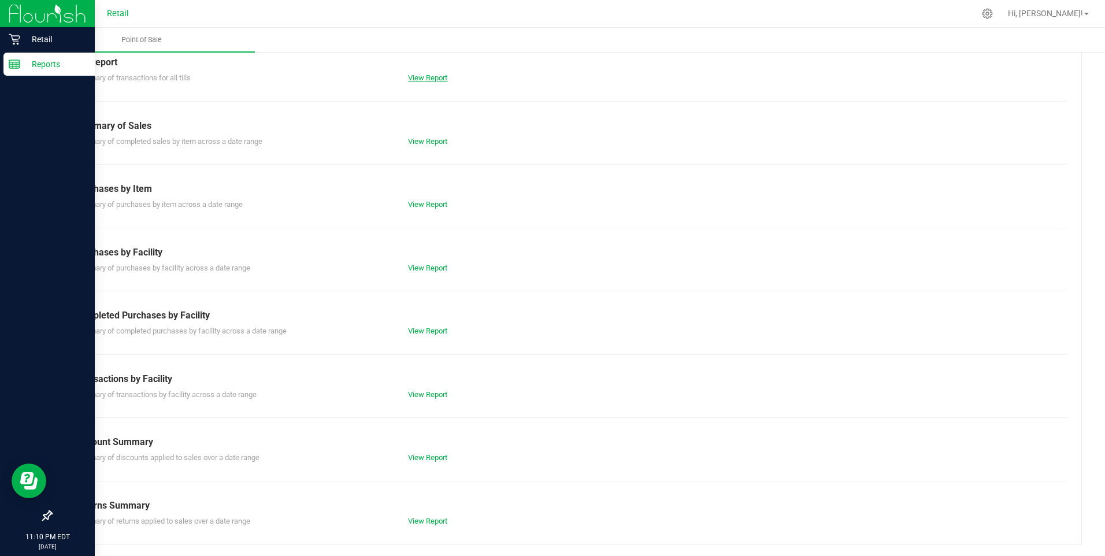
click at [434, 75] on link "View Report" at bounding box center [427, 77] width 39 height 9
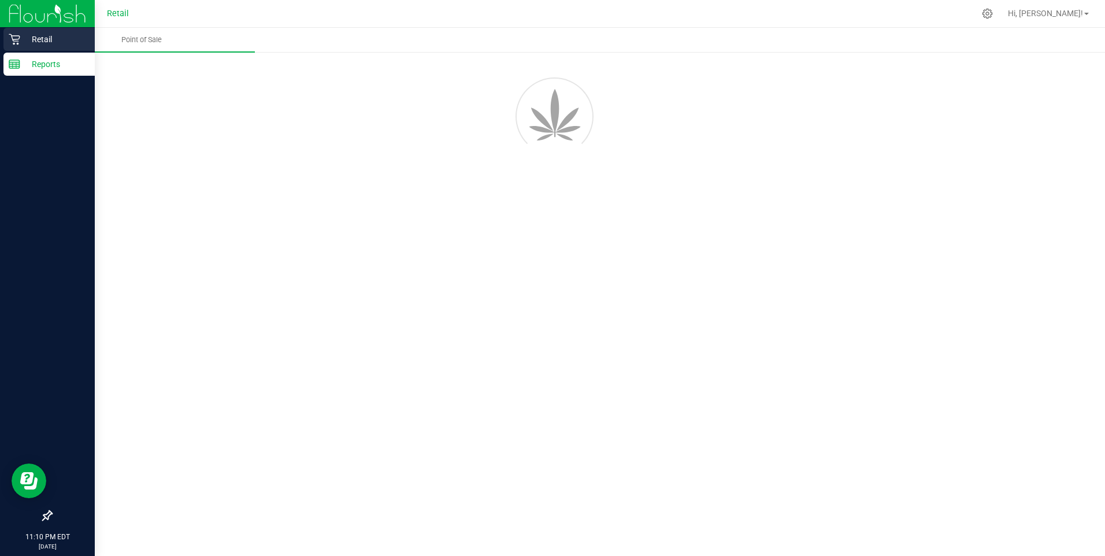
click at [35, 39] on p "Retail" at bounding box center [54, 39] width 69 height 14
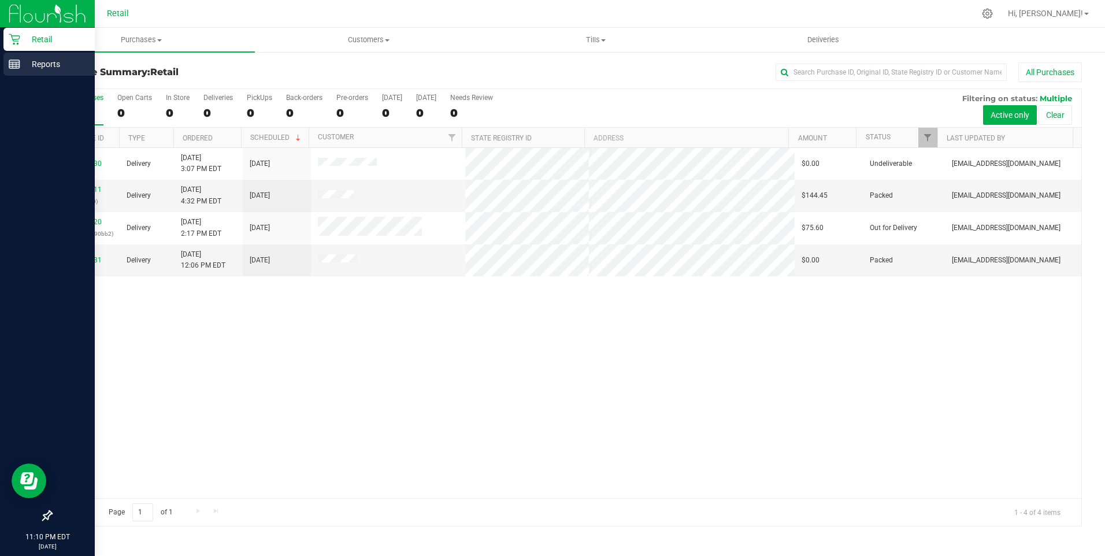
click at [53, 62] on p "Reports" at bounding box center [54, 64] width 69 height 14
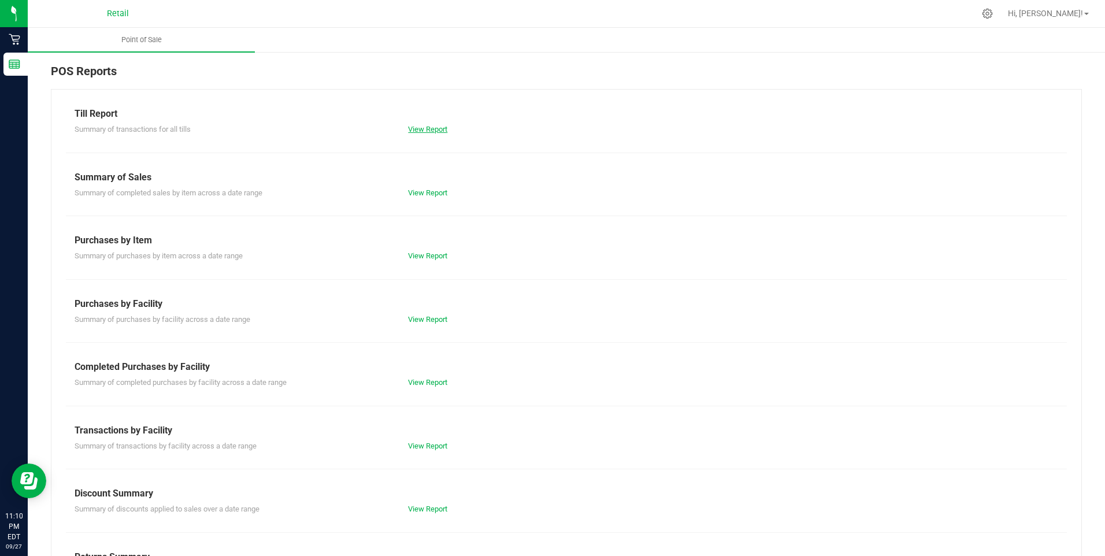
click at [424, 127] on link "View Report" at bounding box center [427, 129] width 39 height 9
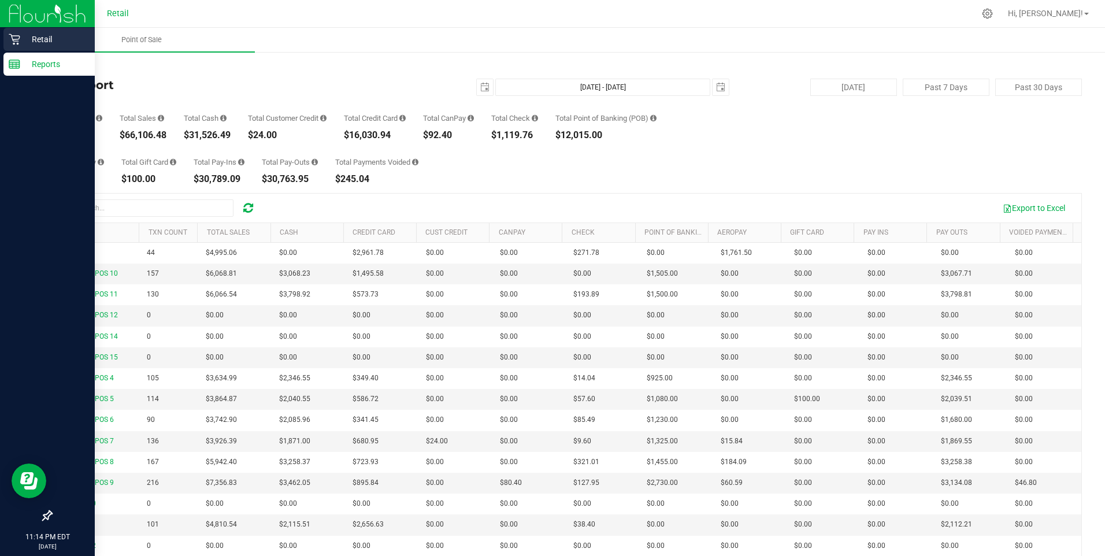
click at [22, 38] on p "Retail" at bounding box center [54, 39] width 69 height 14
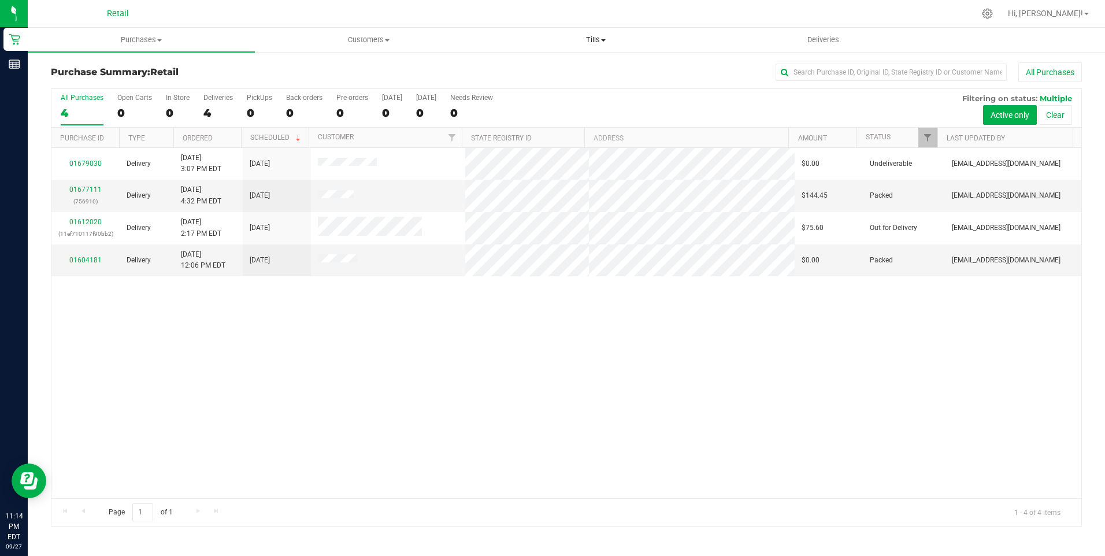
click at [596, 40] on span "Tills" at bounding box center [596, 40] width 226 height 10
click at [535, 68] on span "Manage tills" at bounding box center [521, 70] width 78 height 10
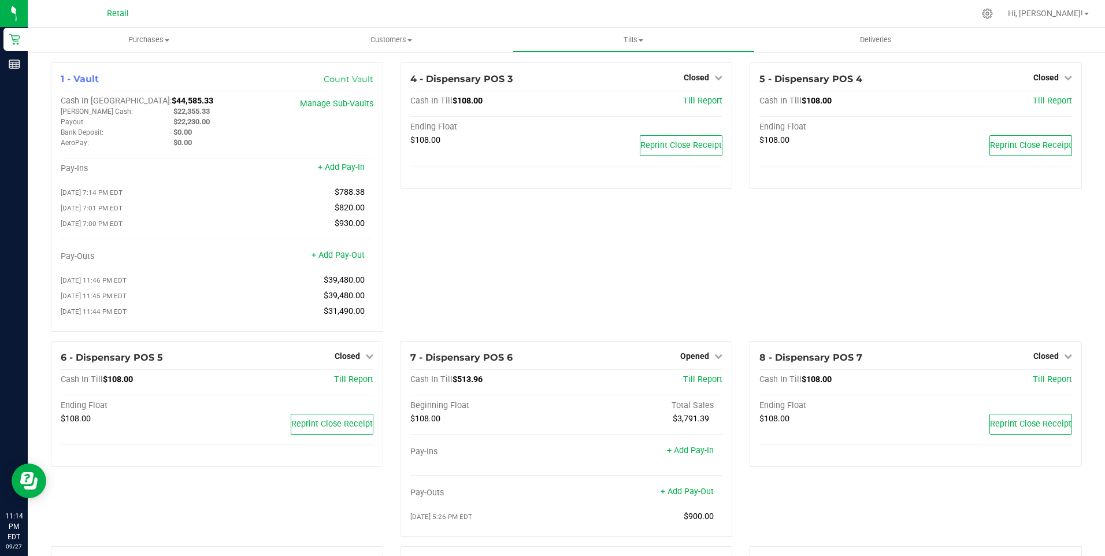
click at [505, 254] on div "4 - Dispensary POS 3 Closed Open Till Cash In Till $108.00 Till Report Ending F…" at bounding box center [567, 201] width 350 height 278
click at [715, 360] on icon at bounding box center [718, 356] width 8 height 8
click at [704, 384] on link "Close Till" at bounding box center [696, 379] width 31 height 9
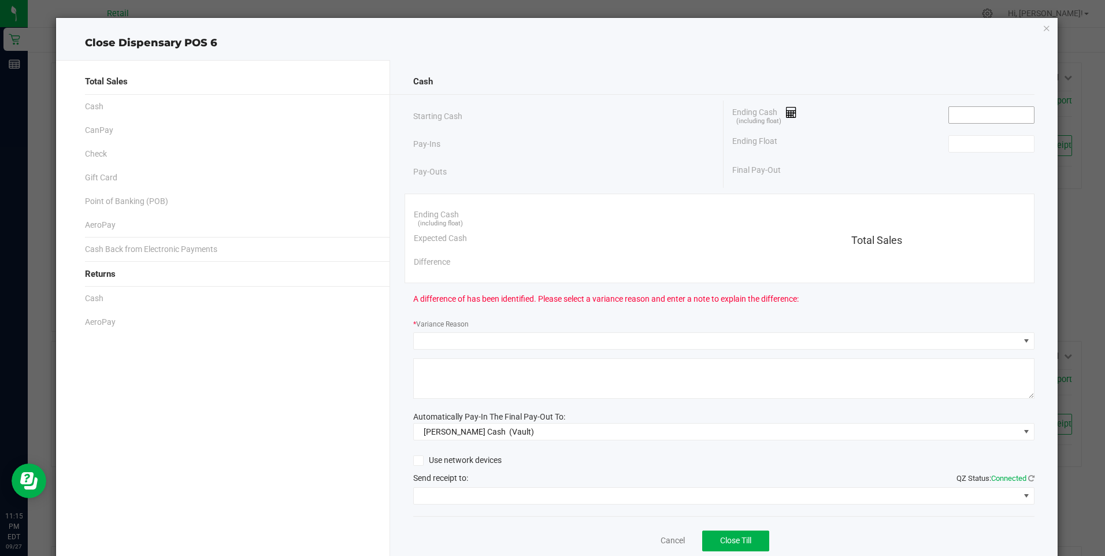
click at [982, 116] on input at bounding box center [991, 115] width 85 height 16
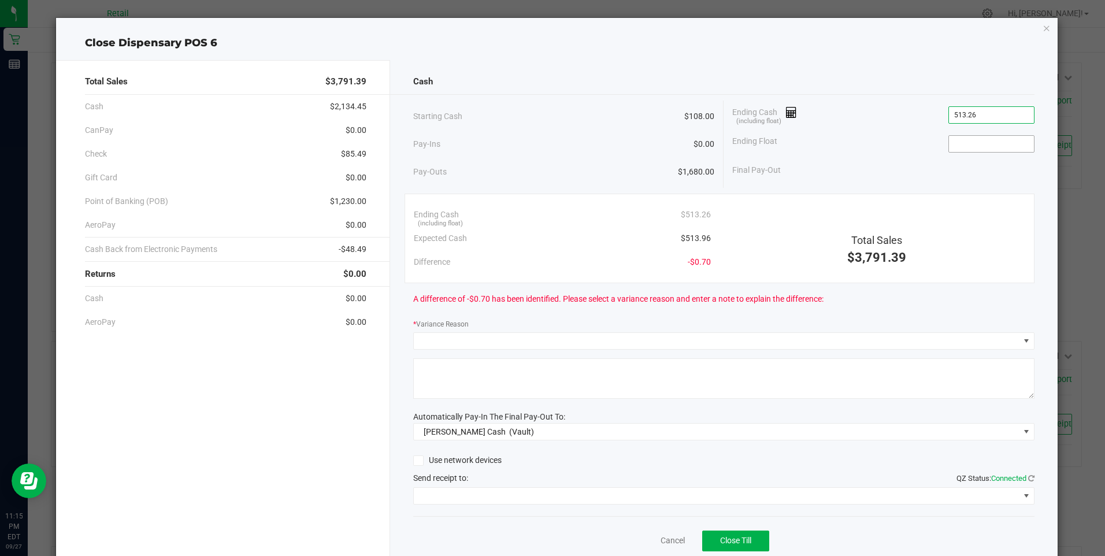
type input "$513.26"
click at [971, 139] on input at bounding box center [991, 144] width 85 height 16
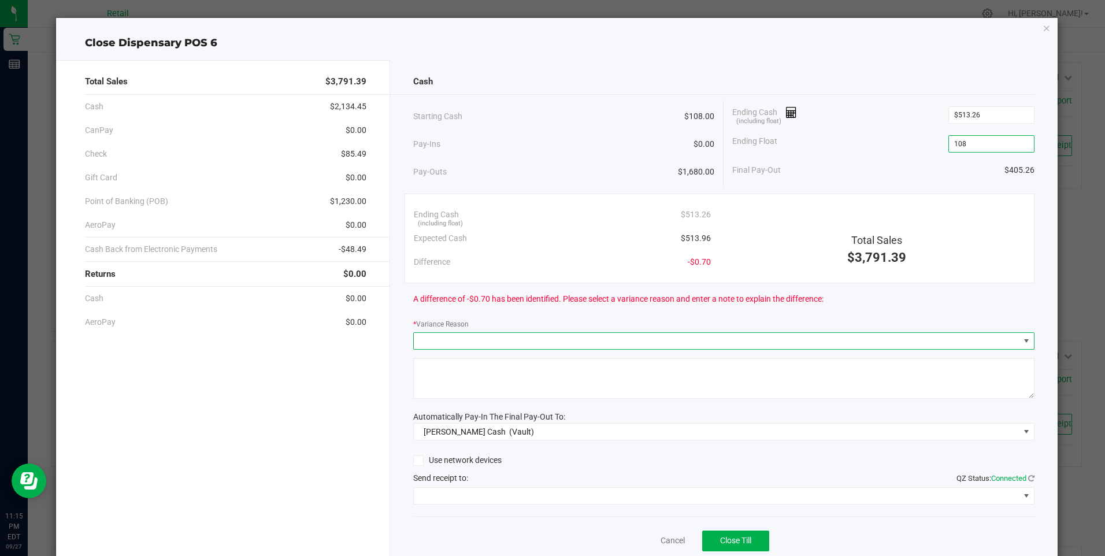
type input "$108.00"
click at [1021, 342] on span at bounding box center [1025, 340] width 9 height 9
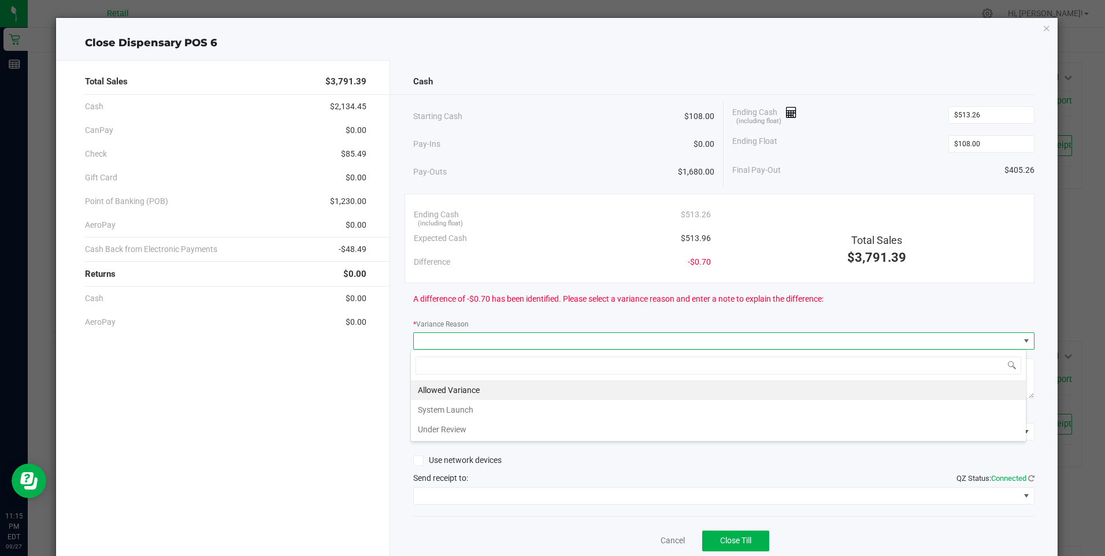
scroll to position [17, 616]
click at [490, 388] on li "Allowed Variance" at bounding box center [718, 390] width 615 height 20
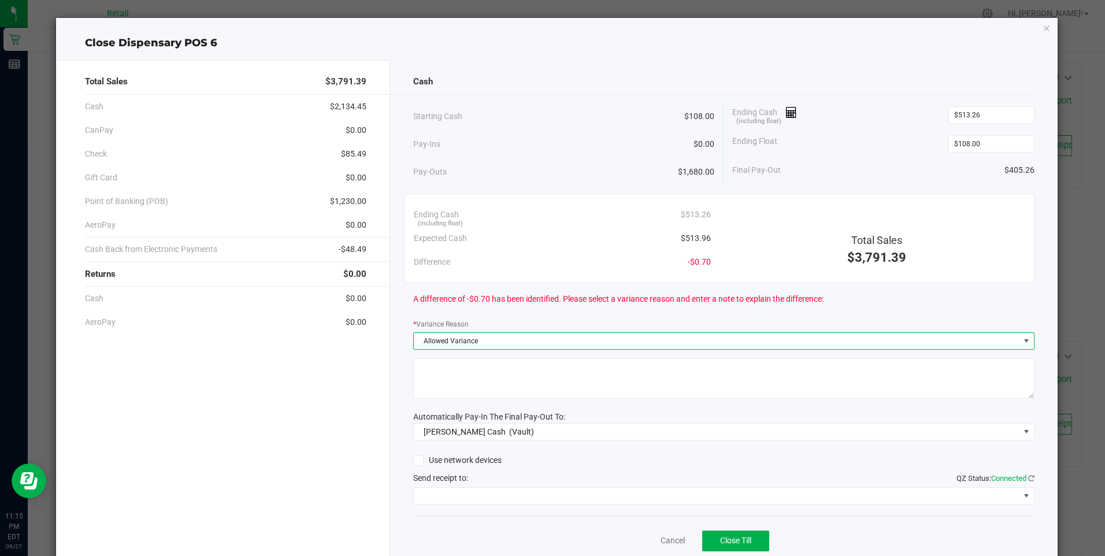
click at [498, 378] on textarea at bounding box center [723, 378] width 621 height 40
type textarea "sdl"
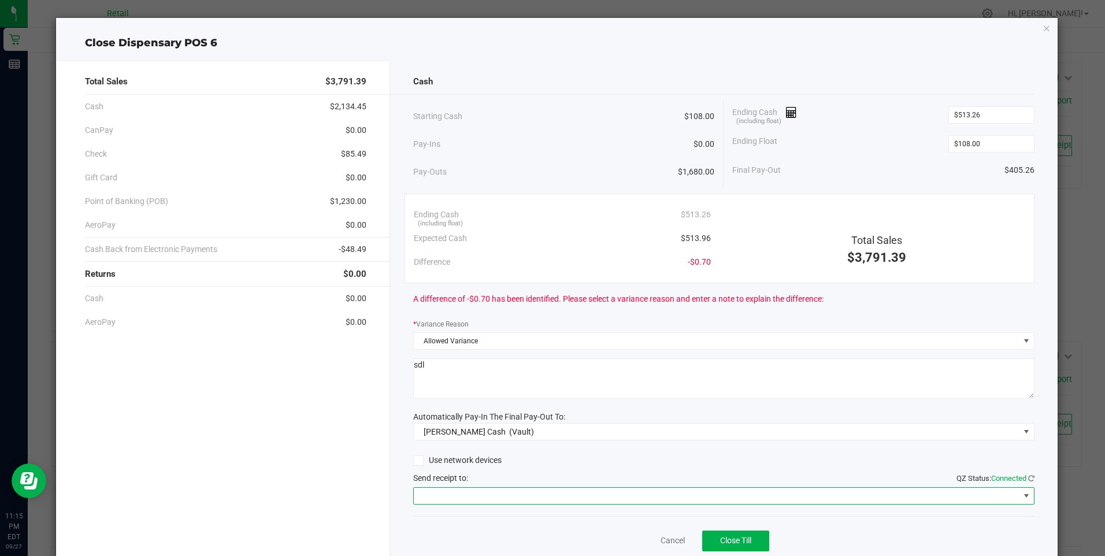
click at [1021, 493] on span at bounding box center [1025, 495] width 9 height 9
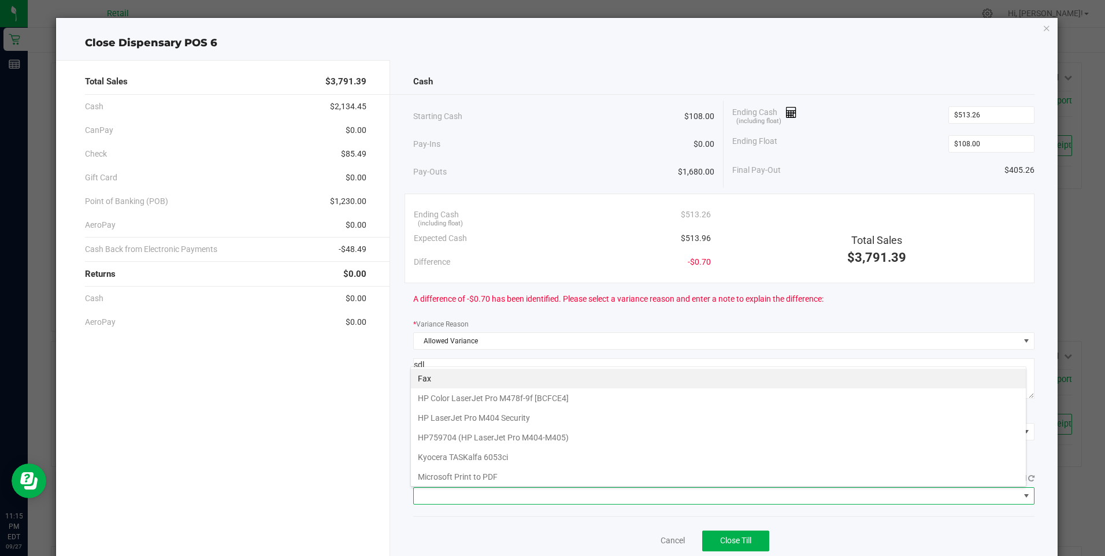
scroll to position [101, 0]
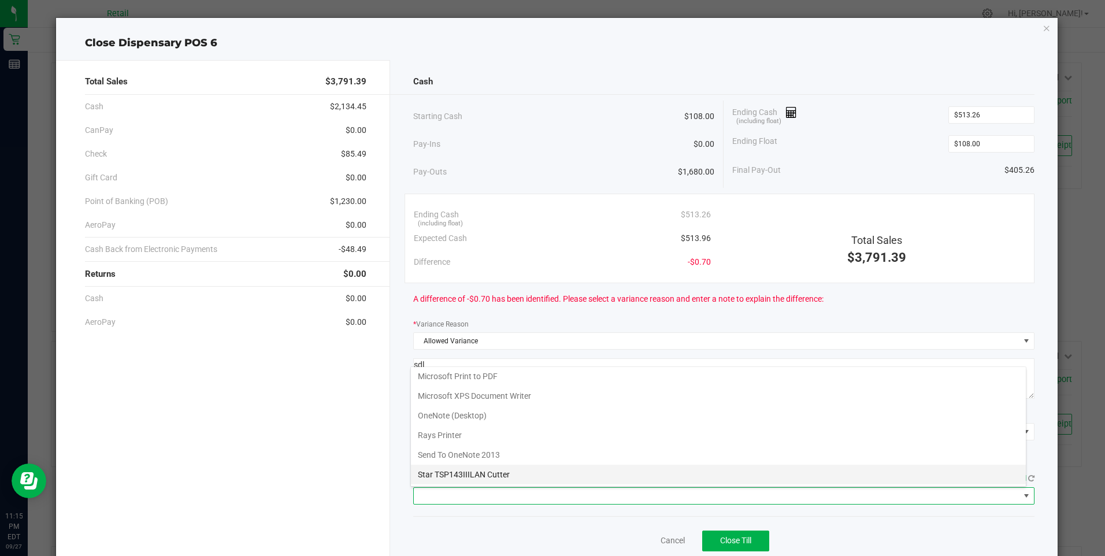
click at [517, 475] on Cutter "Star TSP143IIILAN Cutter" at bounding box center [718, 475] width 615 height 20
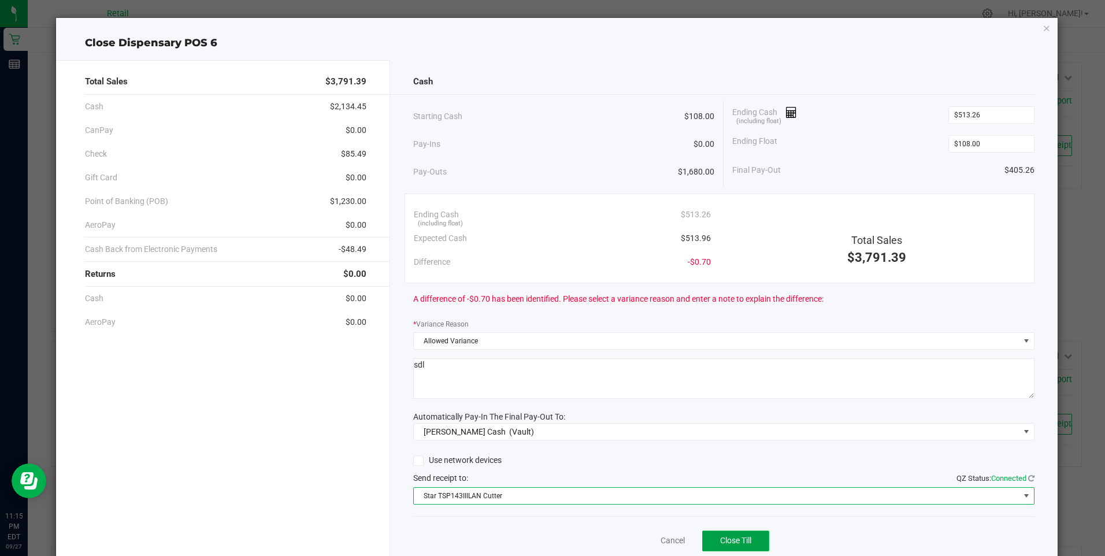
click at [741, 541] on span "Close Till" at bounding box center [735, 540] width 31 height 9
